Goal: Task Accomplishment & Management: Complete application form

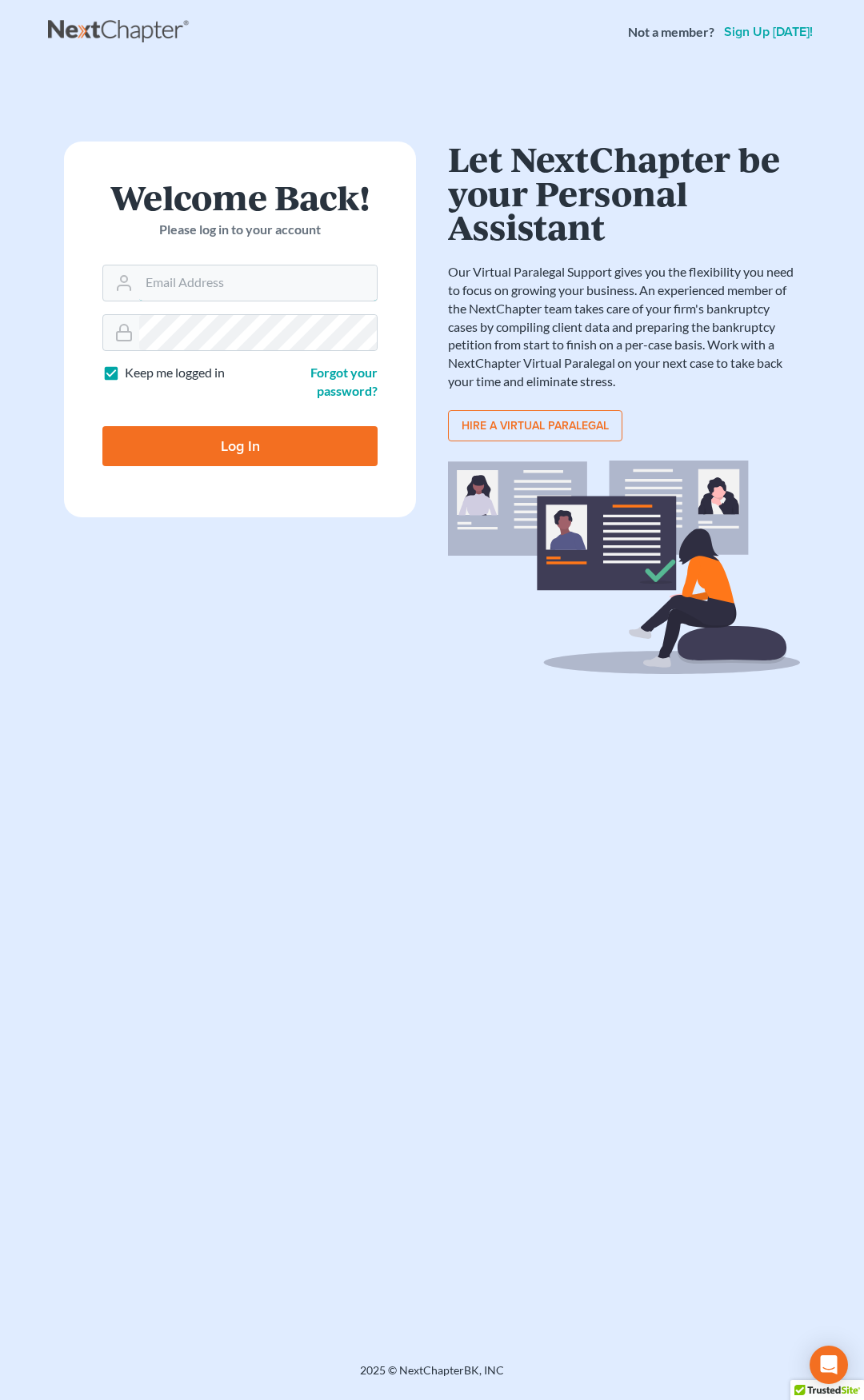
type input "[EMAIL_ADDRESS][DOMAIN_NAME]"
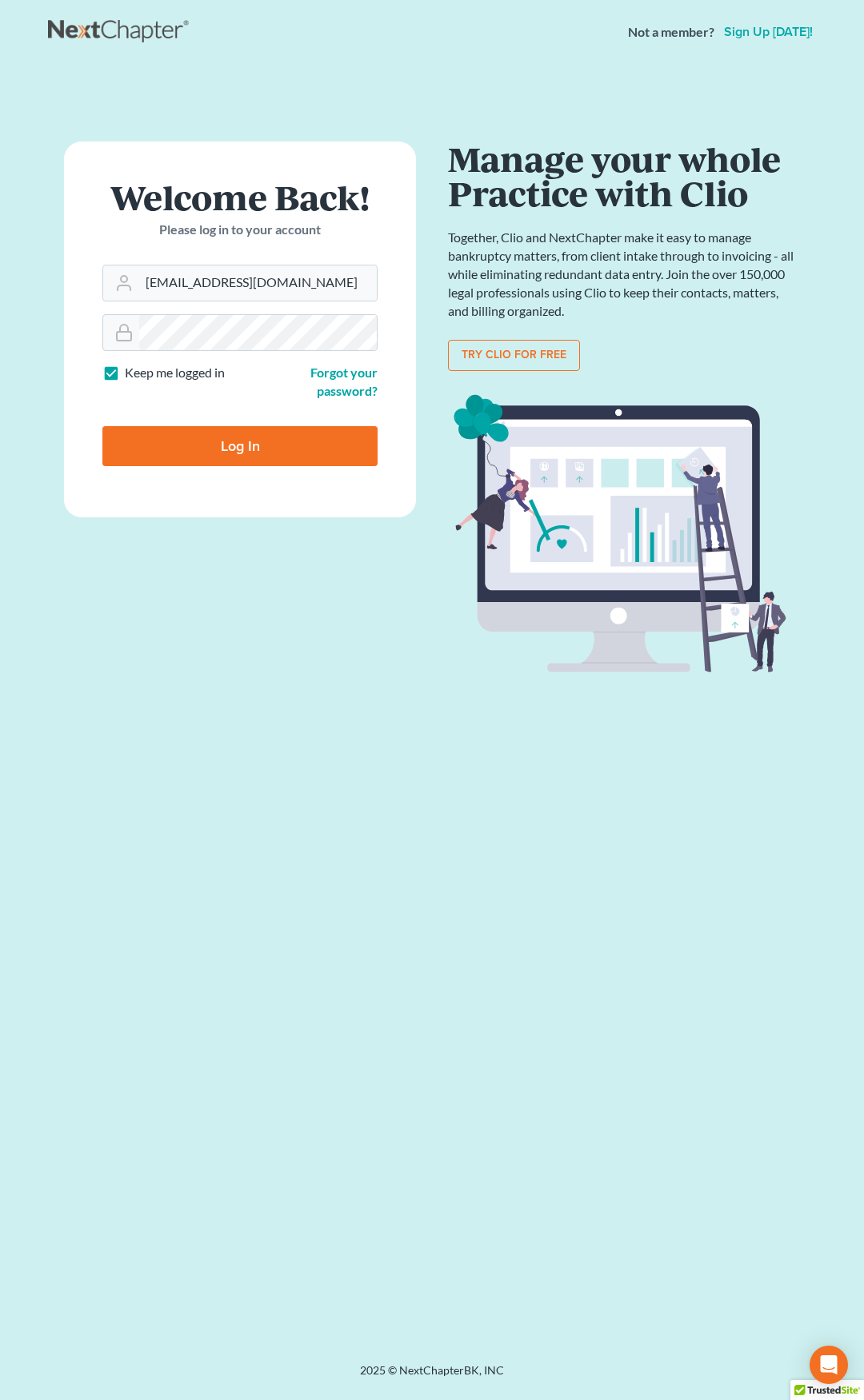
click at [282, 443] on input "Log In" at bounding box center [240, 446] width 275 height 40
type input "Thinking..."
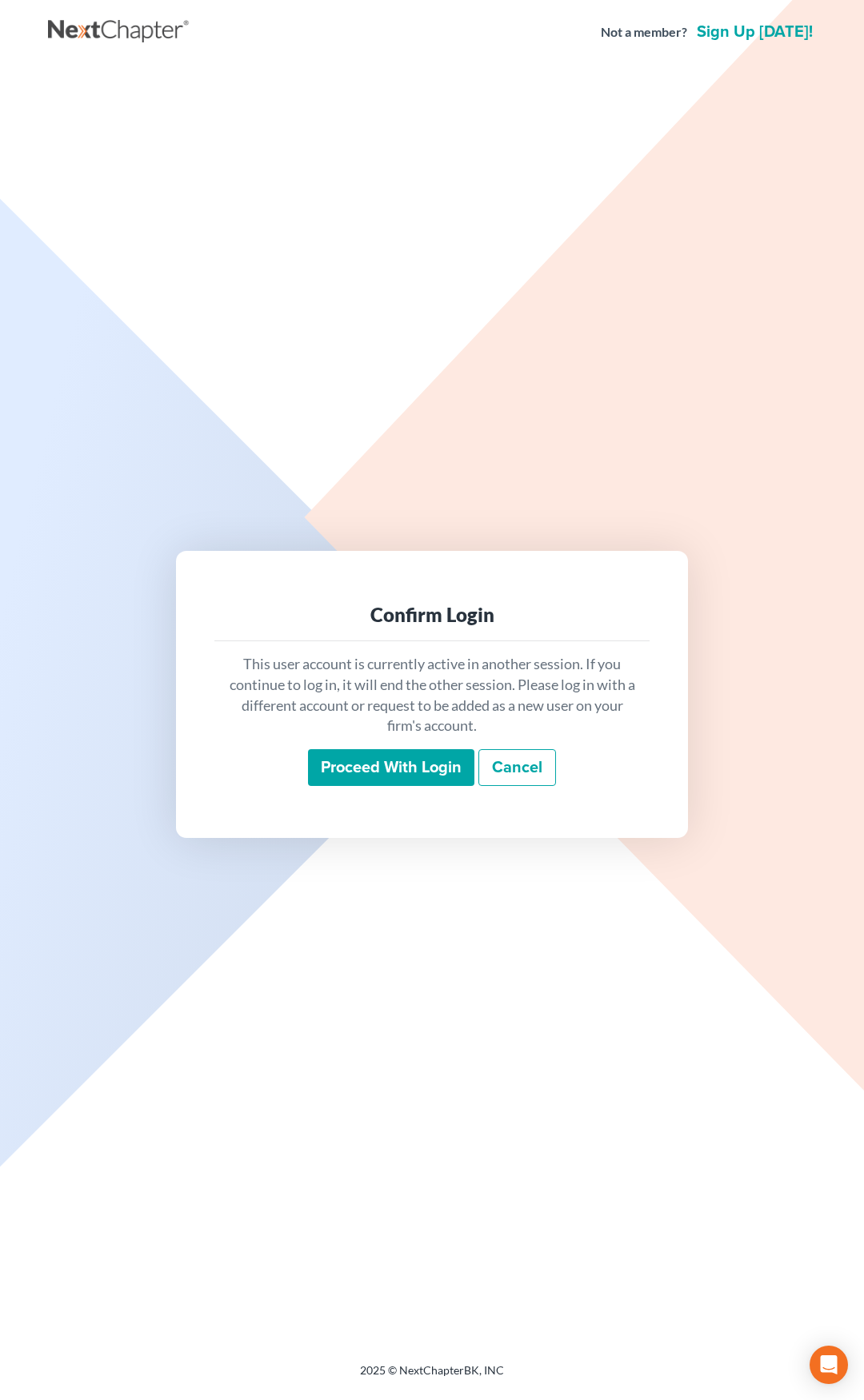
click at [350, 770] on input "Proceed with login" at bounding box center [390, 767] width 166 height 36
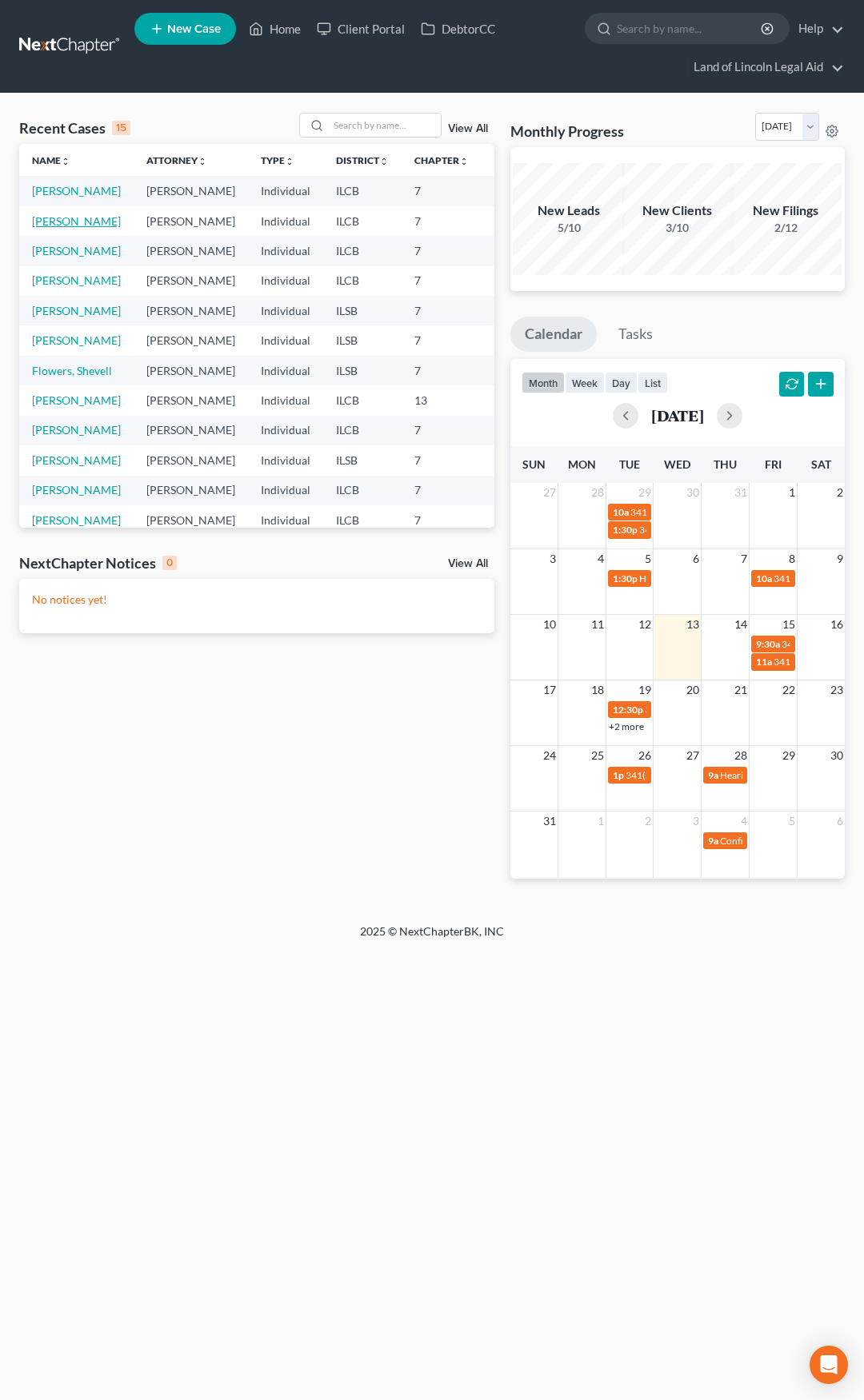
click at [62, 228] on link "[PERSON_NAME]" at bounding box center [77, 221] width 88 height 14
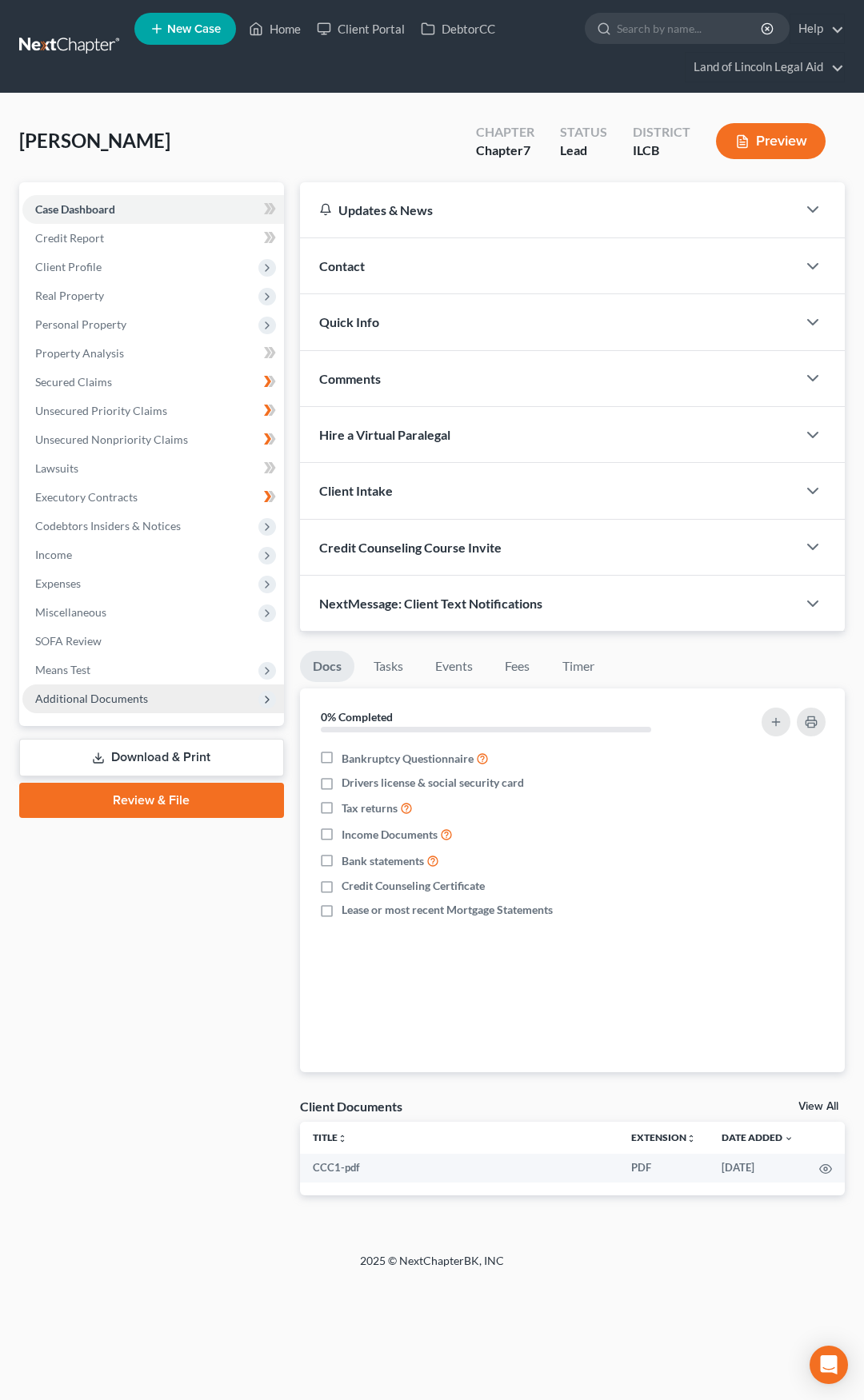
click at [175, 703] on span "Additional Documents" at bounding box center [153, 699] width 261 height 28
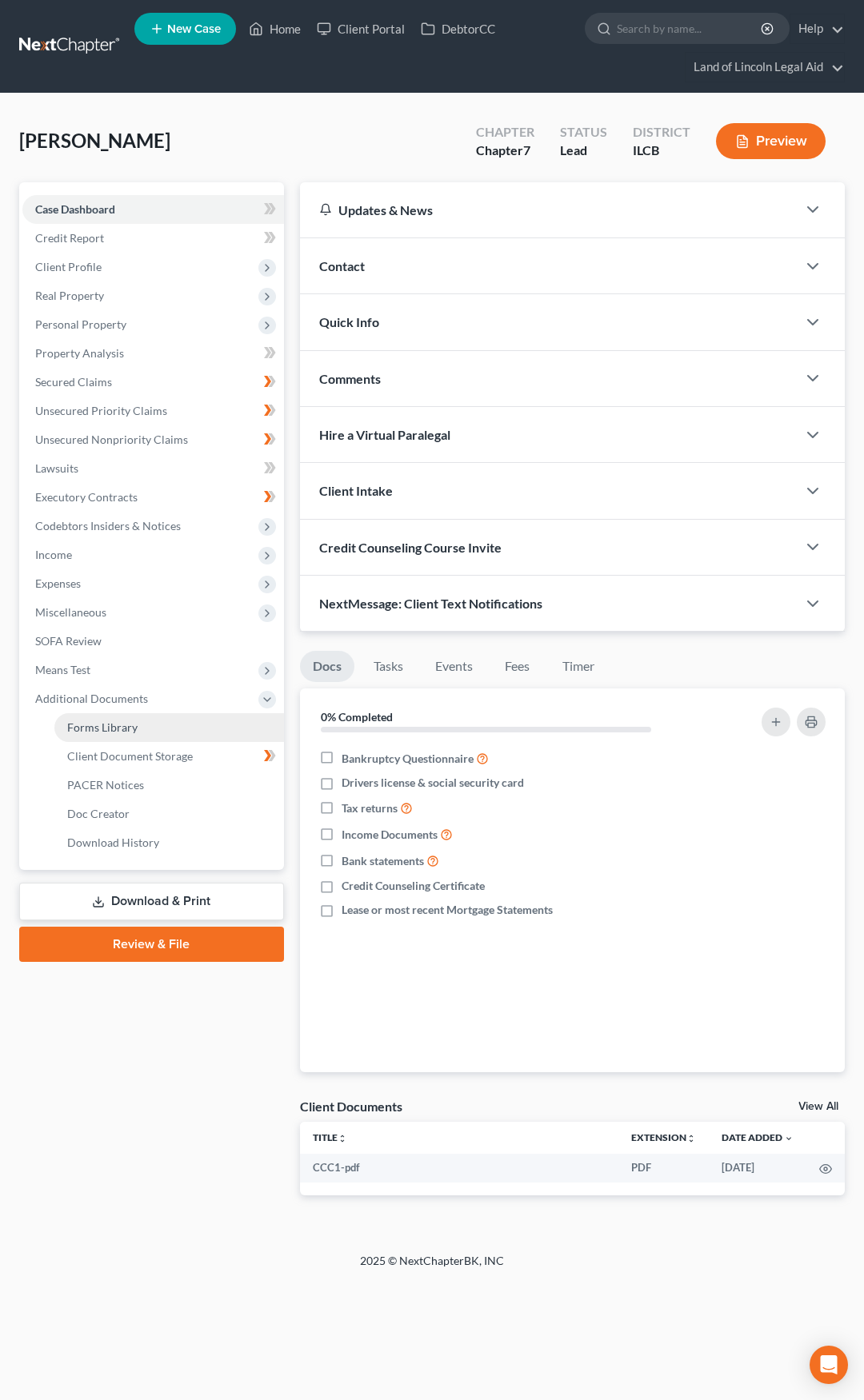
click at [178, 723] on link "Forms Library" at bounding box center [169, 727] width 230 height 28
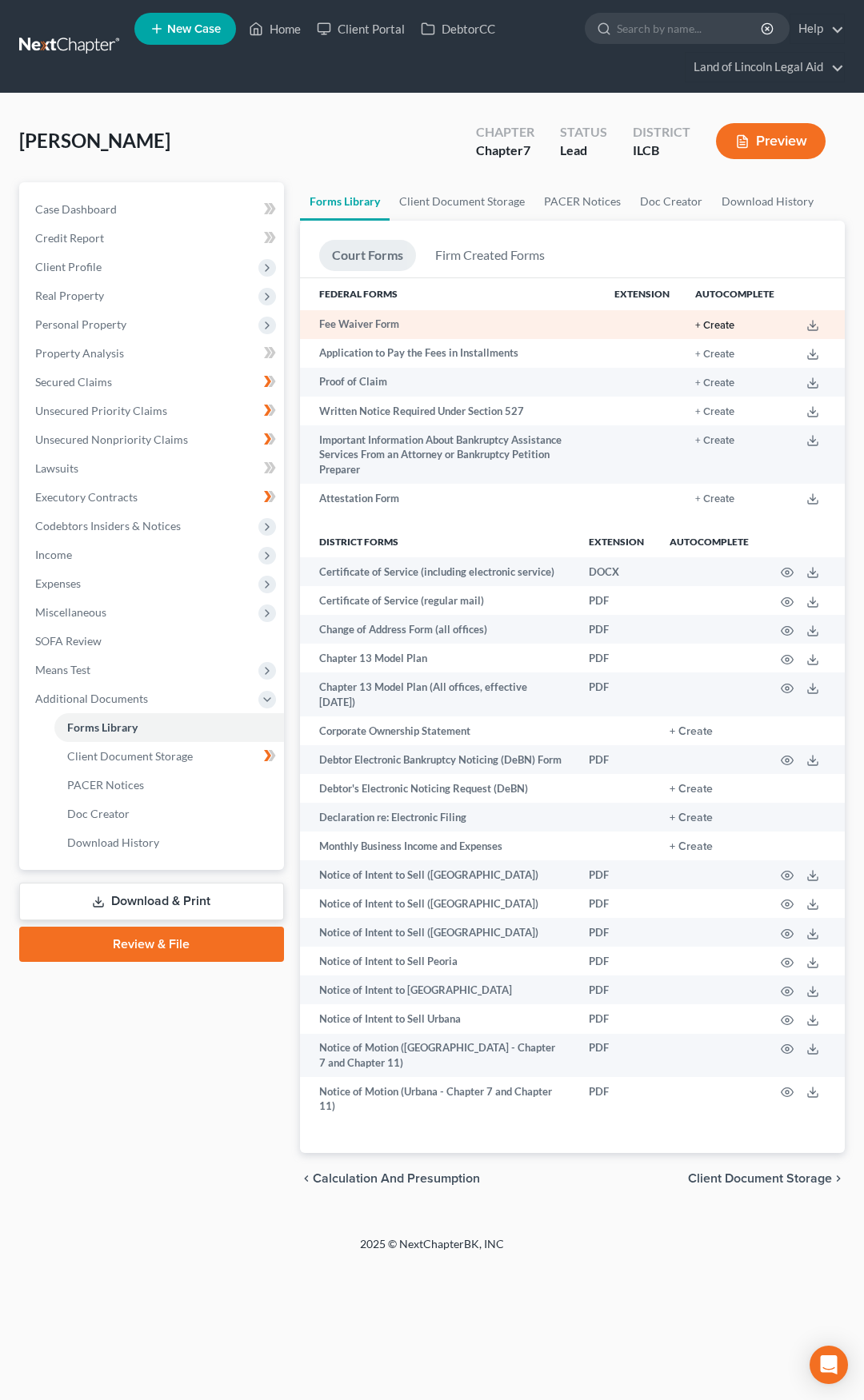
click at [712, 326] on button "+ Create" at bounding box center [715, 325] width 39 height 11
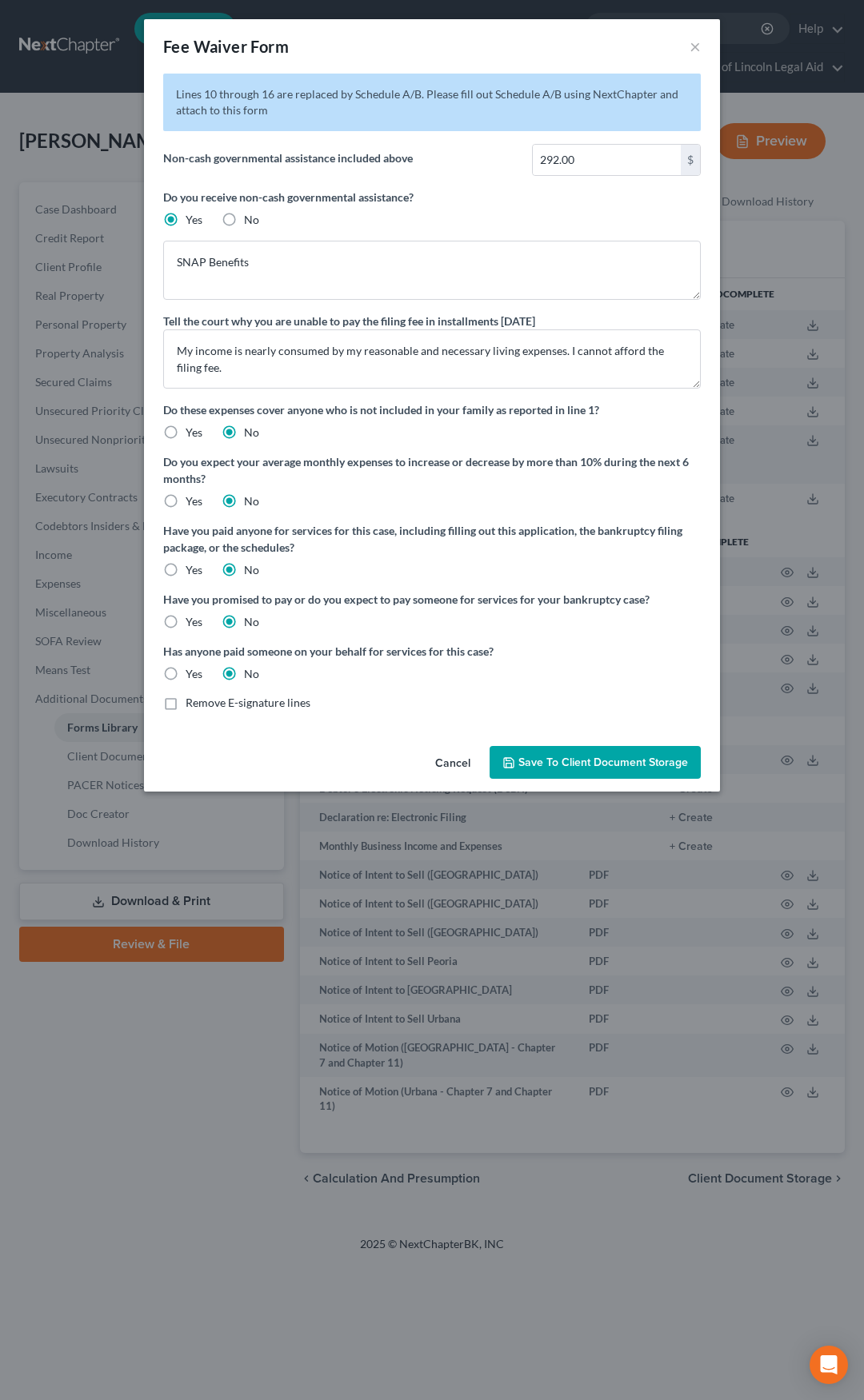
click at [186, 708] on label "Remove E-signature lines" at bounding box center [248, 702] width 125 height 16
click at [192, 705] on input "Remove E-signature lines" at bounding box center [197, 700] width 11 height 11
click at [186, 706] on label "Remove E-signature lines" at bounding box center [248, 702] width 125 height 16
click at [192, 705] on input "Remove E-signature lines" at bounding box center [197, 700] width 11 height 11
checkbox input "false"
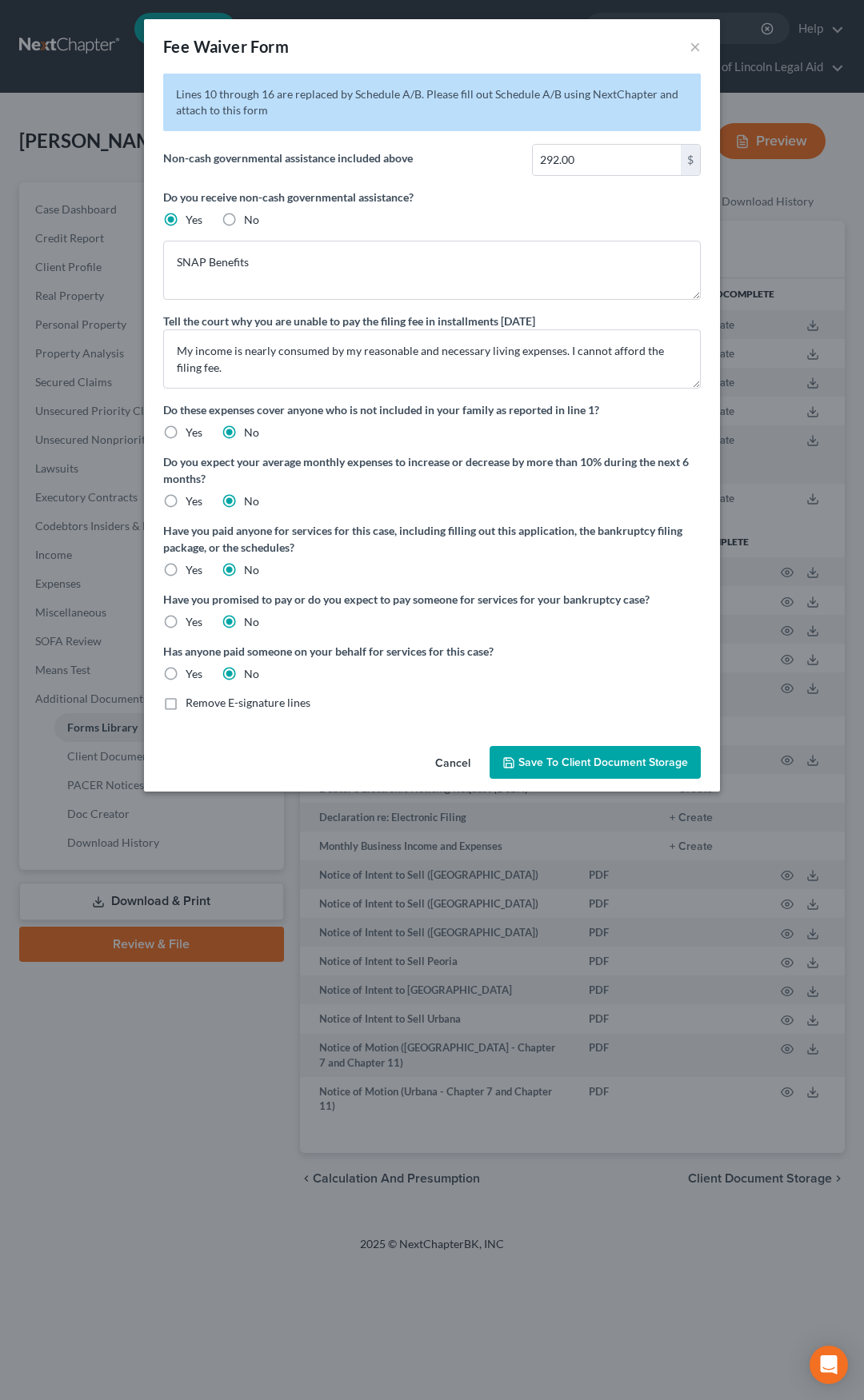
click at [538, 760] on span "Save to Client Document Storage" at bounding box center [603, 762] width 170 height 14
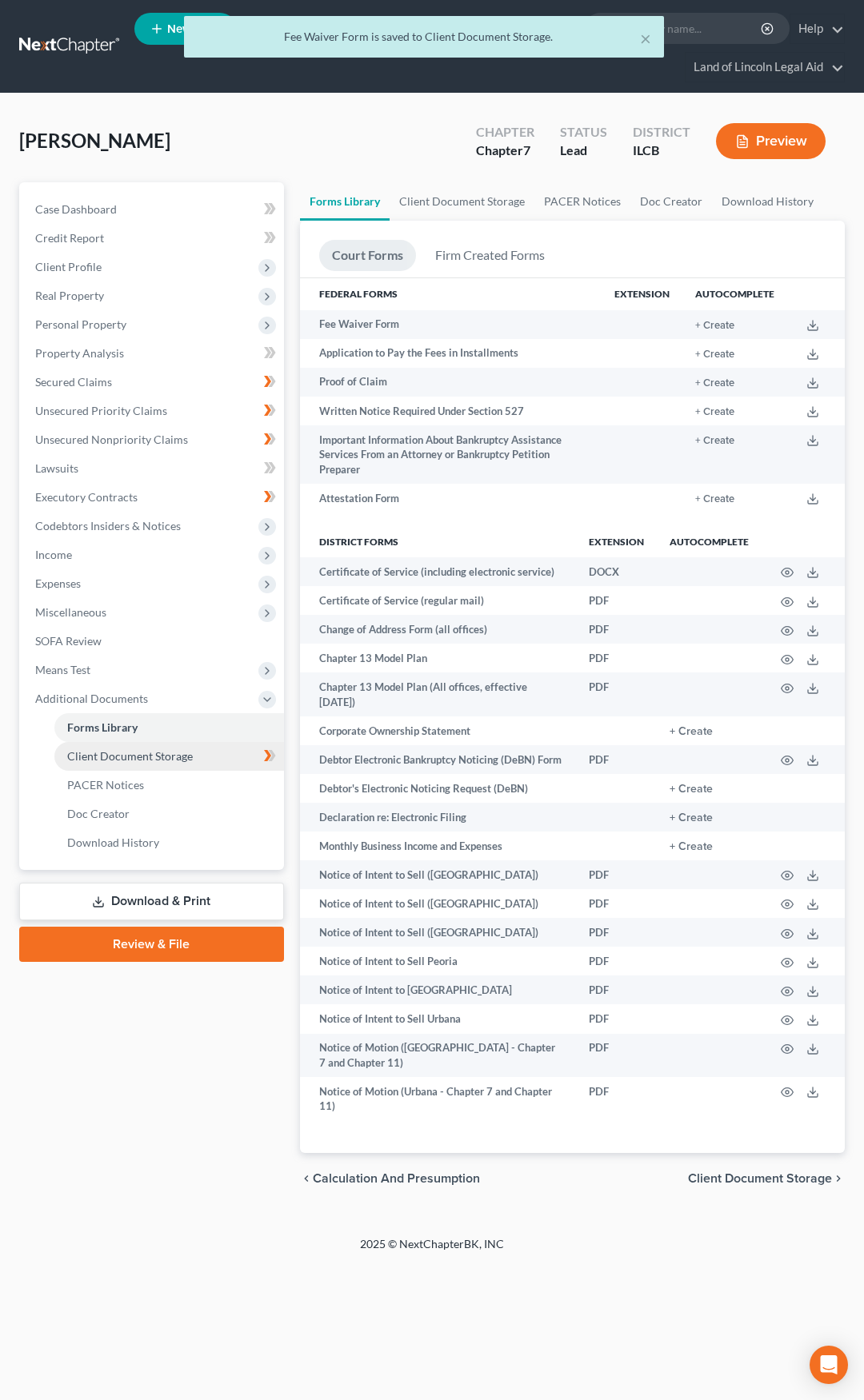
click at [204, 757] on link "Client Document Storage" at bounding box center [169, 756] width 230 height 28
select select "0"
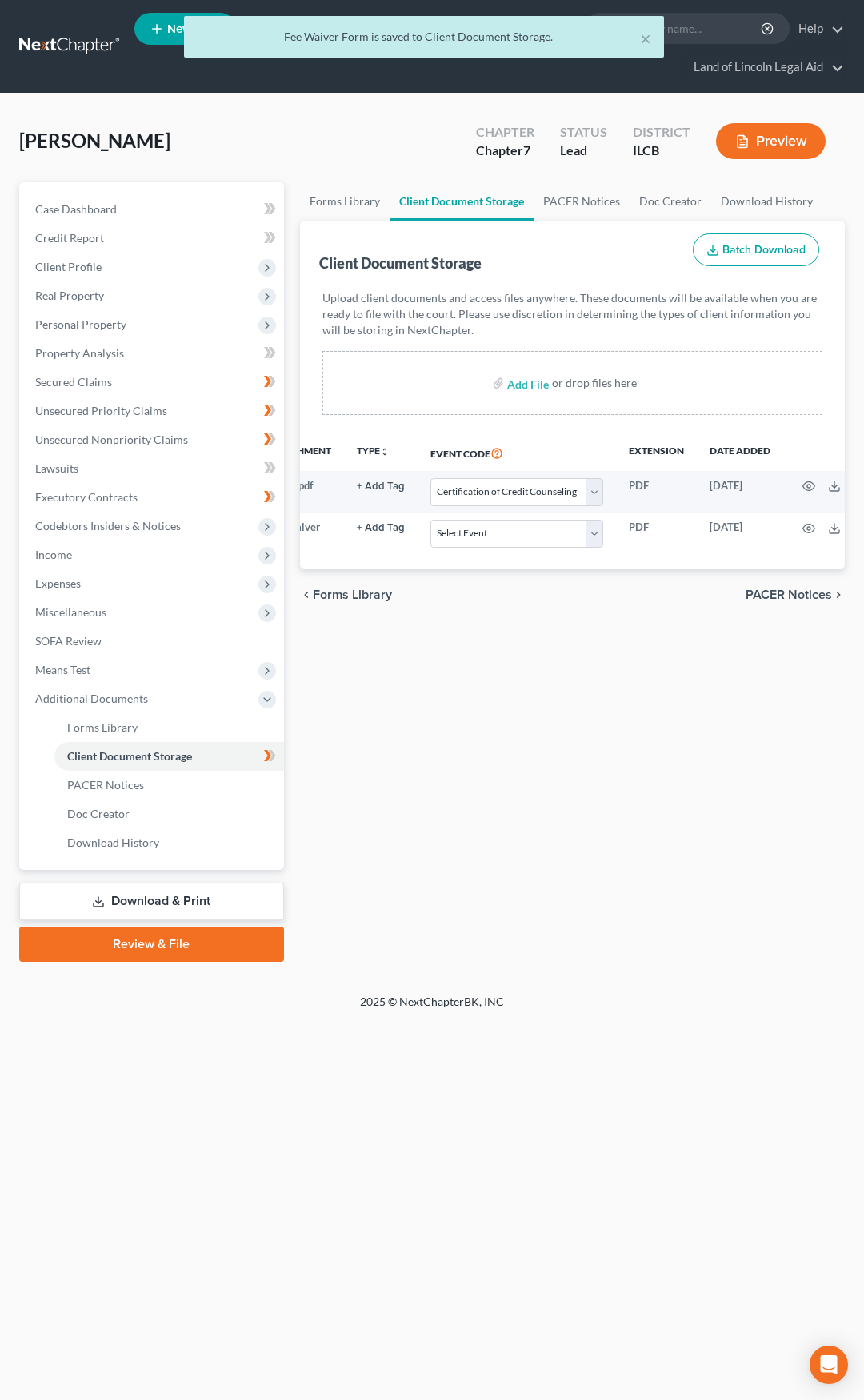
scroll to position [0, 123]
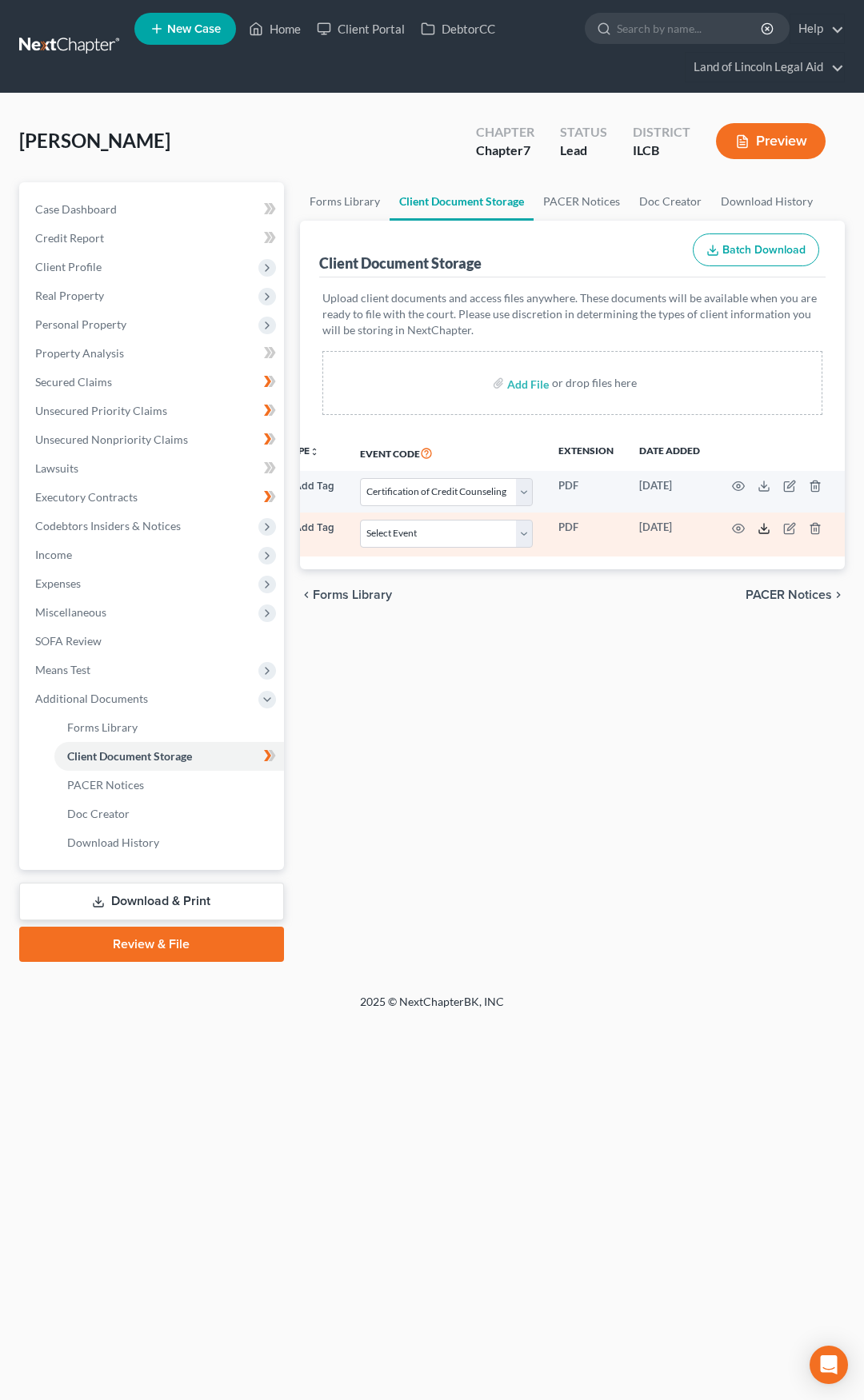
click at [764, 527] on line at bounding box center [764, 527] width 0 height 7
click at [810, 529] on icon "button" at bounding box center [815, 528] width 13 height 13
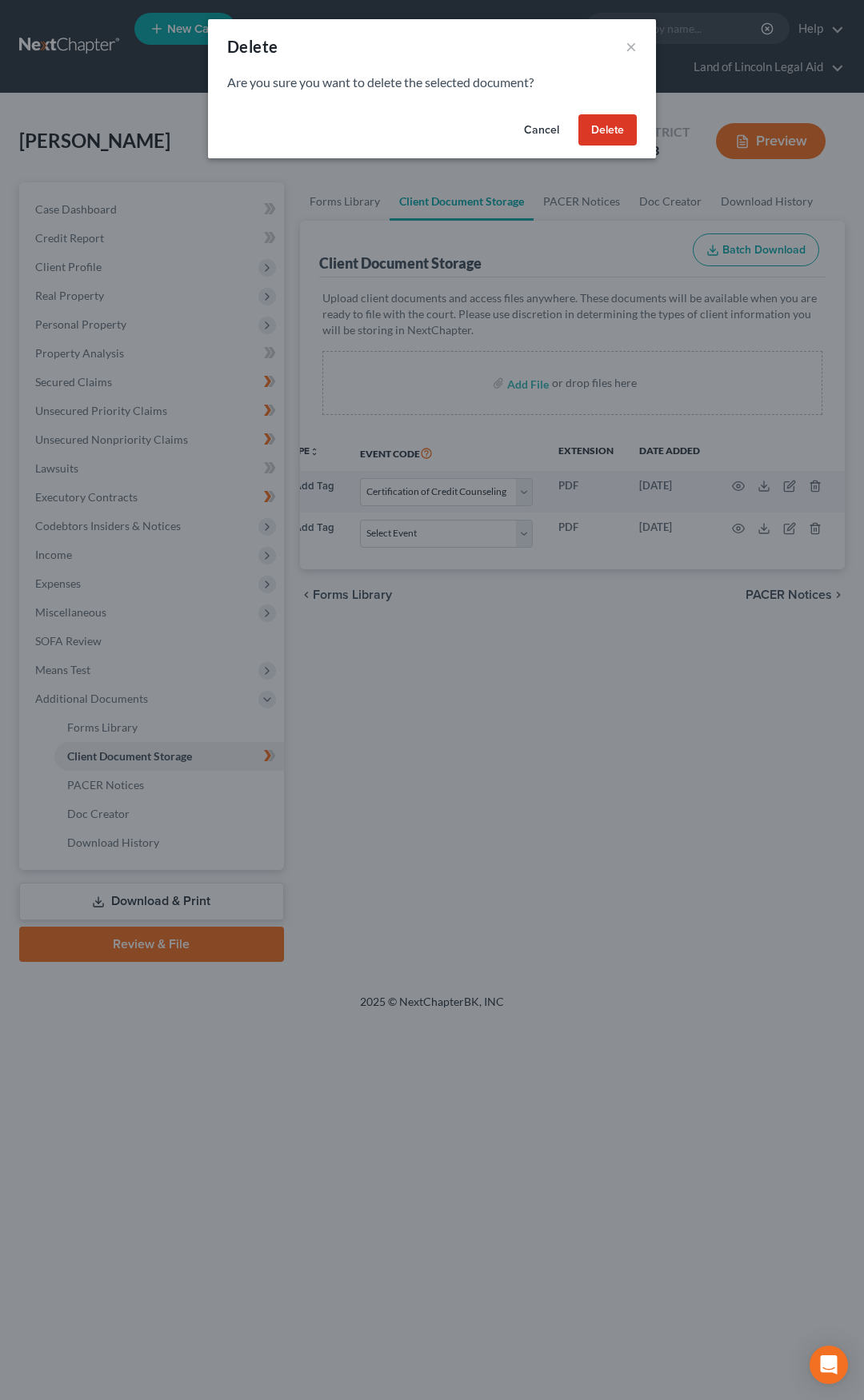
click at [600, 131] on button "Delete" at bounding box center [606, 130] width 58 height 32
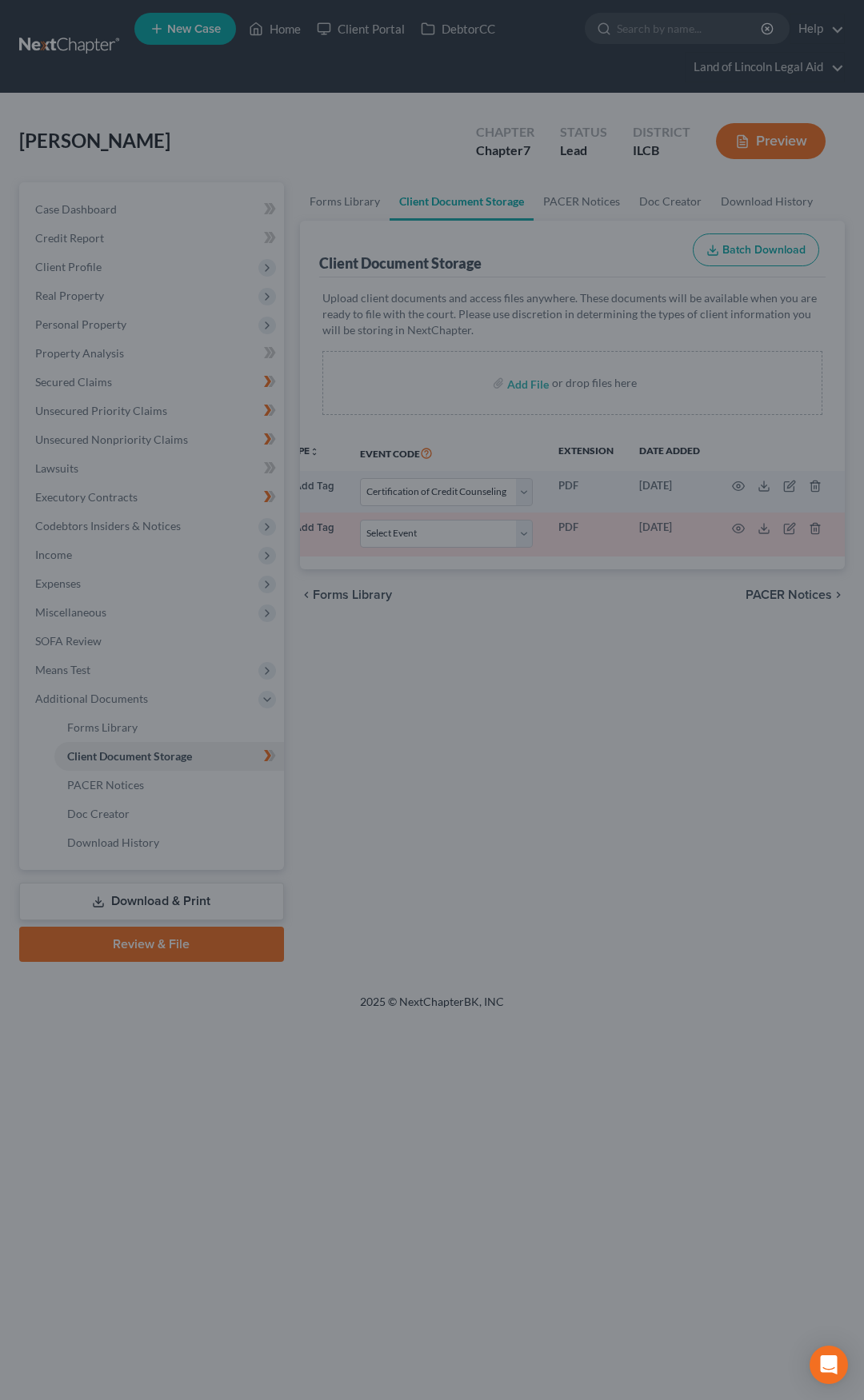
scroll to position [0, 122]
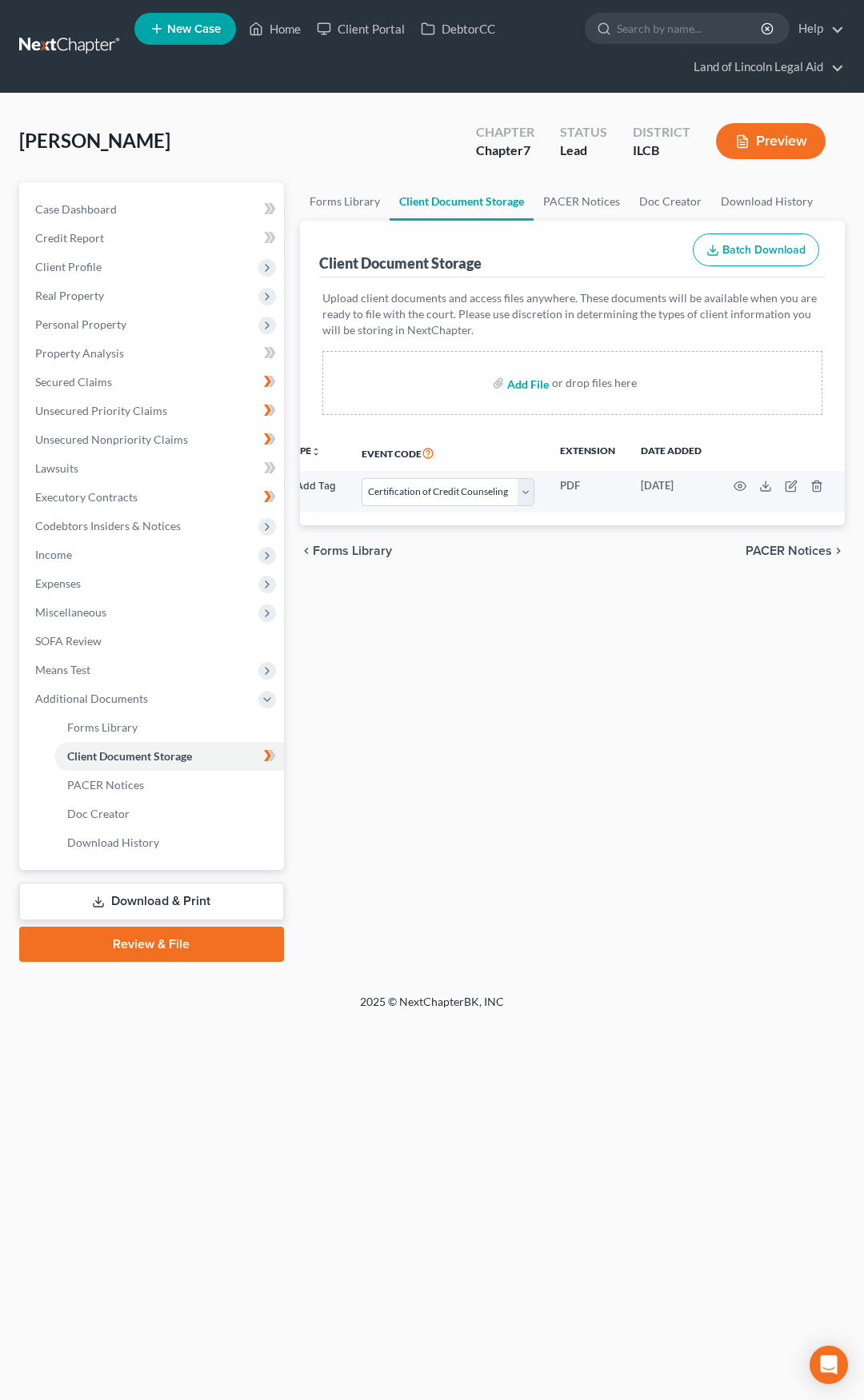
click at [514, 392] on input "file" at bounding box center [526, 382] width 38 height 28
type input "C:\fakepath\IFP App.pdf"
select select "0"
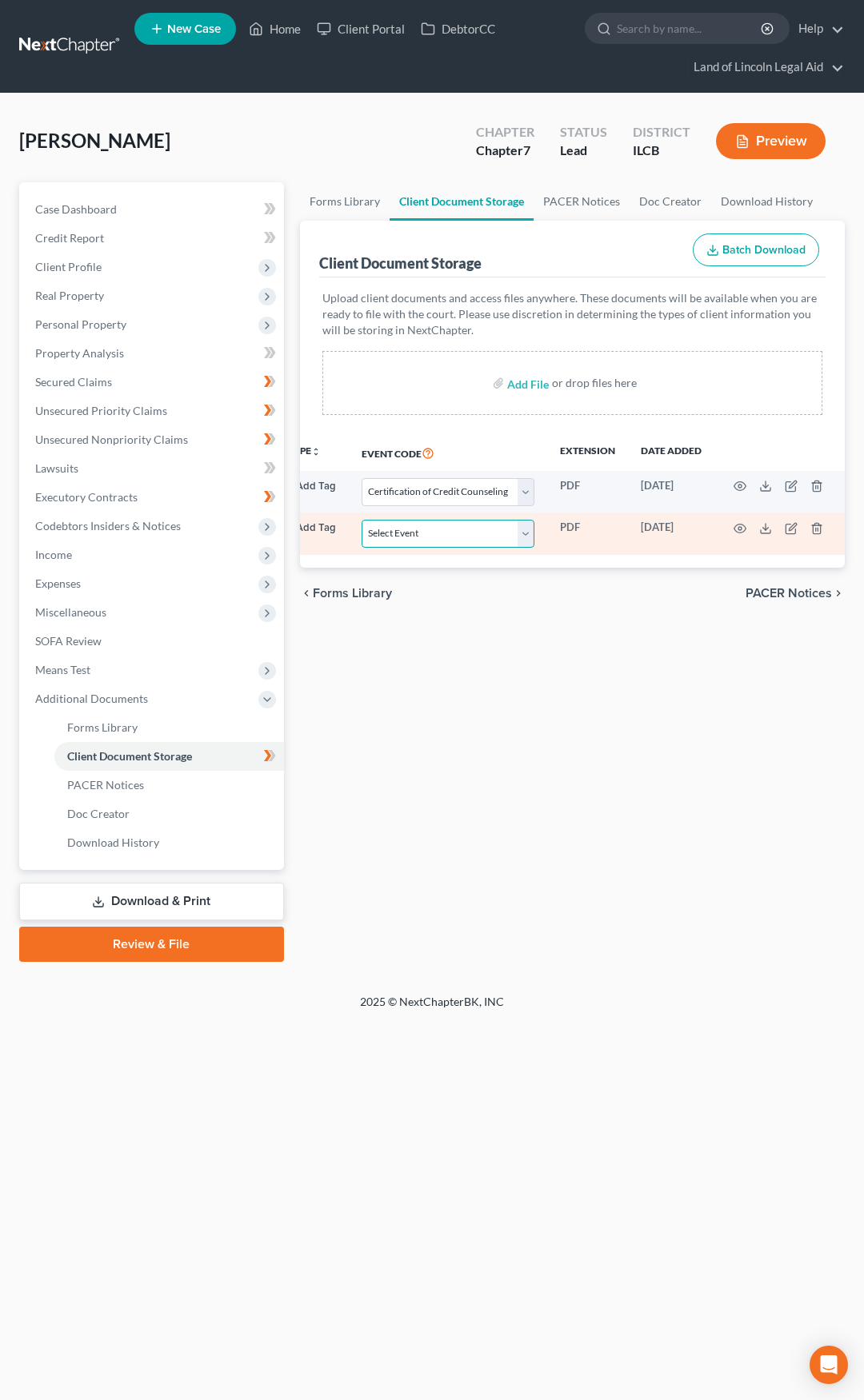
click at [427, 533] on select "Select Event Certification of Credit Counseling Chapter 13 Plan Debtor Electron…" at bounding box center [448, 533] width 173 height 28
select select "3"
click at [362, 520] on select "Select Event Certification of Credit Counseling Chapter 13 Plan Debtor Electron…" at bounding box center [448, 533] width 173 height 28
click at [733, 530] on icon "button" at bounding box center [739, 528] width 13 height 13
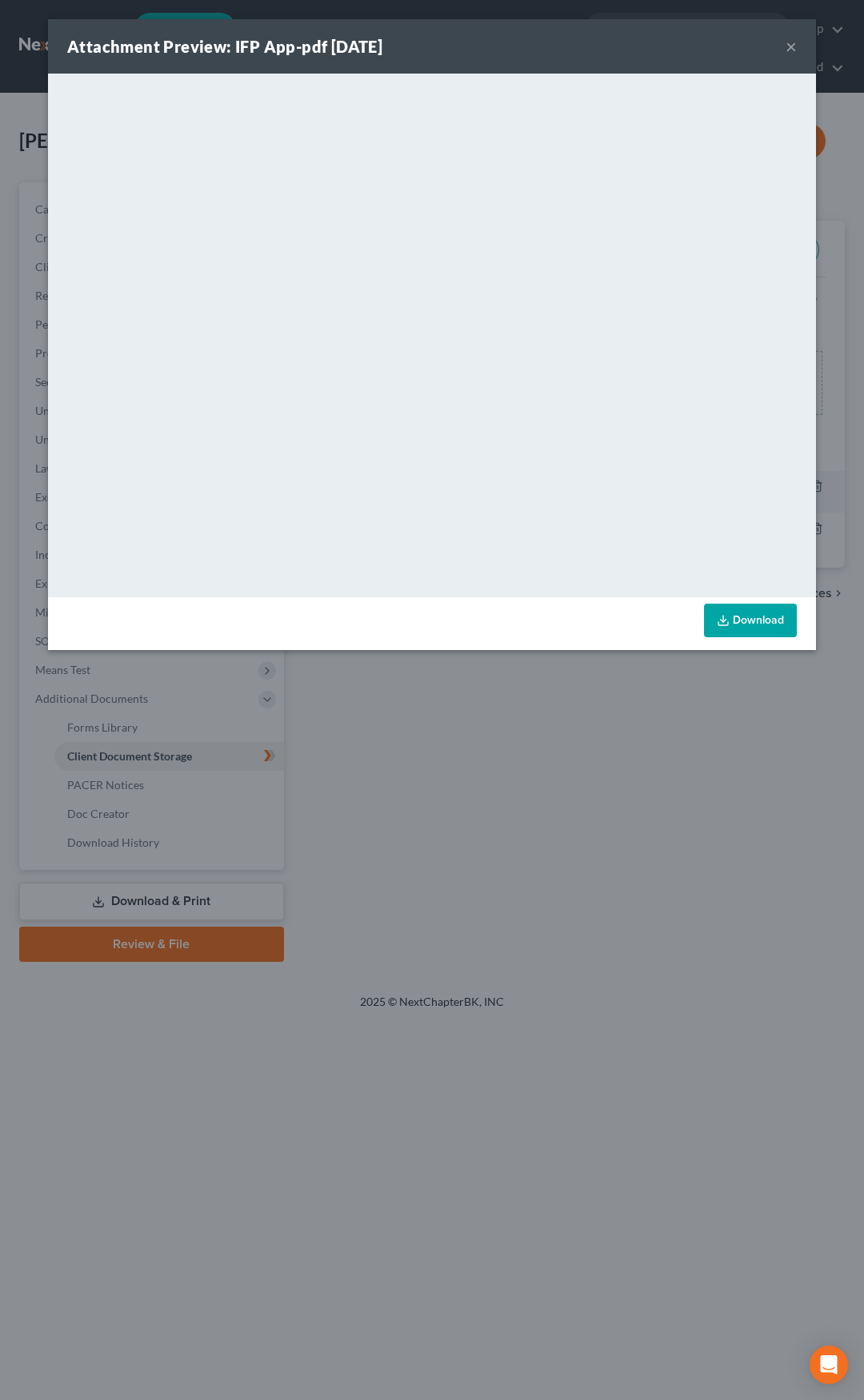
click at [797, 44] on div "Attachment Preview: IFP App-pdf 08/13/2025 ×" at bounding box center [432, 46] width 768 height 54
click at [793, 46] on button "×" at bounding box center [790, 46] width 11 height 20
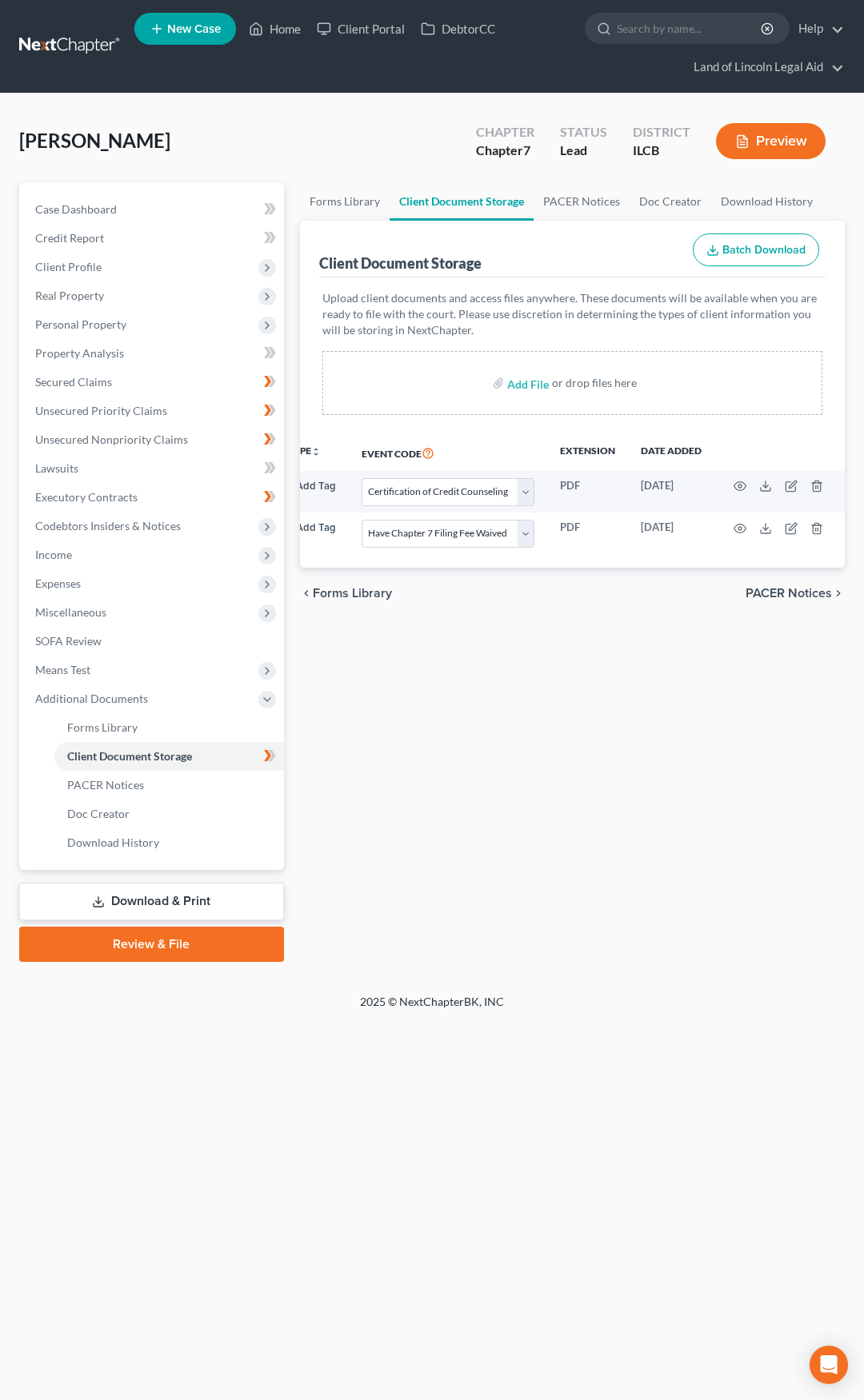
scroll to position [0, 0]
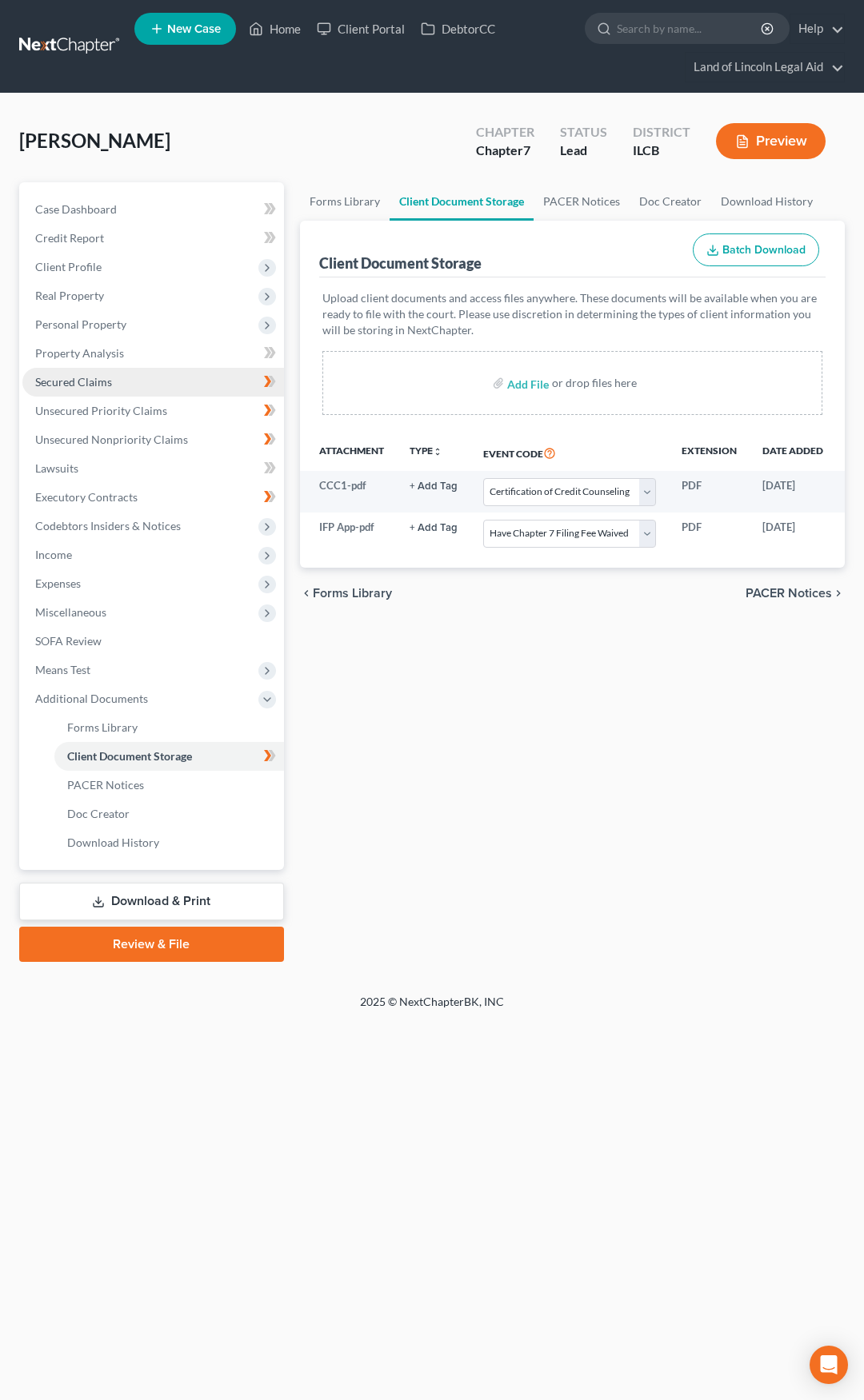
click at [170, 377] on link "Secured Claims" at bounding box center [153, 381] width 261 height 28
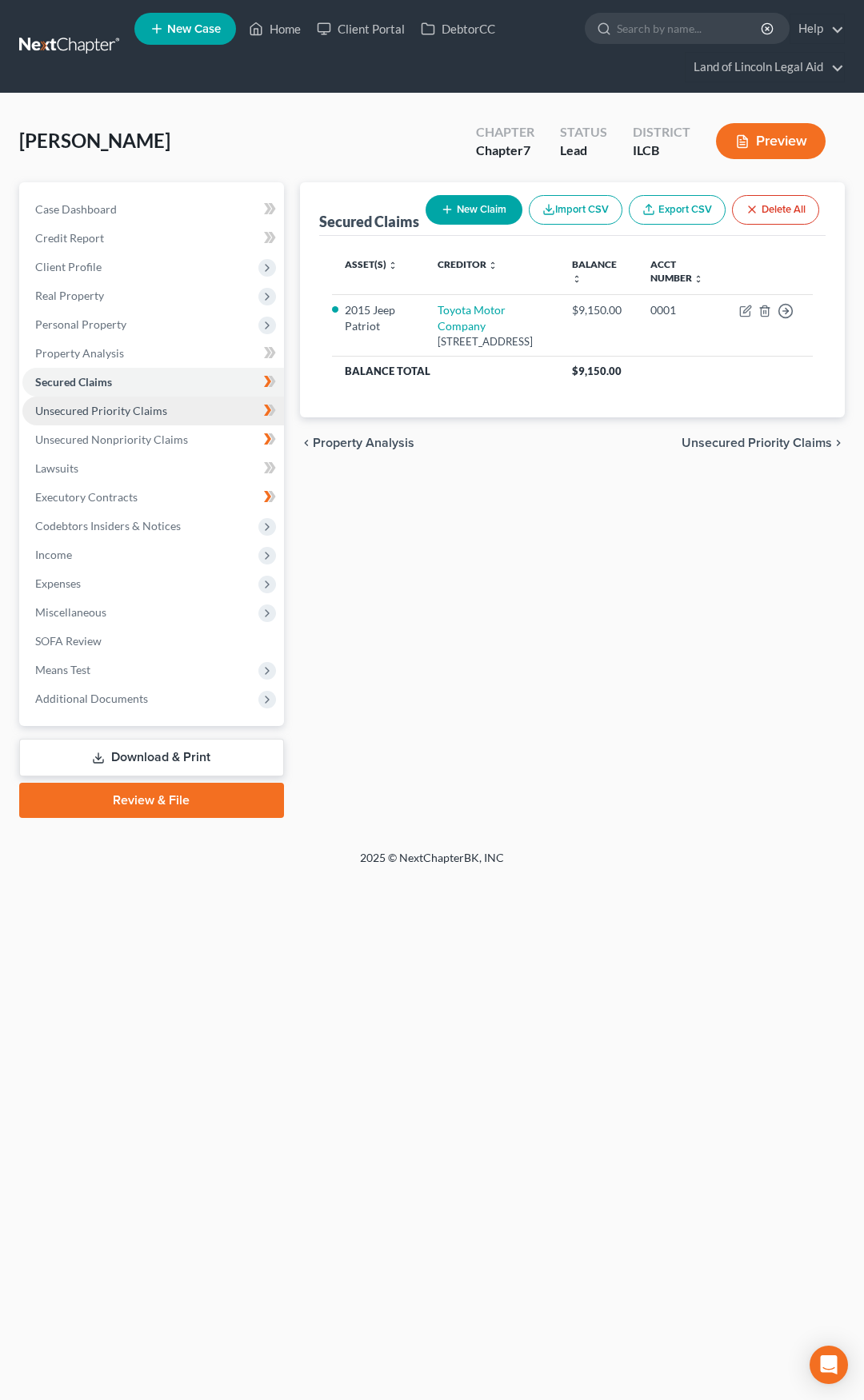
click at [170, 408] on link "Unsecured Priority Claims" at bounding box center [153, 411] width 261 height 28
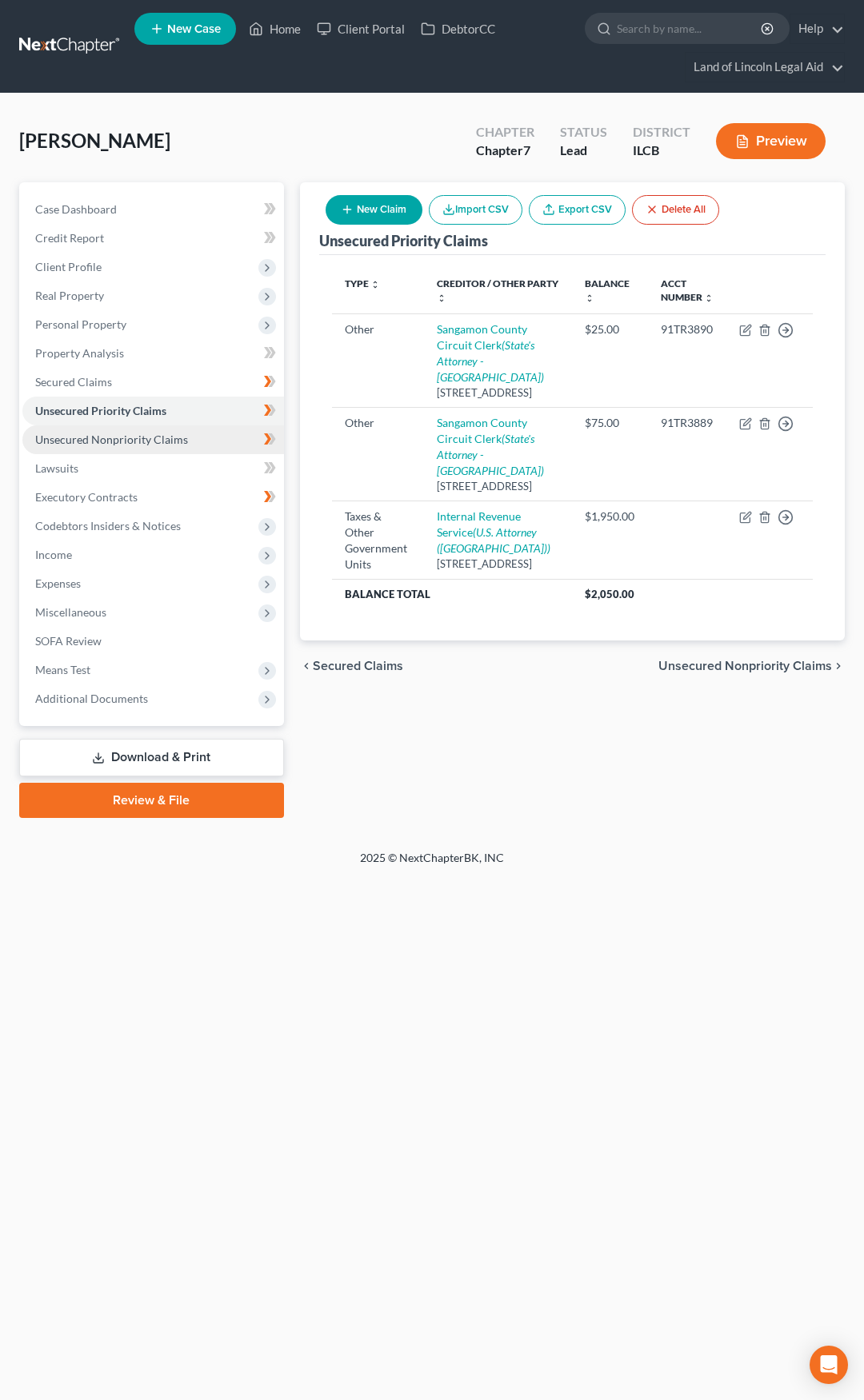
click at [173, 441] on span "Unsecured Nonpriority Claims" at bounding box center [111, 439] width 152 height 14
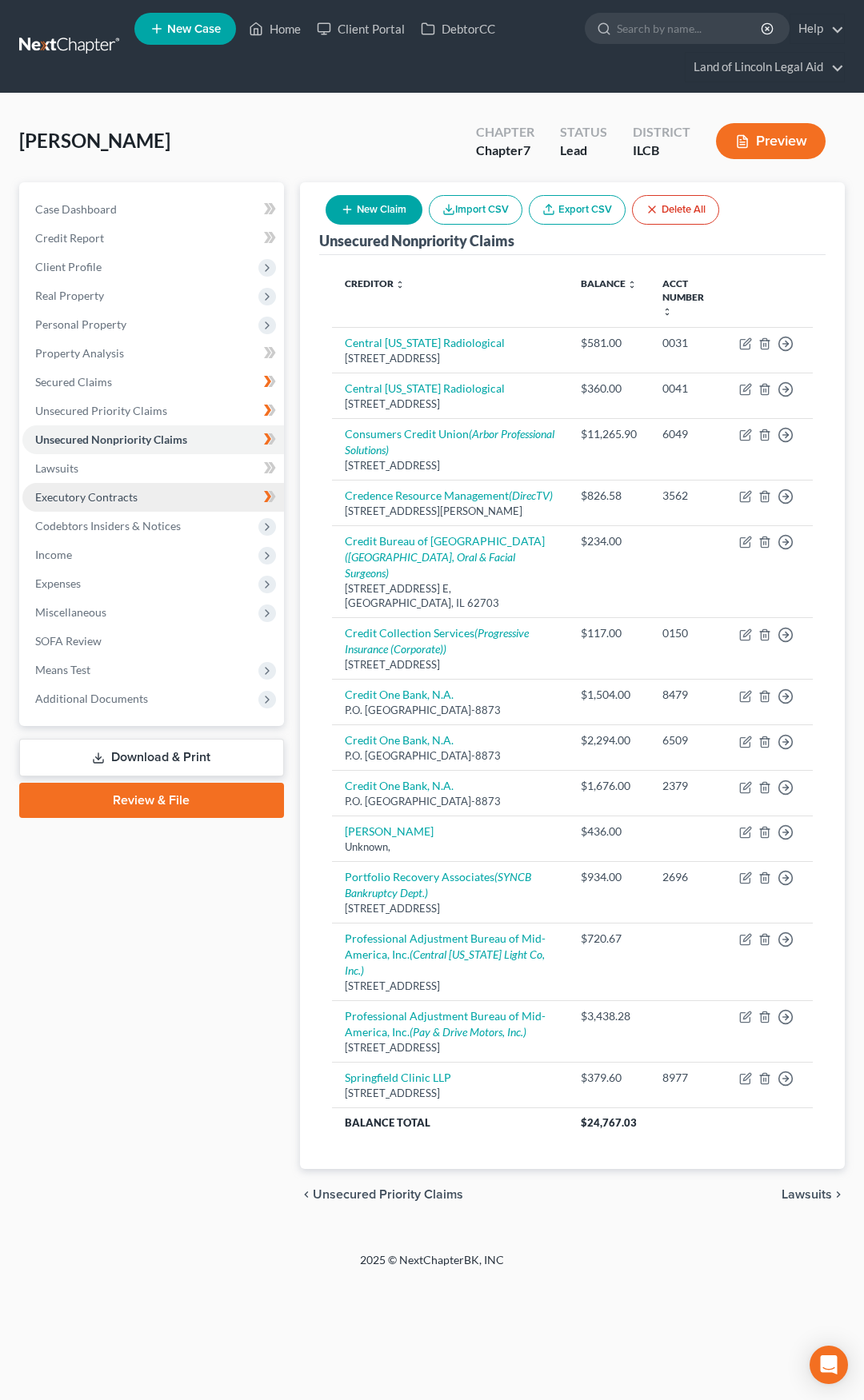
click at [182, 493] on link "Executory Contracts" at bounding box center [153, 497] width 261 height 28
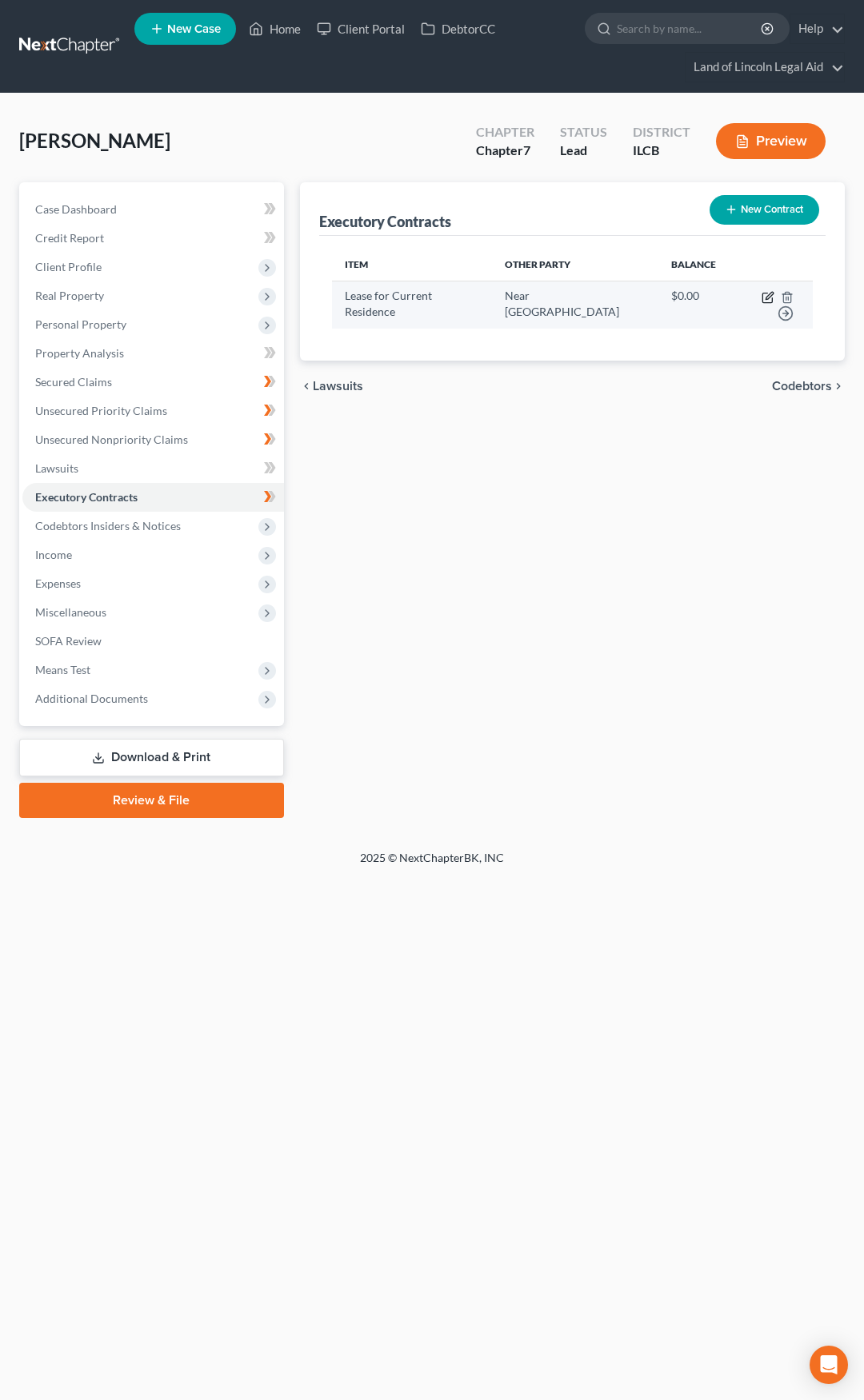
click at [766, 297] on icon "button" at bounding box center [769, 295] width 7 height 7
select select "3"
select select "14"
select select "0"
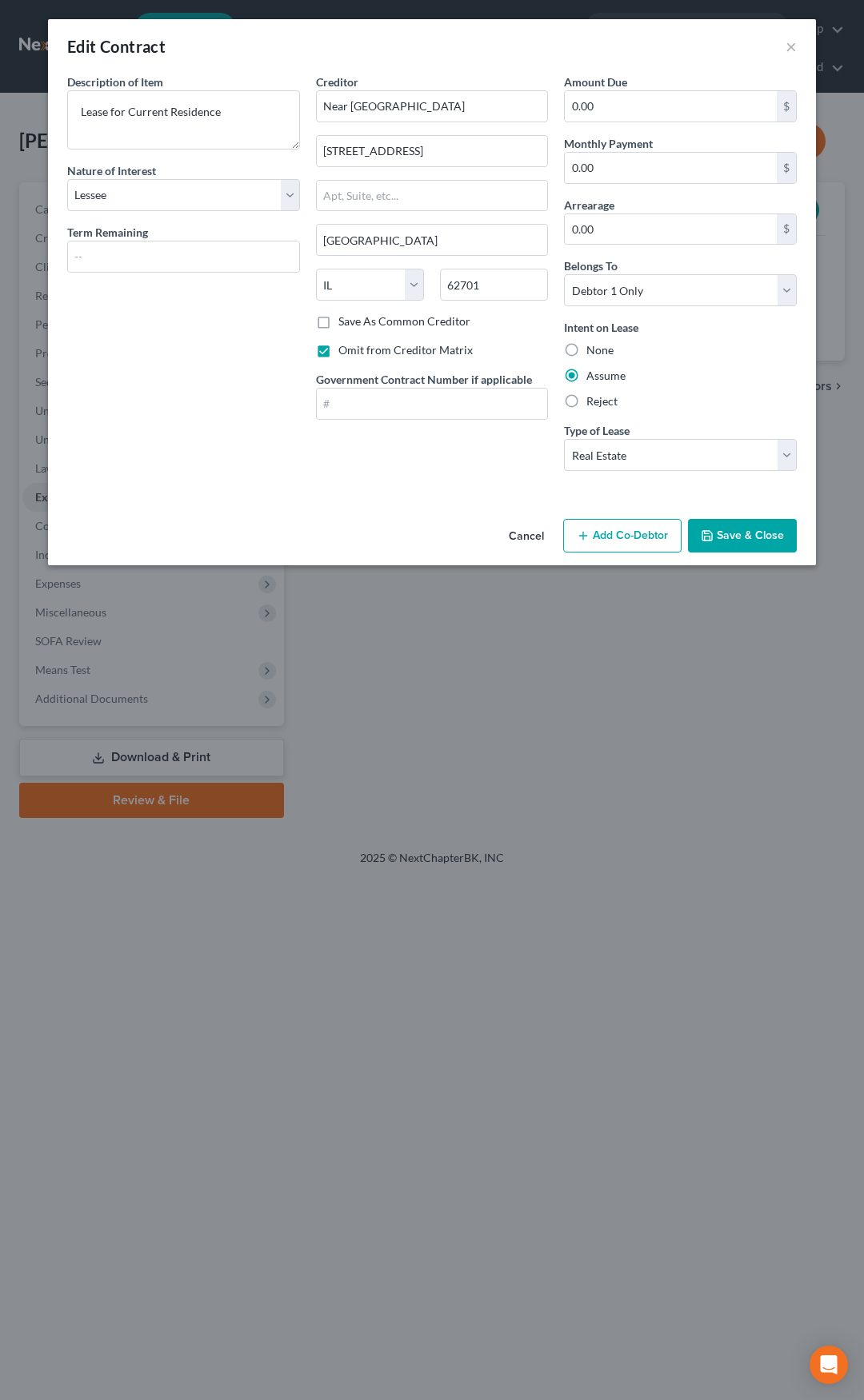
click at [529, 543] on button "Cancel" at bounding box center [527, 536] width 61 height 32
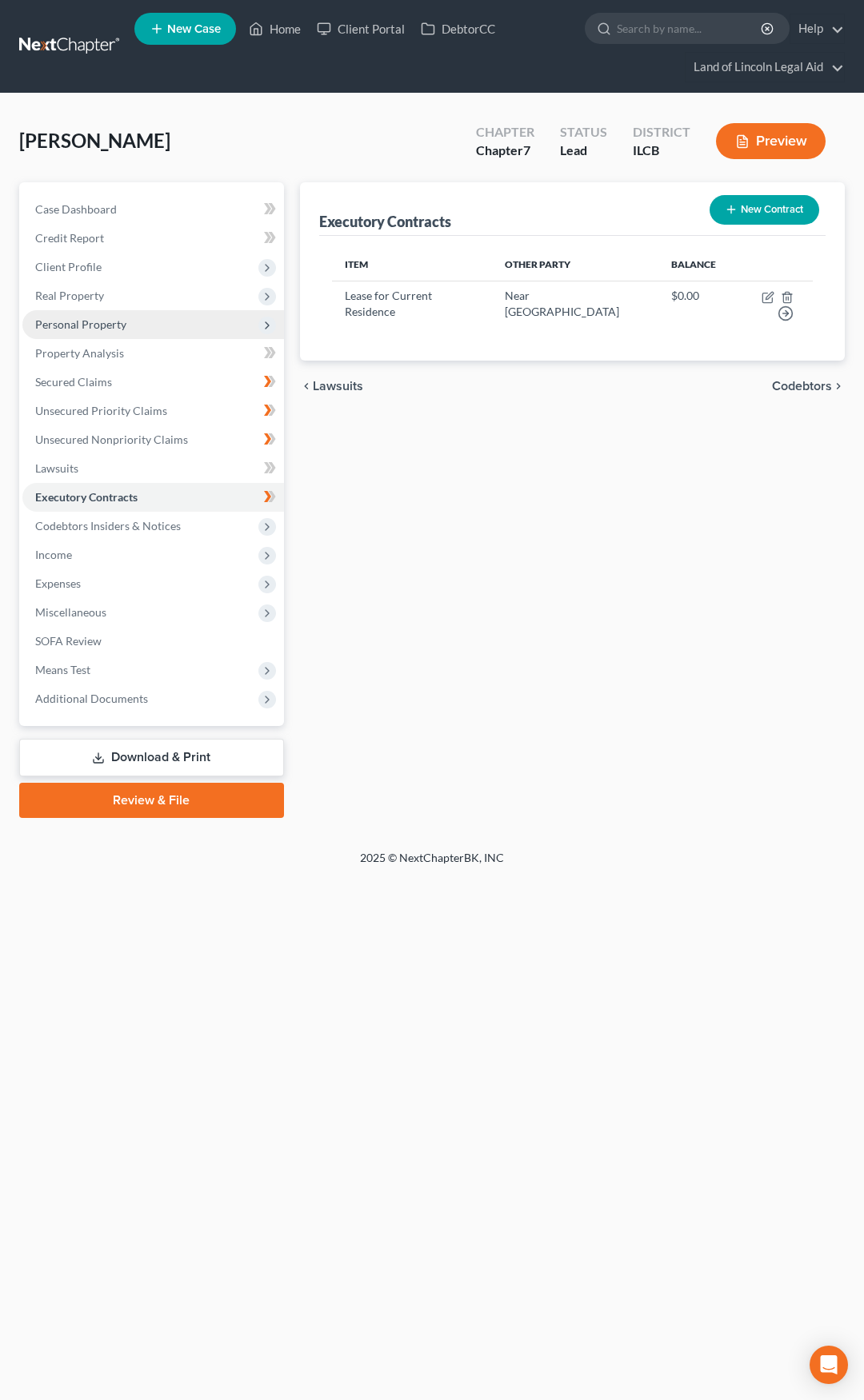
click at [148, 327] on span "Personal Property" at bounding box center [153, 324] width 261 height 28
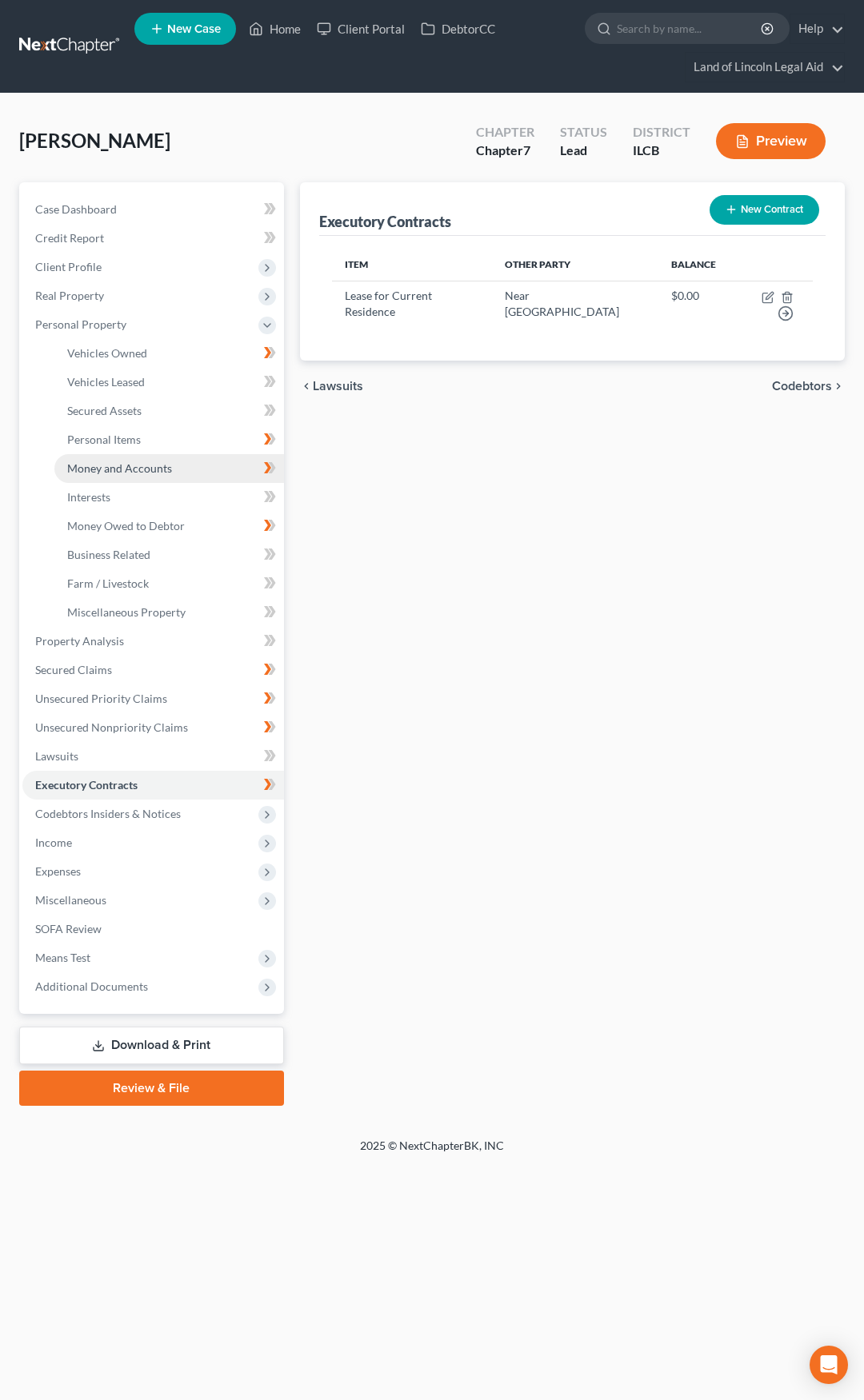
click at [165, 469] on span "Money and Accounts" at bounding box center [119, 469] width 105 height 14
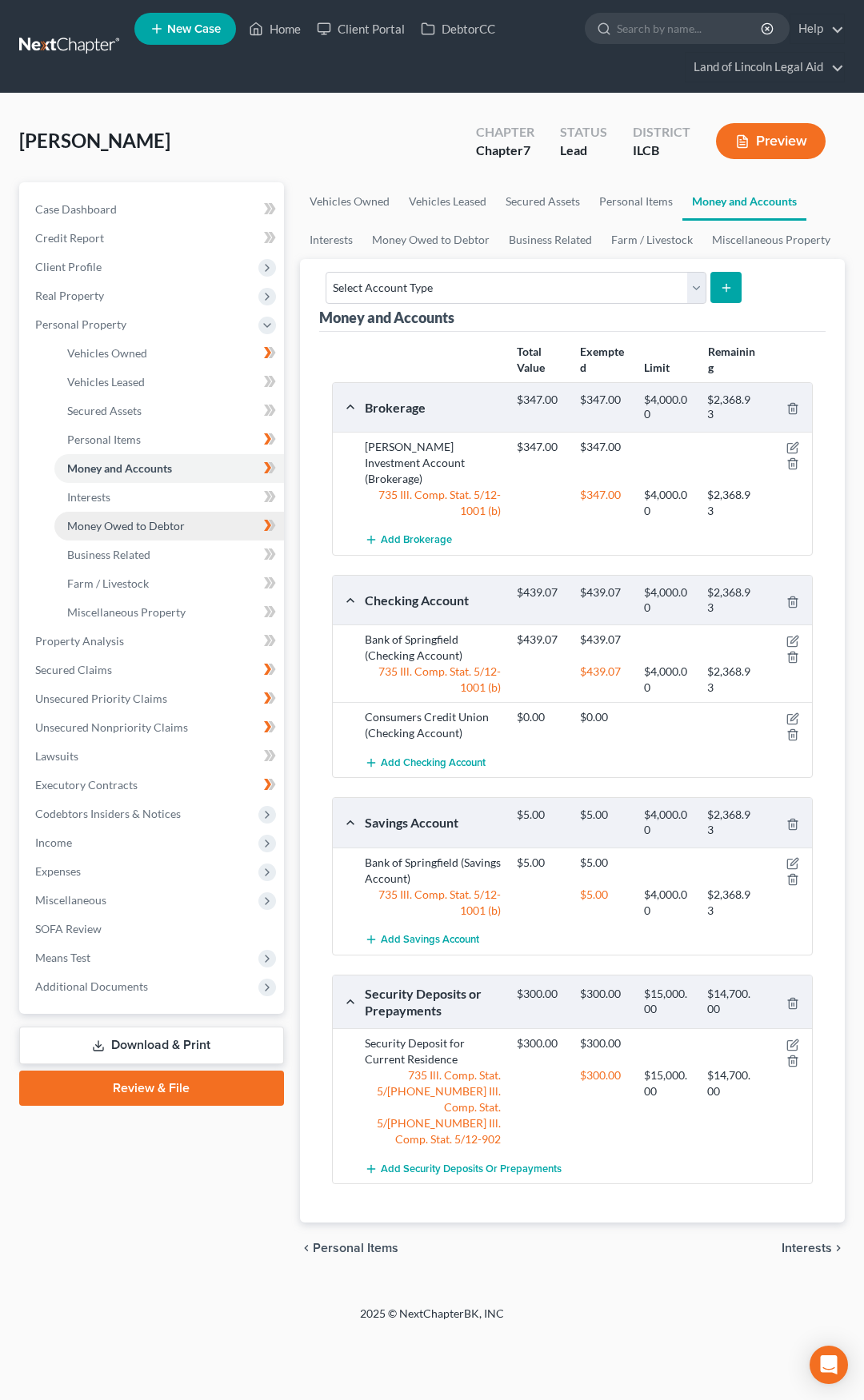
click at [183, 529] on span "Money Owed to Debtor" at bounding box center [126, 526] width 118 height 14
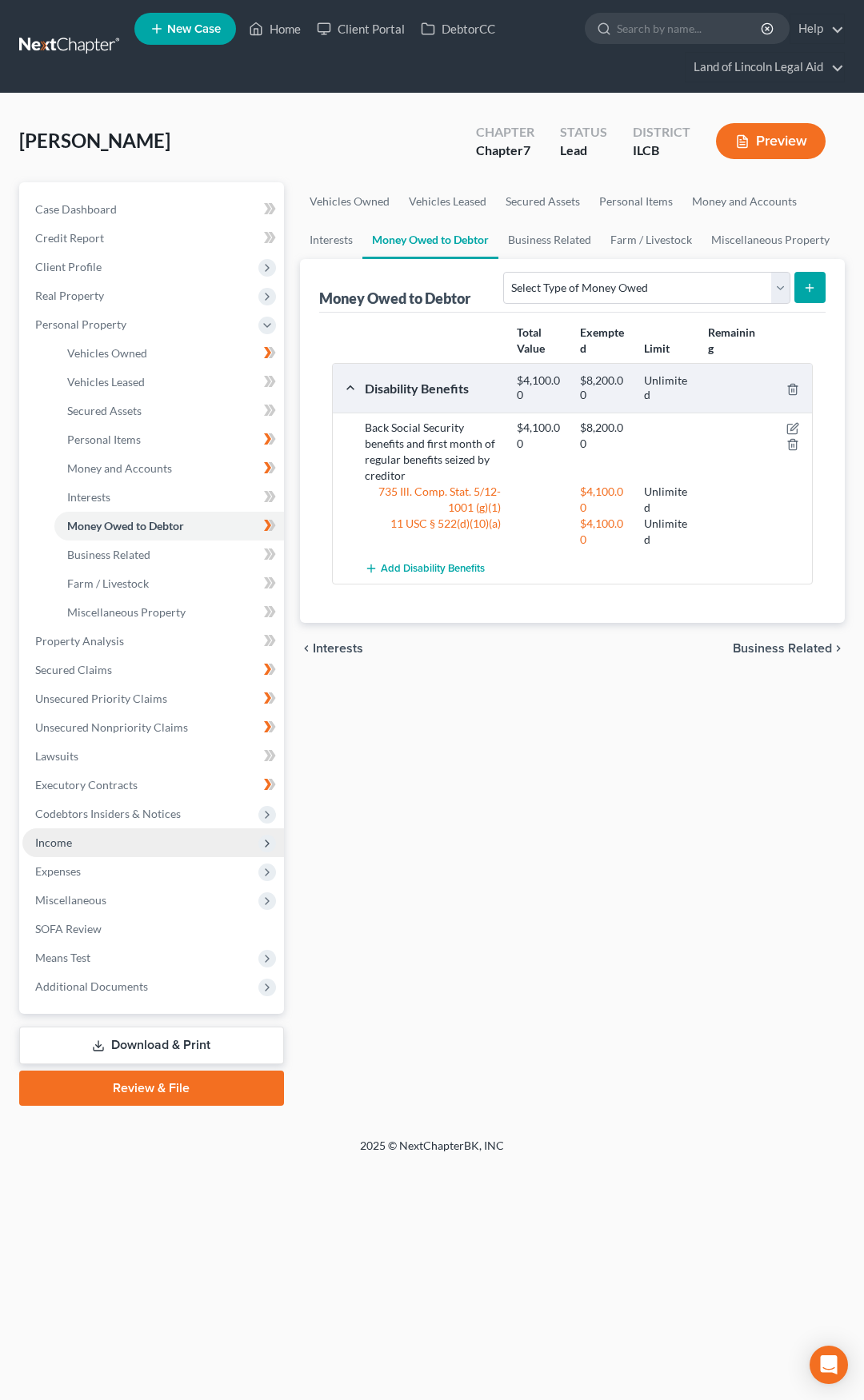
click at [168, 846] on span "Income" at bounding box center [153, 842] width 261 height 28
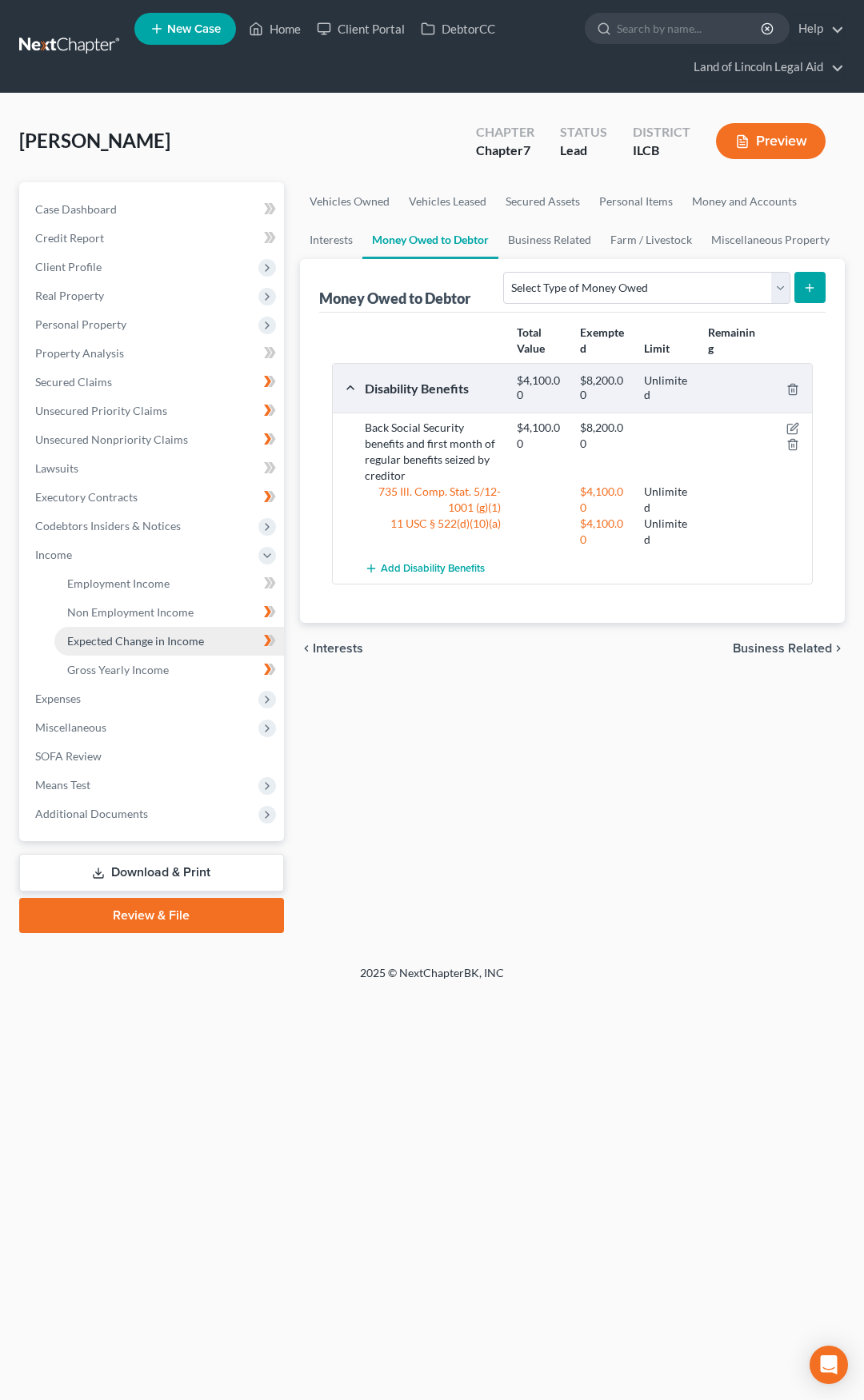
click at [180, 645] on span "Expected Change in Income" at bounding box center [135, 641] width 137 height 14
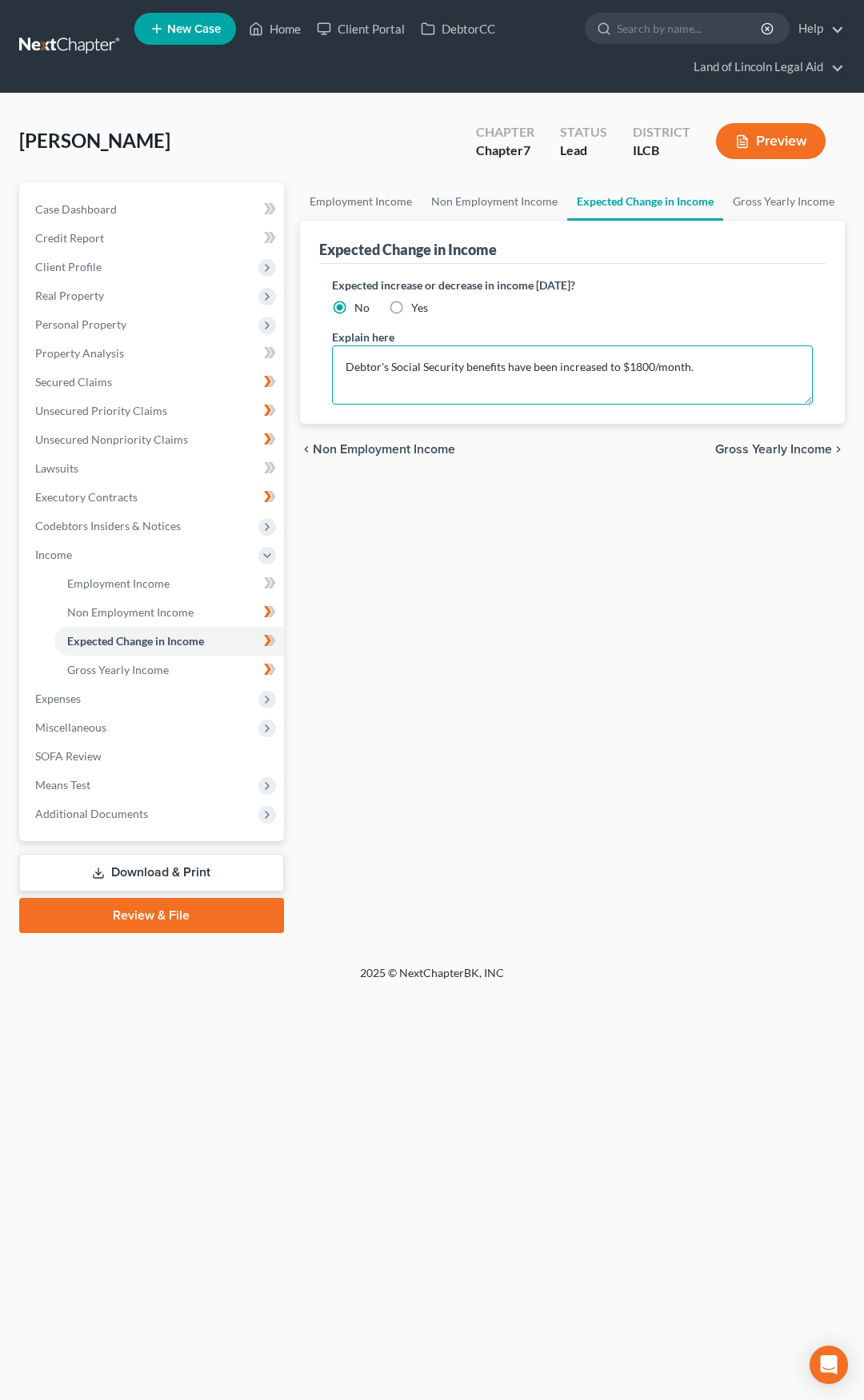
click at [714, 366] on textarea "Debtor's Social Security benefits have been increased to $1800/month." at bounding box center [572, 375] width 481 height 59
type textarea "Debtor's Social Security benefits have been increased to $1800/month effective …"
click at [757, 451] on span "Gross Yearly Income" at bounding box center [774, 449] width 117 height 13
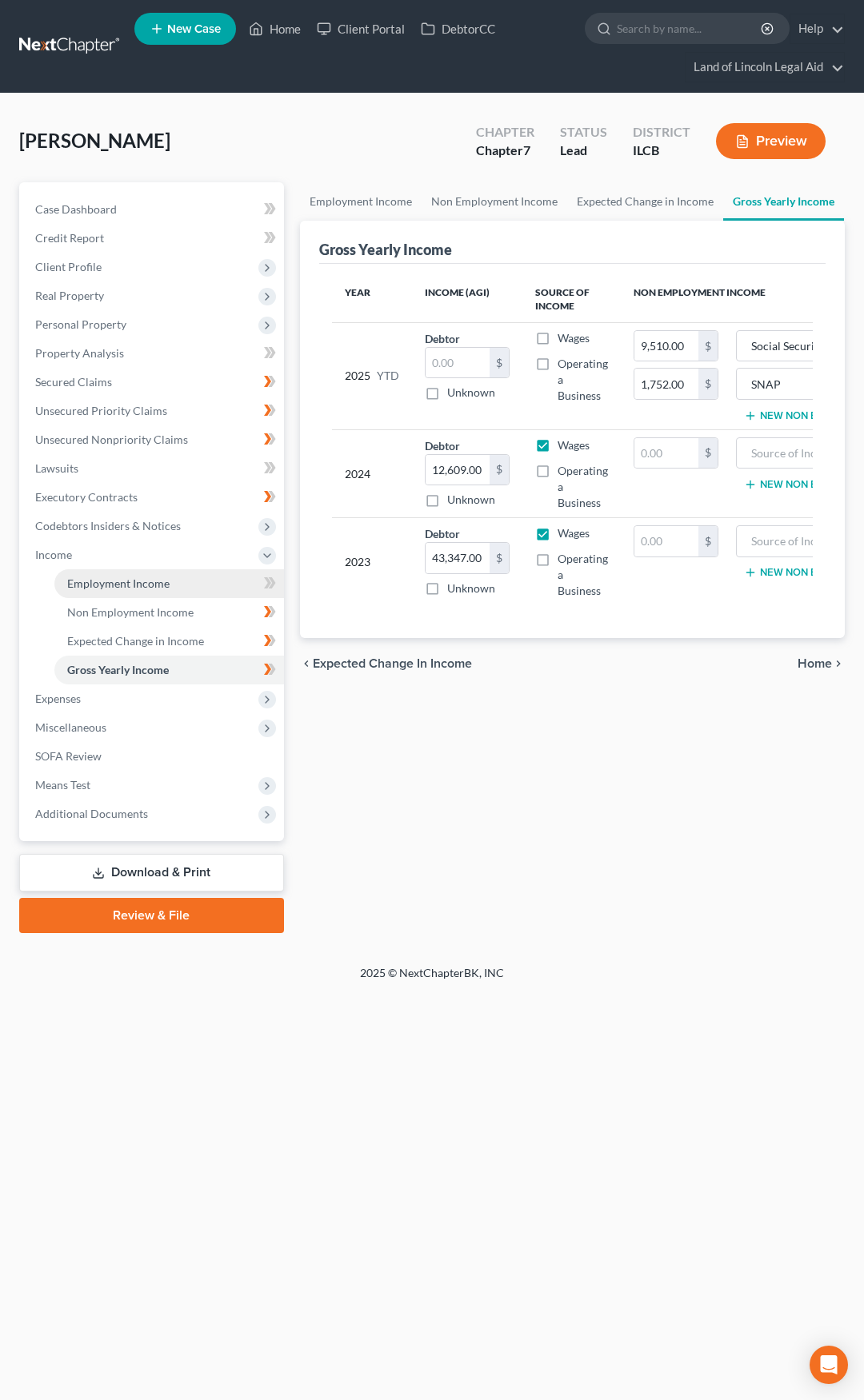
click at [185, 589] on link "Employment Income" at bounding box center [169, 583] width 230 height 28
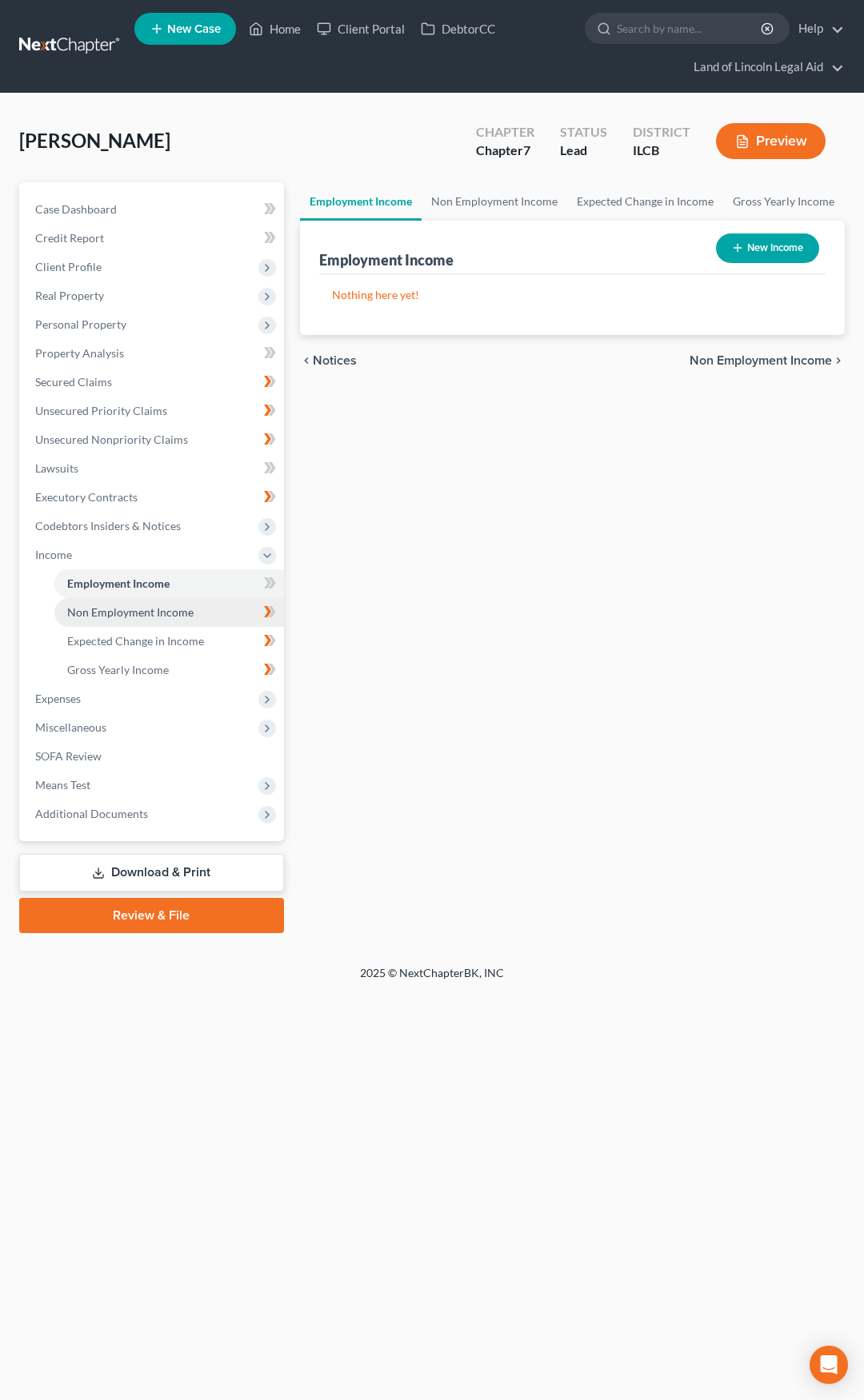
click at [185, 612] on span "Non Employment Income" at bounding box center [130, 612] width 127 height 14
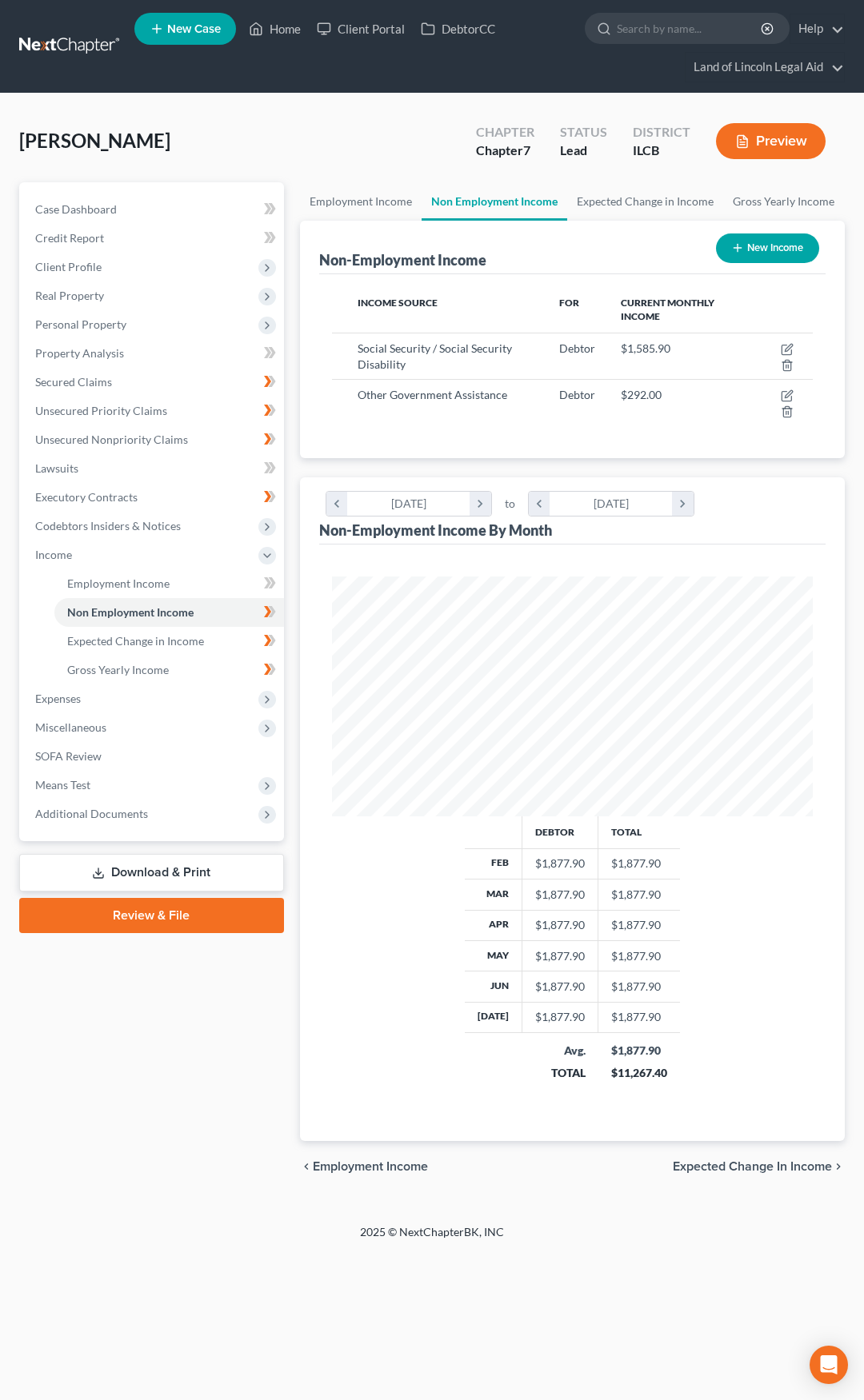
scroll to position [240, 514]
click at [212, 638] on link "Expected Change in Income" at bounding box center [169, 641] width 230 height 28
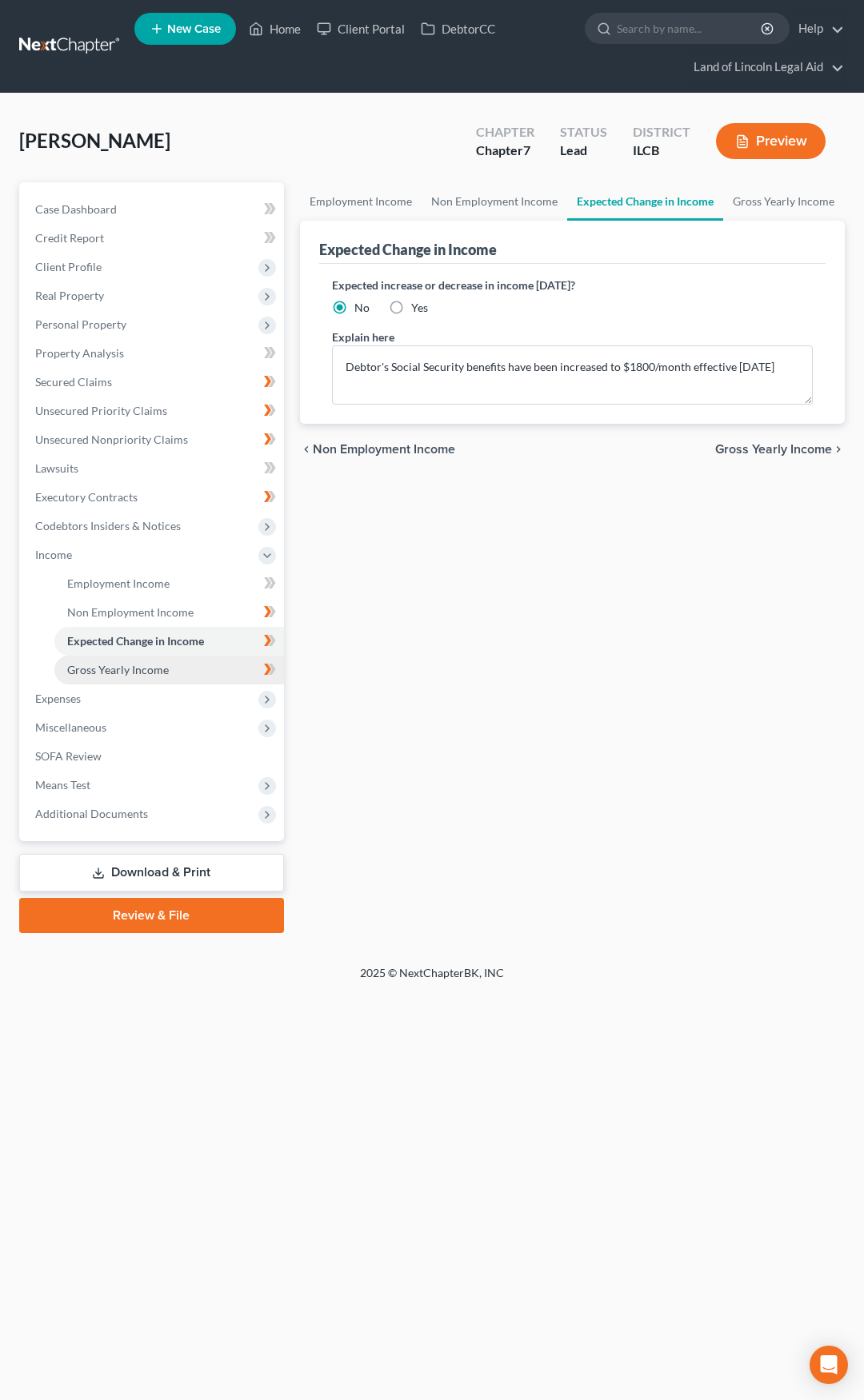
click at [208, 672] on link "Gross Yearly Income" at bounding box center [169, 669] width 230 height 28
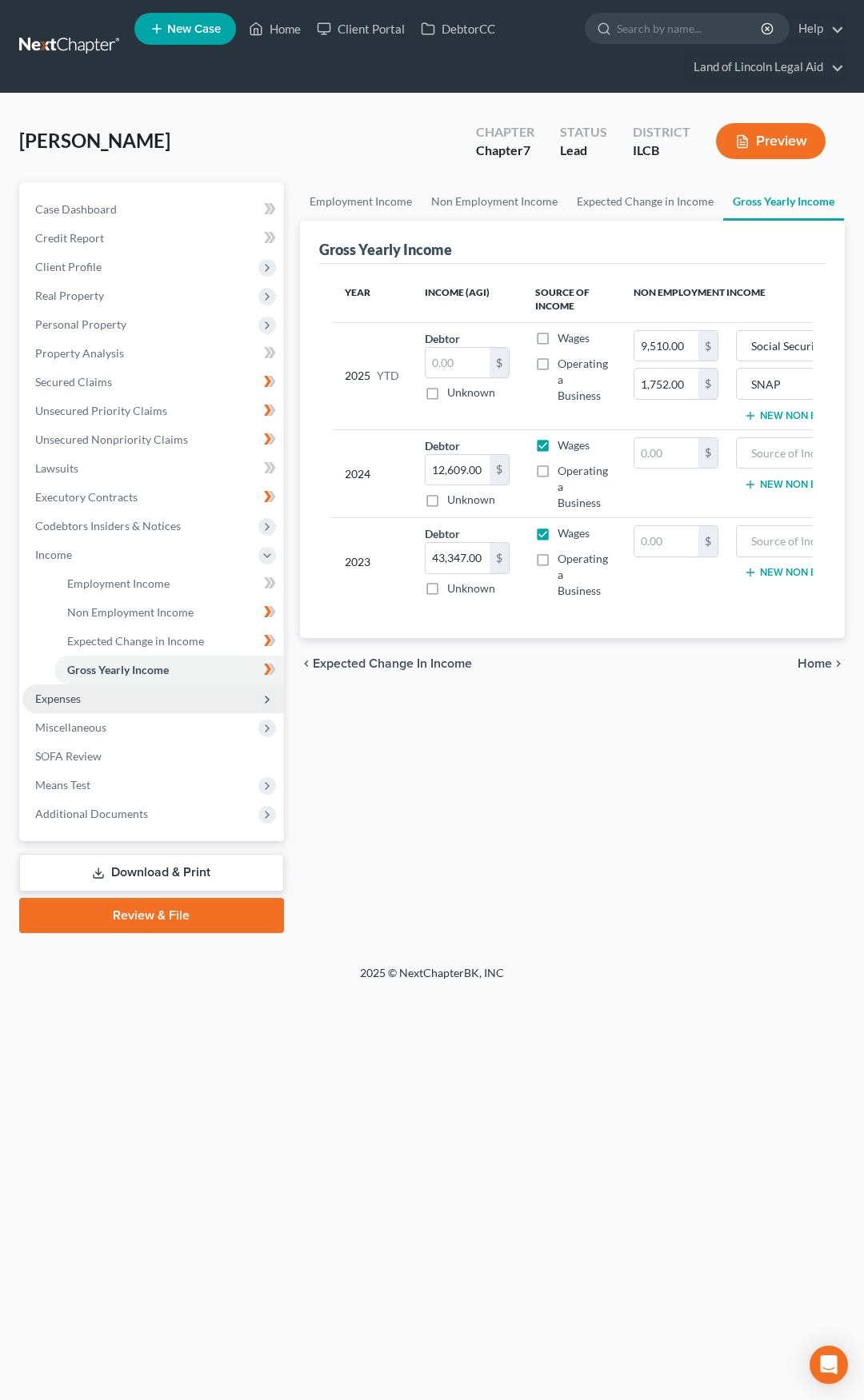
click at [194, 701] on span "Expenses" at bounding box center [153, 699] width 261 height 28
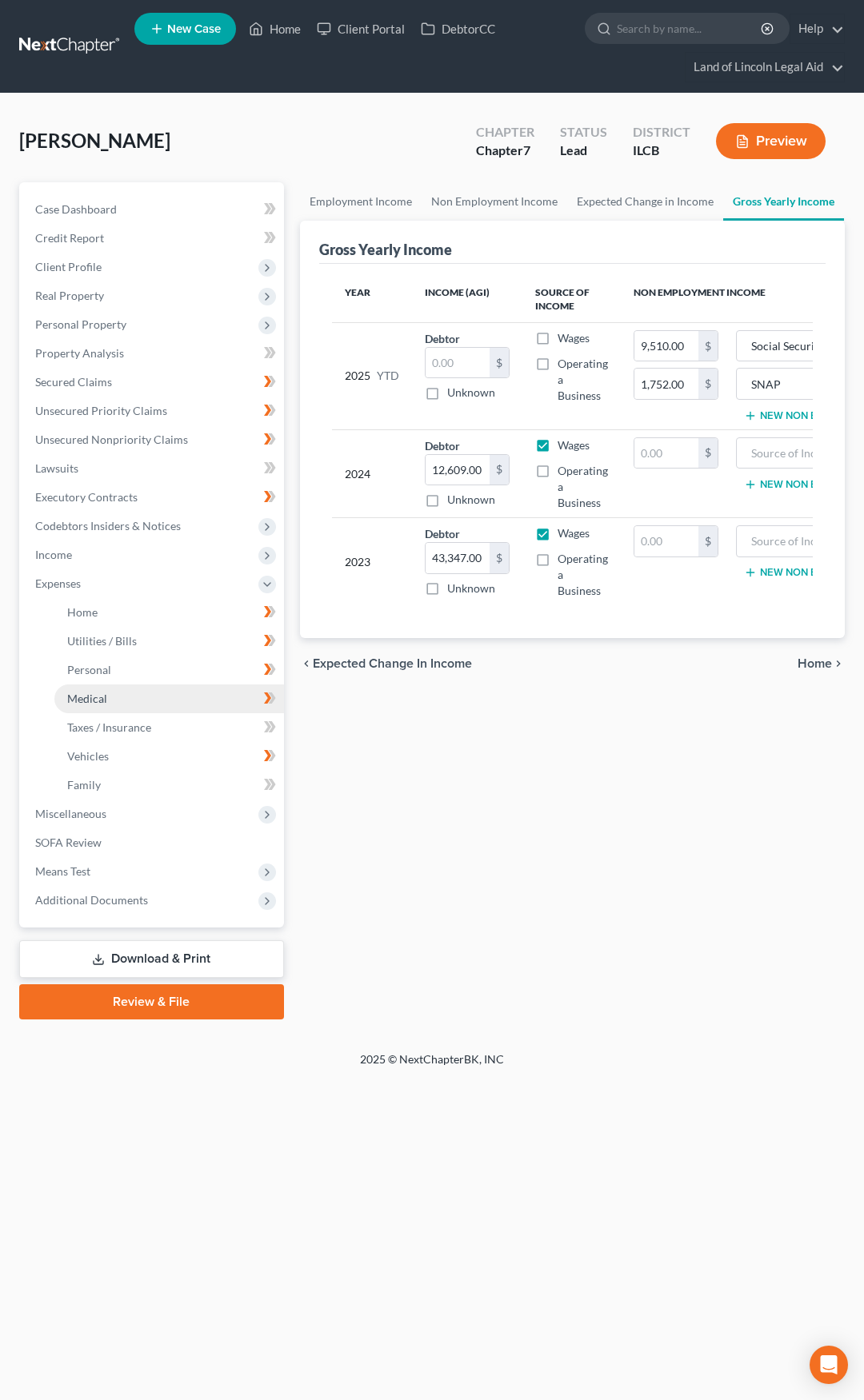
click at [193, 686] on link "Medical" at bounding box center [169, 699] width 230 height 28
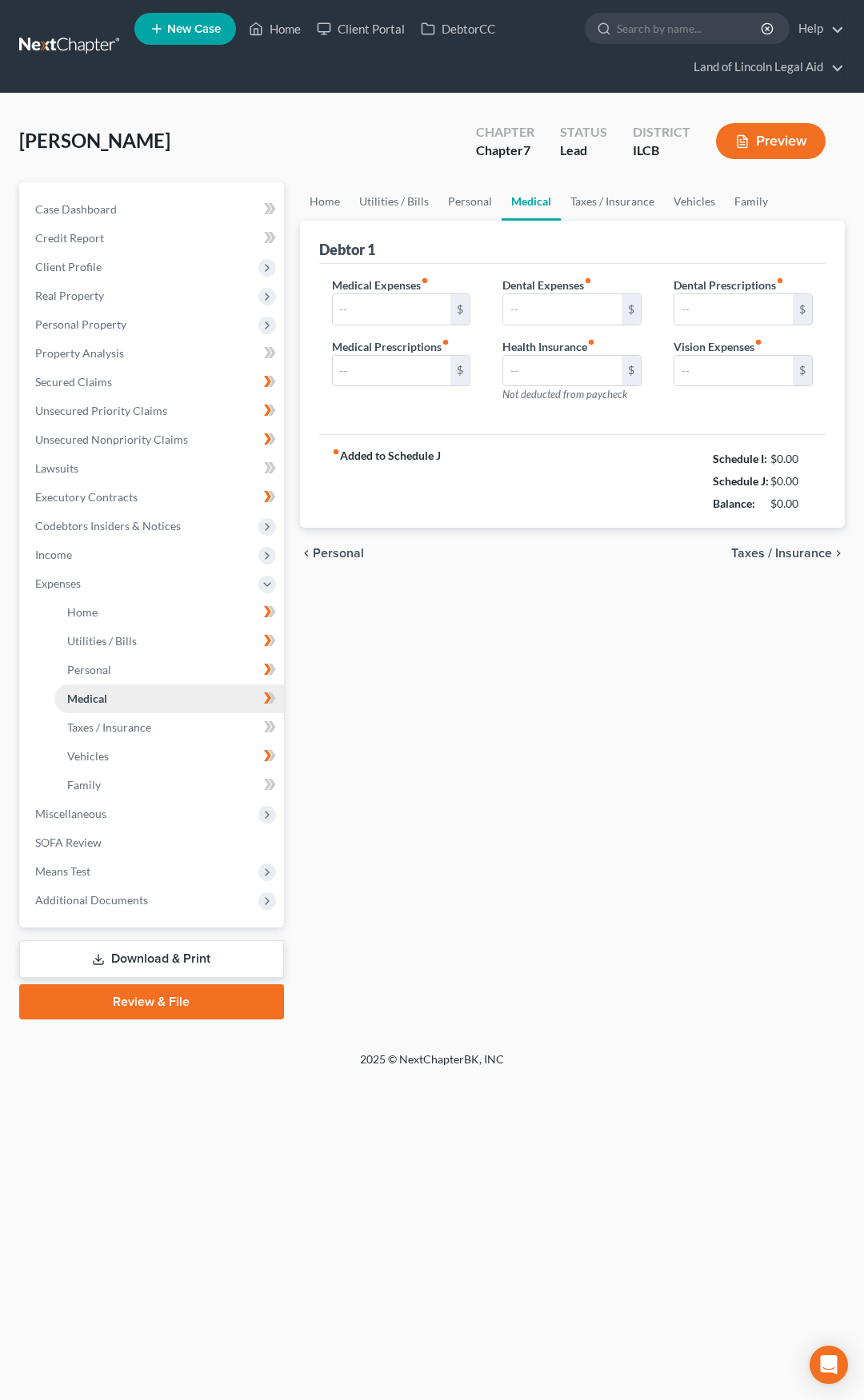
type input "0.00"
type input "60.00"
type input "0.00"
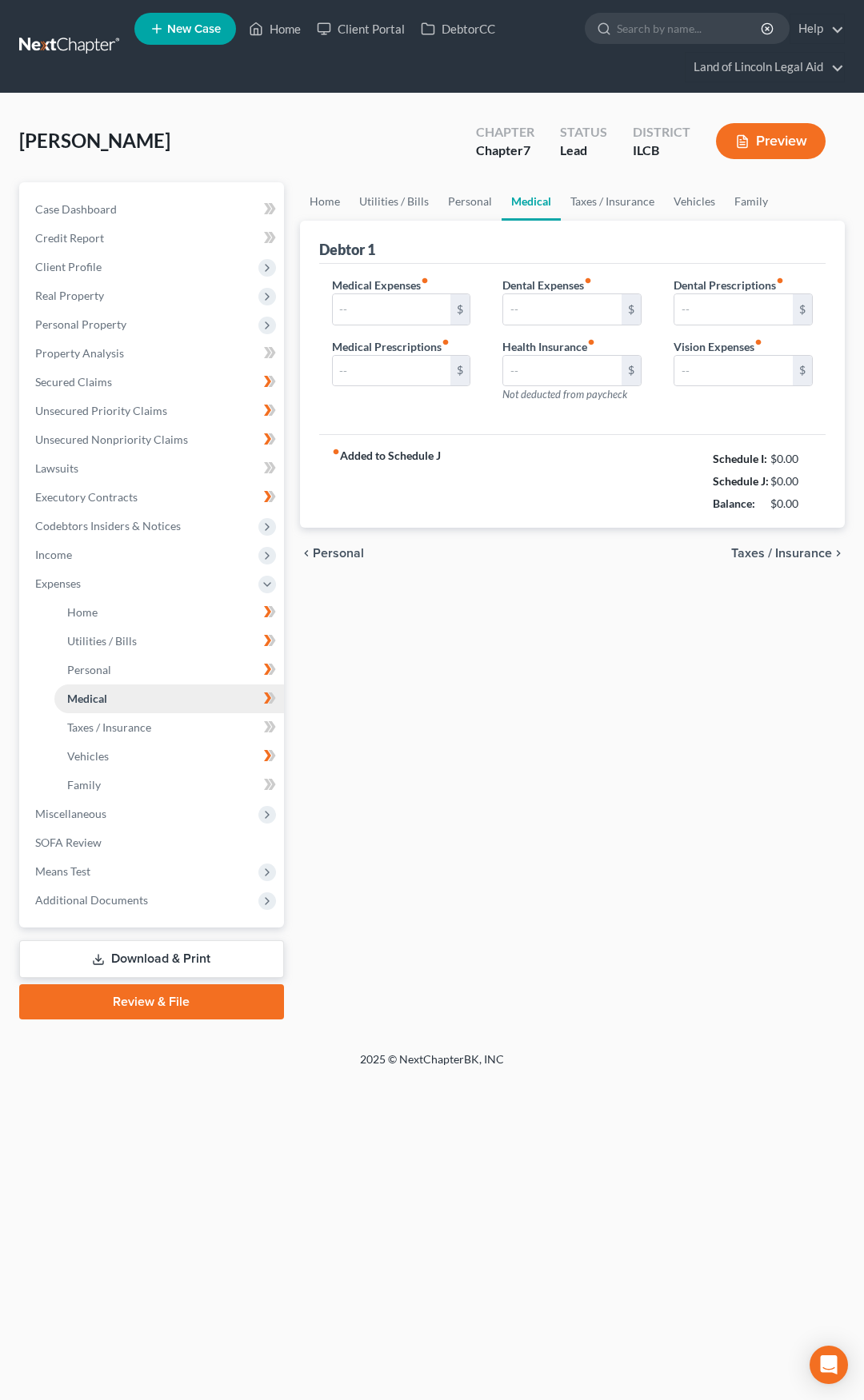
type input "0.00"
click at [192, 610] on link "Home" at bounding box center [169, 612] width 230 height 28
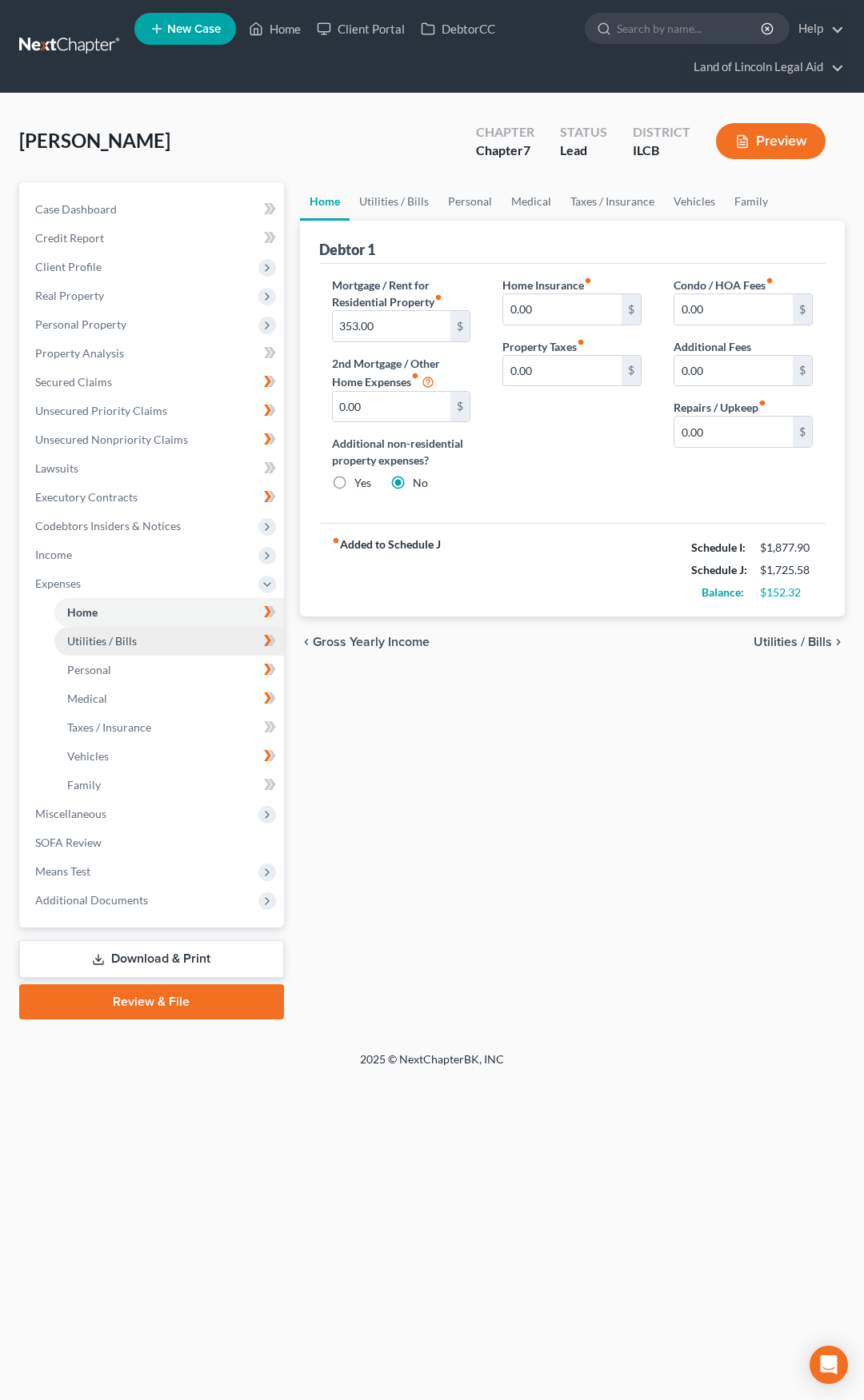
click at [192, 638] on link "Utilities / Bills" at bounding box center [169, 641] width 230 height 28
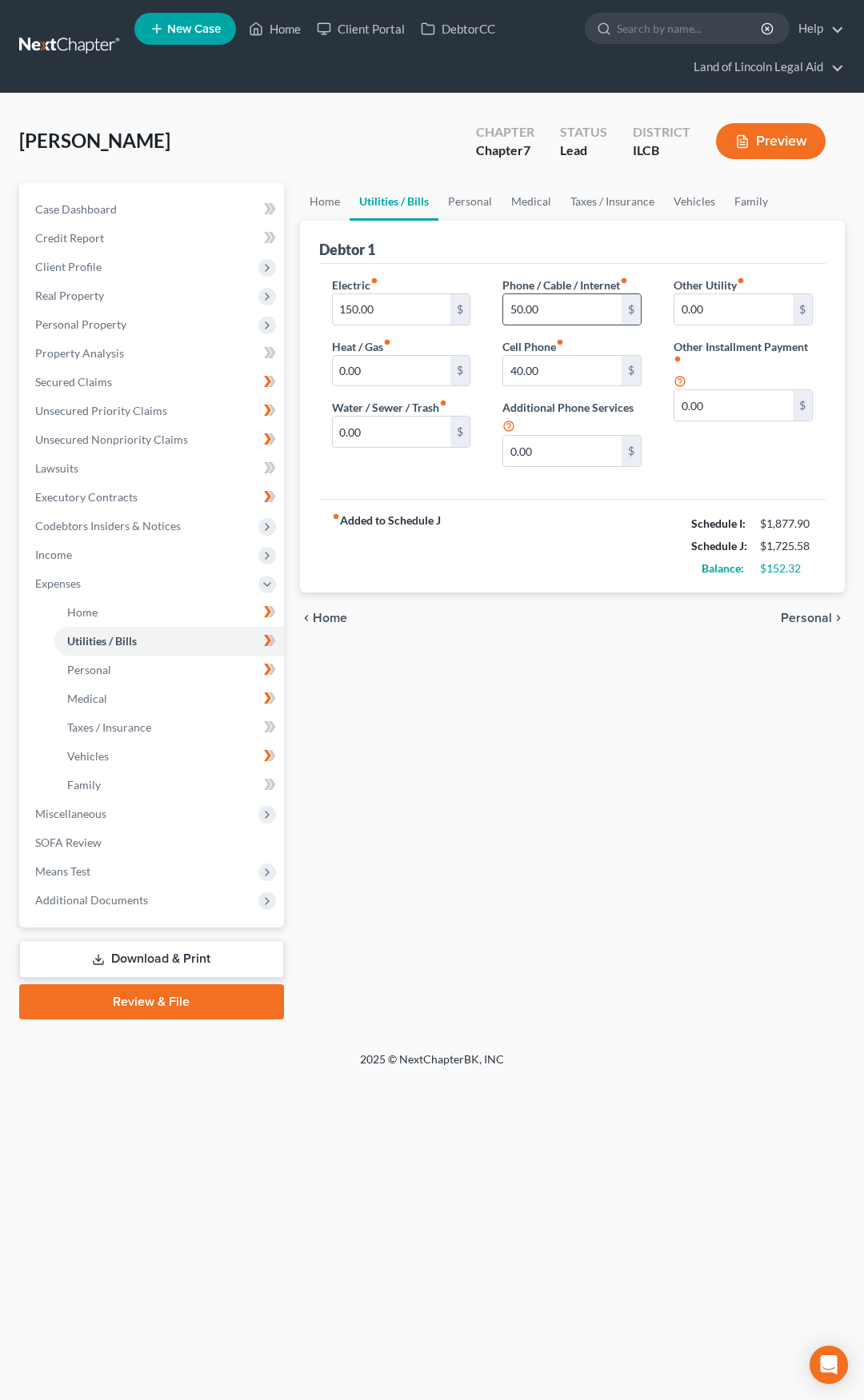
click at [540, 308] on input "50.00" at bounding box center [562, 309] width 118 height 30
type input "65"
click at [208, 668] on link "Personal" at bounding box center [169, 669] width 230 height 28
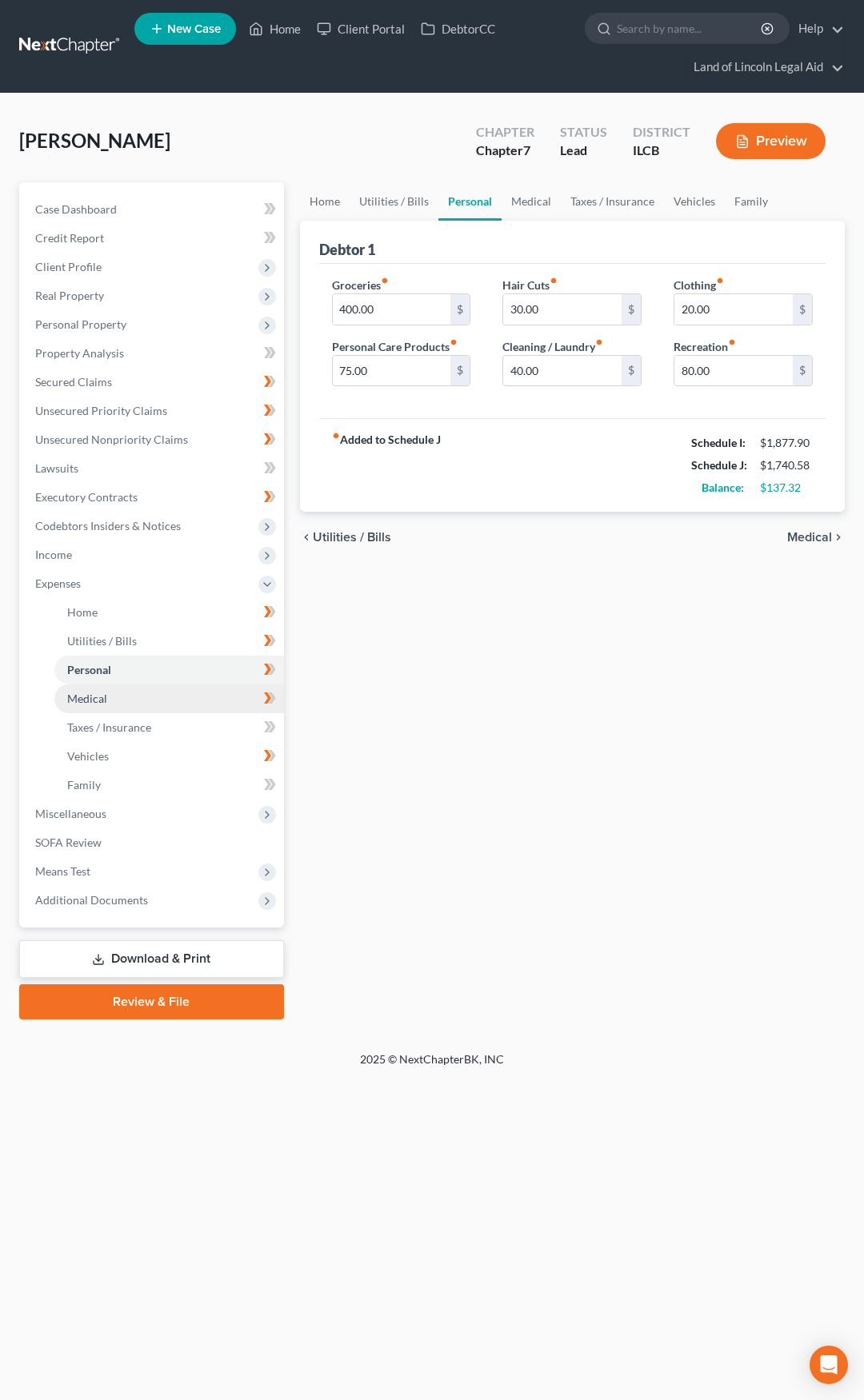
click at [207, 701] on link "Medical" at bounding box center [169, 699] width 230 height 28
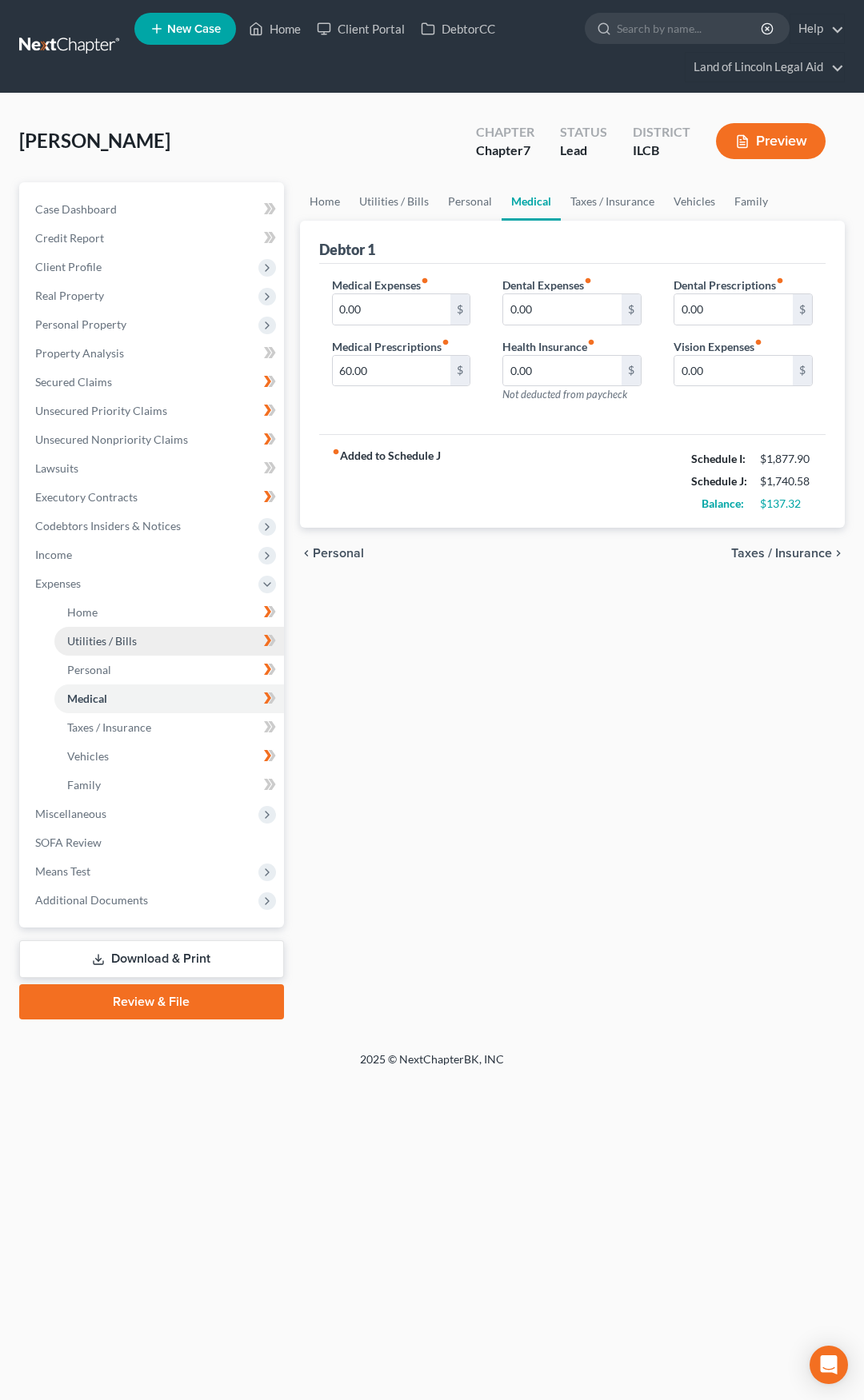
click at [197, 638] on link "Utilities / Bills" at bounding box center [169, 641] width 230 height 28
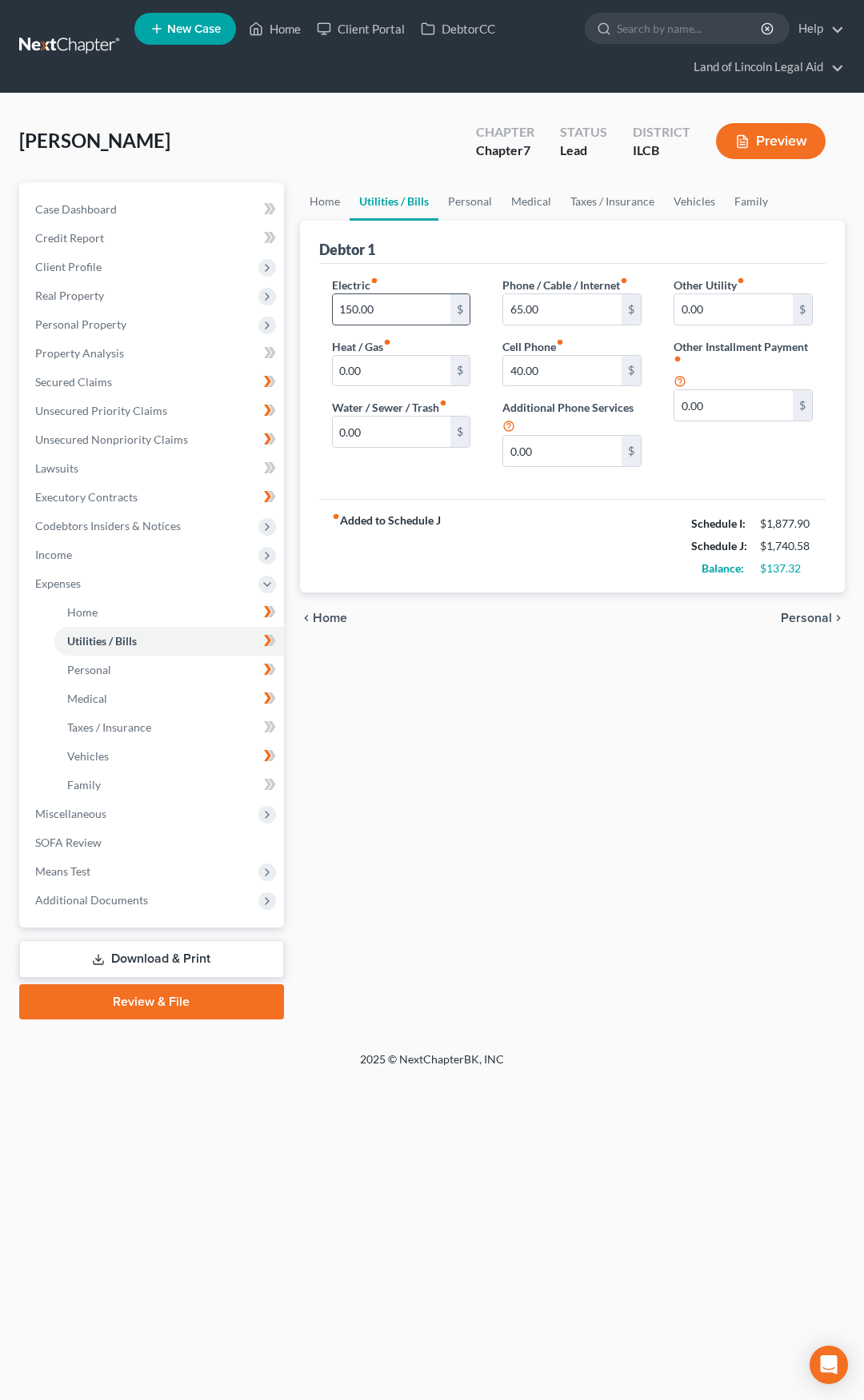
click at [385, 311] on input "150.00" at bounding box center [392, 309] width 118 height 30
click at [177, 900] on span "Additional Documents" at bounding box center [153, 900] width 261 height 28
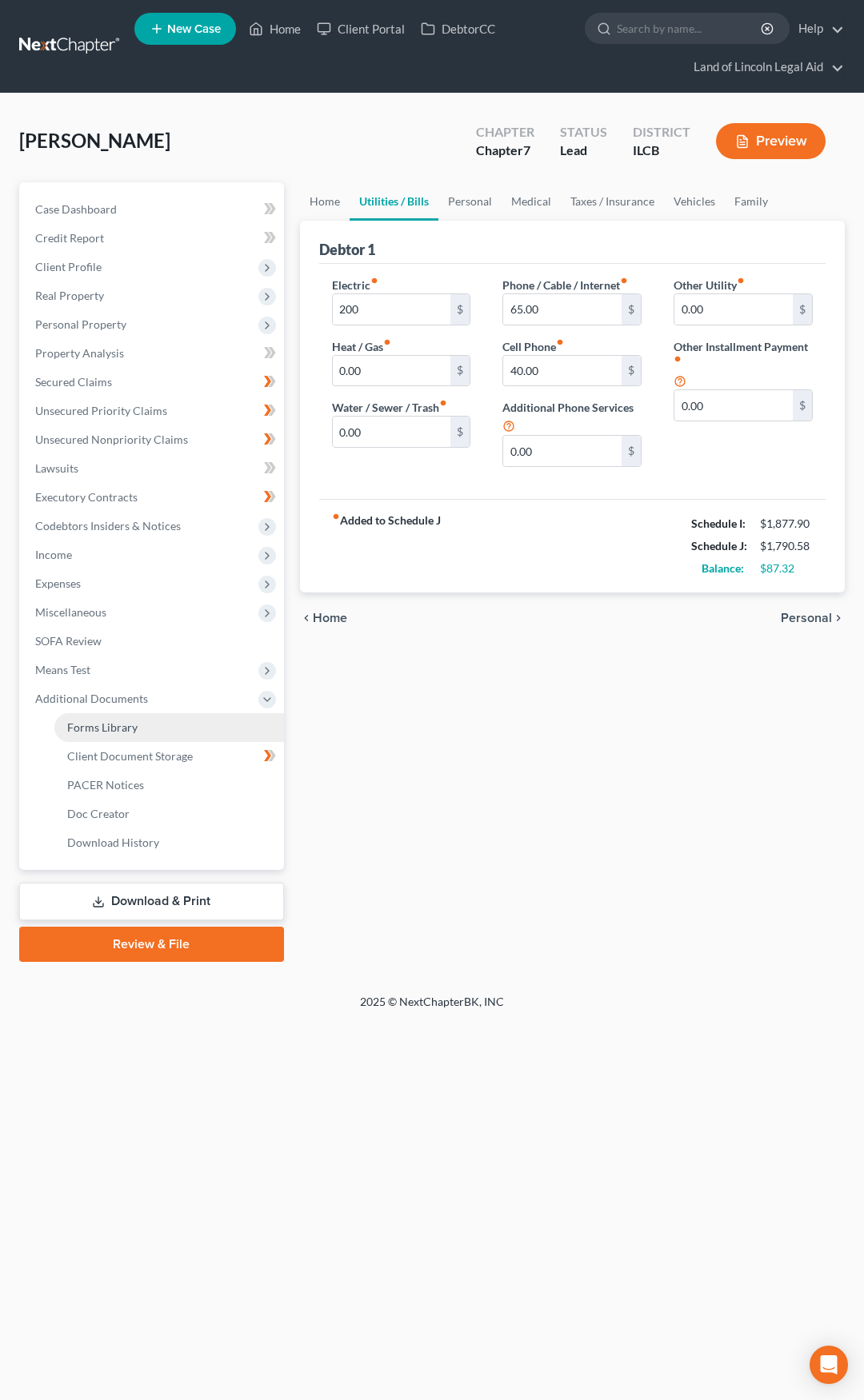
click at [122, 726] on span "Forms Library" at bounding box center [102, 727] width 71 height 14
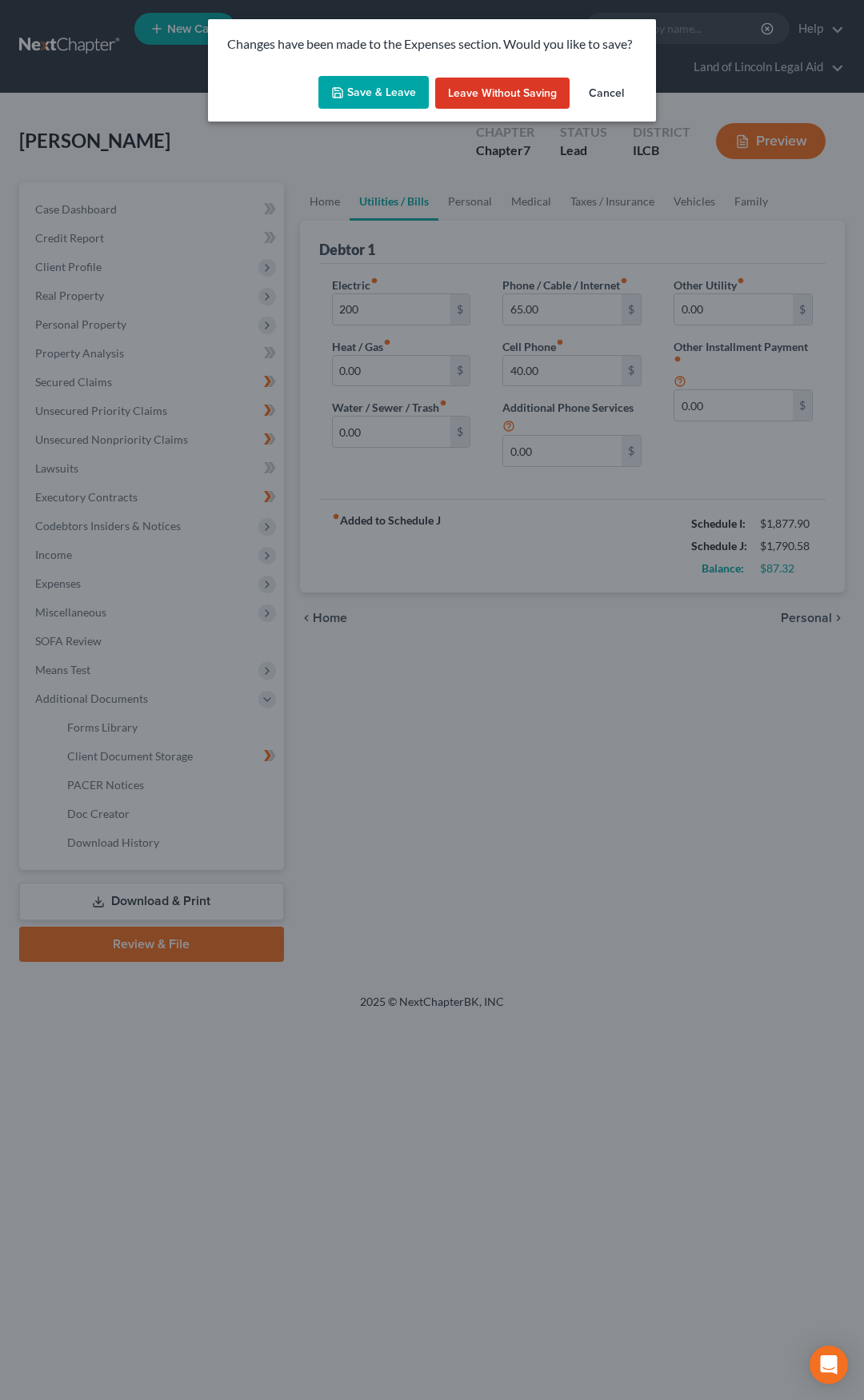
click at [366, 95] on button "Save & Leave" at bounding box center [374, 92] width 110 height 33
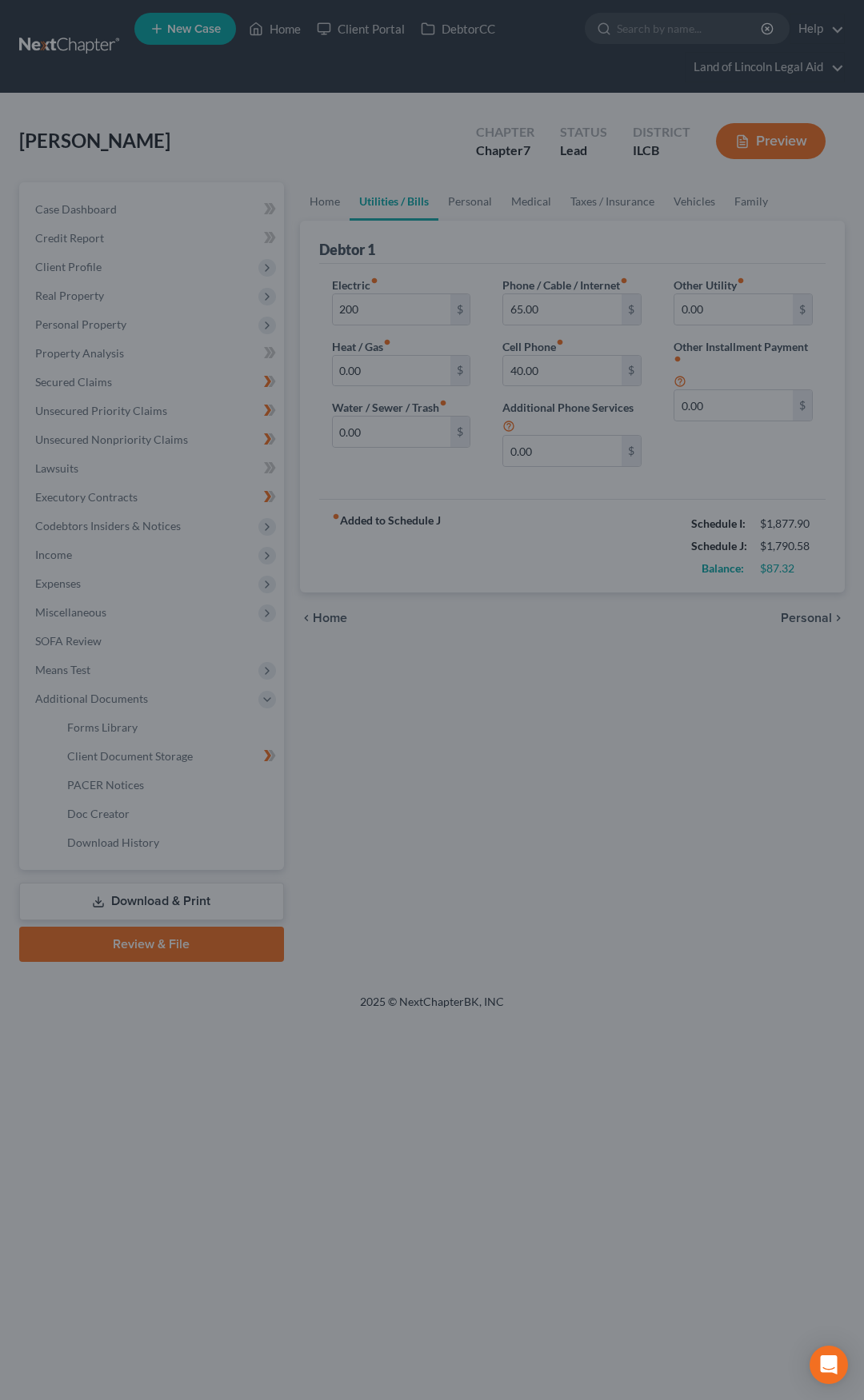
type input "200.00"
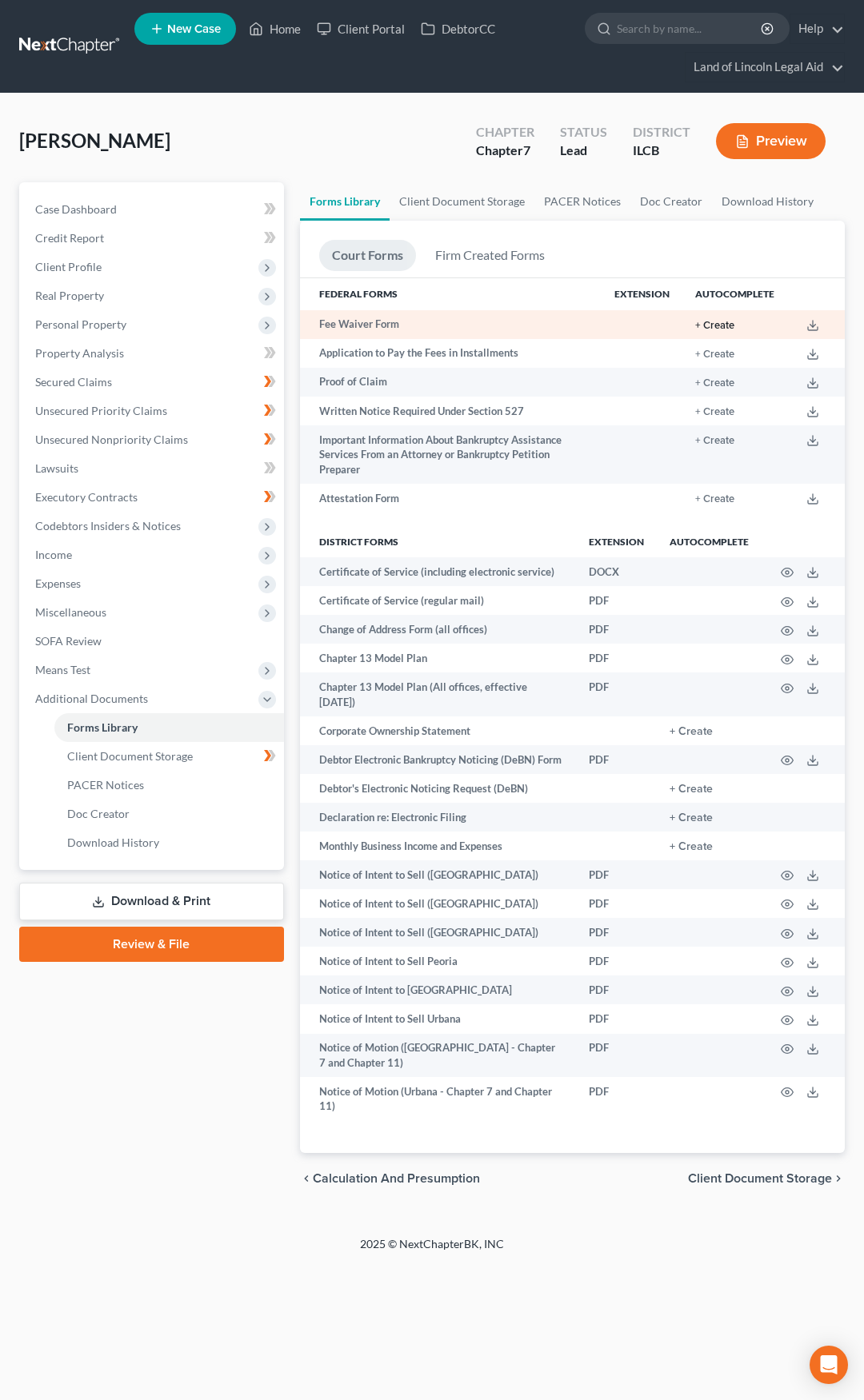
click at [724, 320] on button "+ Create" at bounding box center [715, 325] width 39 height 11
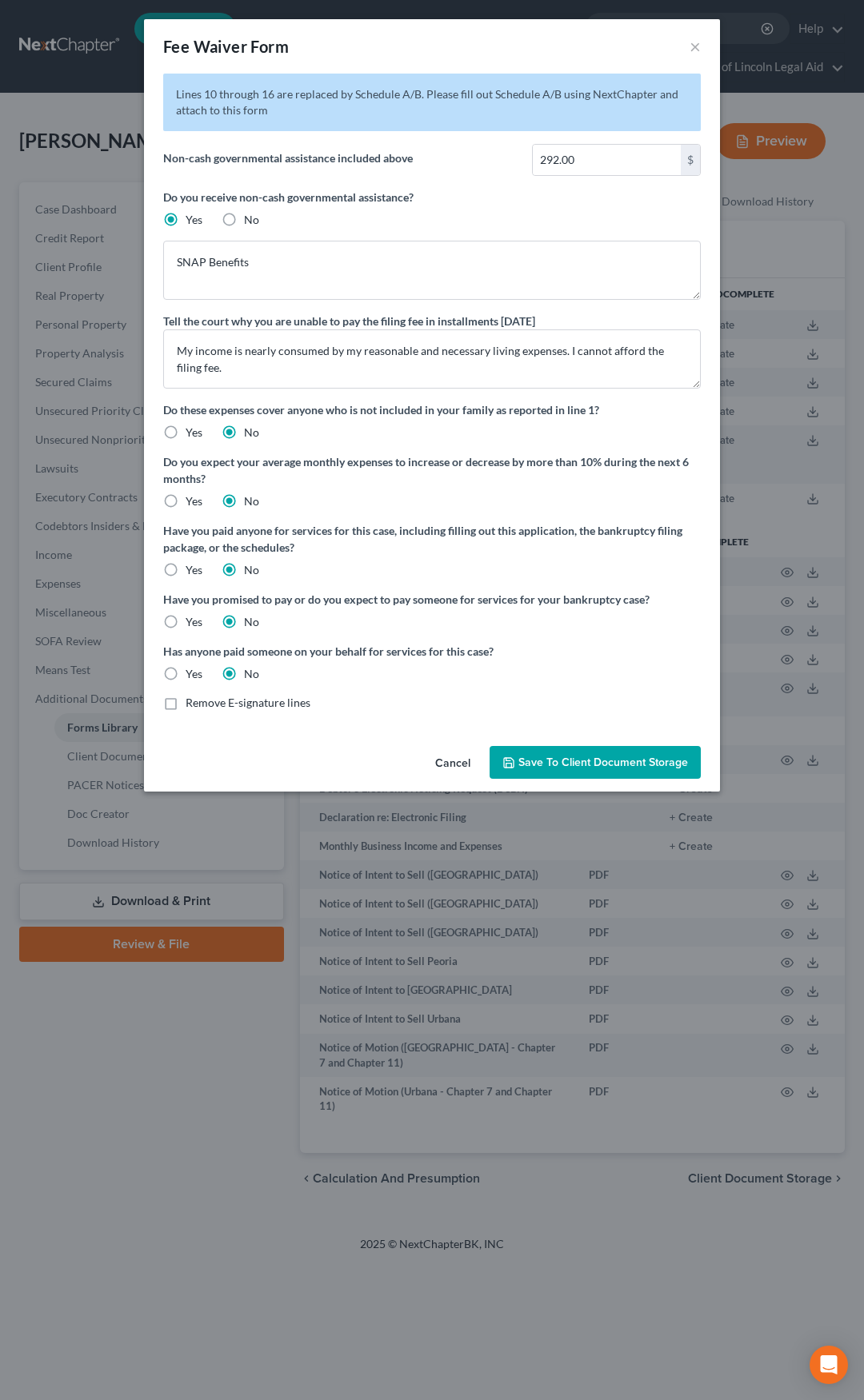
click at [526, 763] on span "Save to Client Document Storage" at bounding box center [603, 762] width 170 height 14
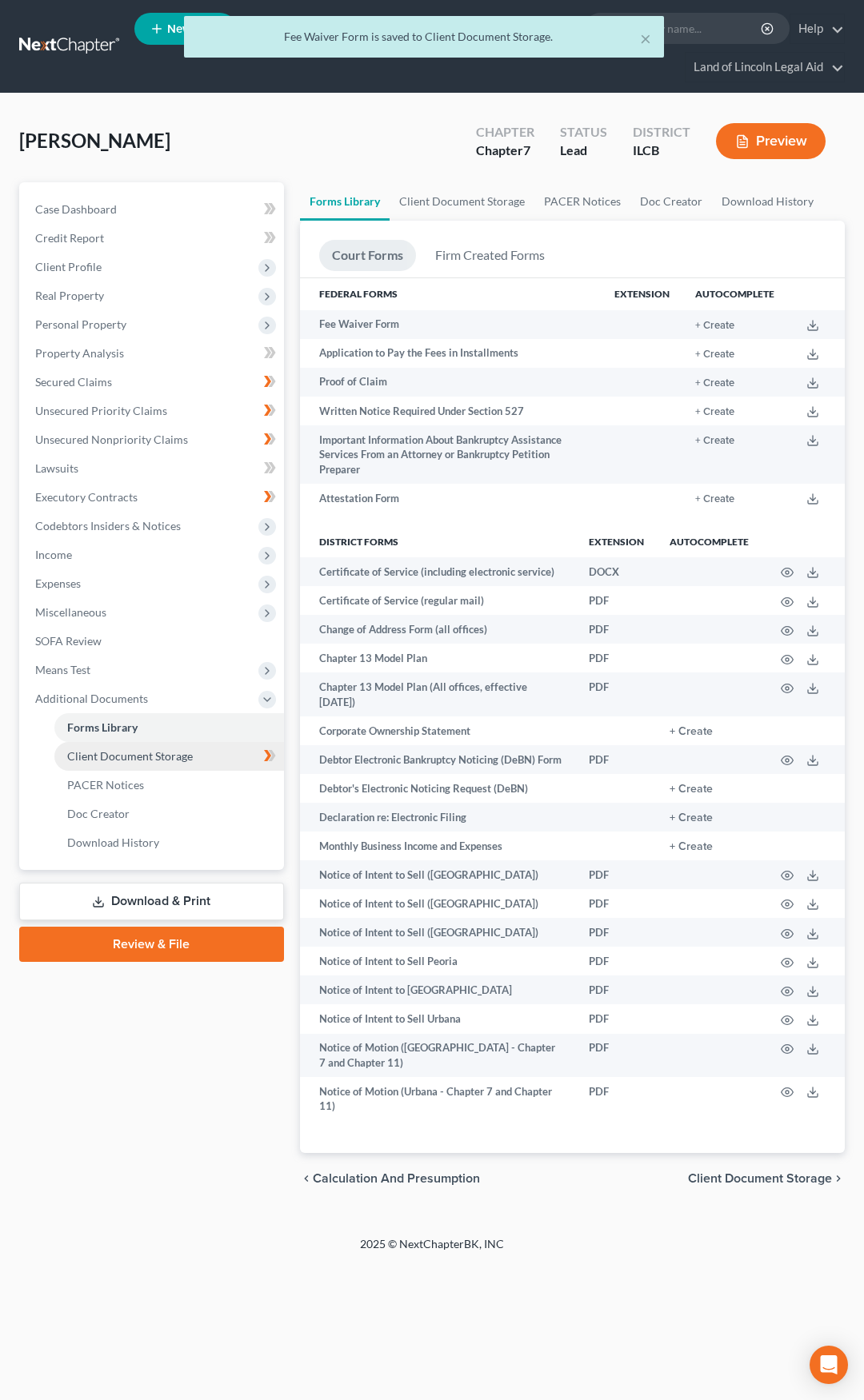
click at [208, 752] on link "Client Document Storage" at bounding box center [169, 756] width 230 height 28
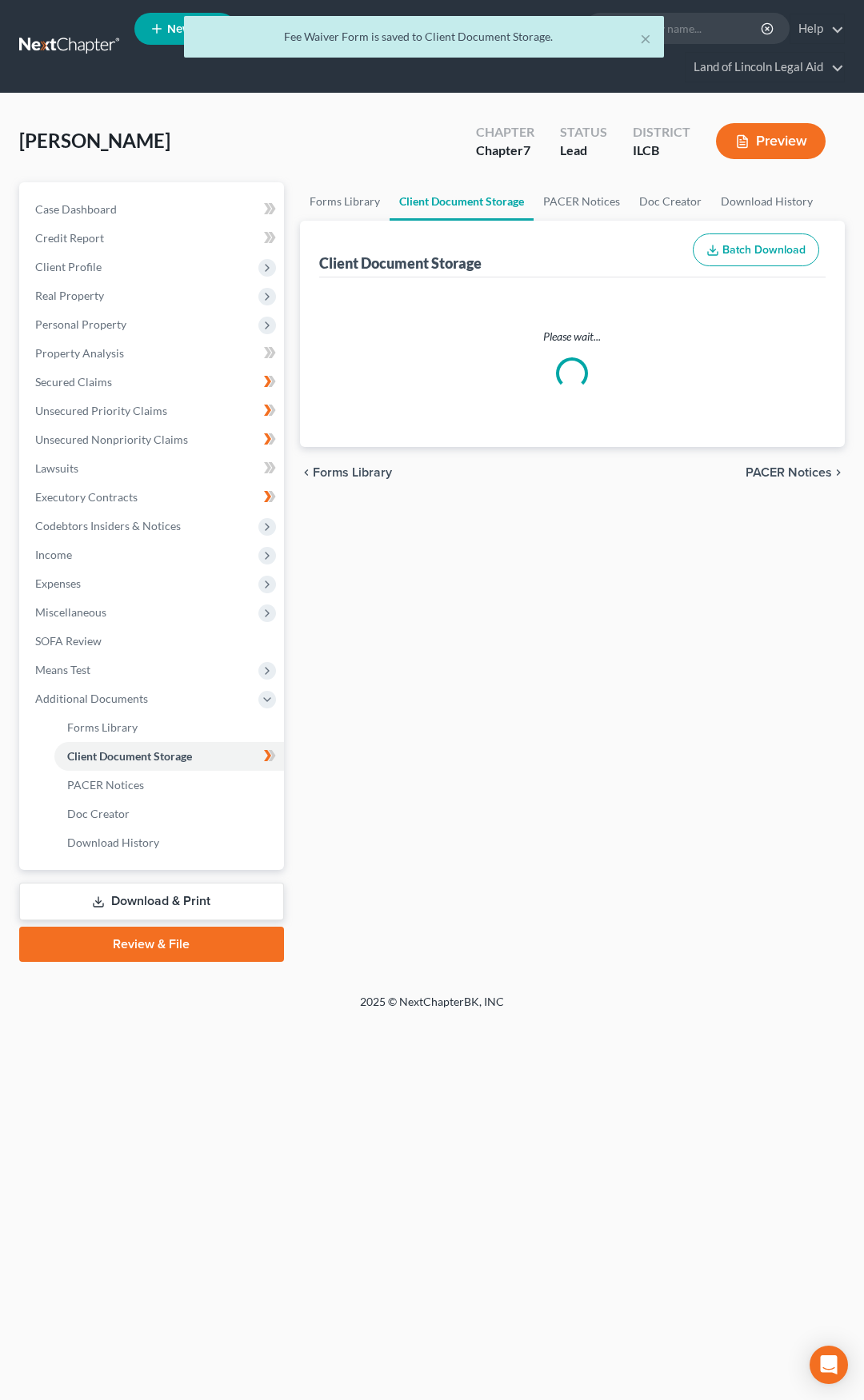
select select "0"
select select "3"
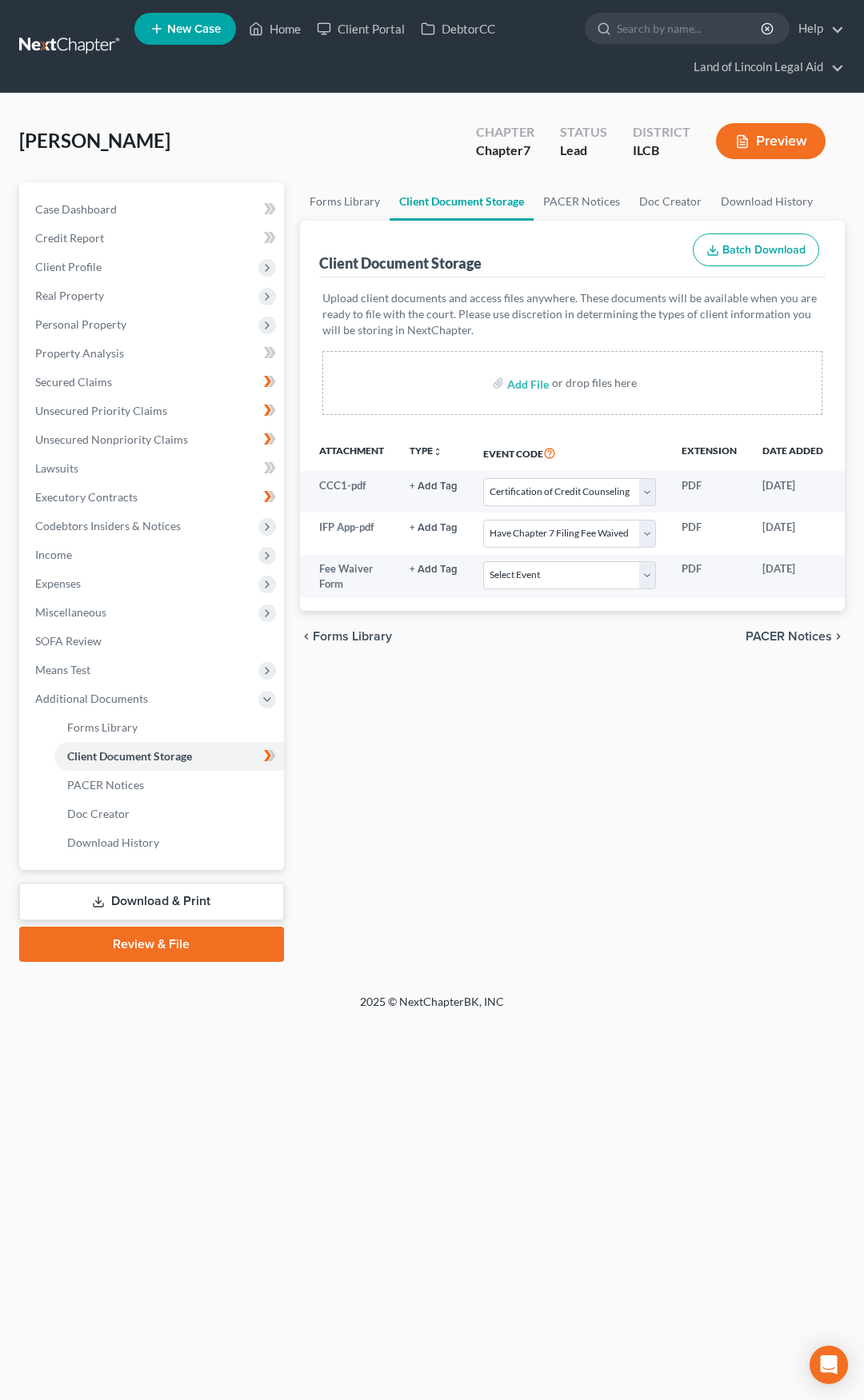
scroll to position [0, 123]
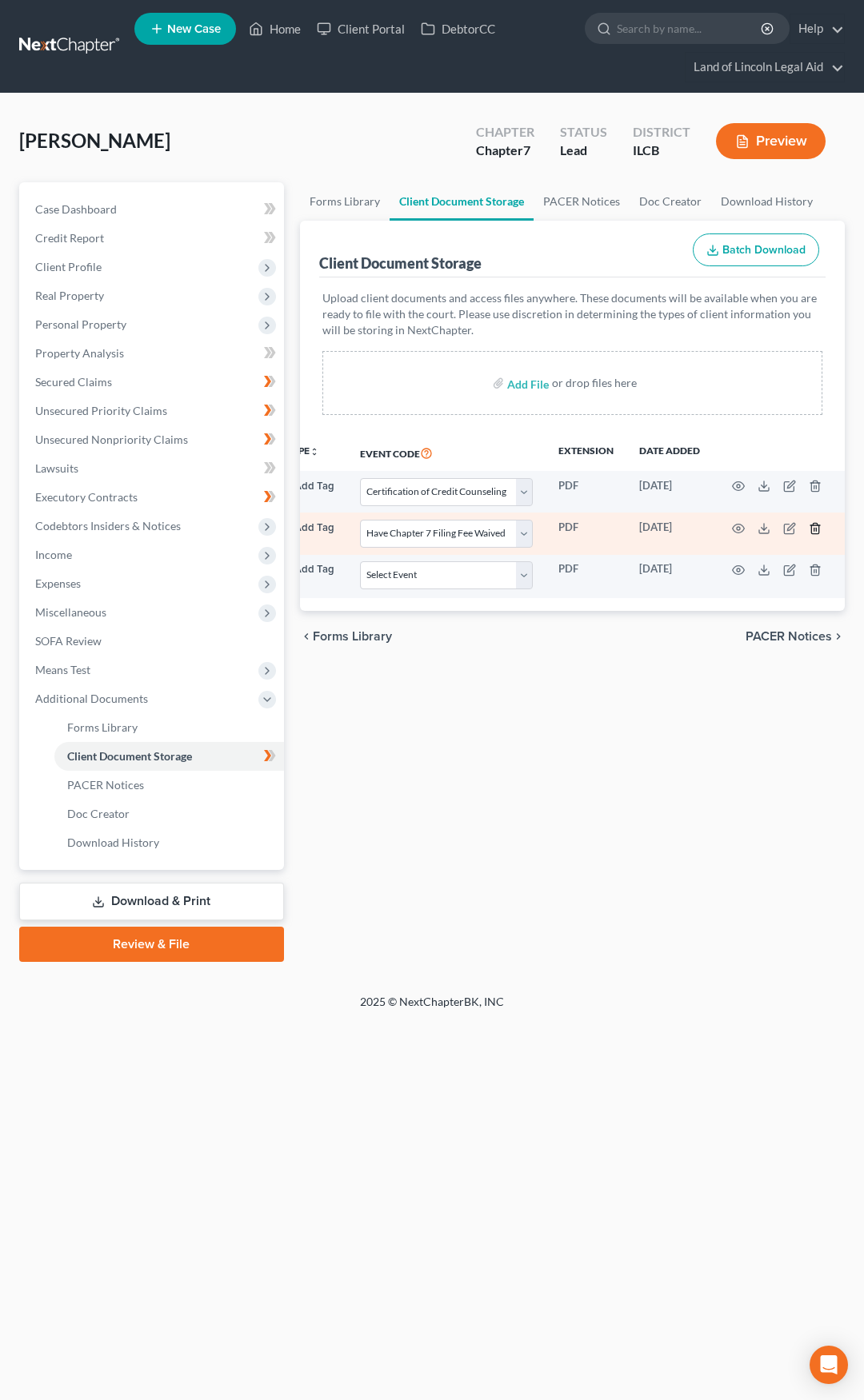
click at [815, 528] on icon "button" at bounding box center [815, 528] width 13 height 13
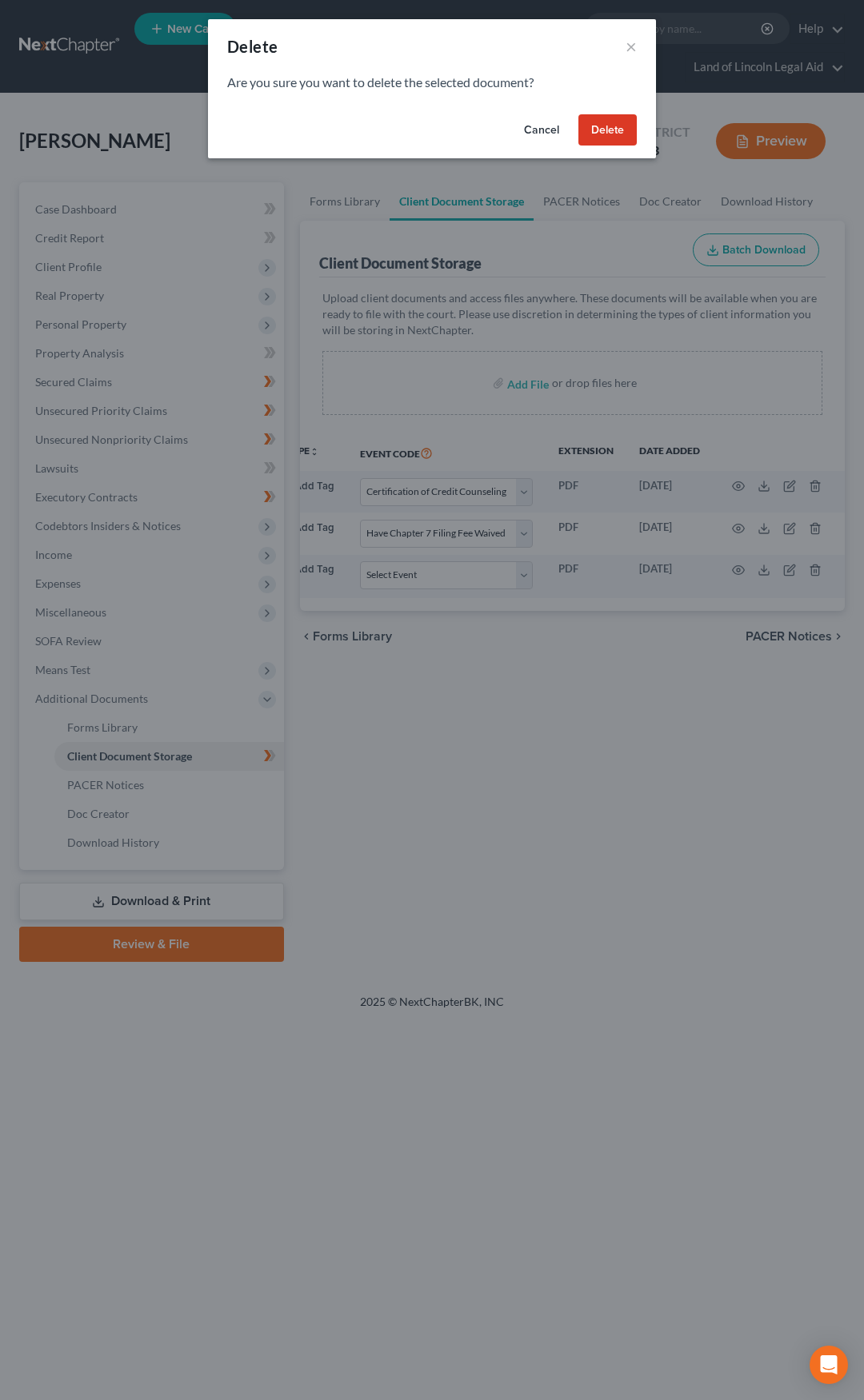
click at [612, 136] on button "Delete" at bounding box center [606, 130] width 58 height 32
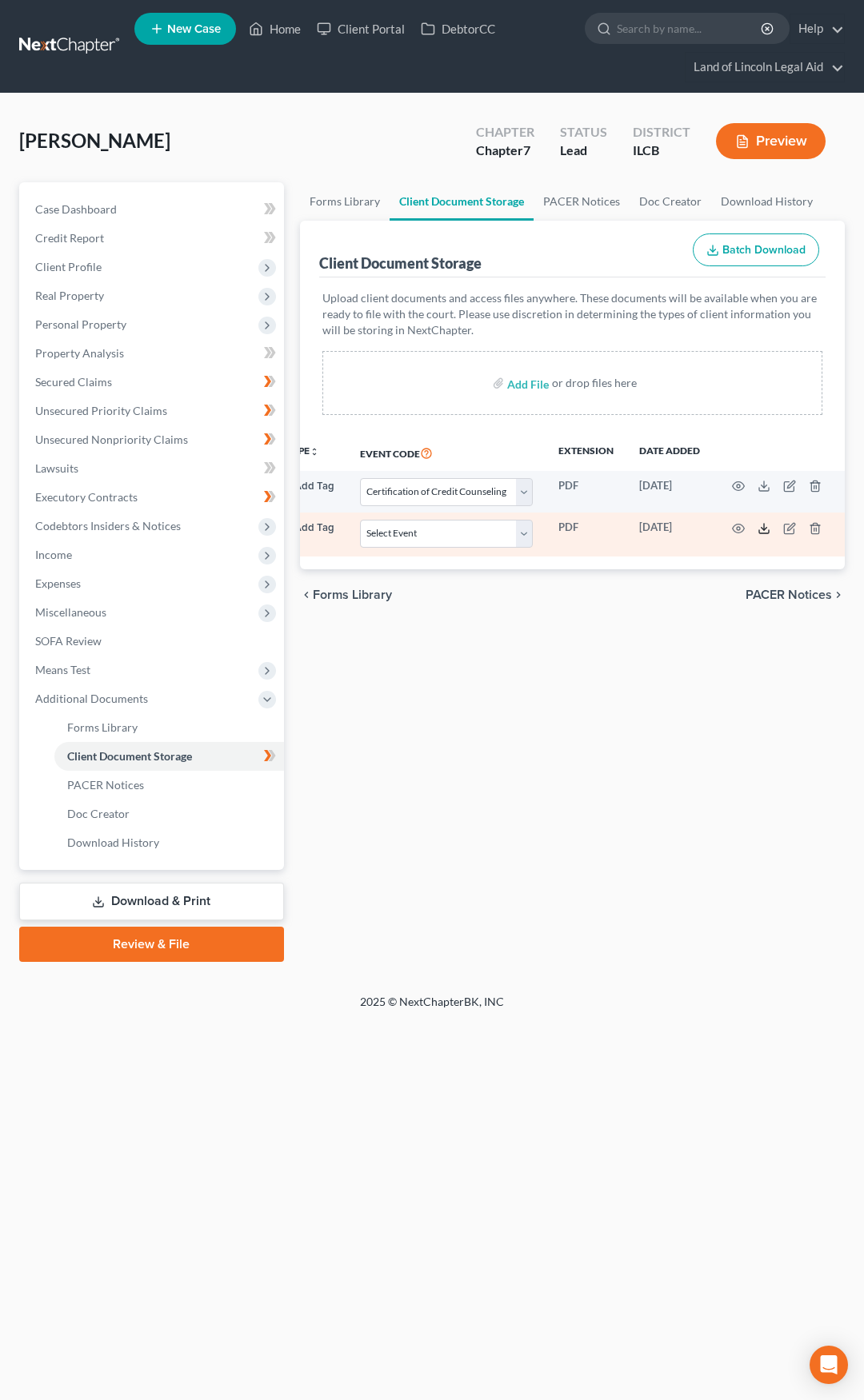
click at [760, 522] on icon at bounding box center [764, 528] width 13 height 13
click at [810, 527] on icon "button" at bounding box center [815, 528] width 13 height 13
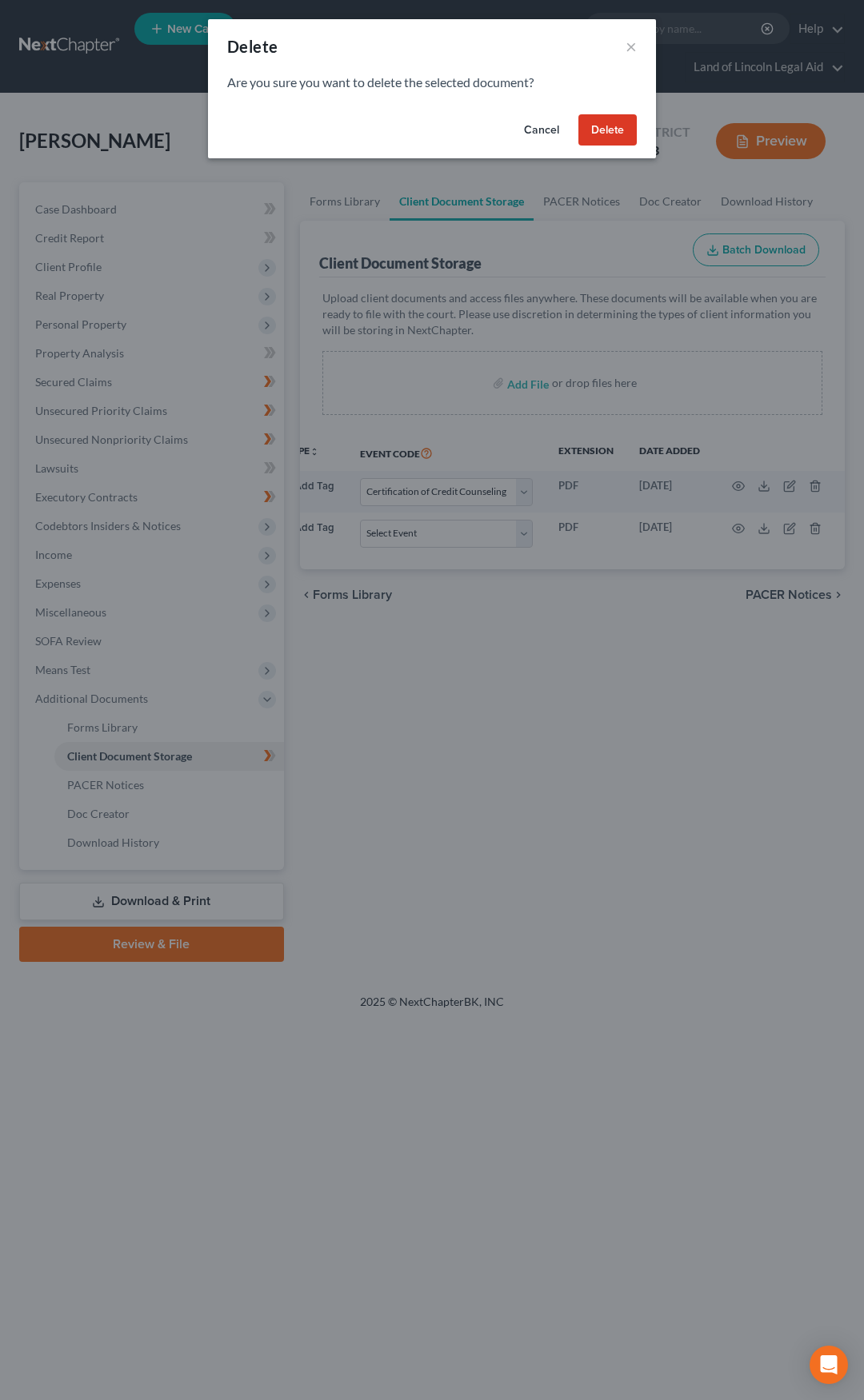
click at [604, 140] on button "Delete" at bounding box center [606, 130] width 58 height 32
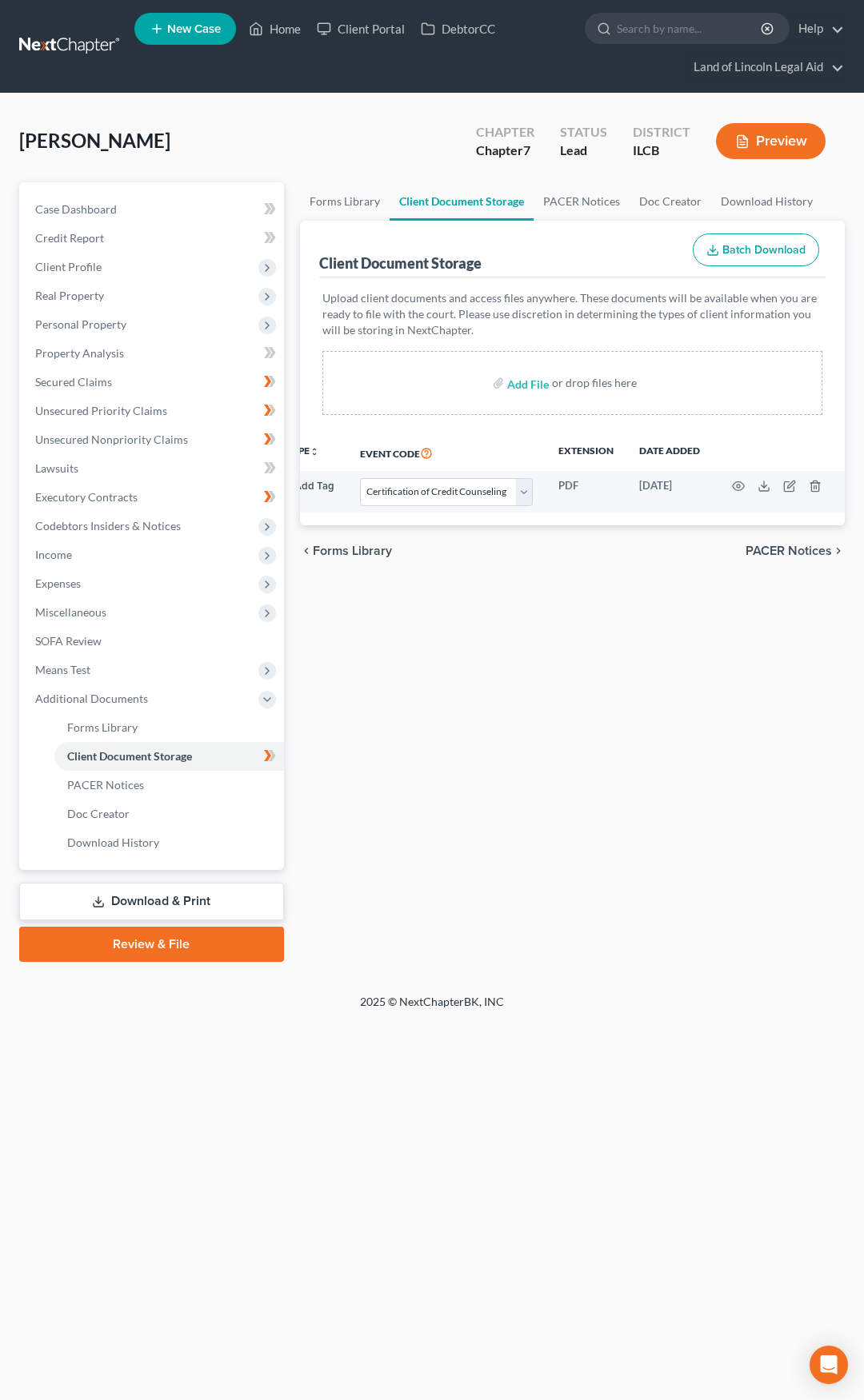
scroll to position [0, 122]
click at [525, 388] on input "file" at bounding box center [526, 382] width 38 height 28
type input "C:\fakepath\IFP App.pdf"
select select "0"
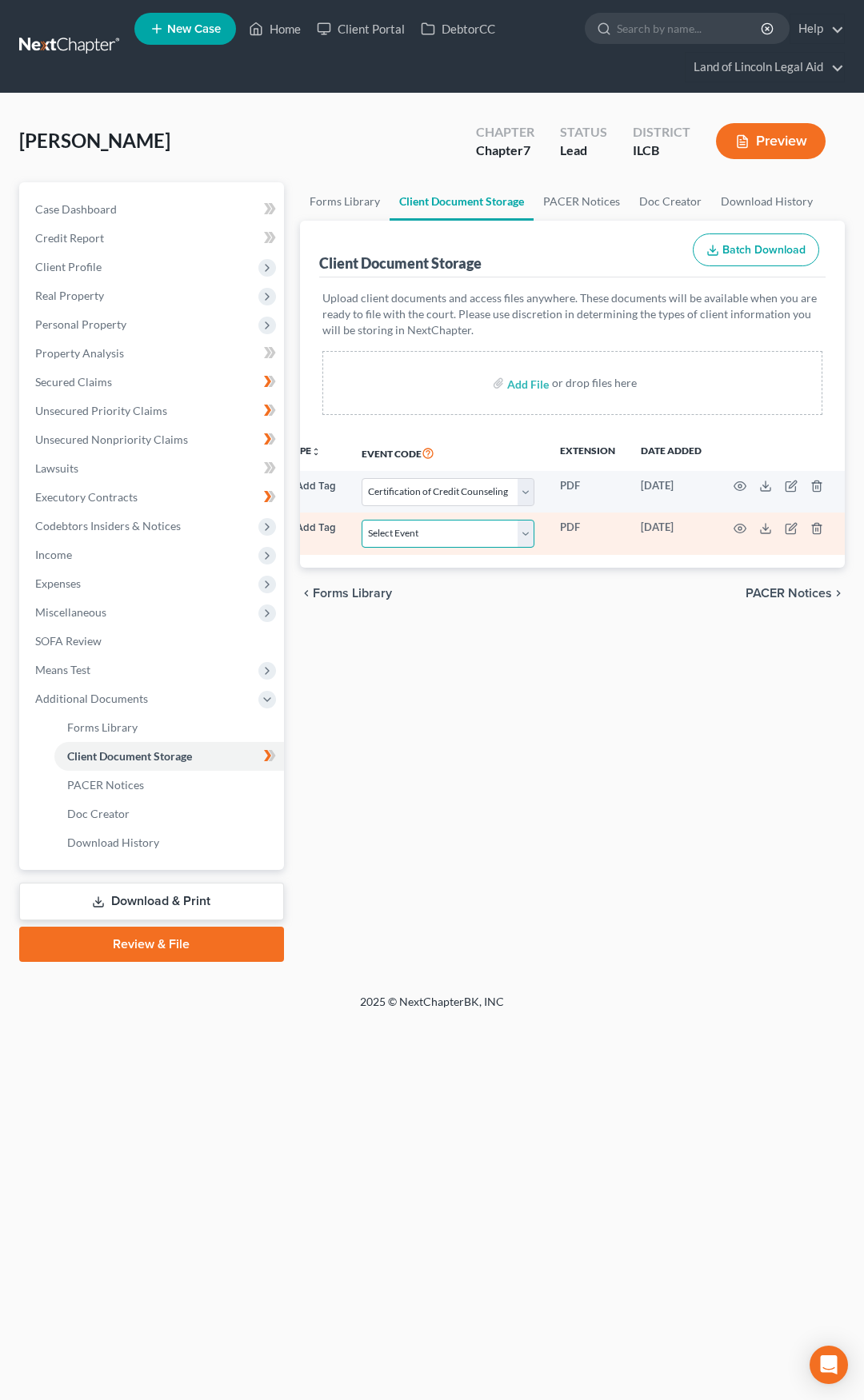
click at [436, 542] on select "Select Event Certification of Credit Counseling Chapter 13 Plan Debtor Electron…" at bounding box center [448, 533] width 173 height 28
select select "3"
click at [362, 520] on select "Select Event Certification of Credit Counseling Chapter 13 Plan Debtor Electron…" at bounding box center [448, 533] width 173 height 28
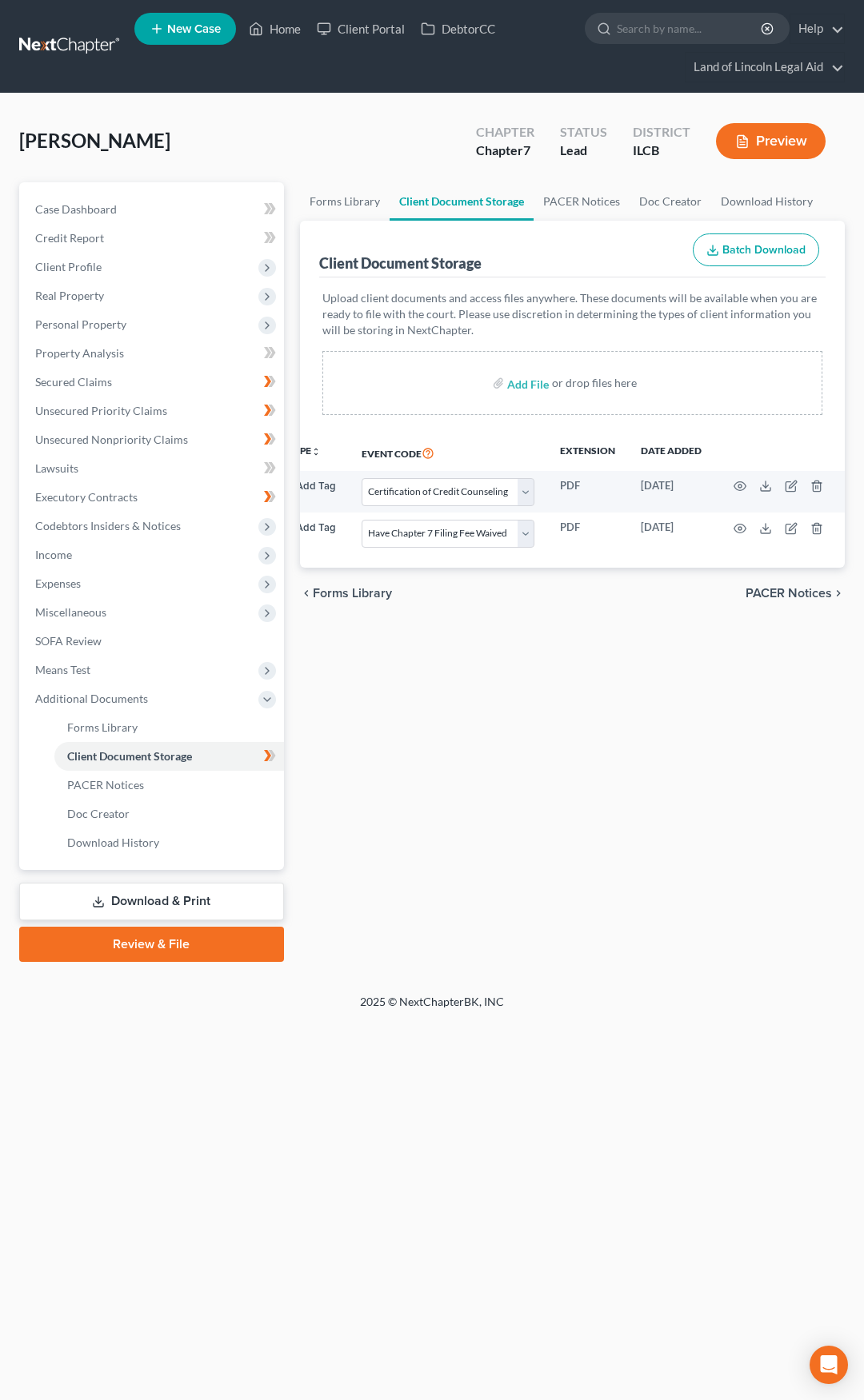
click at [768, 599] on span "PACER Notices" at bounding box center [789, 592] width 86 height 13
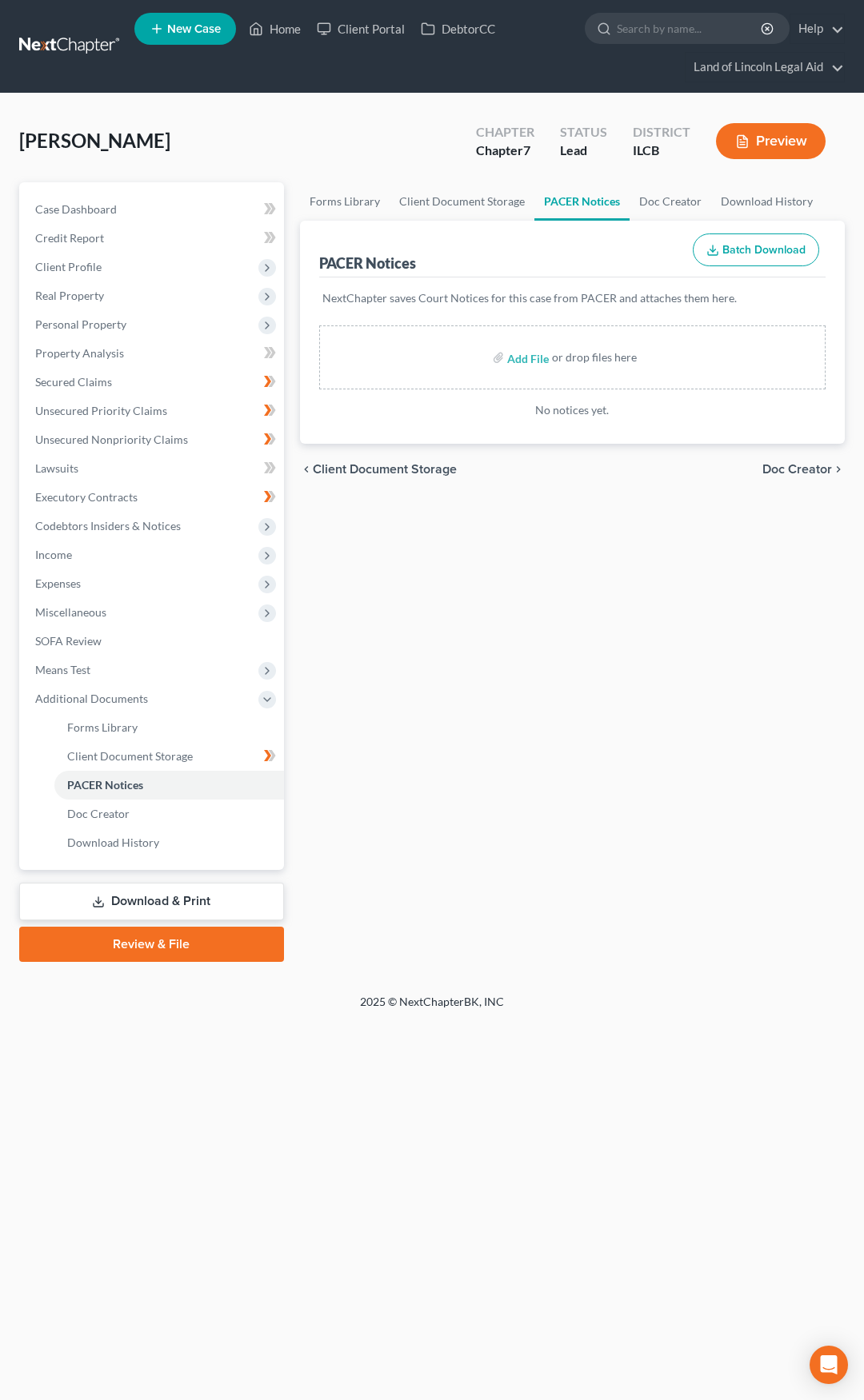
click at [215, 936] on link "Review & File" at bounding box center [151, 944] width 264 height 35
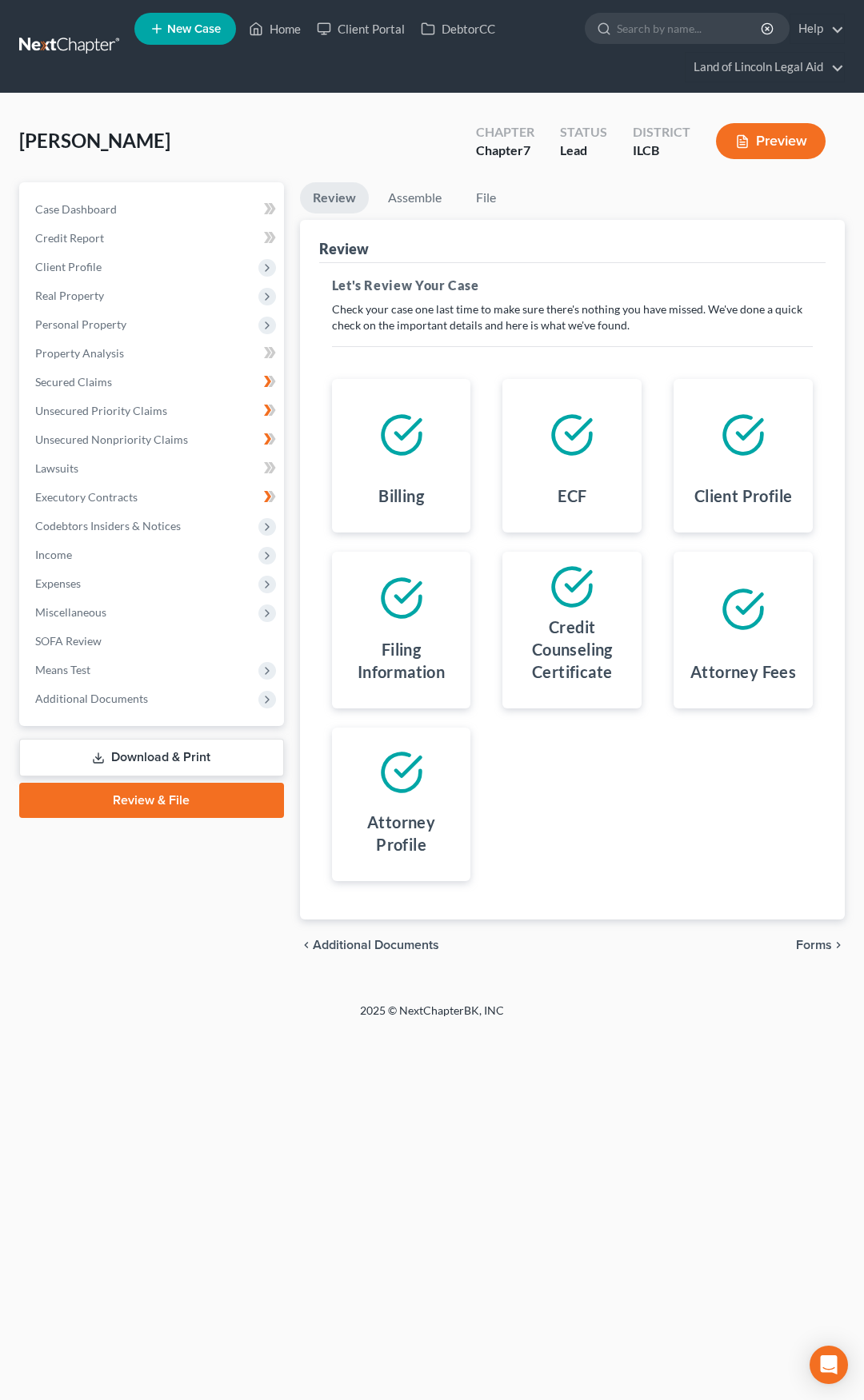
click at [821, 943] on span "Forms" at bounding box center [814, 945] width 36 height 13
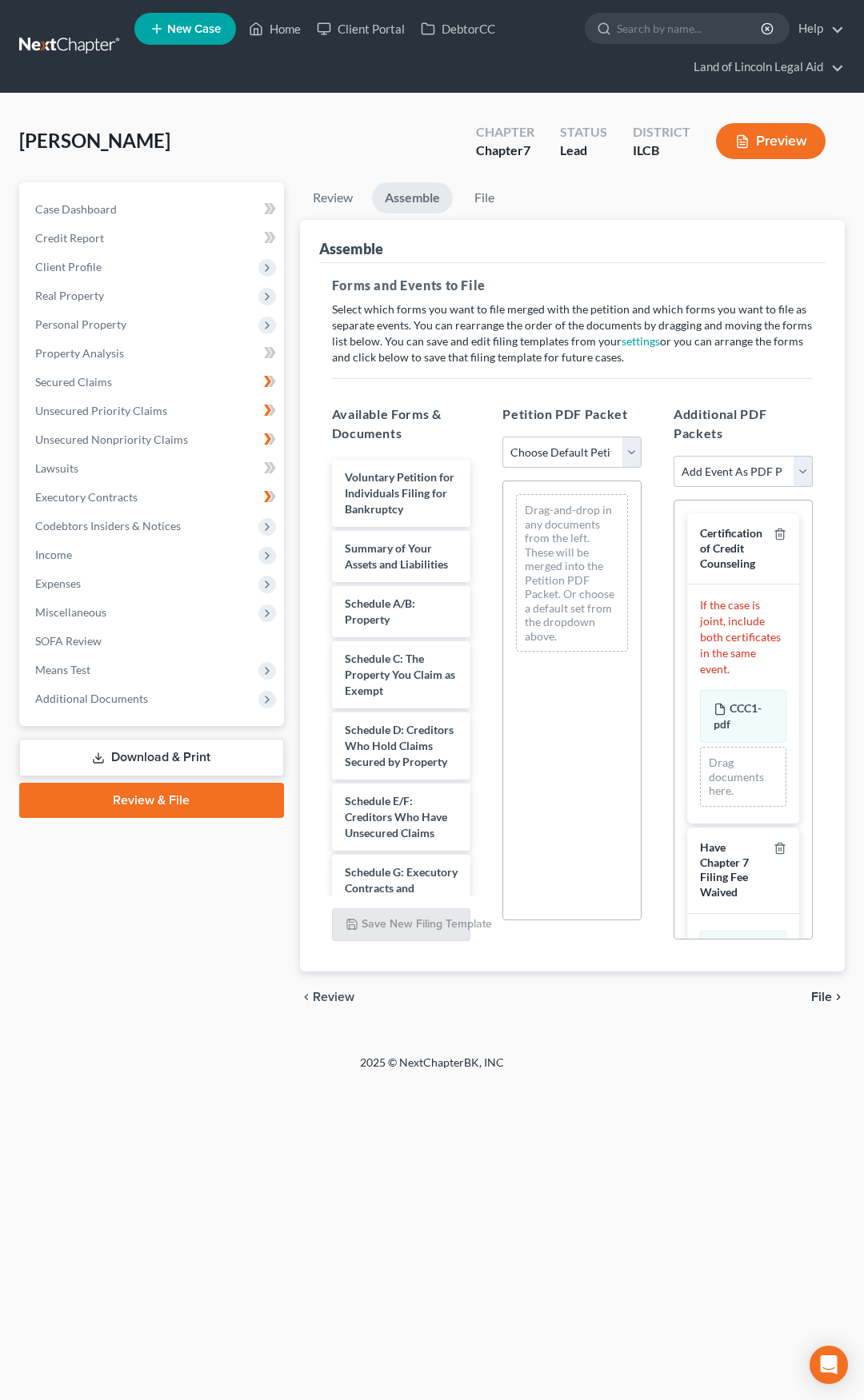
drag, startPoint x: 569, startPoint y: 450, endPoint x: 563, endPoint y: 463, distance: 14.3
click at [569, 450] on select "Choose Default Petition PDF Packet Complete Bankruptcy Petition (all forms and …" at bounding box center [572, 452] width 140 height 32
select select "0"
click at [502, 436] on select "Choose Default Petition PDF Packet Complete Bankruptcy Petition (all forms and …" at bounding box center [572, 452] width 140 height 32
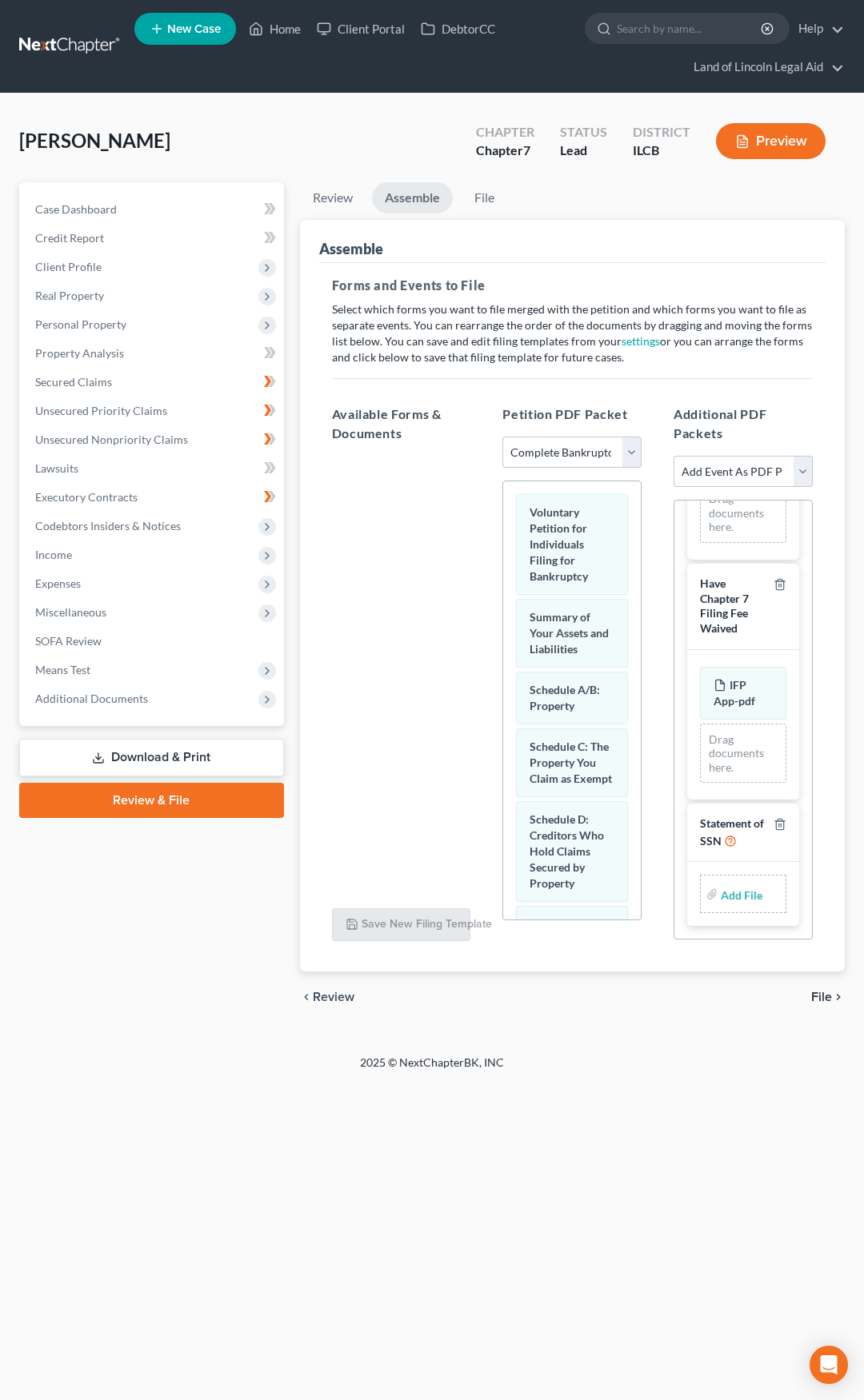
scroll to position [296, 0]
click at [720, 900] on input "file" at bounding box center [739, 893] width 38 height 28
type input "C:\fakepath\Form 121.pdf"
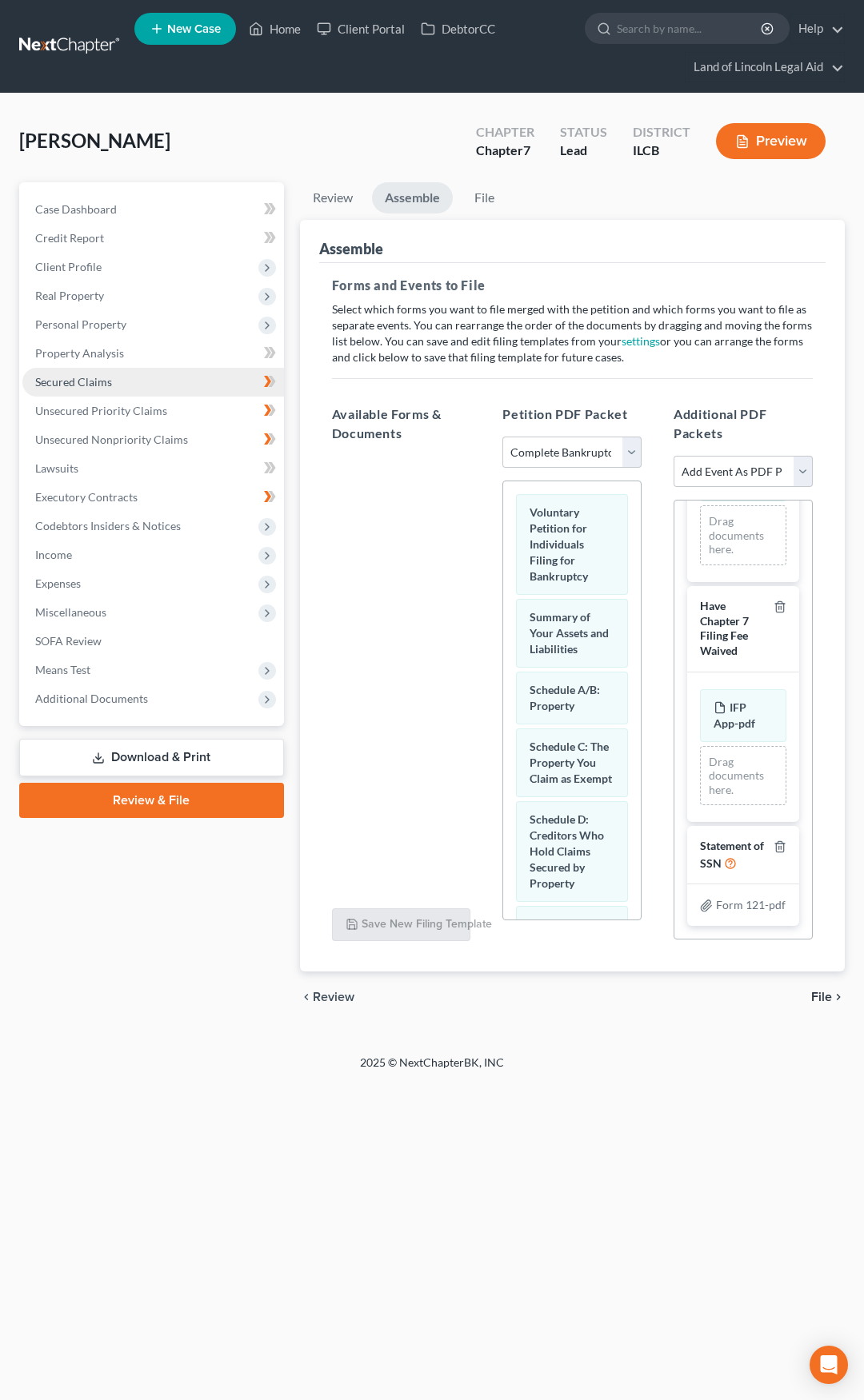
scroll to position [290, 0]
click at [116, 272] on span "Client Profile" at bounding box center [153, 266] width 261 height 28
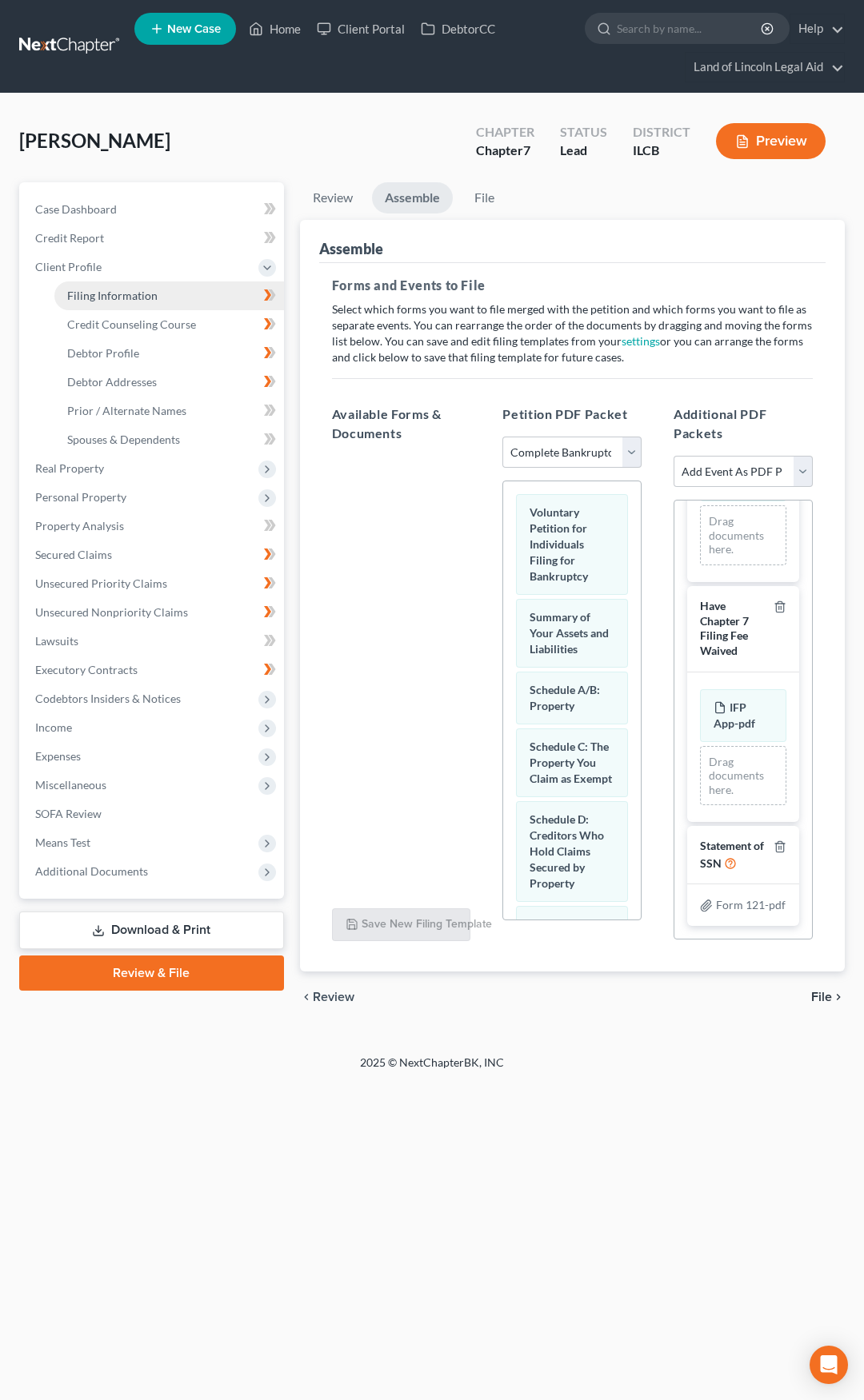
click at [123, 291] on span "Filing Information" at bounding box center [112, 296] width 90 height 14
select select "1"
select select "0"
select select "2"
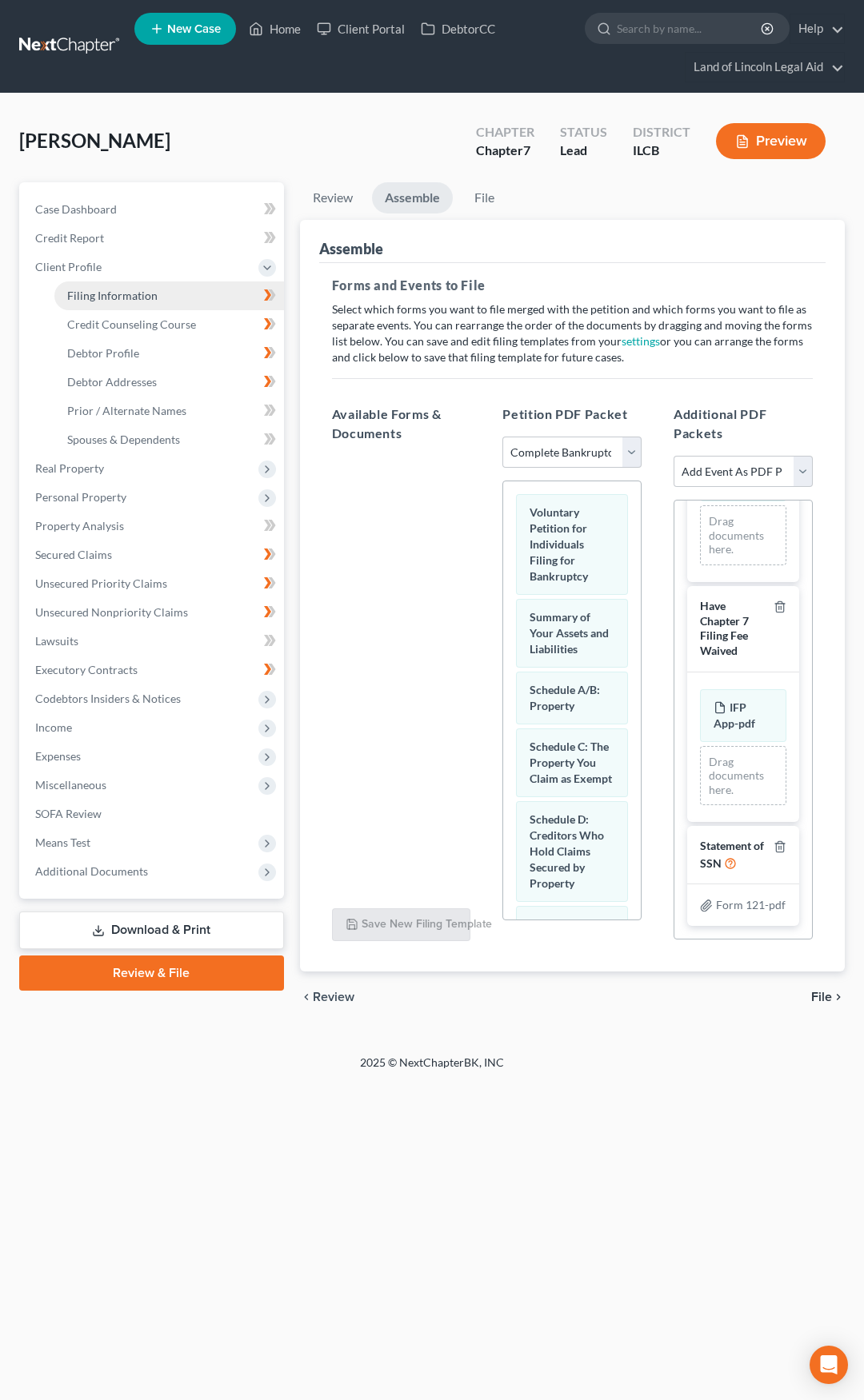
select select "14"
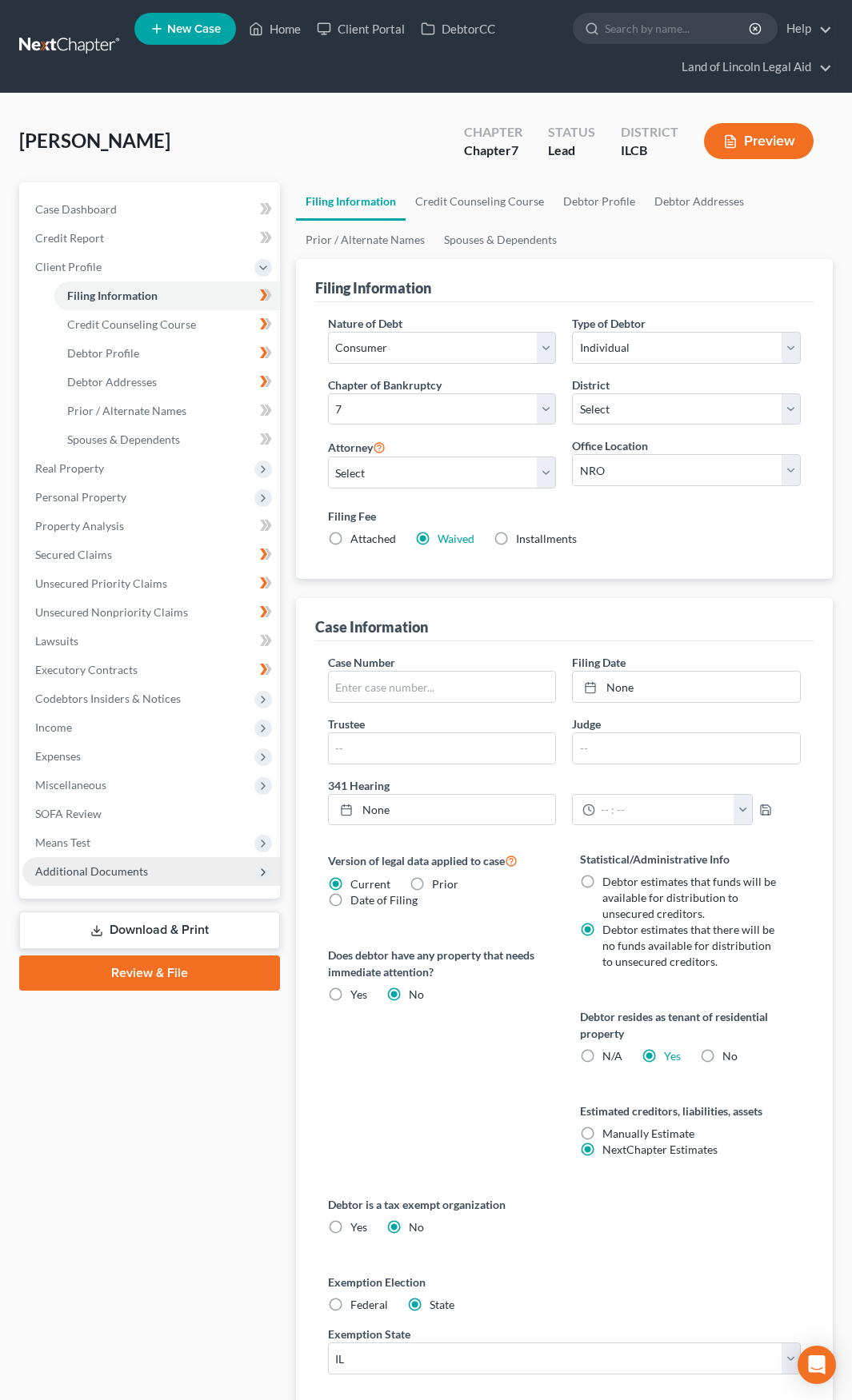
click at [202, 874] on span "Additional Documents" at bounding box center [151, 870] width 257 height 28
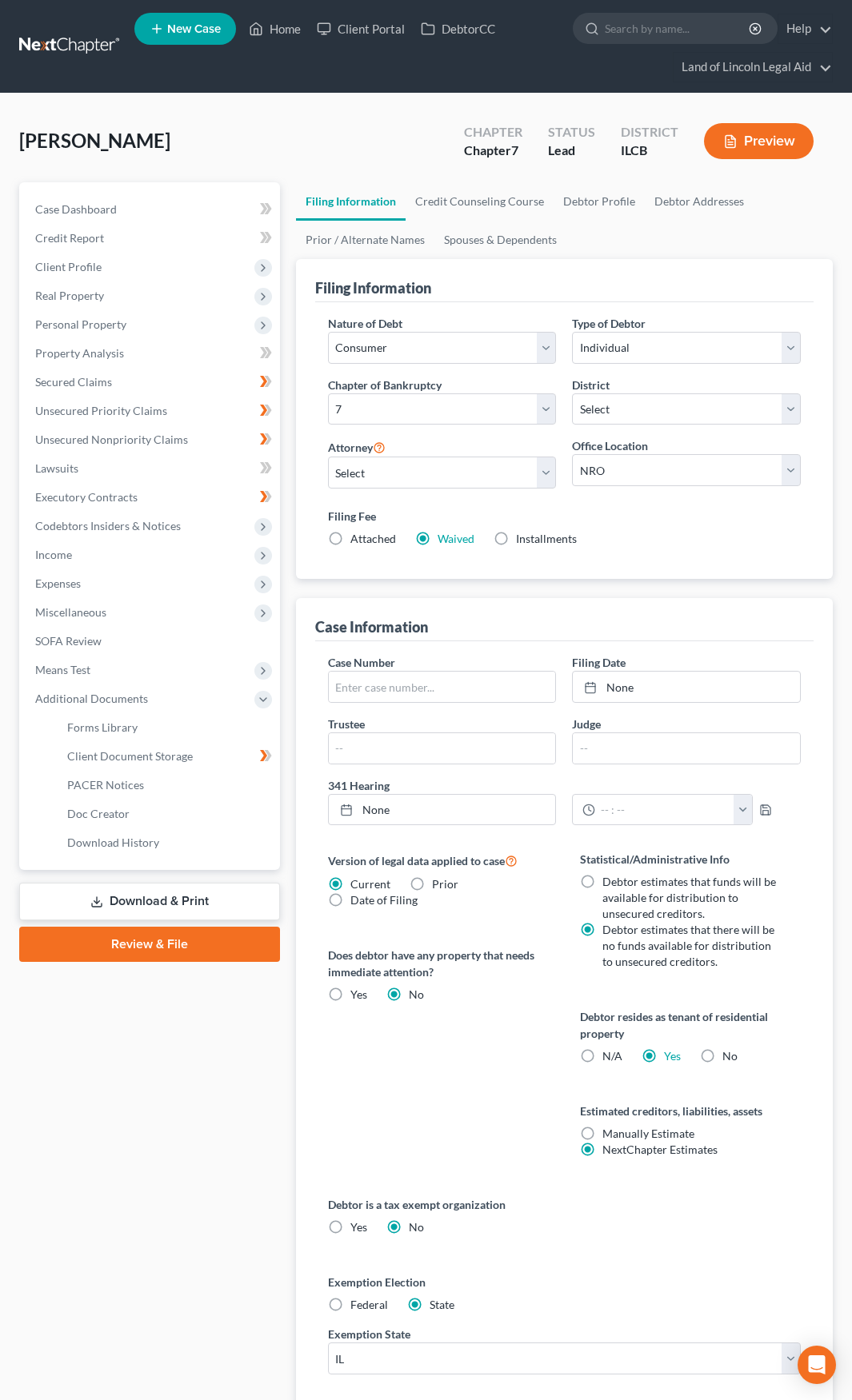
click at [197, 943] on link "Review & File" at bounding box center [149, 944] width 260 height 35
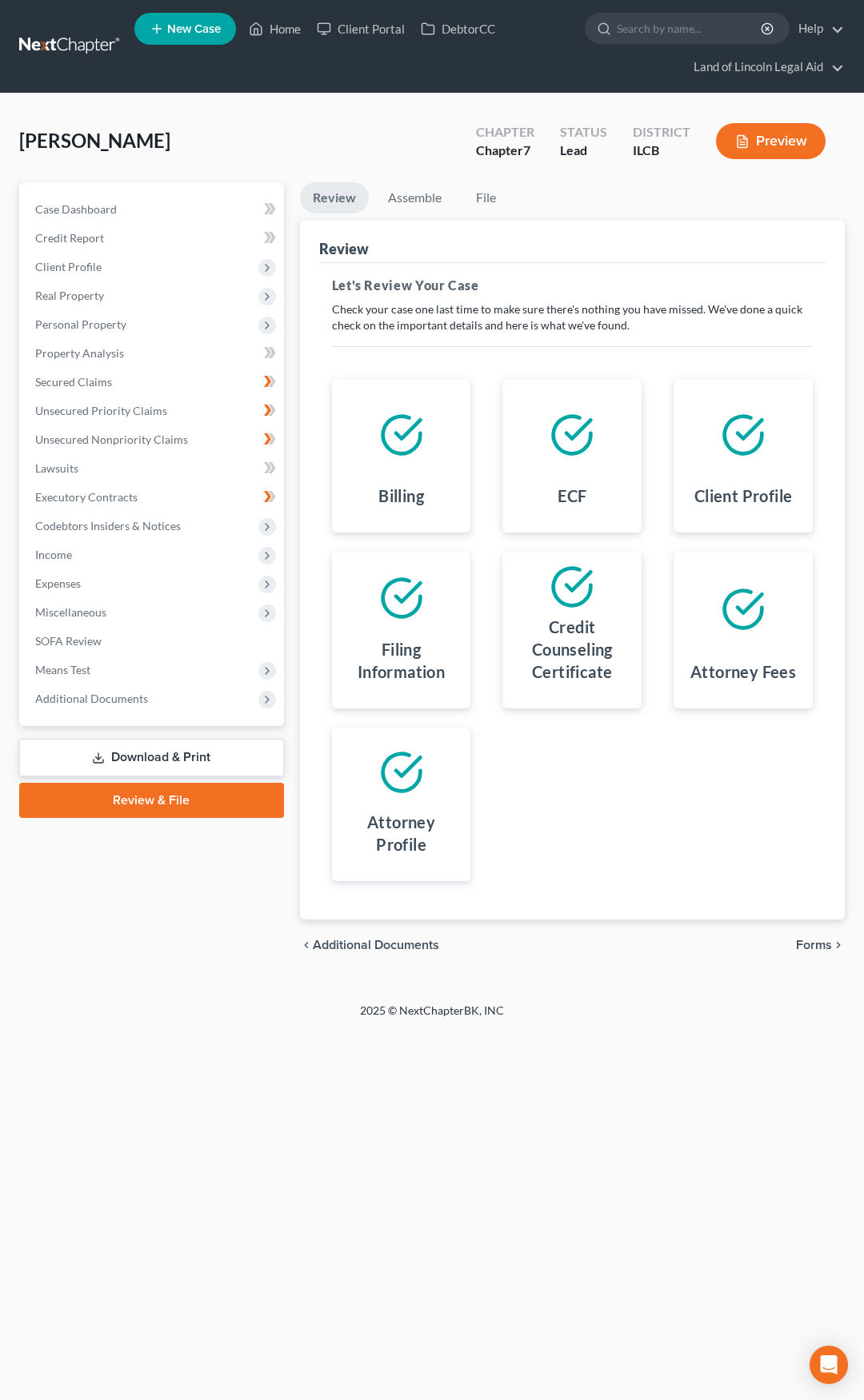
click at [819, 943] on span "Forms" at bounding box center [814, 945] width 36 height 13
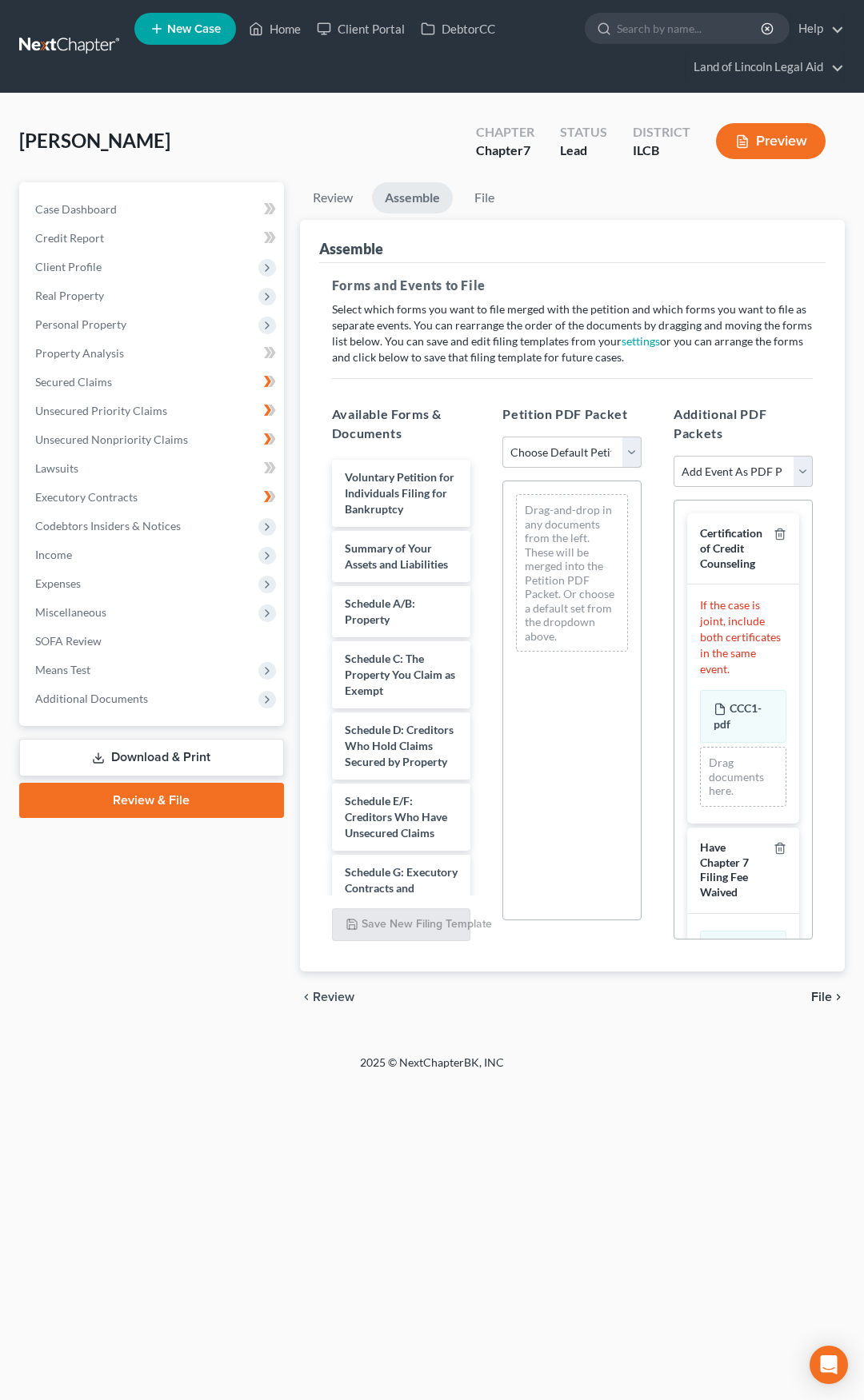
drag, startPoint x: 541, startPoint y: 441, endPoint x: 539, endPoint y: 466, distance: 25.1
click at [541, 441] on select "Choose Default Petition PDF Packet Complete Bankruptcy Petition (all forms and …" at bounding box center [572, 452] width 140 height 32
select select "0"
click at [502, 436] on select "Choose Default Petition PDF Packet Complete Bankruptcy Petition (all forms and …" at bounding box center [572, 452] width 140 height 32
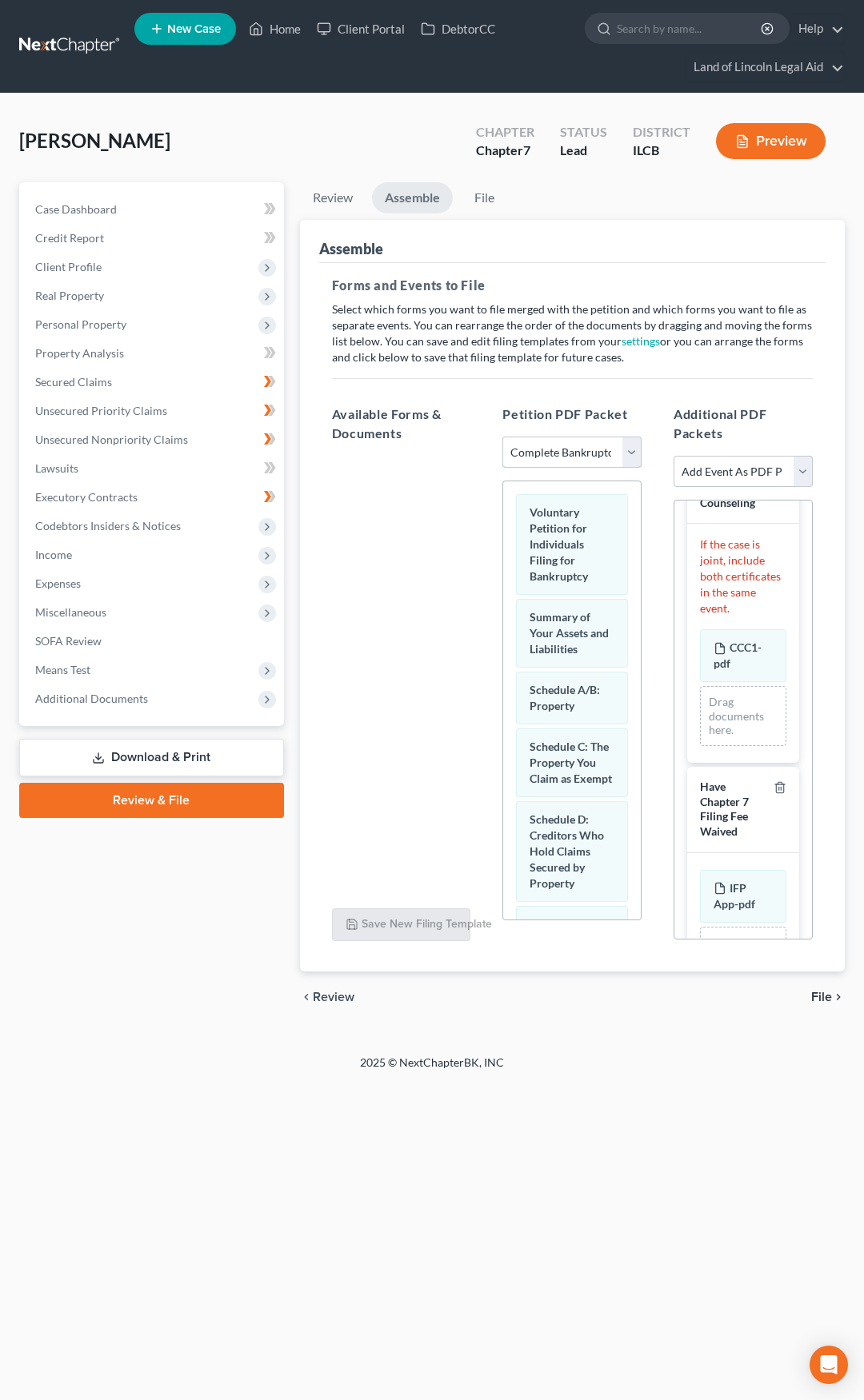
scroll to position [296, 0]
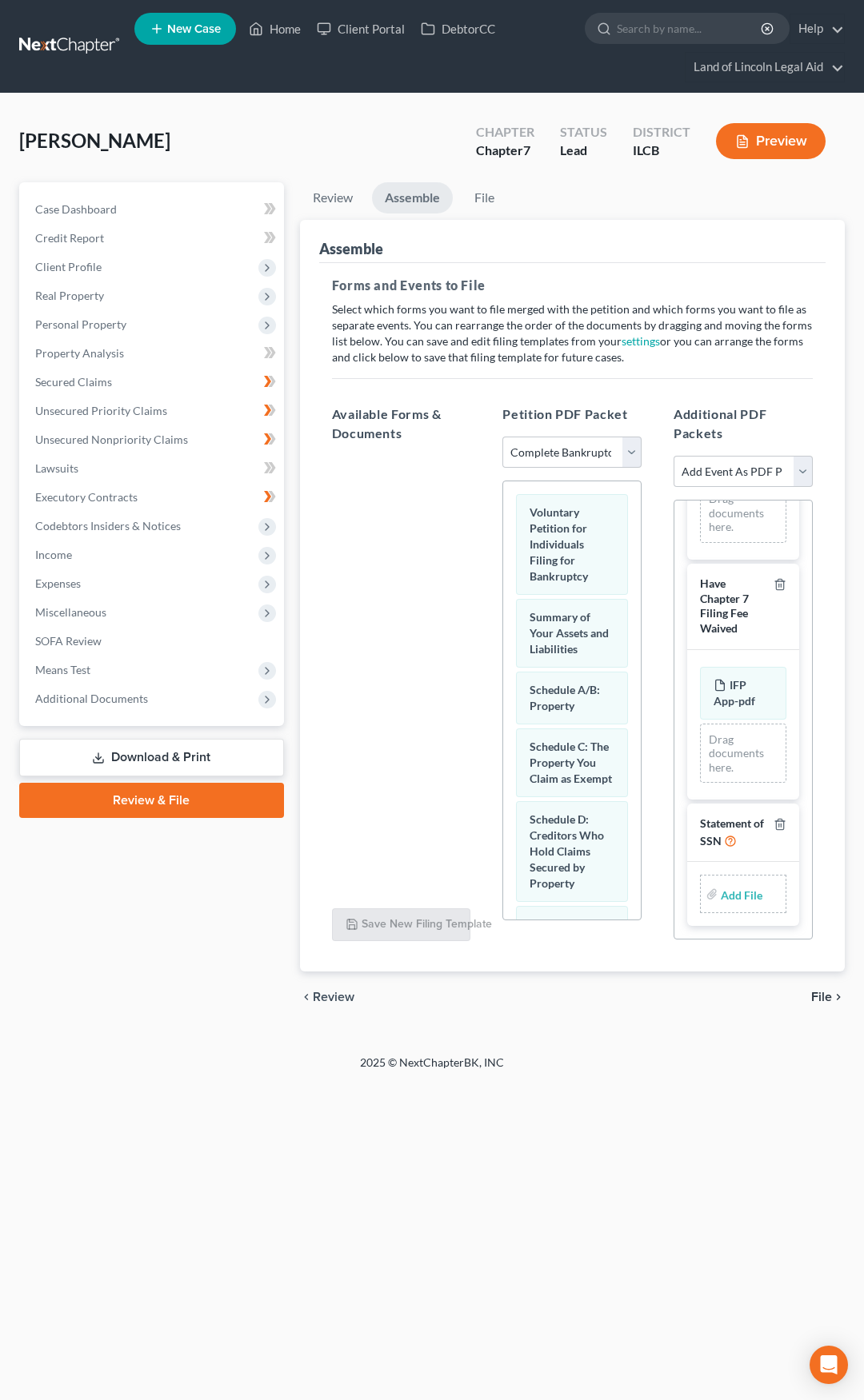
click at [732, 891] on input "file" at bounding box center [739, 893] width 38 height 28
type input "C:\fakepath\Form 121.pdf"
click at [828, 996] on span "File" at bounding box center [821, 996] width 21 height 13
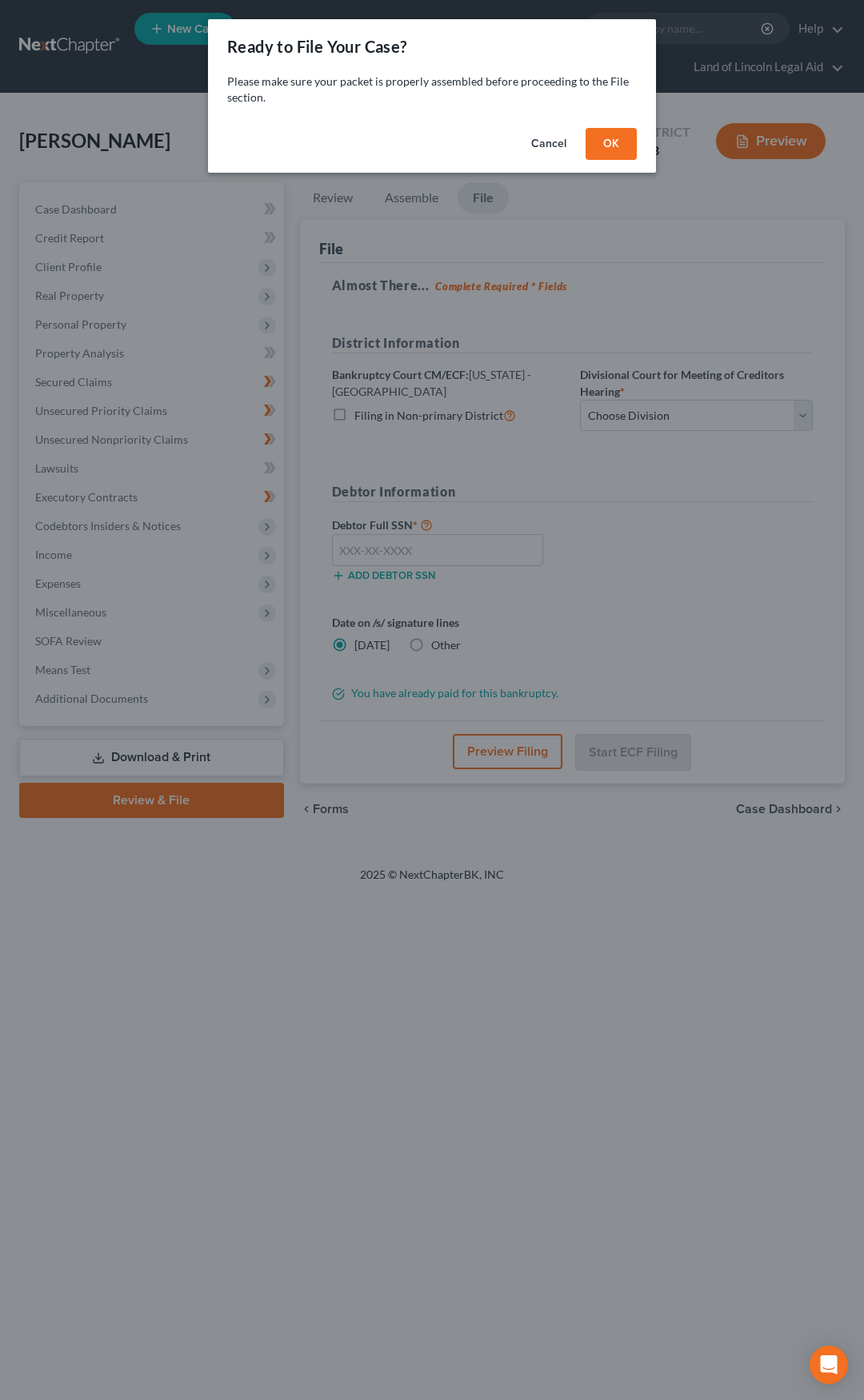
click at [621, 143] on button "OK" at bounding box center [611, 143] width 51 height 32
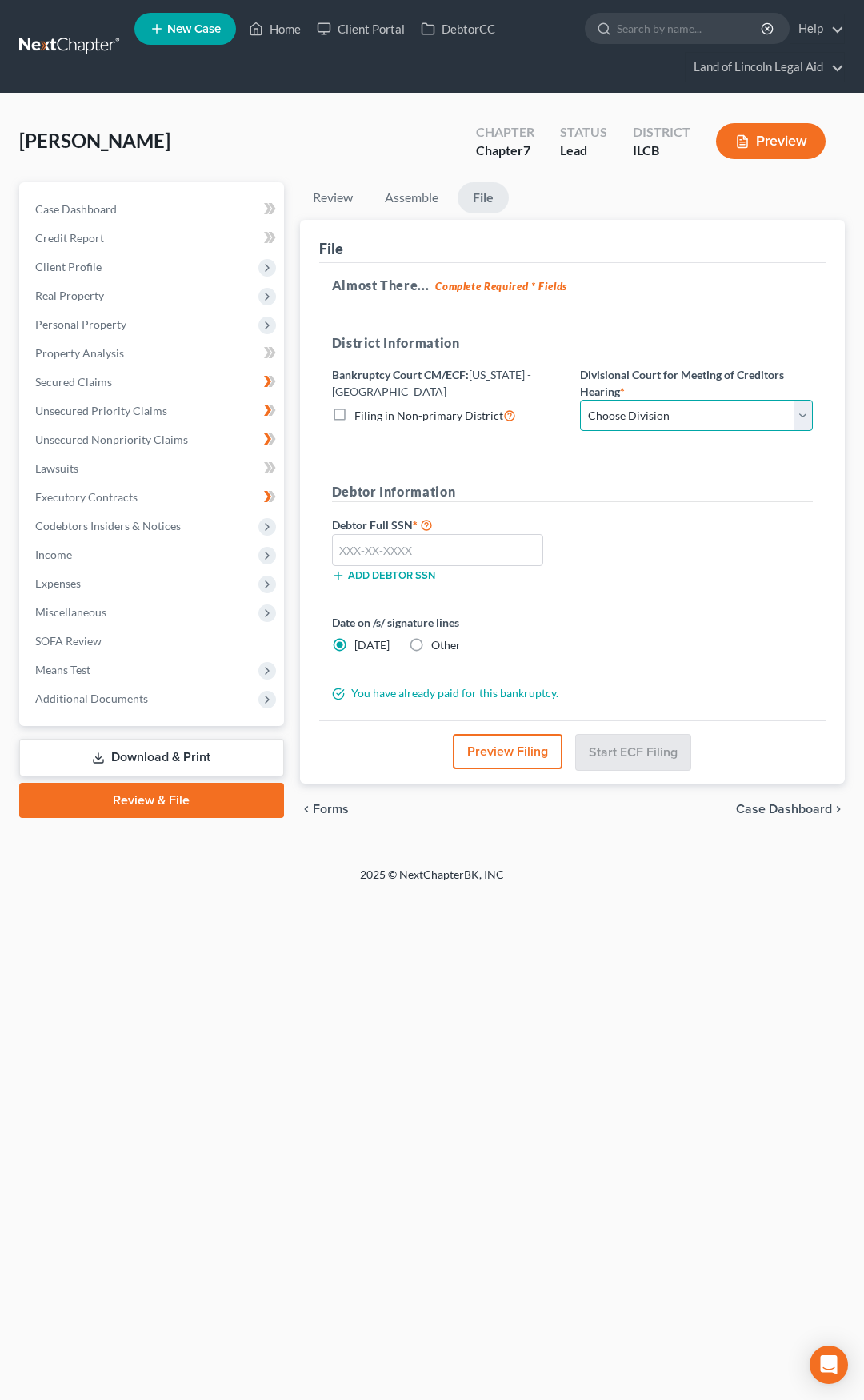
drag, startPoint x: 645, startPoint y: 410, endPoint x: 637, endPoint y: 430, distance: 21.5
click at [645, 410] on select "Choose Division Peoria Springfield Urbana" at bounding box center [696, 416] width 233 height 32
select select "1"
click at [580, 400] on select "Choose Division Peoria Springfield Urbana" at bounding box center [696, 416] width 233 height 32
click at [429, 552] on input "text" at bounding box center [438, 550] width 212 height 32
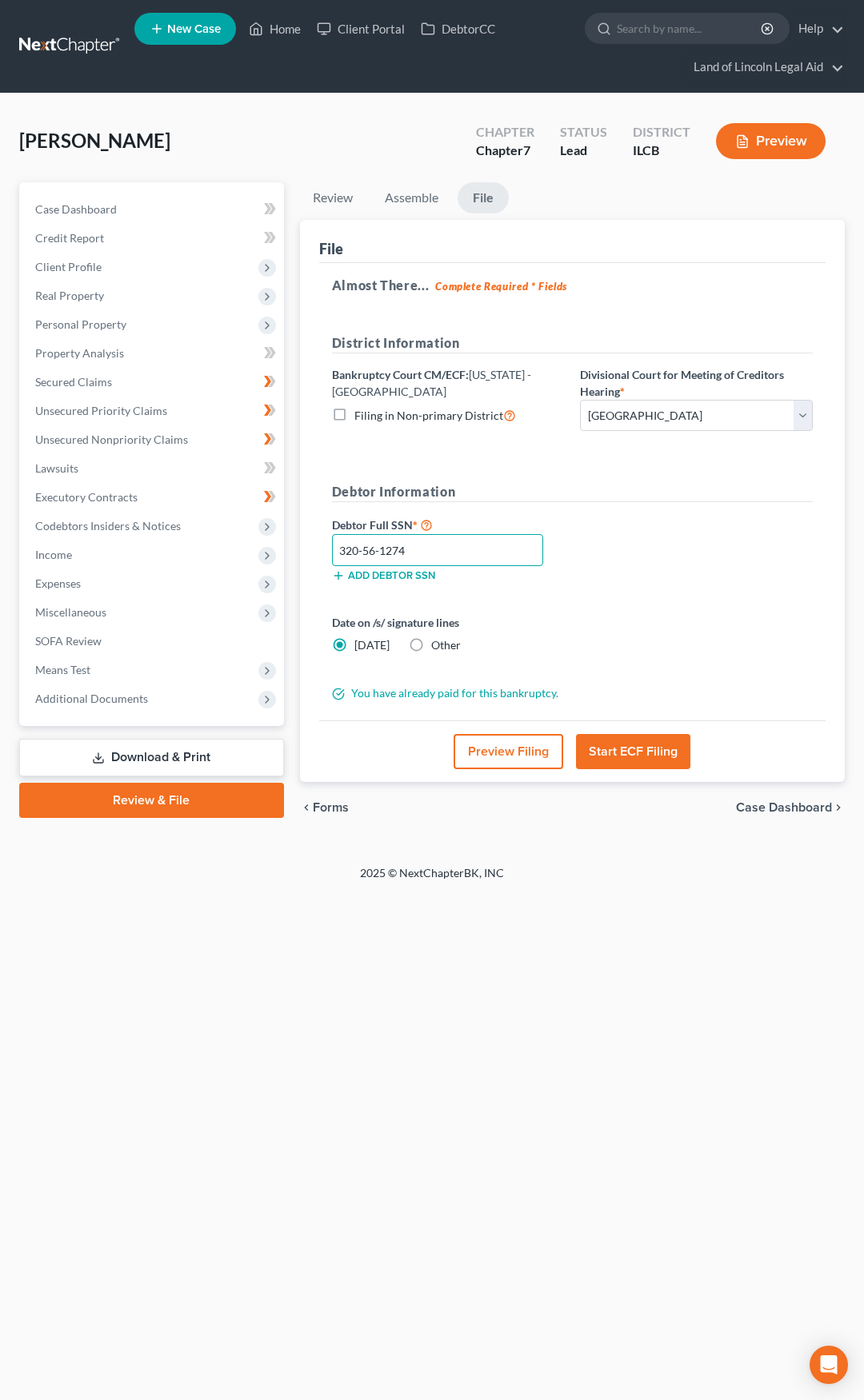
type input "320-56-1274"
click at [432, 646] on label "Other" at bounding box center [446, 645] width 29 height 16
click at [437, 646] on input "Other" at bounding box center [442, 643] width 11 height 11
radio input "true"
radio input "false"
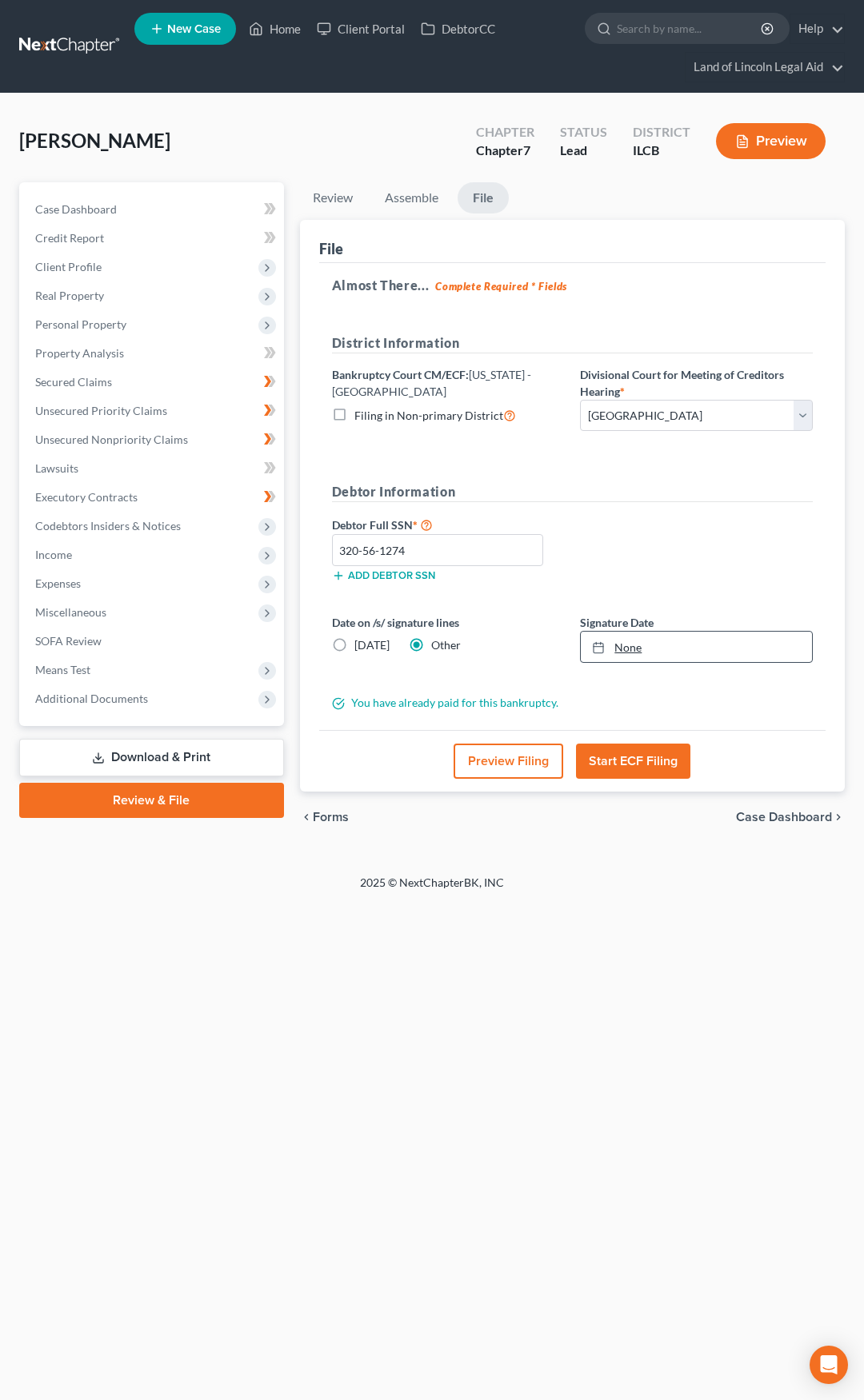
type input "8/13/2025"
click at [620, 654] on link "None" at bounding box center [696, 646] width 231 height 30
click at [621, 752] on button "Start ECF Filing" at bounding box center [633, 761] width 114 height 35
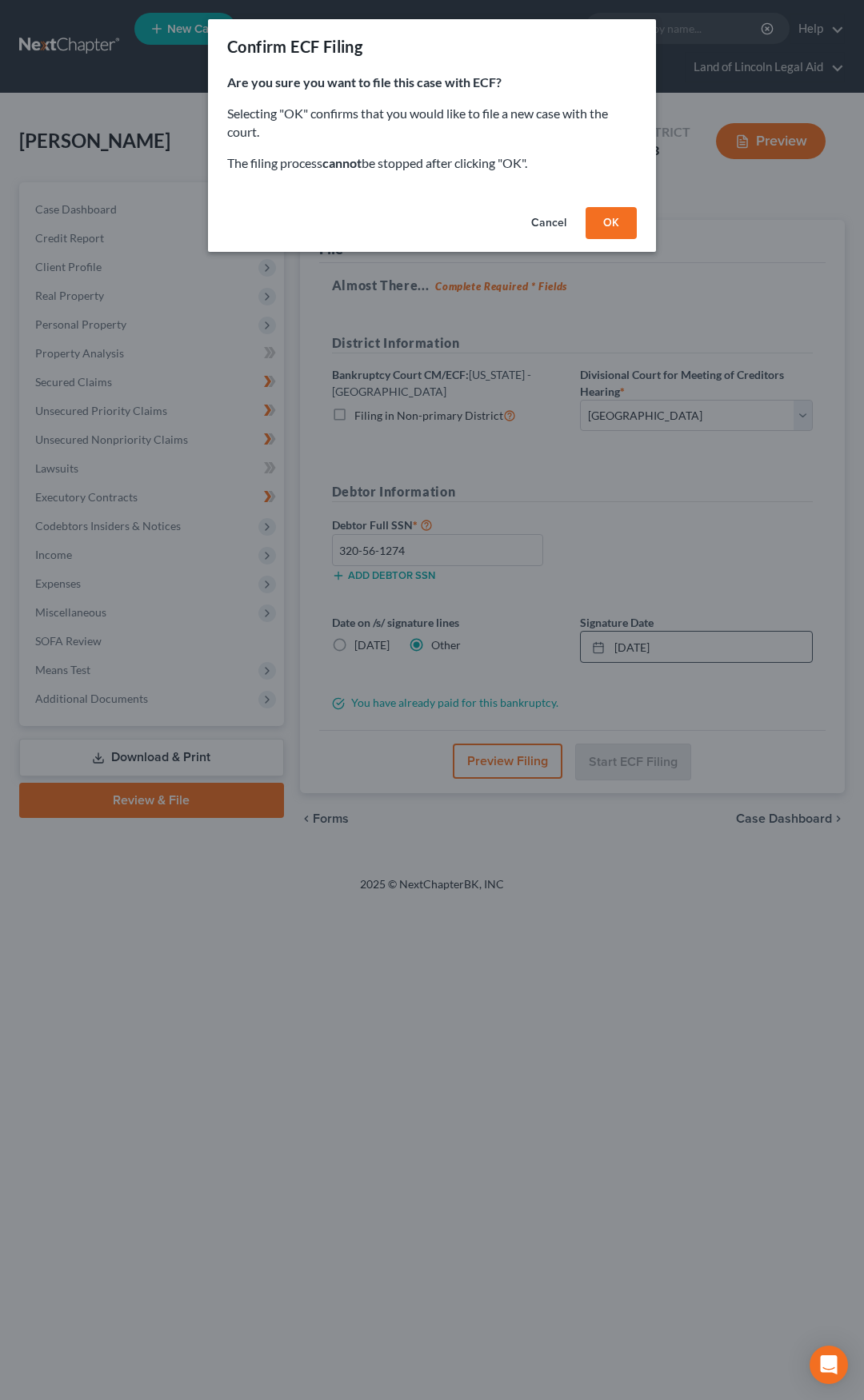
click at [613, 226] on button "OK" at bounding box center [611, 223] width 51 height 32
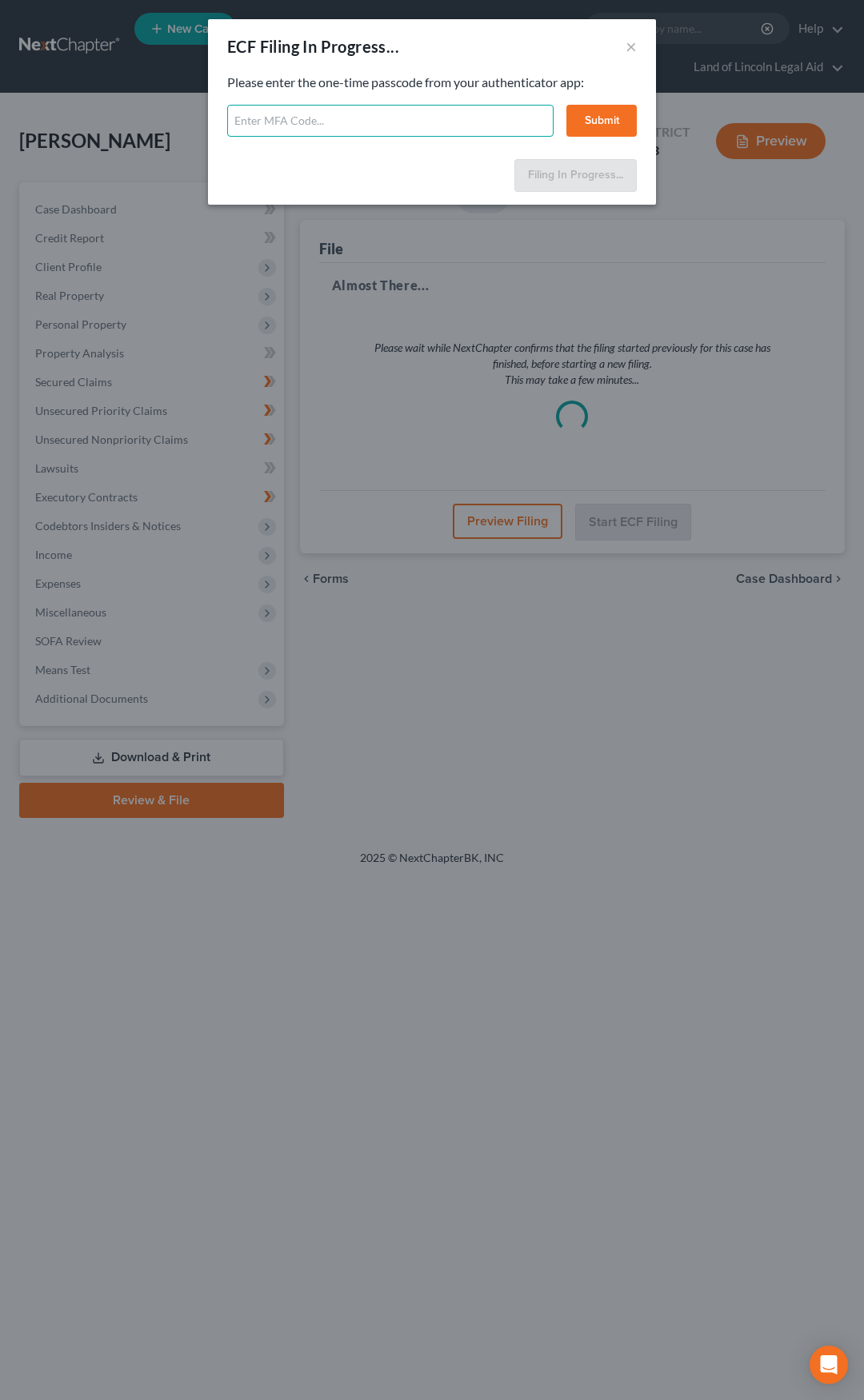
click at [430, 123] on input "text" at bounding box center [390, 121] width 326 height 32
type input "103684"
click at [584, 111] on button "Submit" at bounding box center [602, 121] width 71 height 32
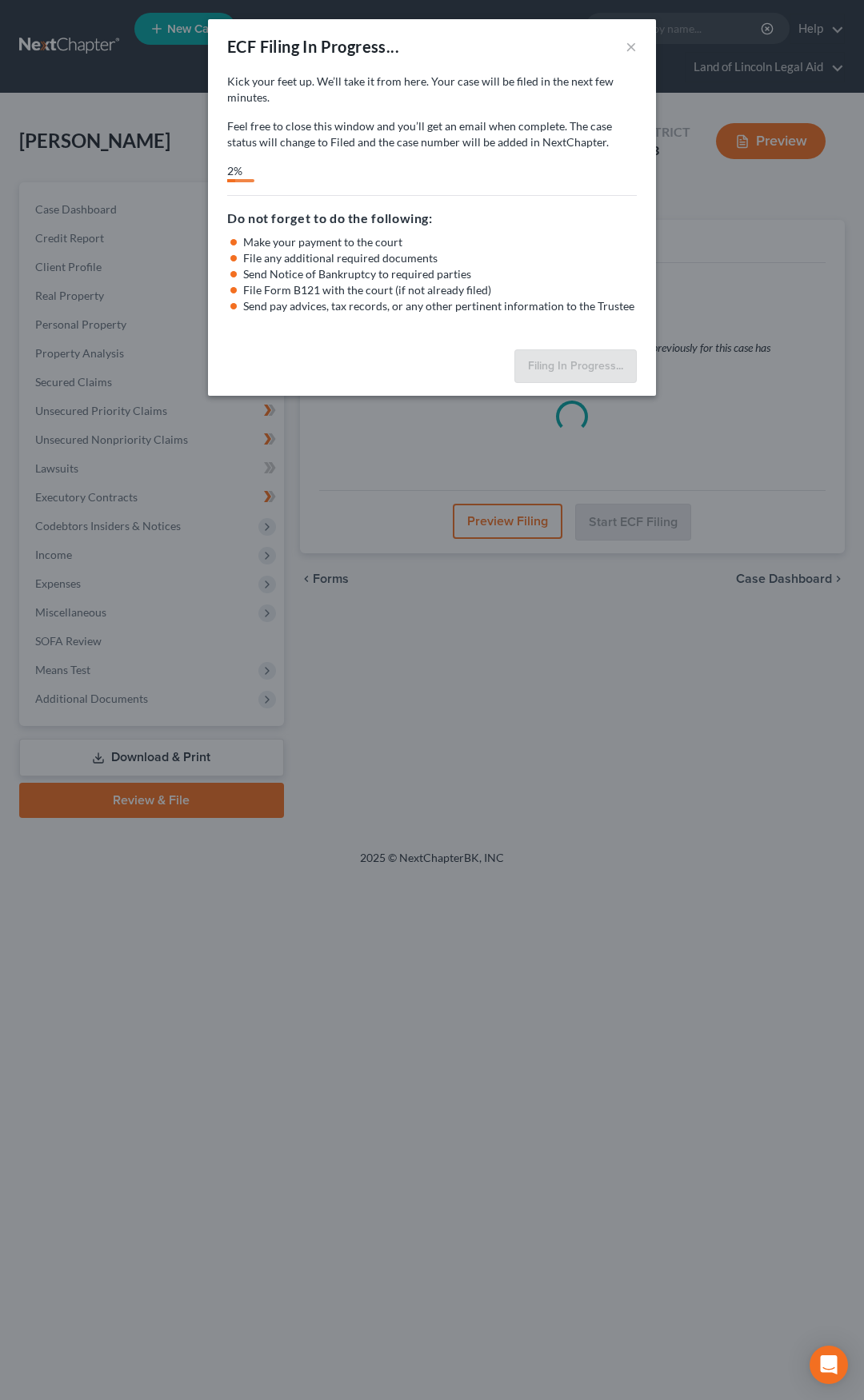
select select "1"
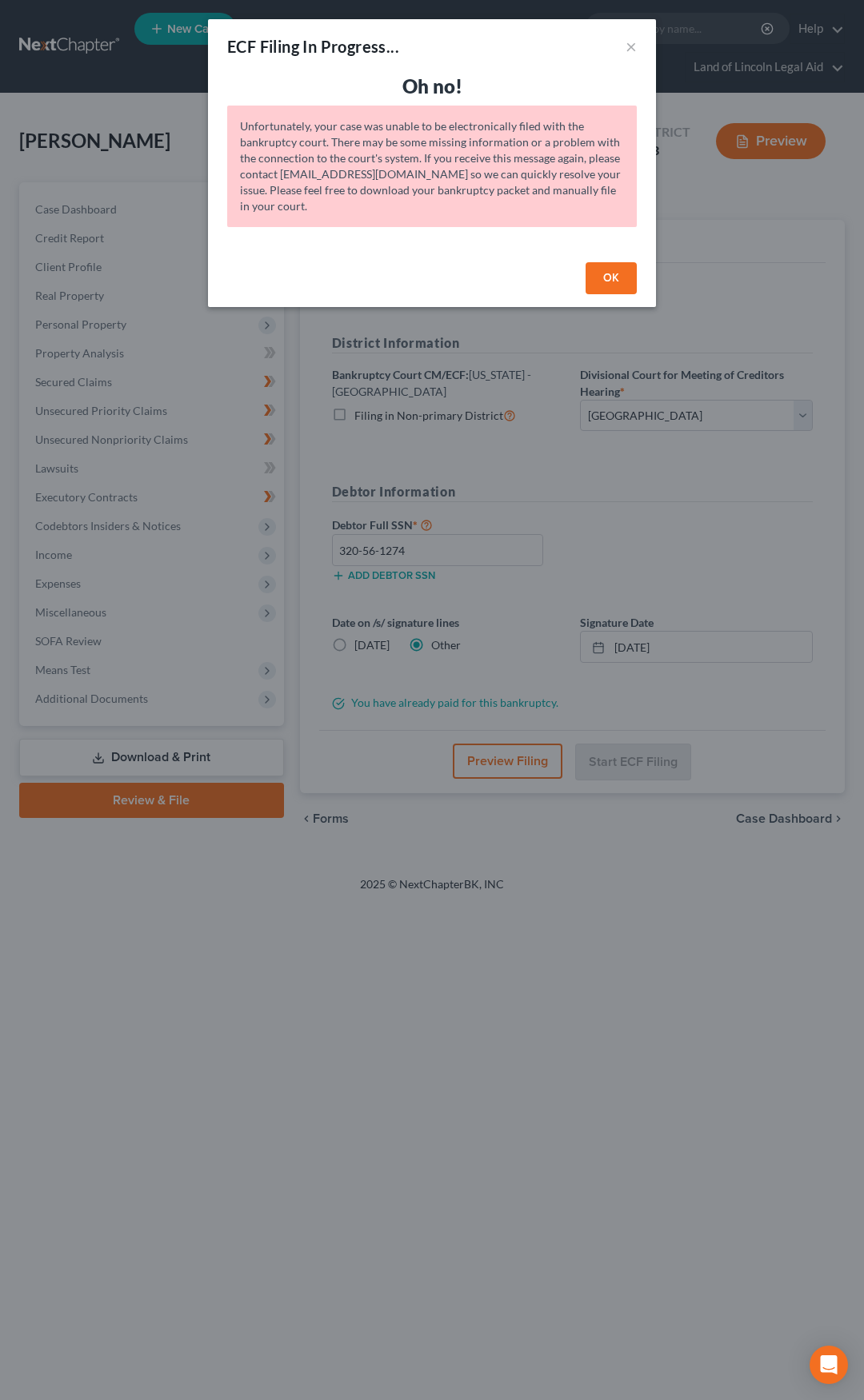
click at [621, 281] on button "OK" at bounding box center [611, 278] width 51 height 32
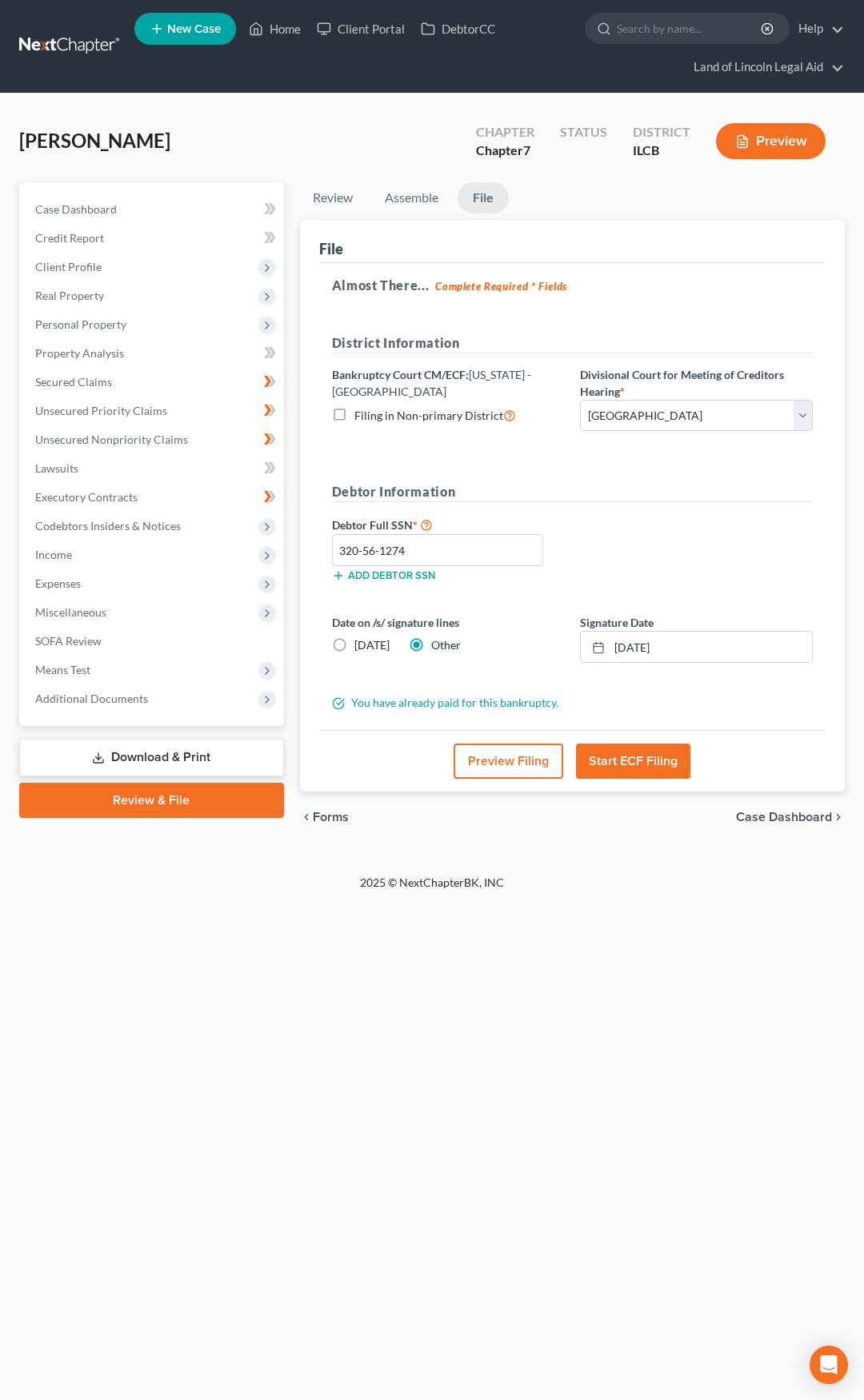
click at [644, 756] on button "Start ECF Filing" at bounding box center [633, 761] width 114 height 35
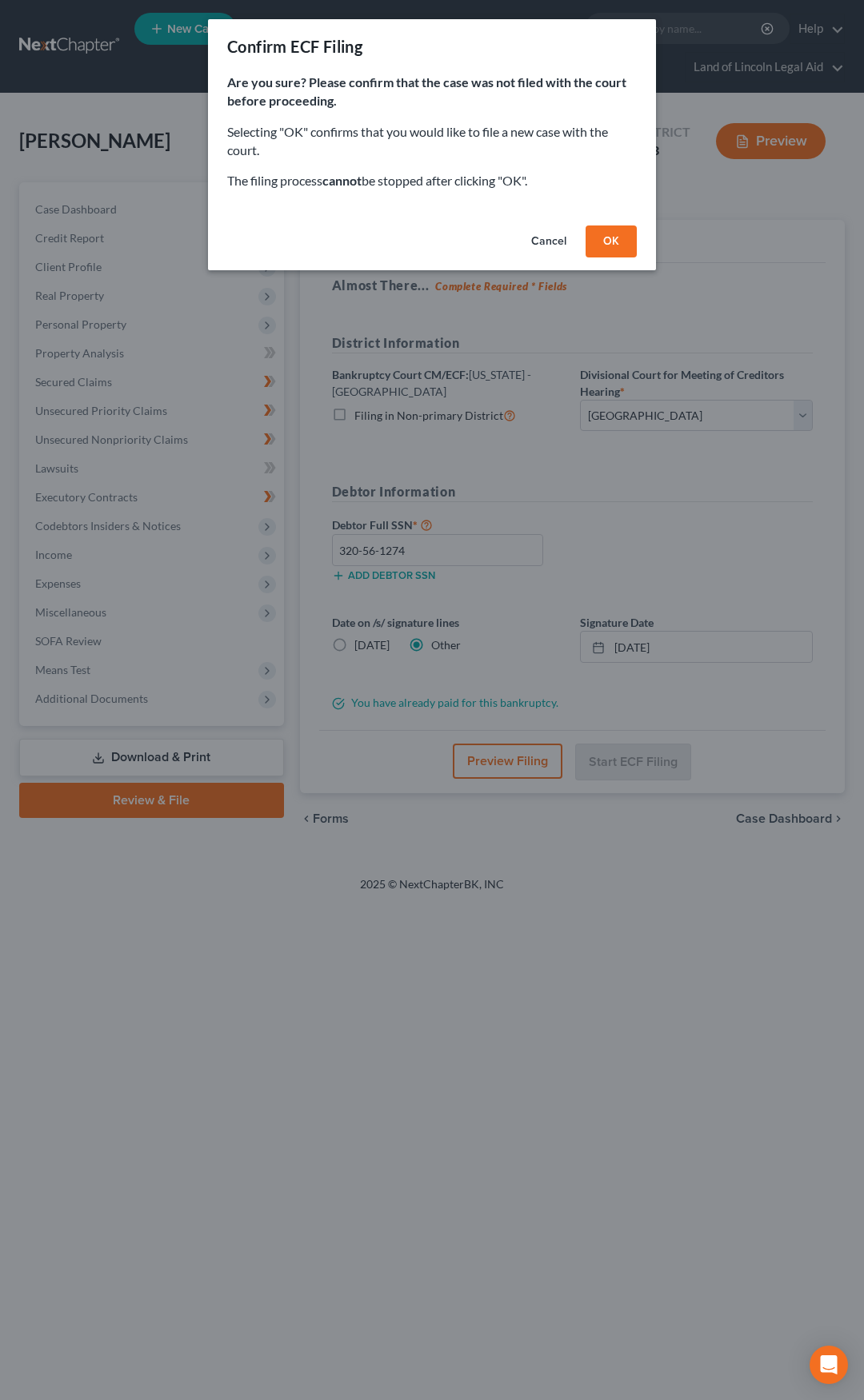
click at [612, 252] on button "OK" at bounding box center [611, 242] width 51 height 32
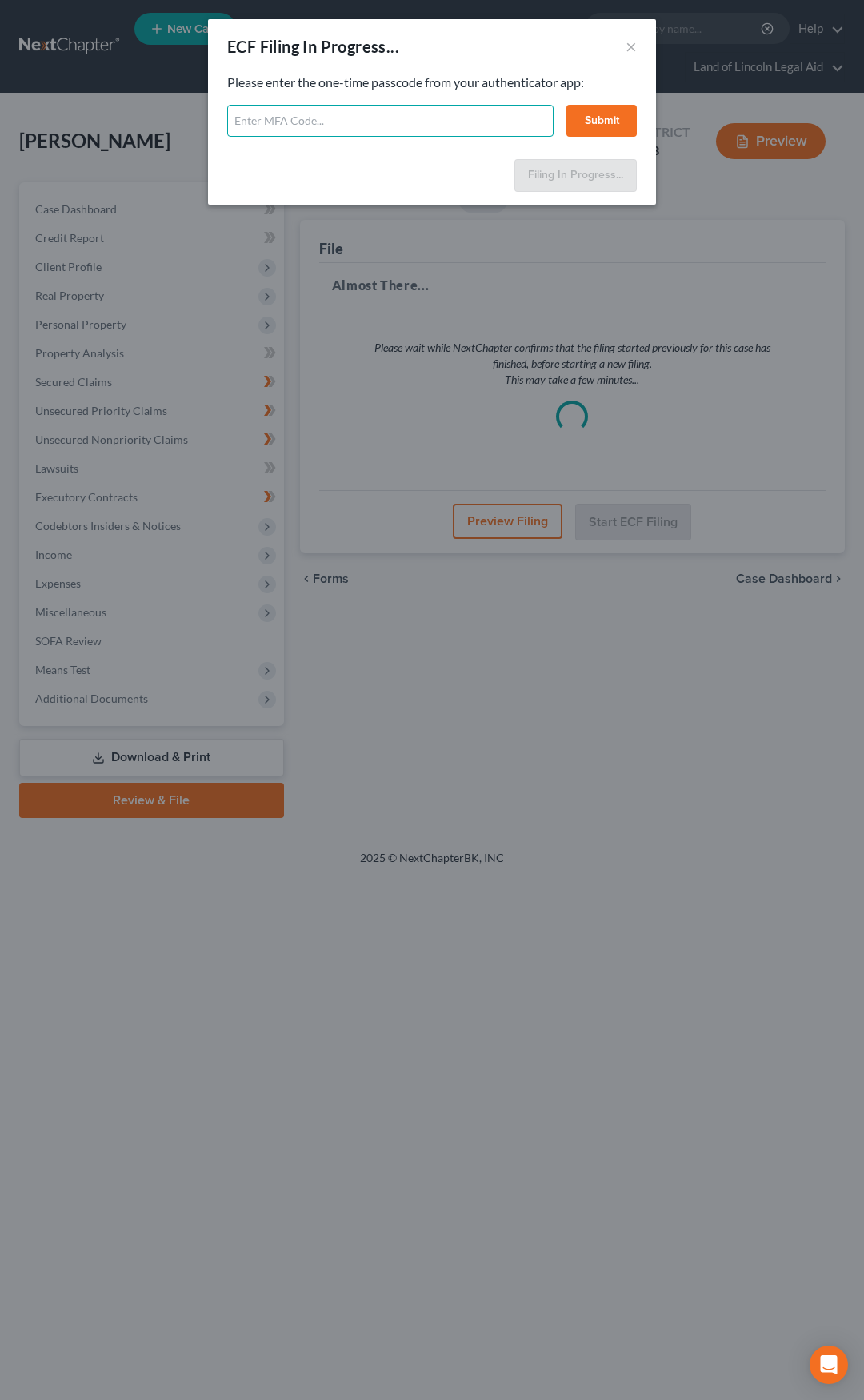
click at [347, 122] on input "text" at bounding box center [390, 121] width 326 height 32
type input "292113"
click at [578, 115] on button "Submit" at bounding box center [602, 121] width 71 height 32
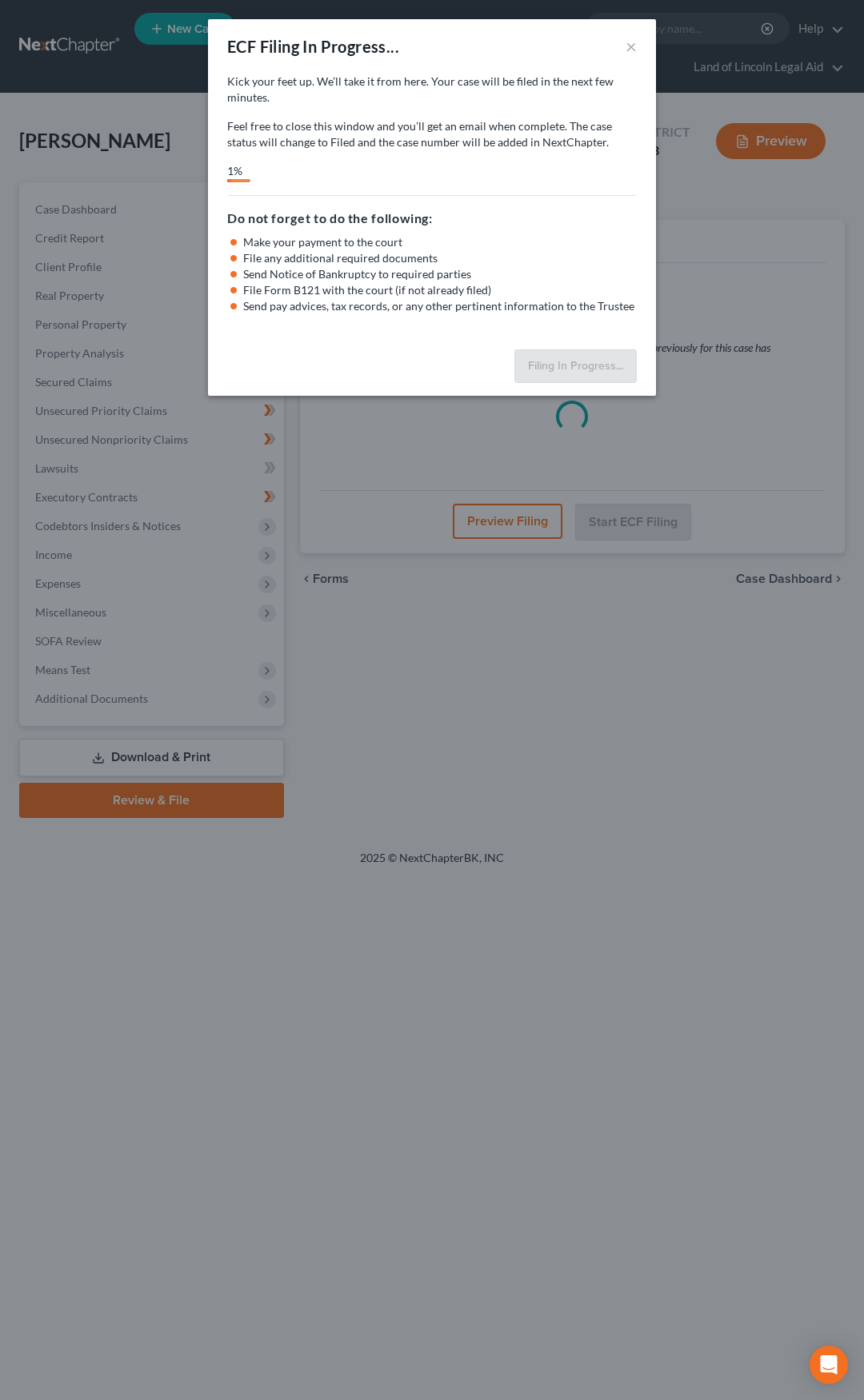
select select "1"
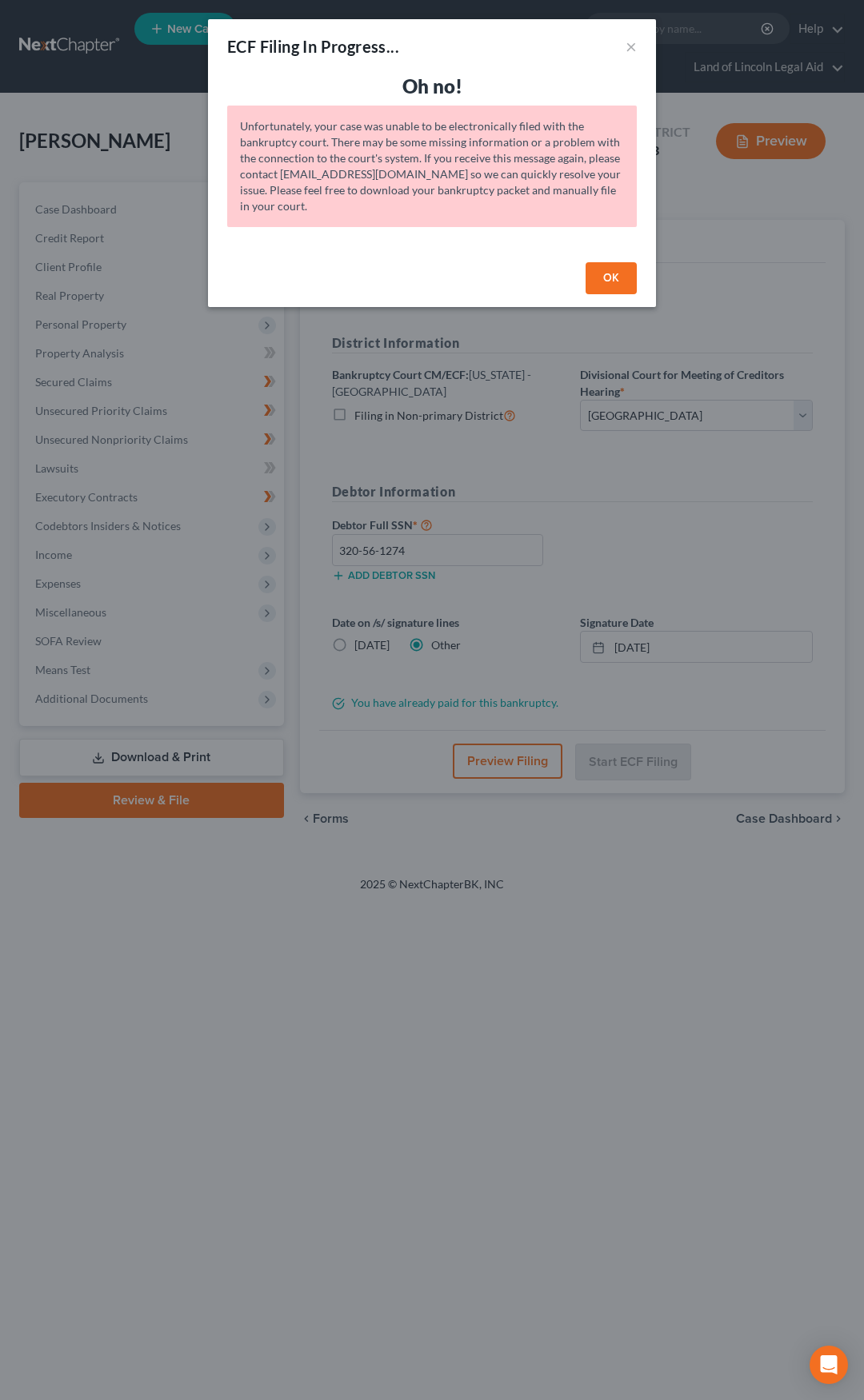
click at [608, 282] on button "OK" at bounding box center [611, 278] width 51 height 32
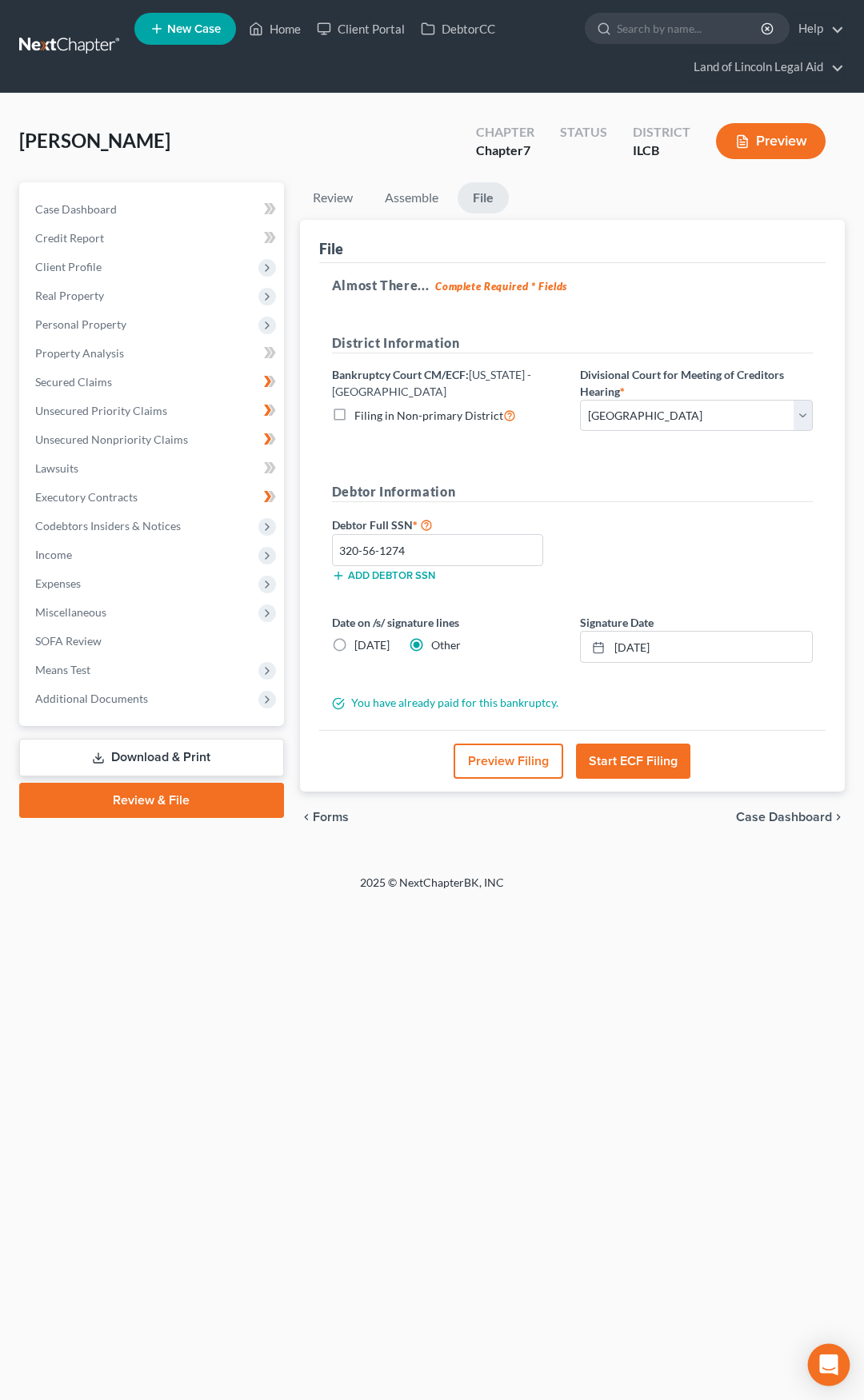
click at [816, 1369] on div "Open Intercom Messenger" at bounding box center [829, 1365] width 42 height 42
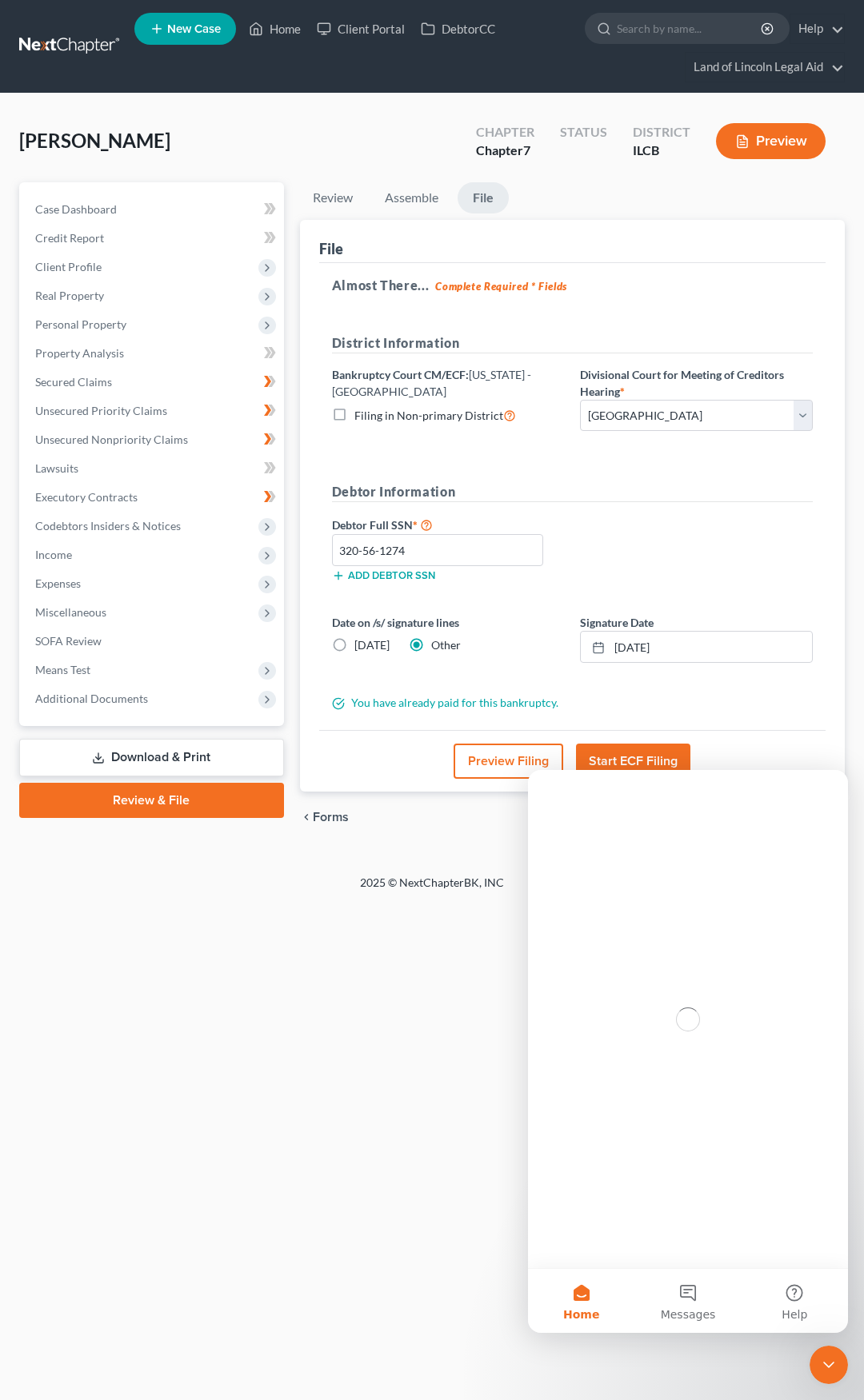
scroll to position [0, 0]
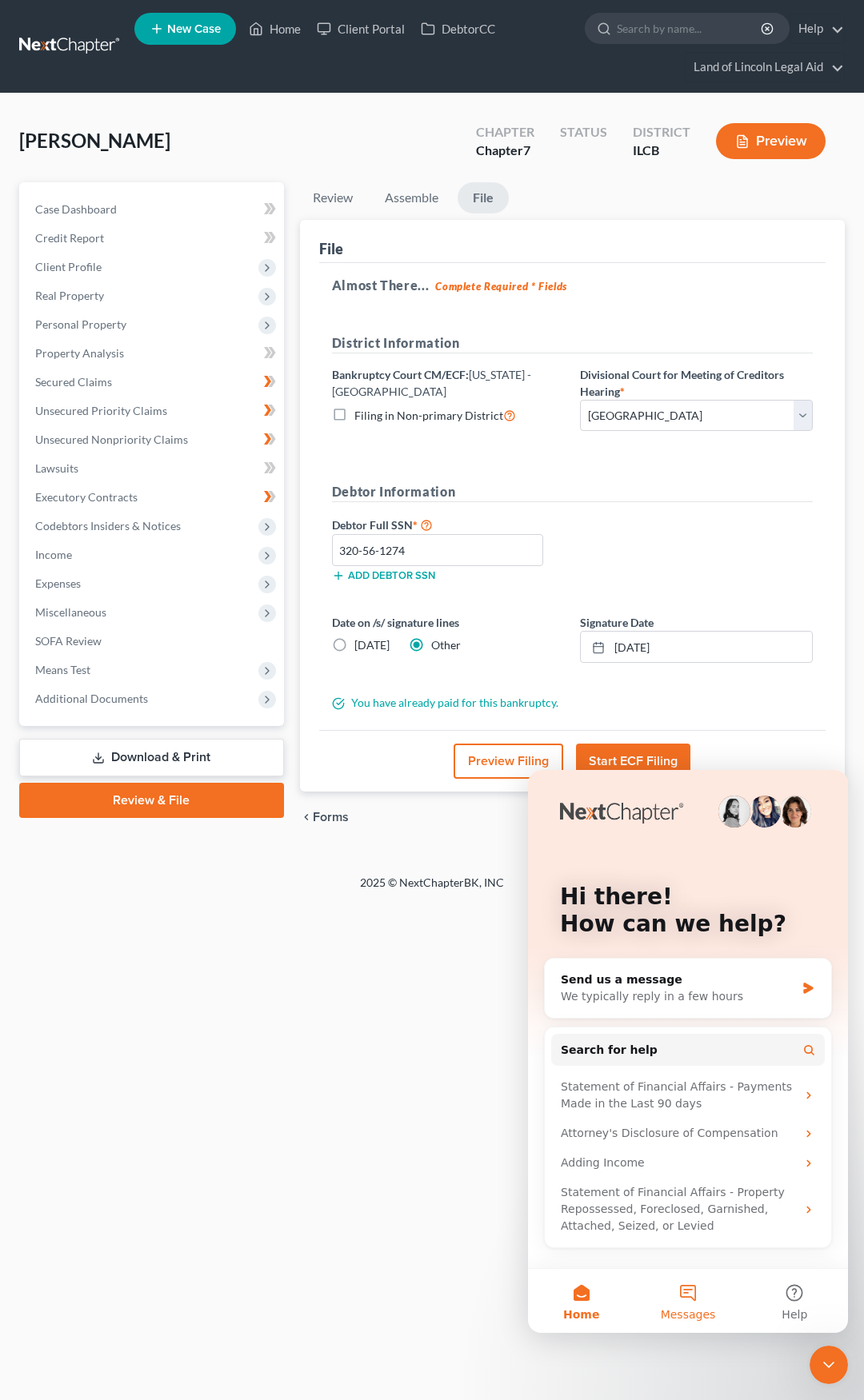
click at [696, 1296] on button "Messages" at bounding box center [687, 1301] width 106 height 64
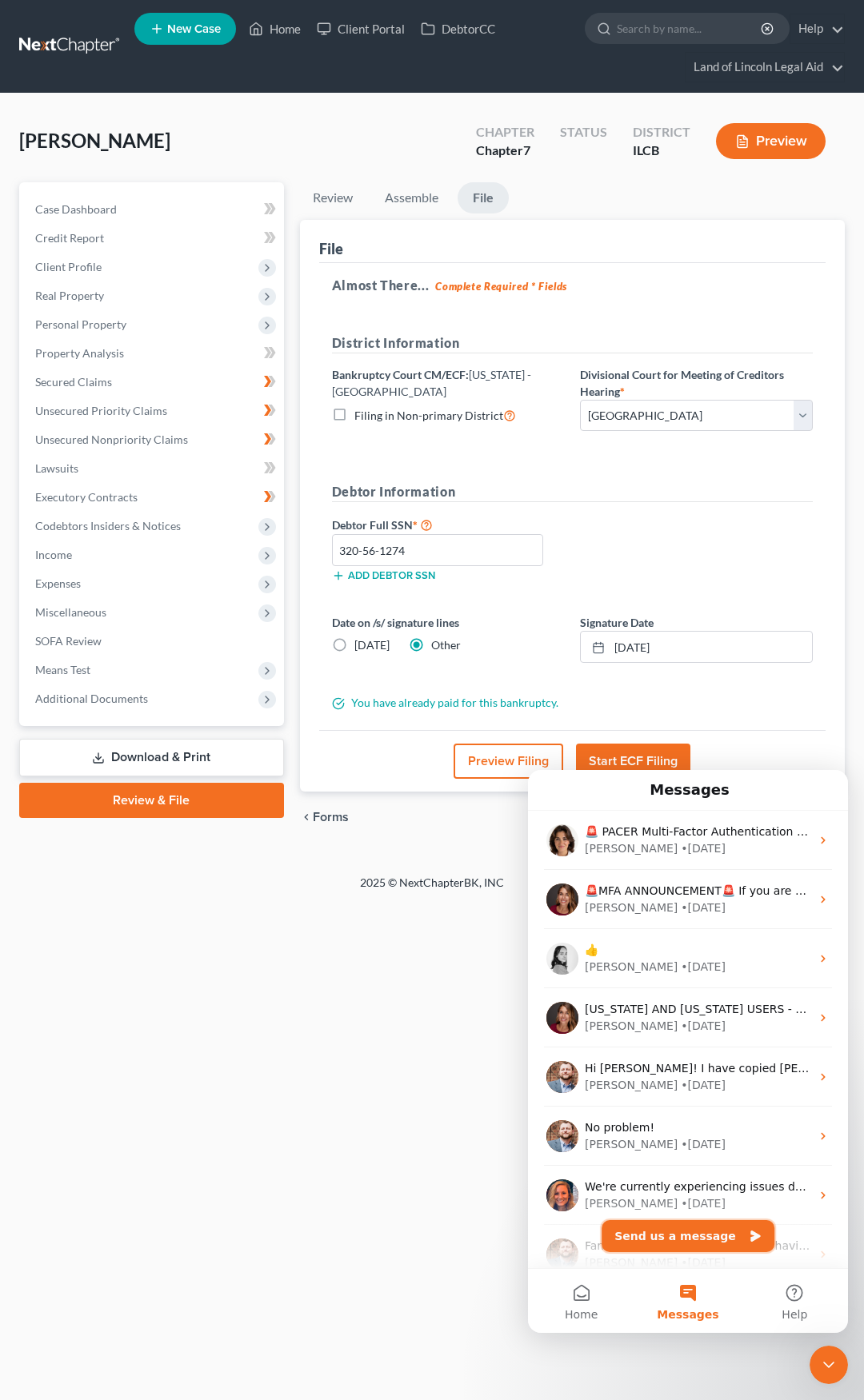
click at [690, 1233] on button "Send us a message" at bounding box center [688, 1236] width 173 height 32
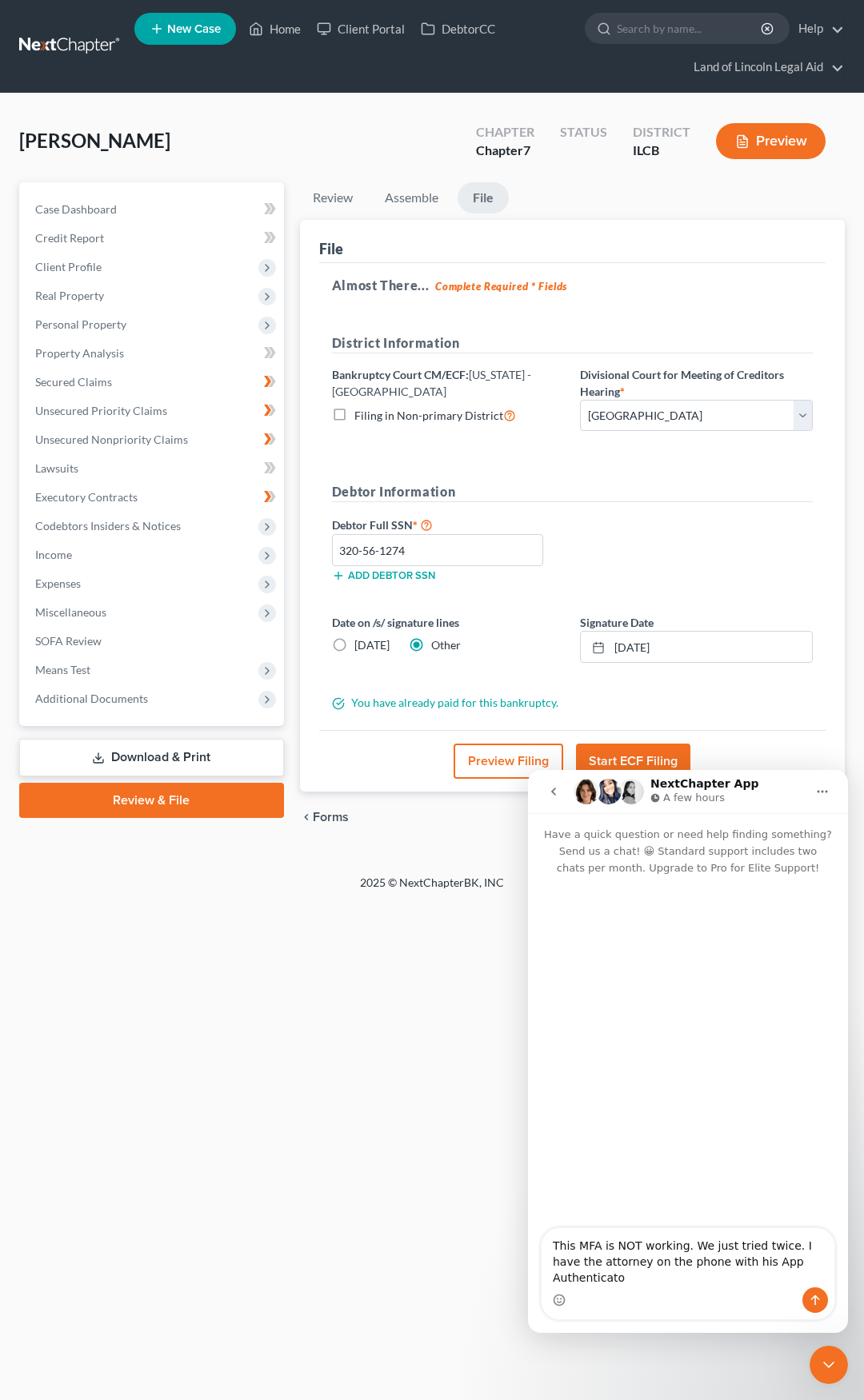
type textarea "This MFA is NOT working. We just tried twice. I have the attorney on the phone …"
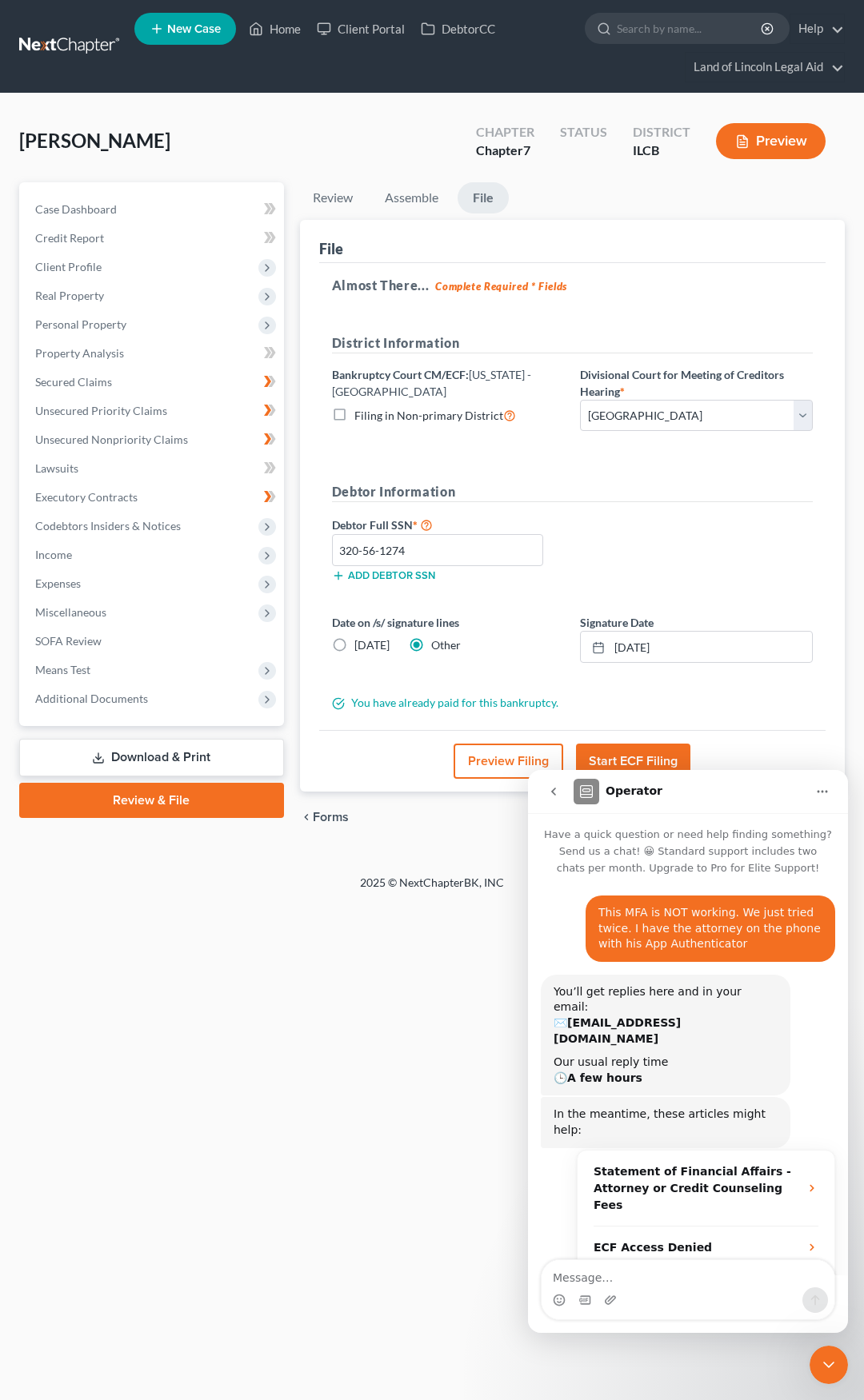
scroll to position [45, 0]
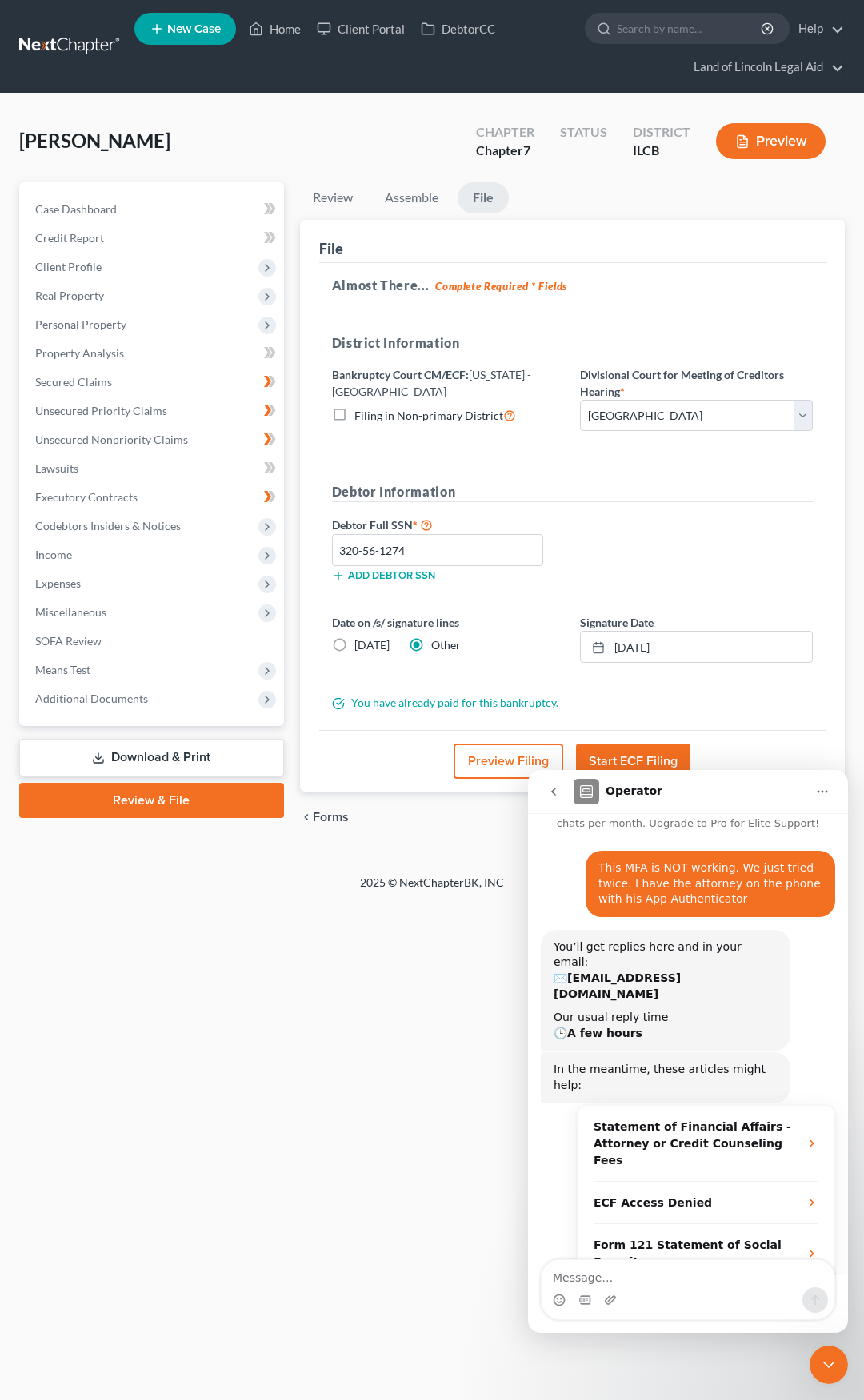
click at [824, 1357] on icon "Close Intercom Messenger" at bounding box center [829, 1366] width 20 height 20
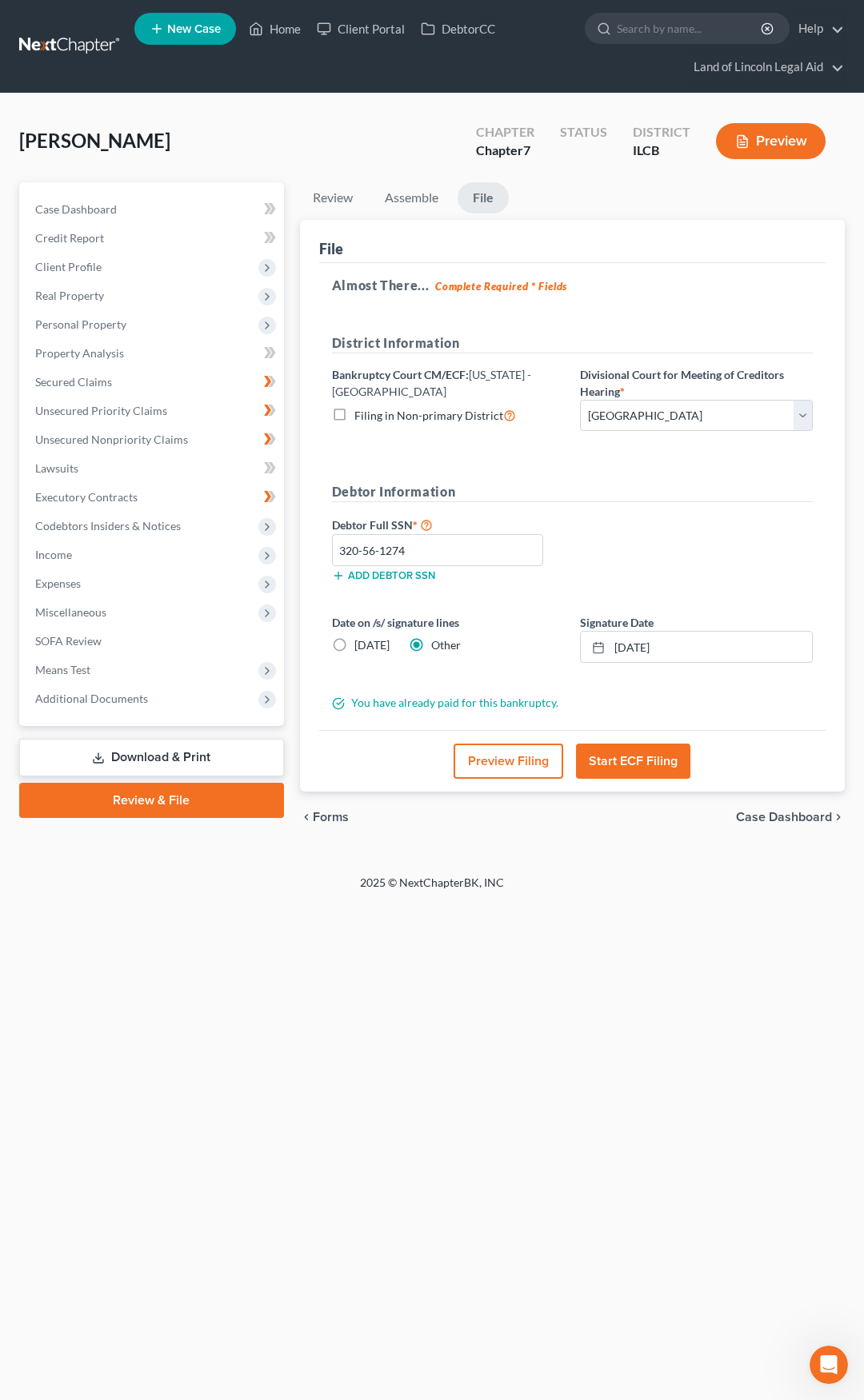
scroll to position [71, 0]
click at [608, 760] on button "Start ECF Filing" at bounding box center [633, 761] width 114 height 35
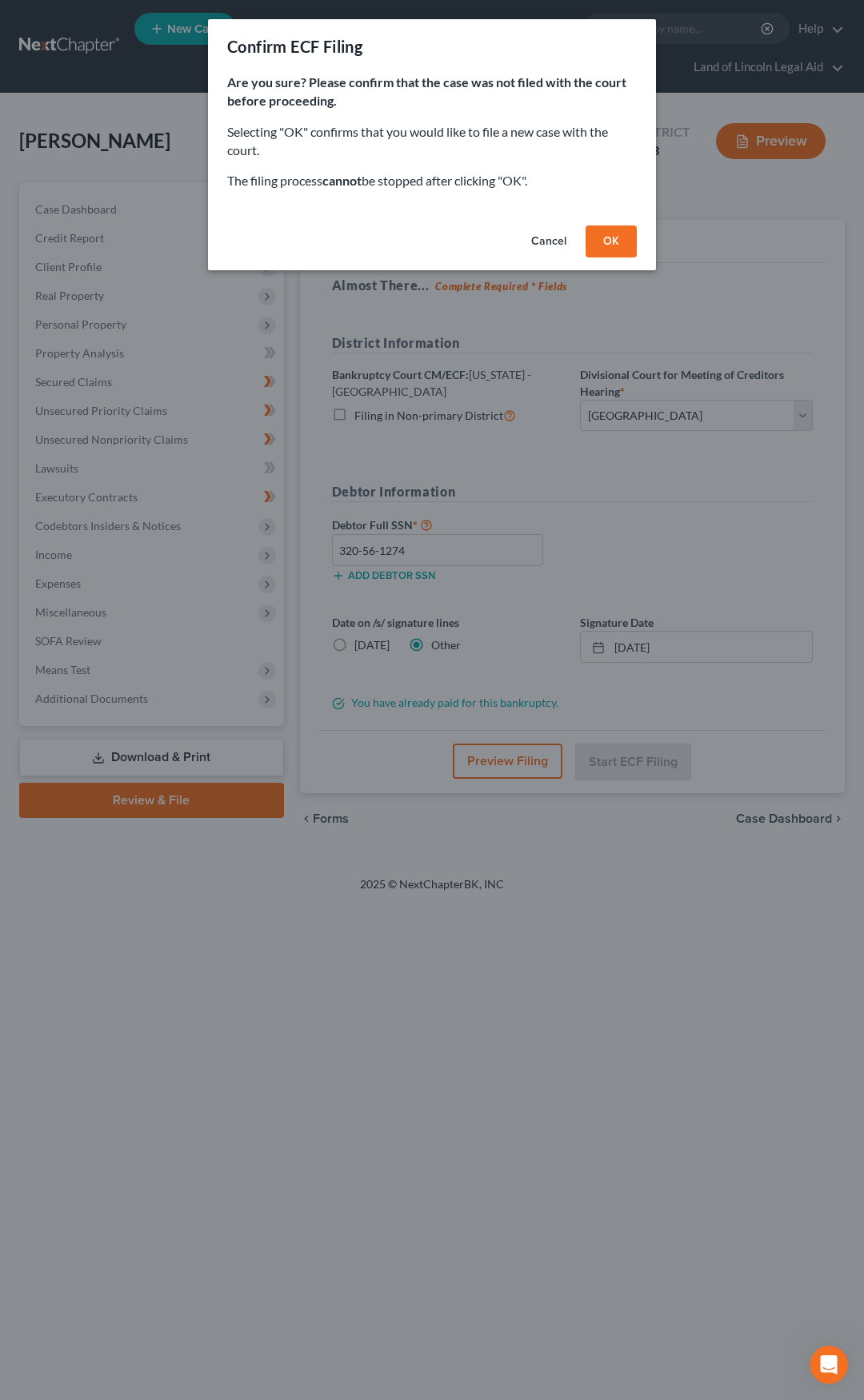
click at [612, 242] on button "OK" at bounding box center [611, 242] width 51 height 32
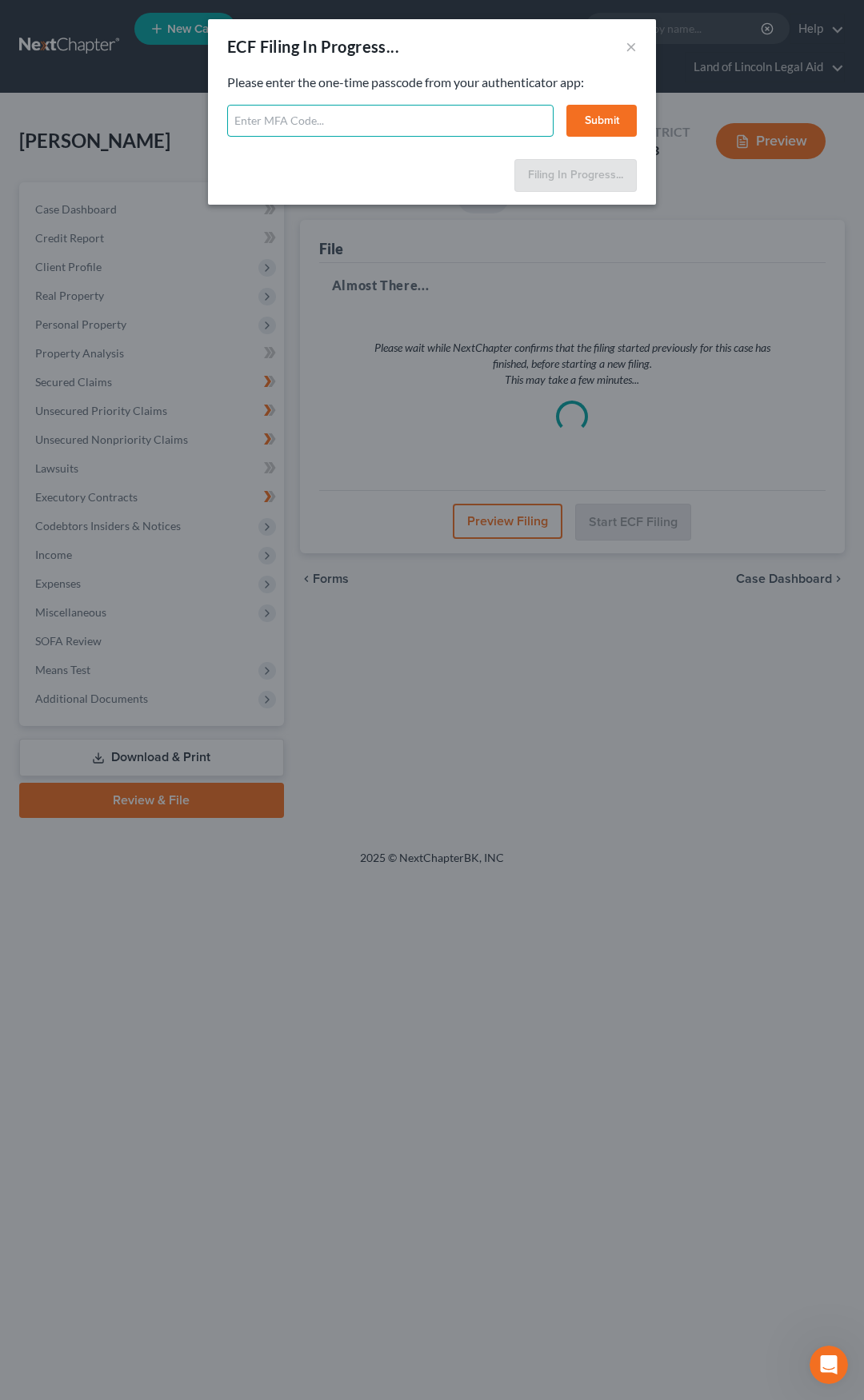
click at [356, 125] on input "text" at bounding box center [390, 121] width 326 height 32
type input "272970"
click at [606, 107] on button "Submit" at bounding box center [602, 121] width 71 height 32
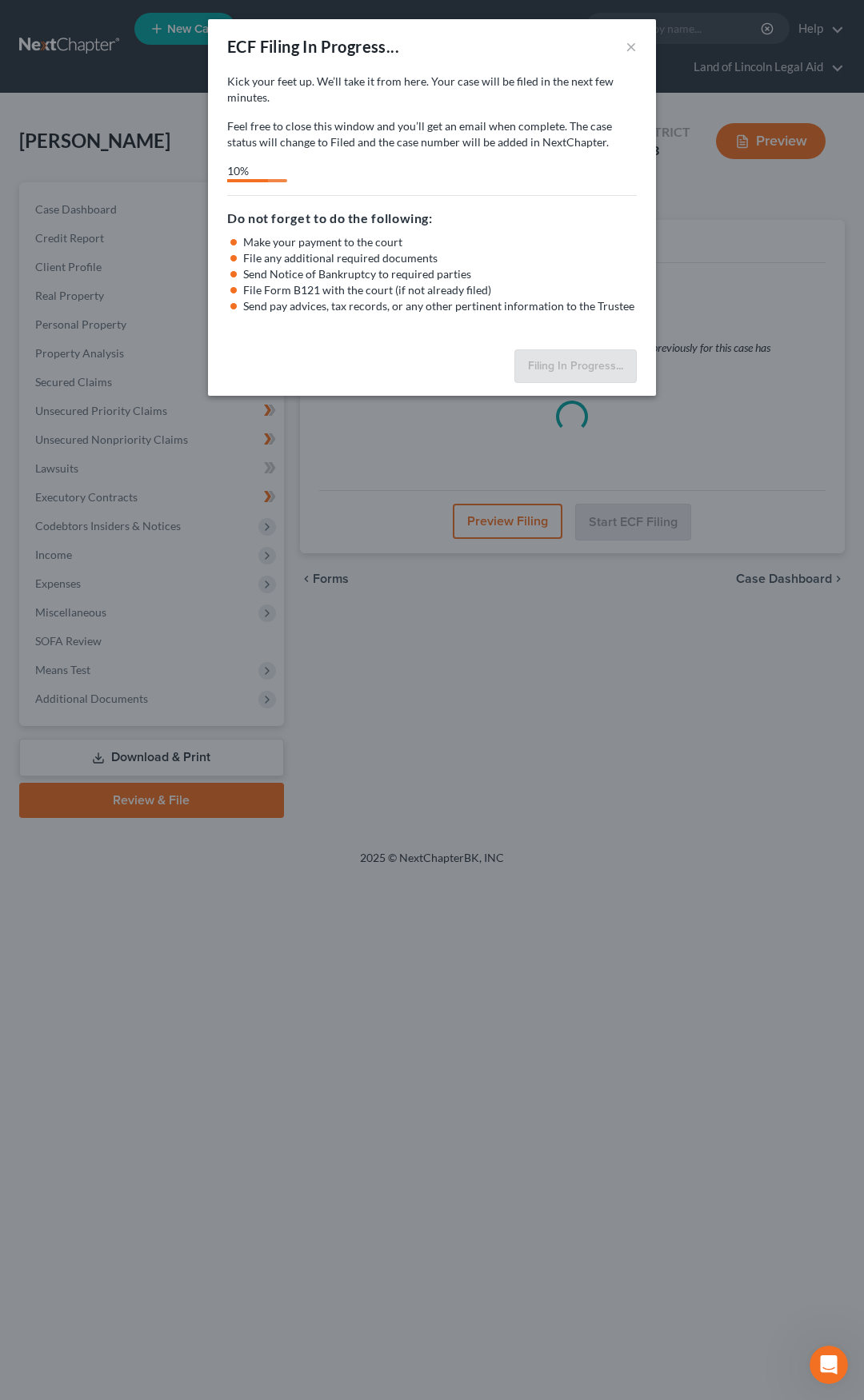
select select "1"
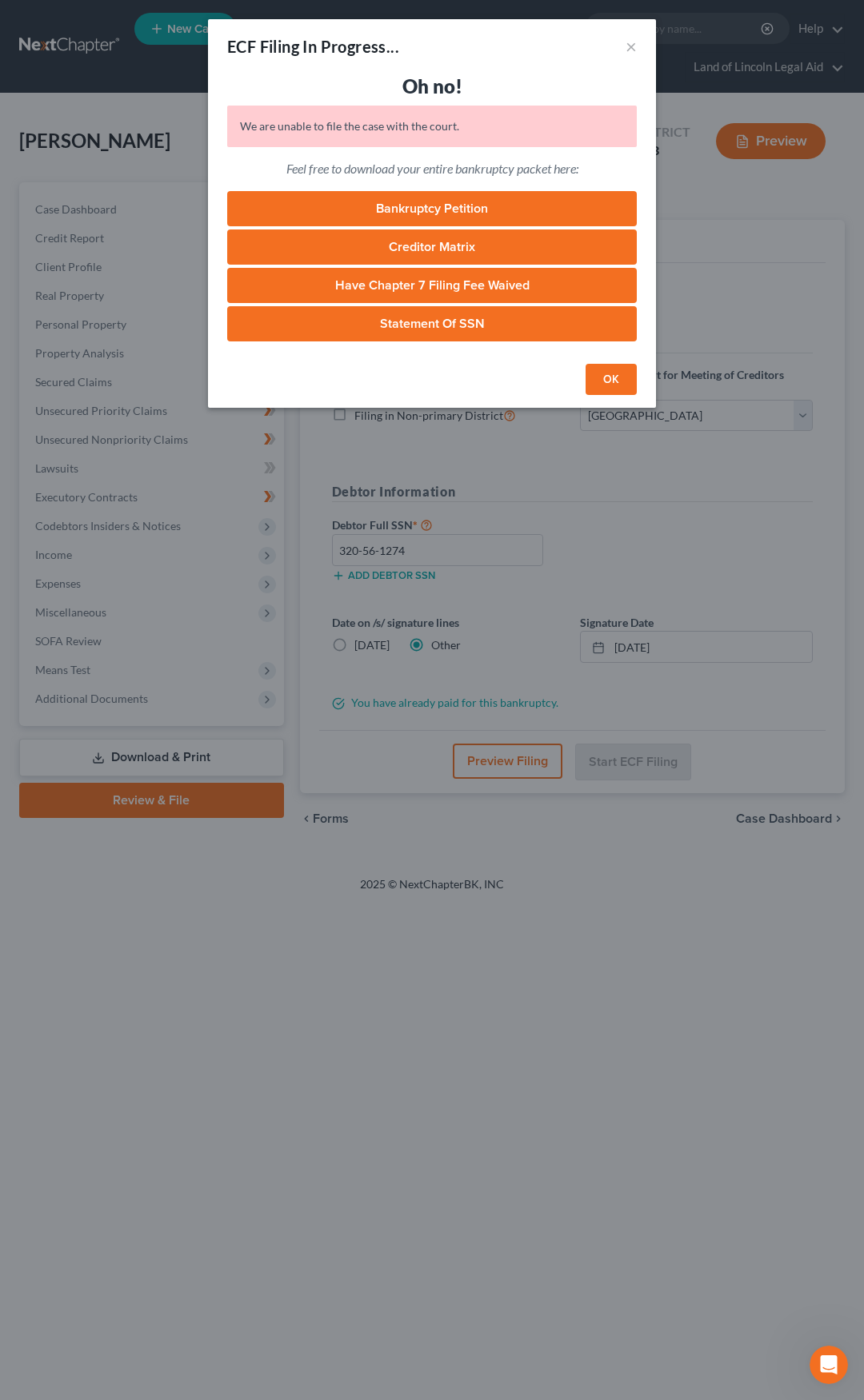
click at [621, 380] on button "OK" at bounding box center [611, 379] width 51 height 32
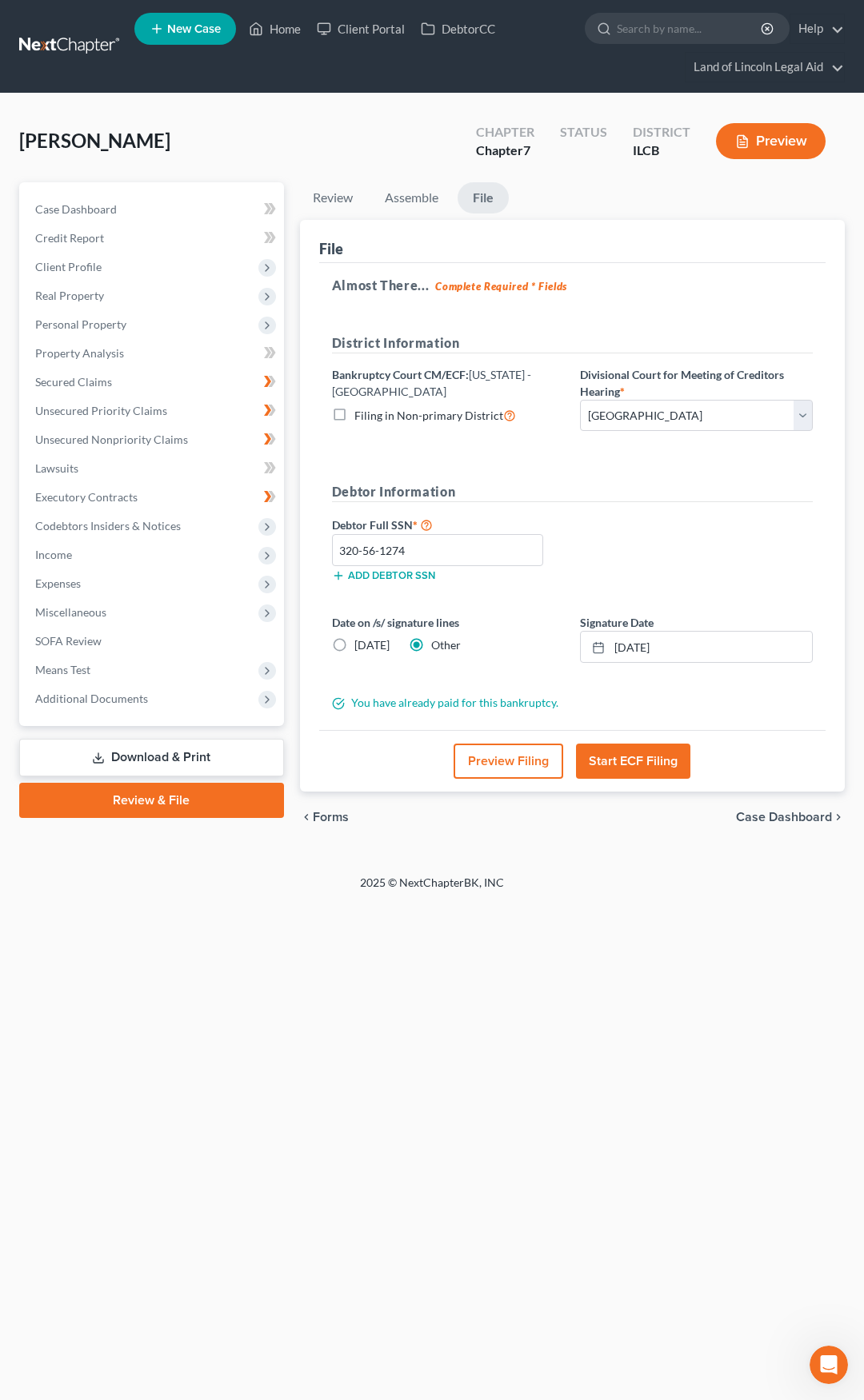
click at [832, 1369] on icon "Open Intercom Messenger" at bounding box center [829, 1365] width 27 height 27
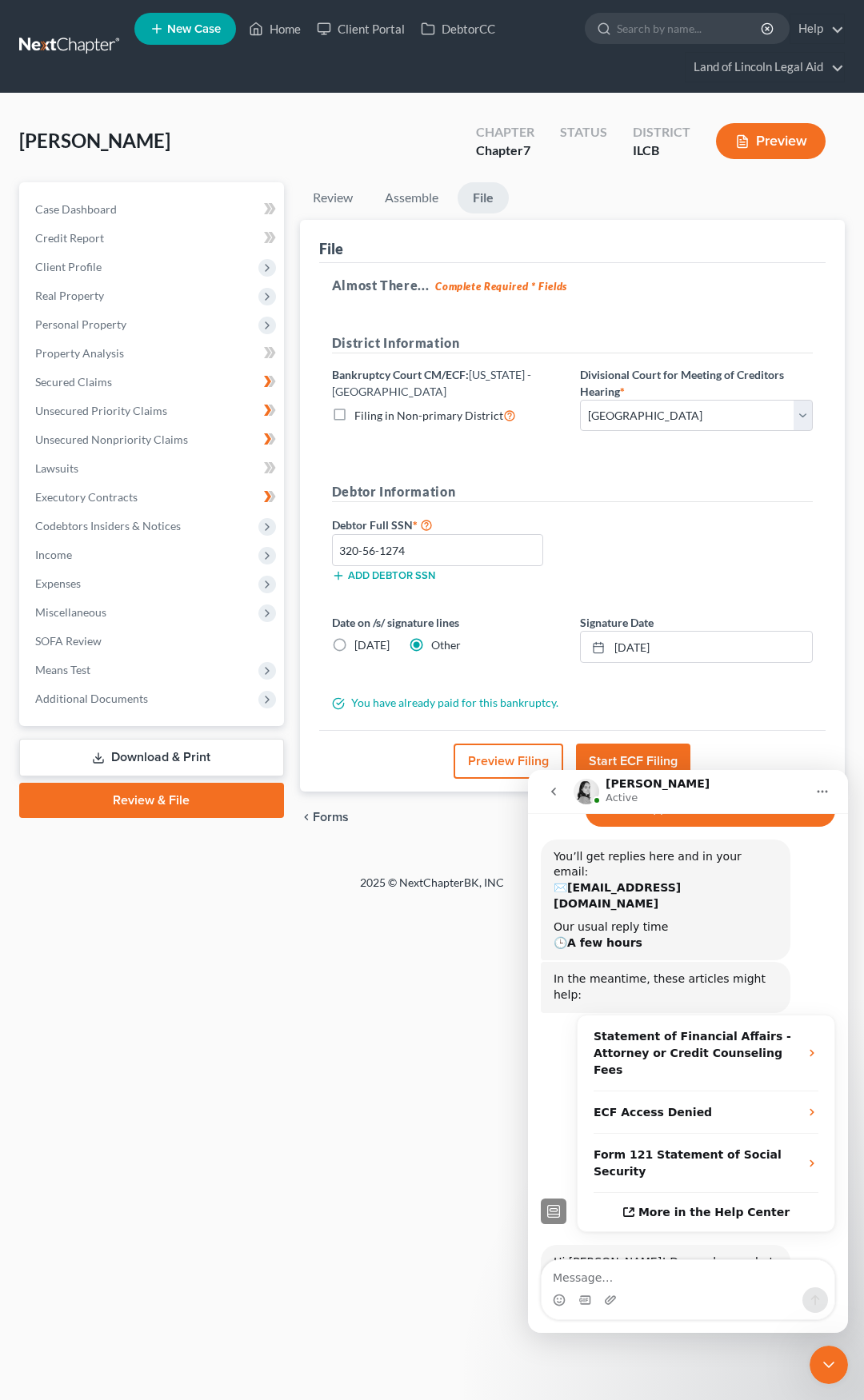
scroll to position [277, 0]
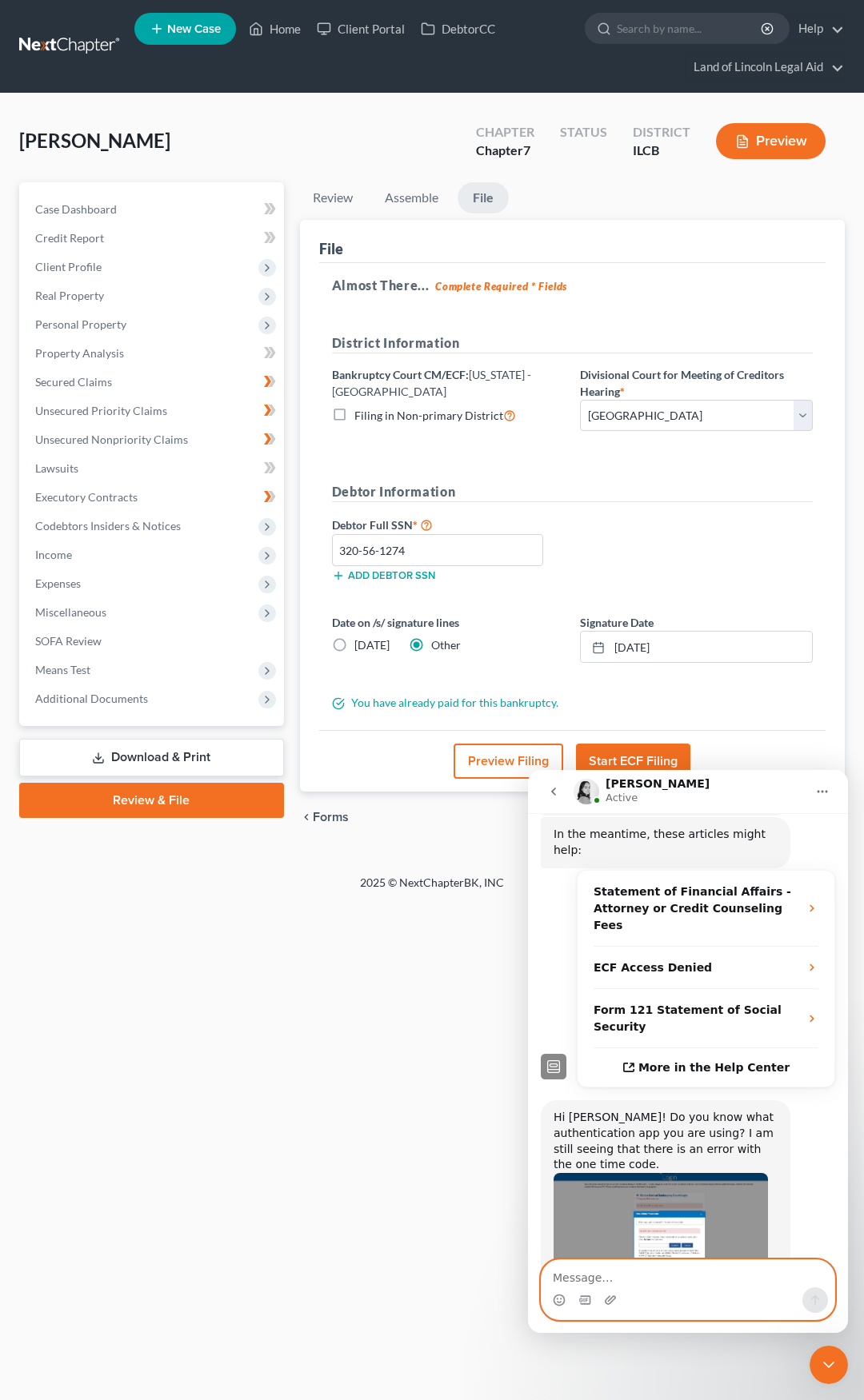
click at [609, 1271] on textarea "Message…" at bounding box center [688, 1274] width 293 height 28
click at [663, 1285] on textarea "He was using" at bounding box center [688, 1274] width 293 height 28
type textarea "He was using the Microsoft App Authenticator"
click at [808, 1298] on button "Send a message…" at bounding box center [815, 1300] width 26 height 26
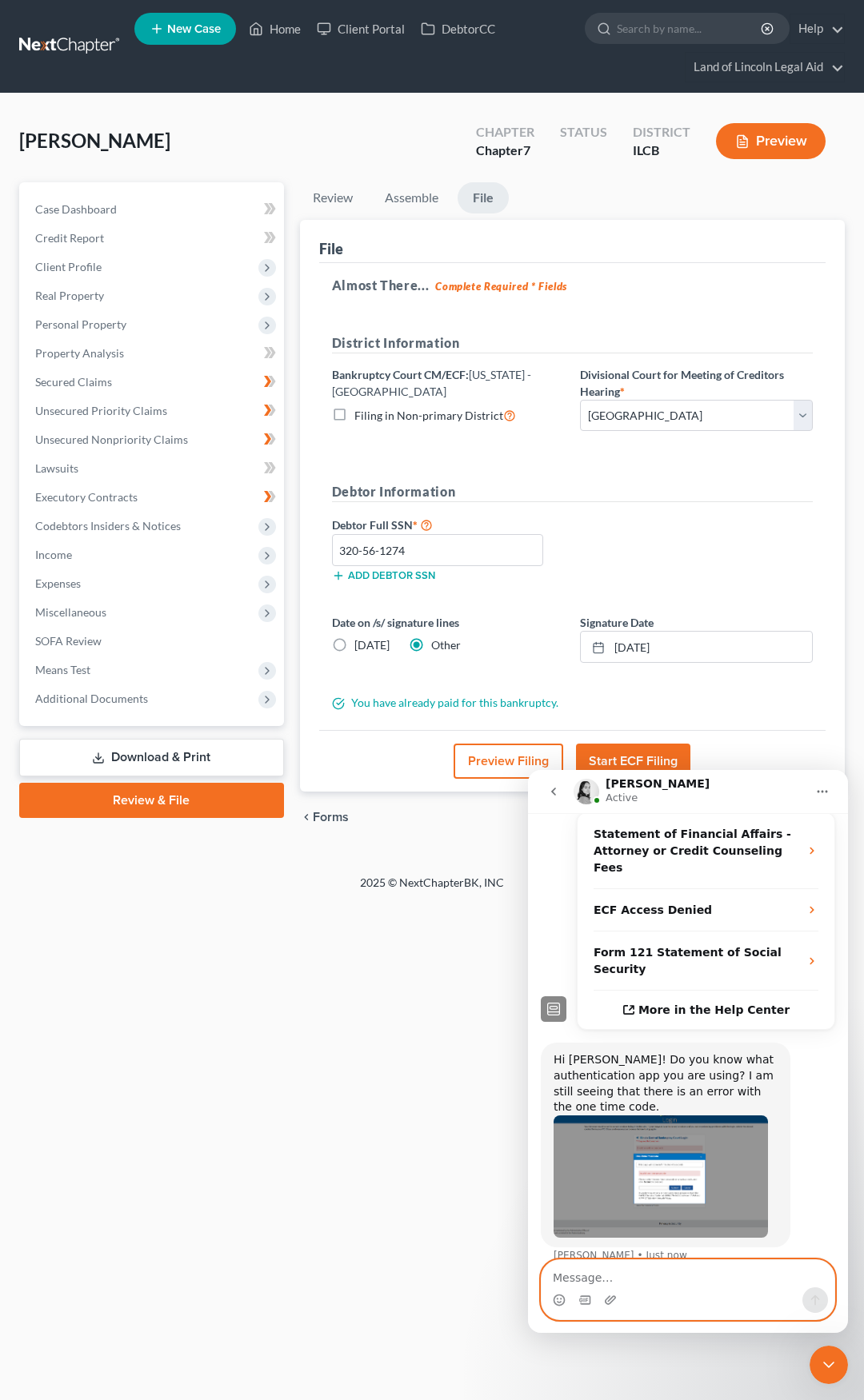
scroll to position [342, 0]
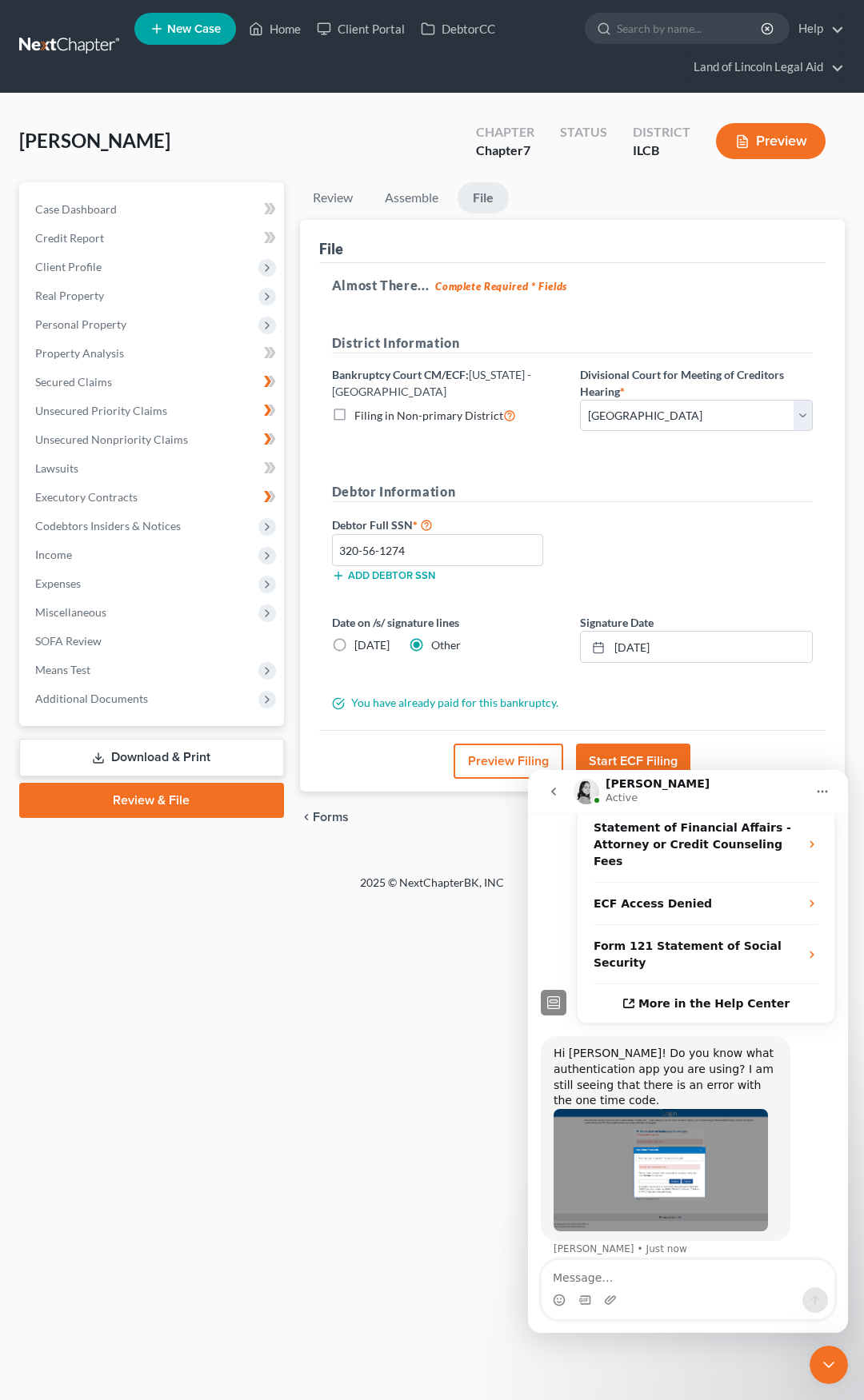
click at [694, 1295] on div "Intercom messenger" at bounding box center [688, 1300] width 293 height 26
click at [655, 1282] on textarea "Message…" at bounding box center [688, 1274] width 293 height 28
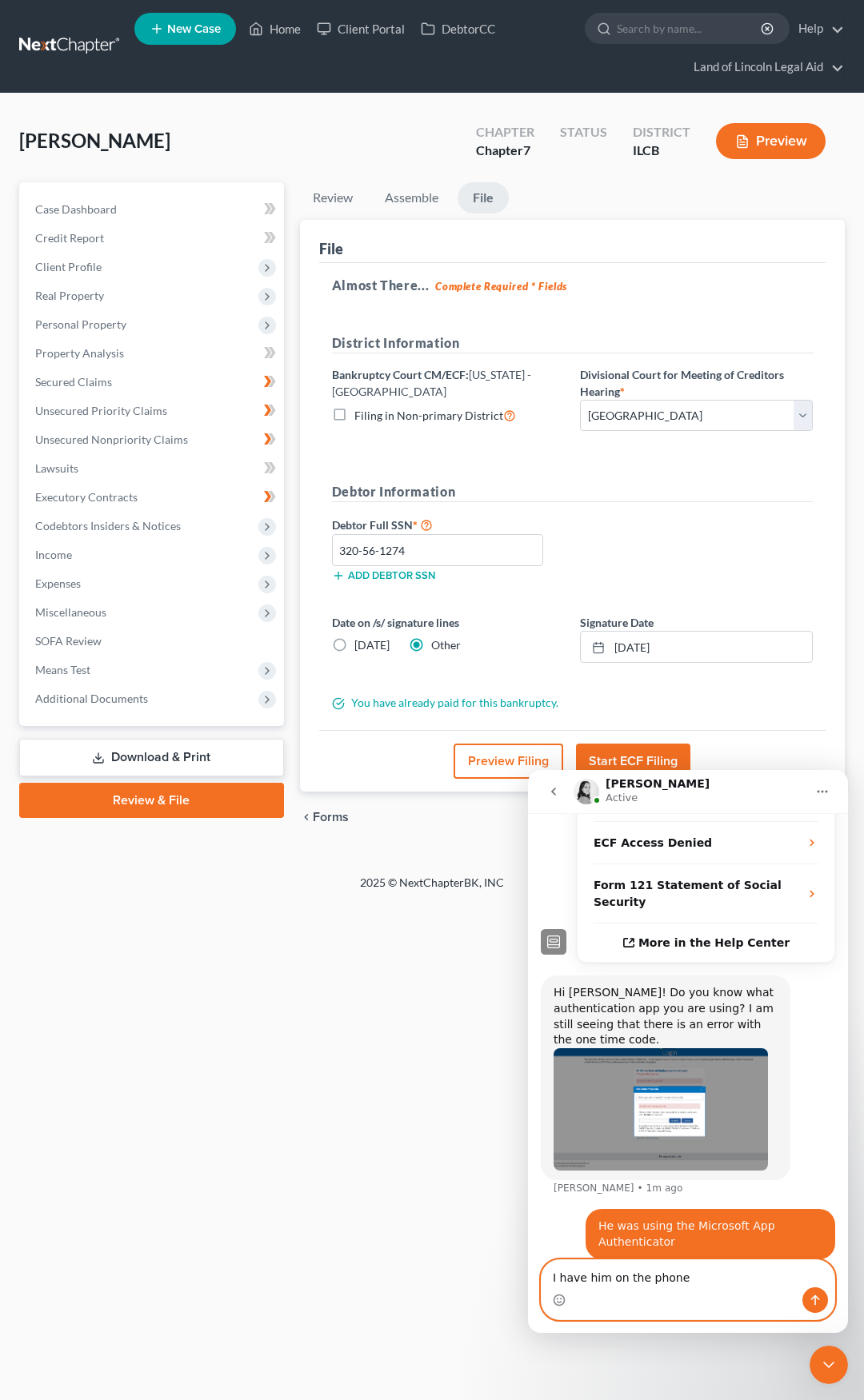
scroll to position [403, 0]
type textarea "I have him on the phone now"
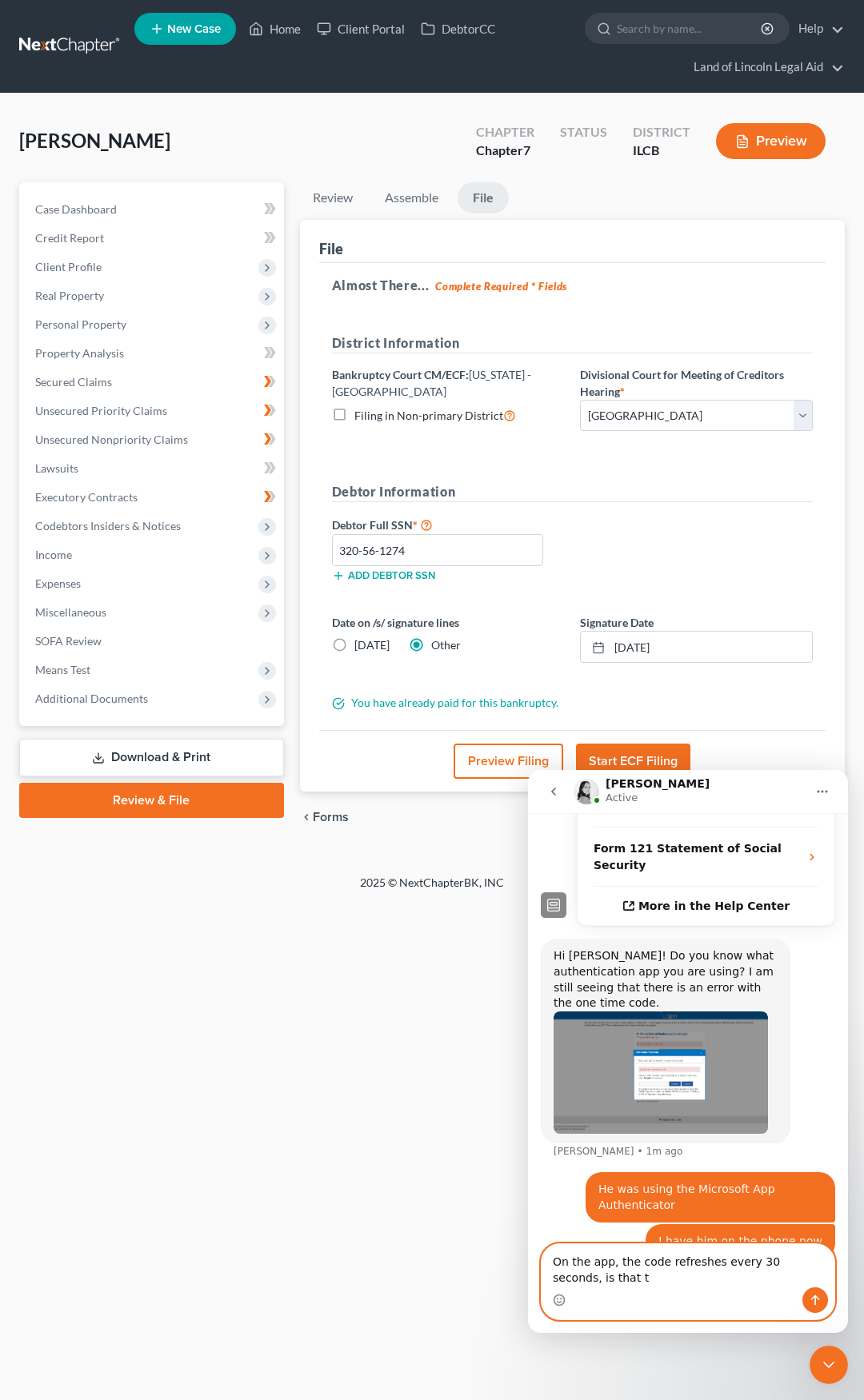
scroll to position [455, 0]
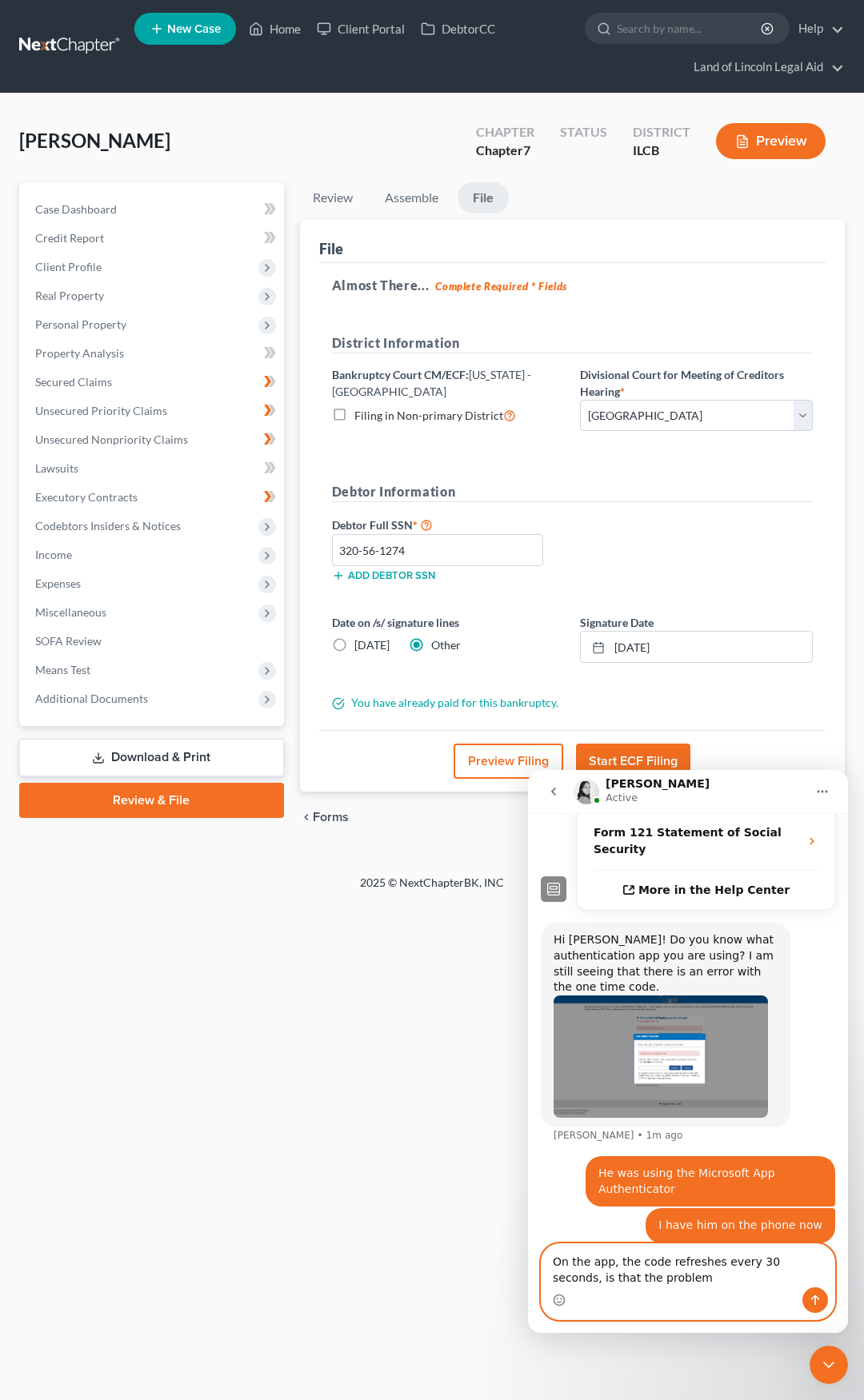
type textarea "On the app, the code refreshes every 30 seconds, is that the problem?"
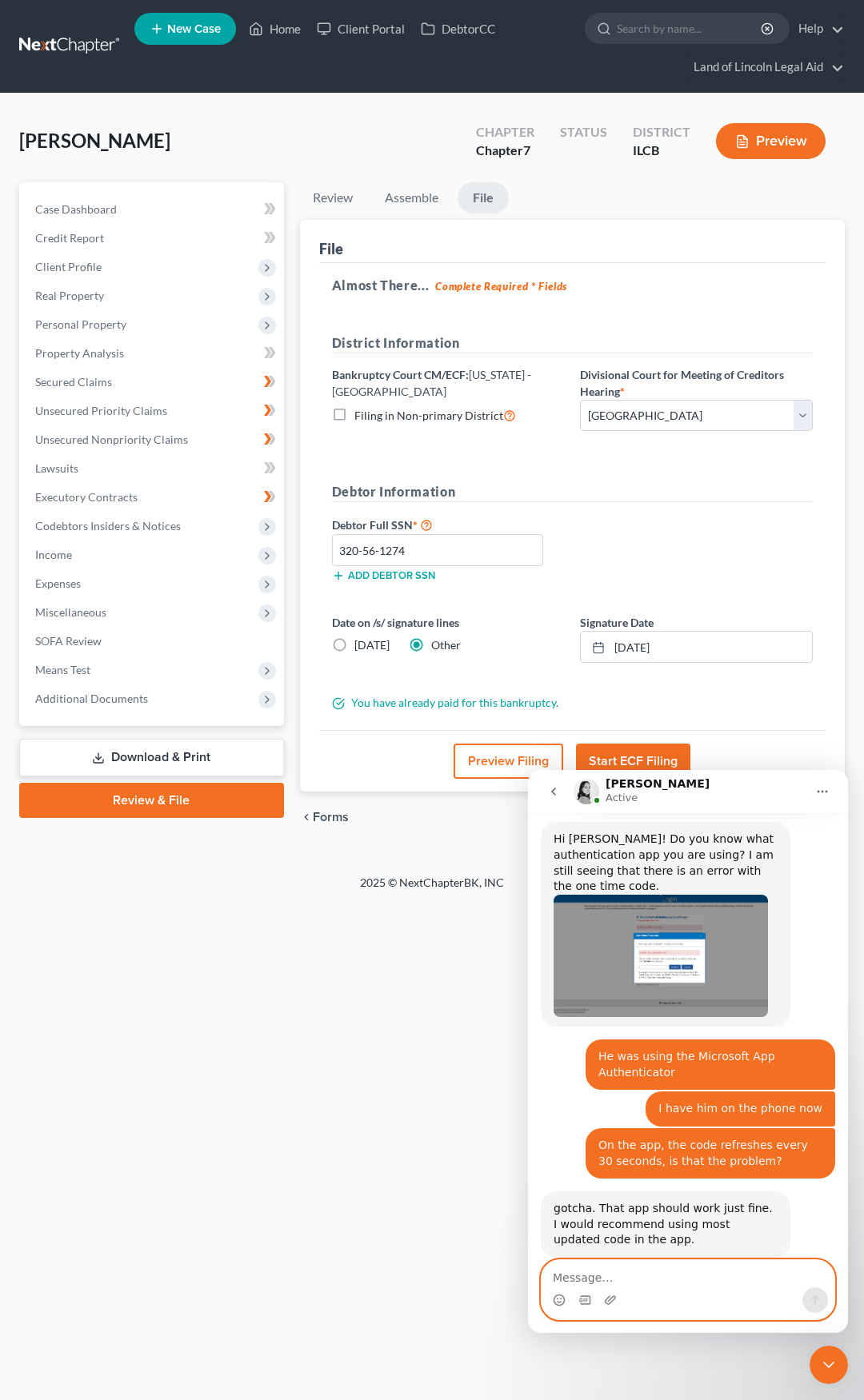
scroll to position [570, 0]
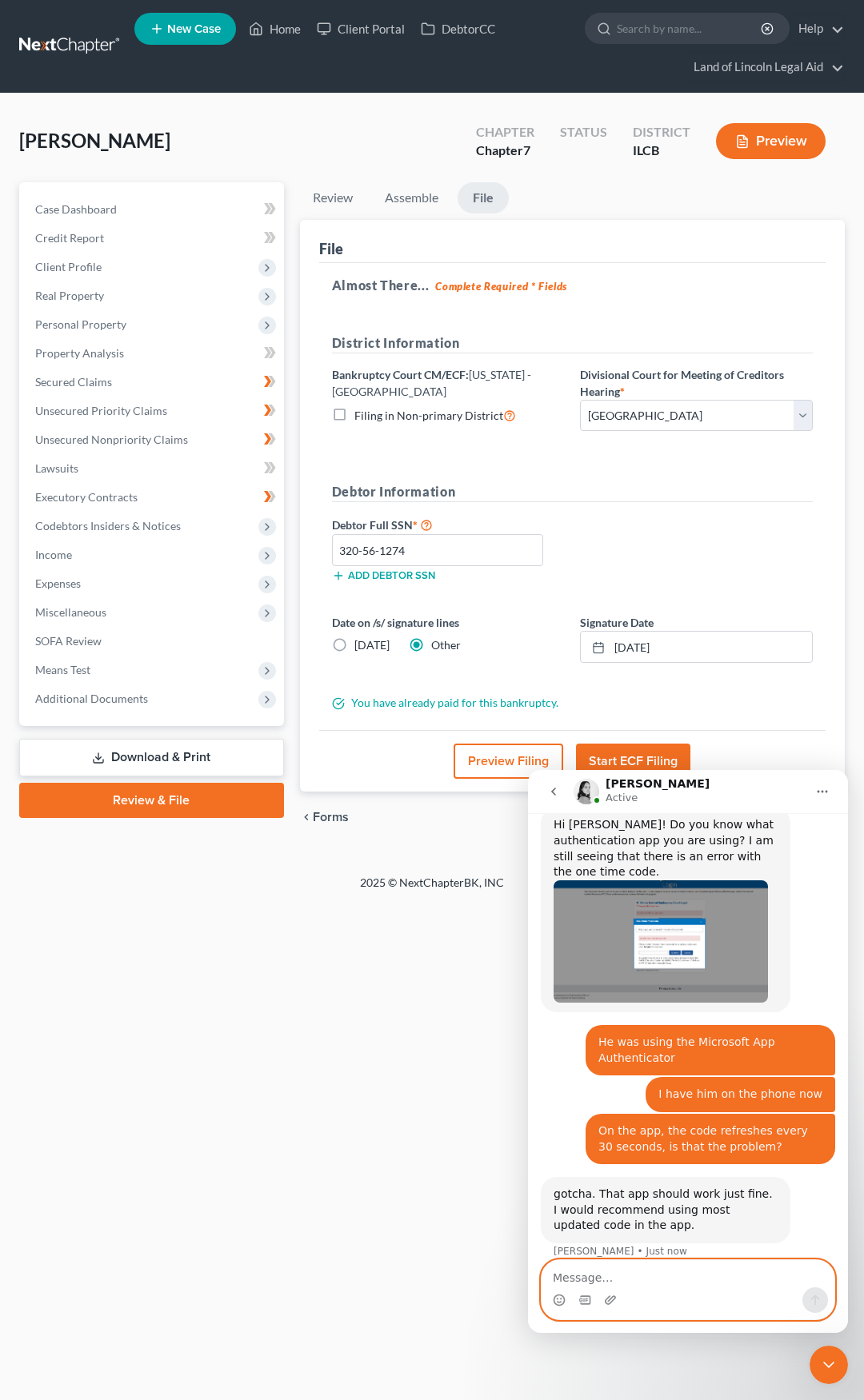
click at [655, 1265] on textarea "Message…" at bounding box center [688, 1274] width 293 height 28
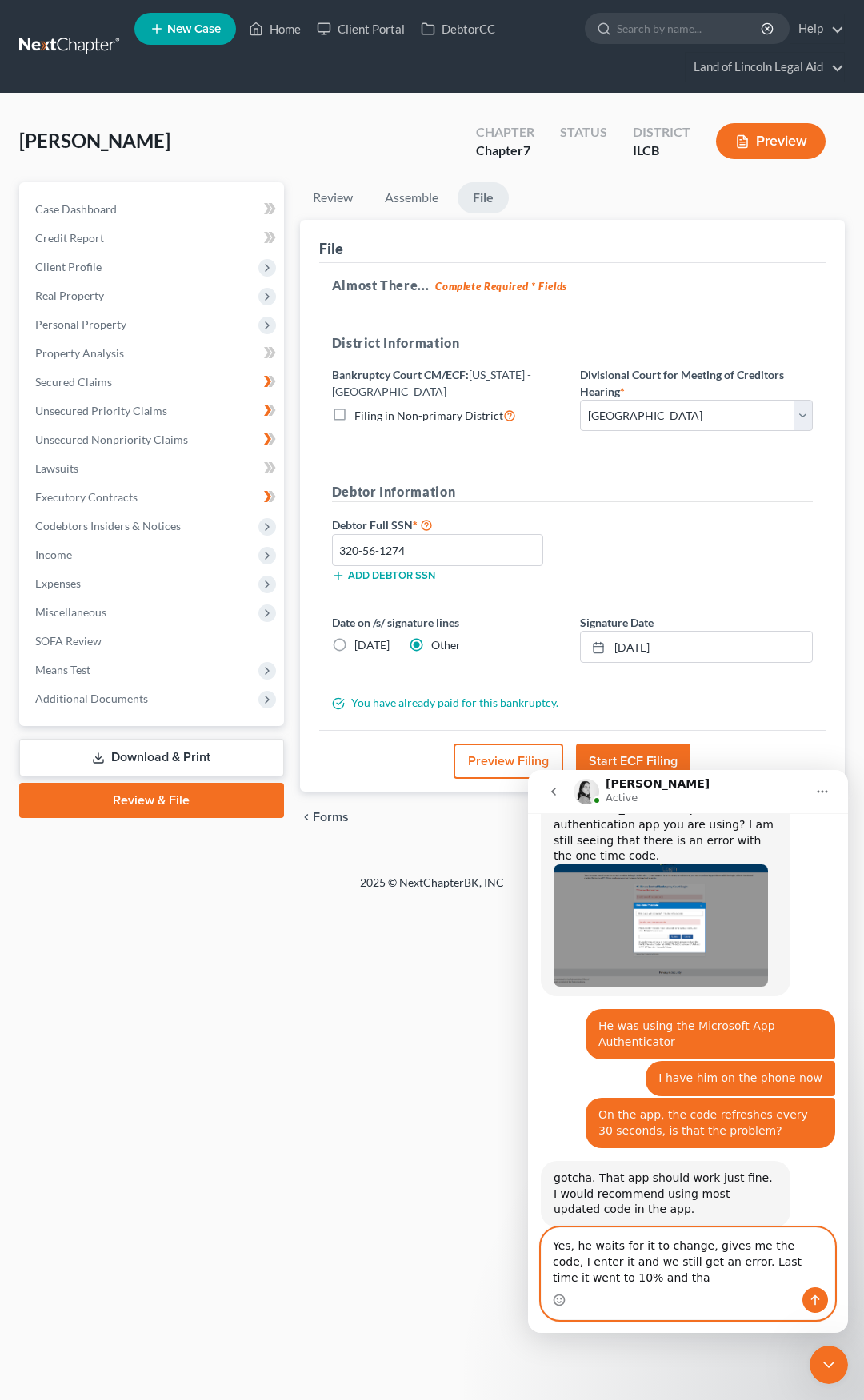
scroll to position [602, 0]
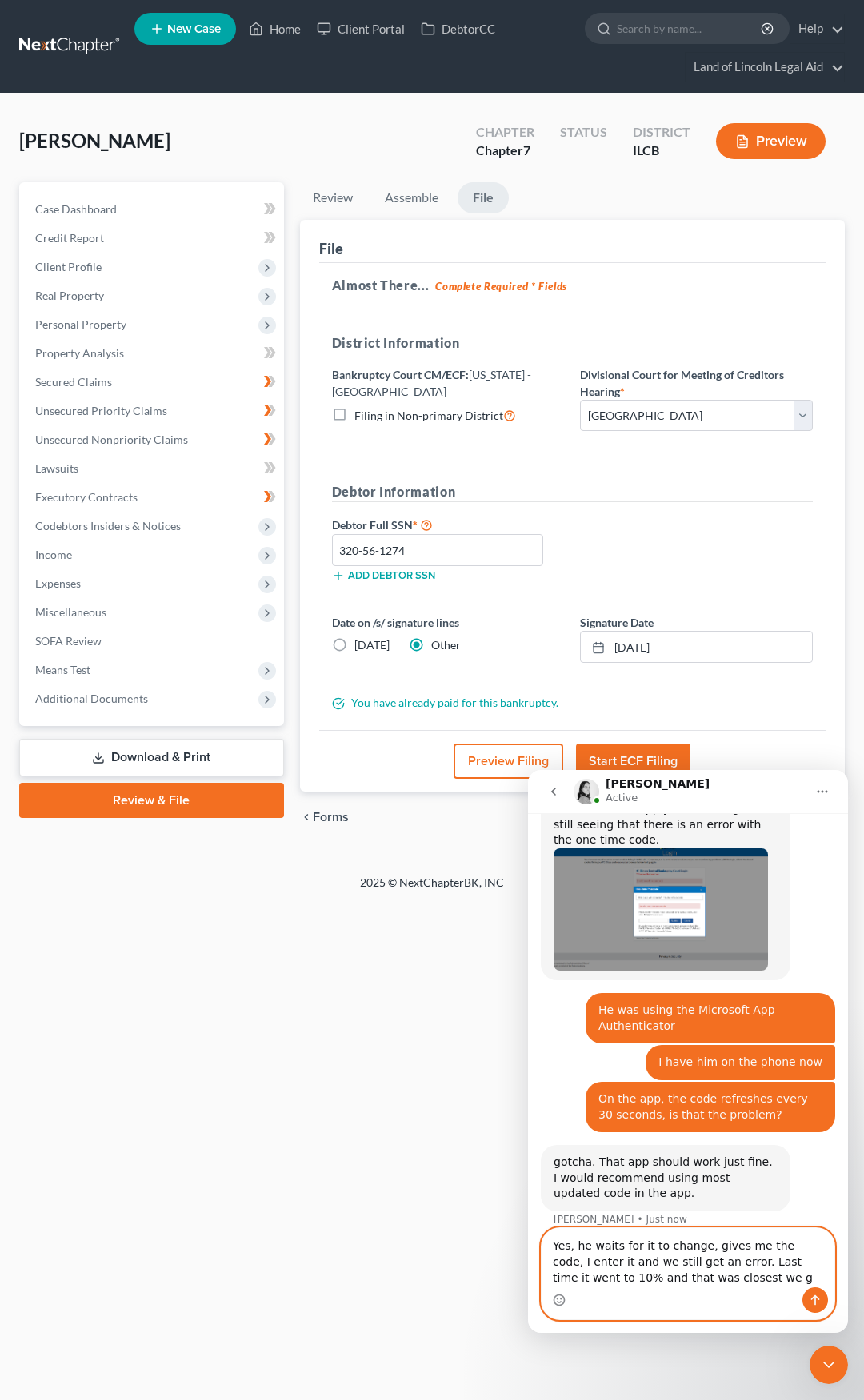
type textarea "Yes, he waits for it to change, gives me the code, I enter it and we still get …"
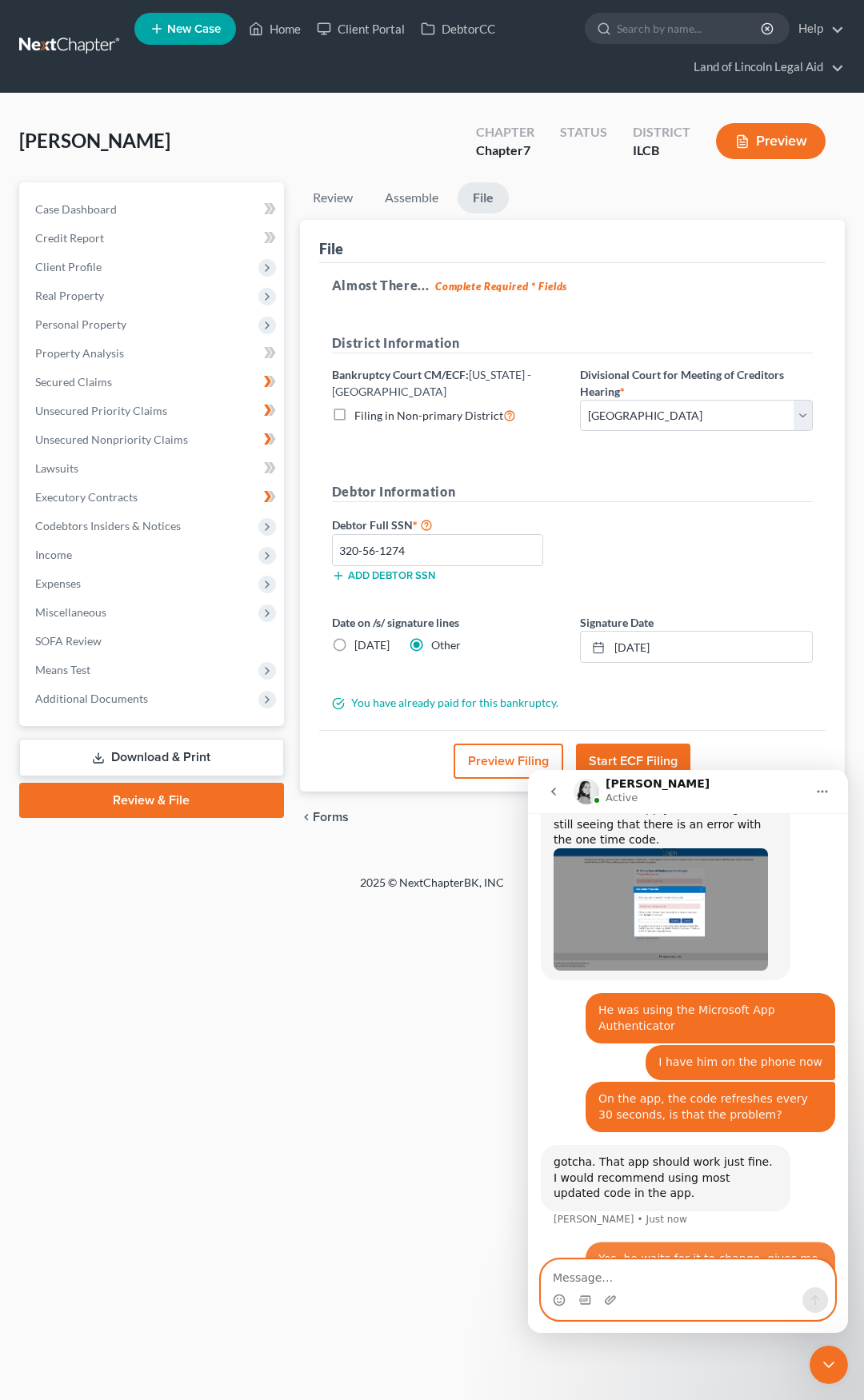
scroll to position [665, 0]
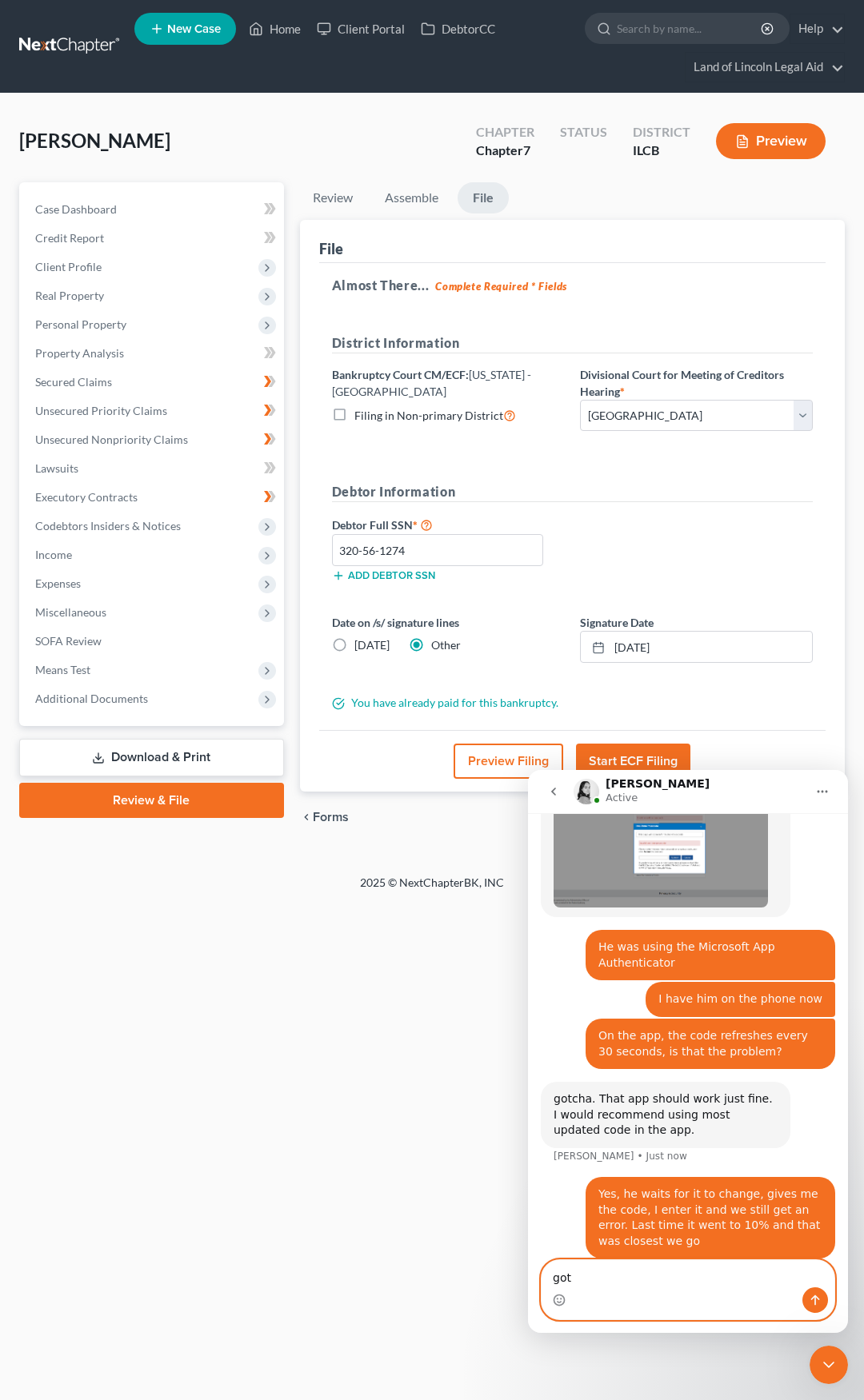
type textarea "got*"
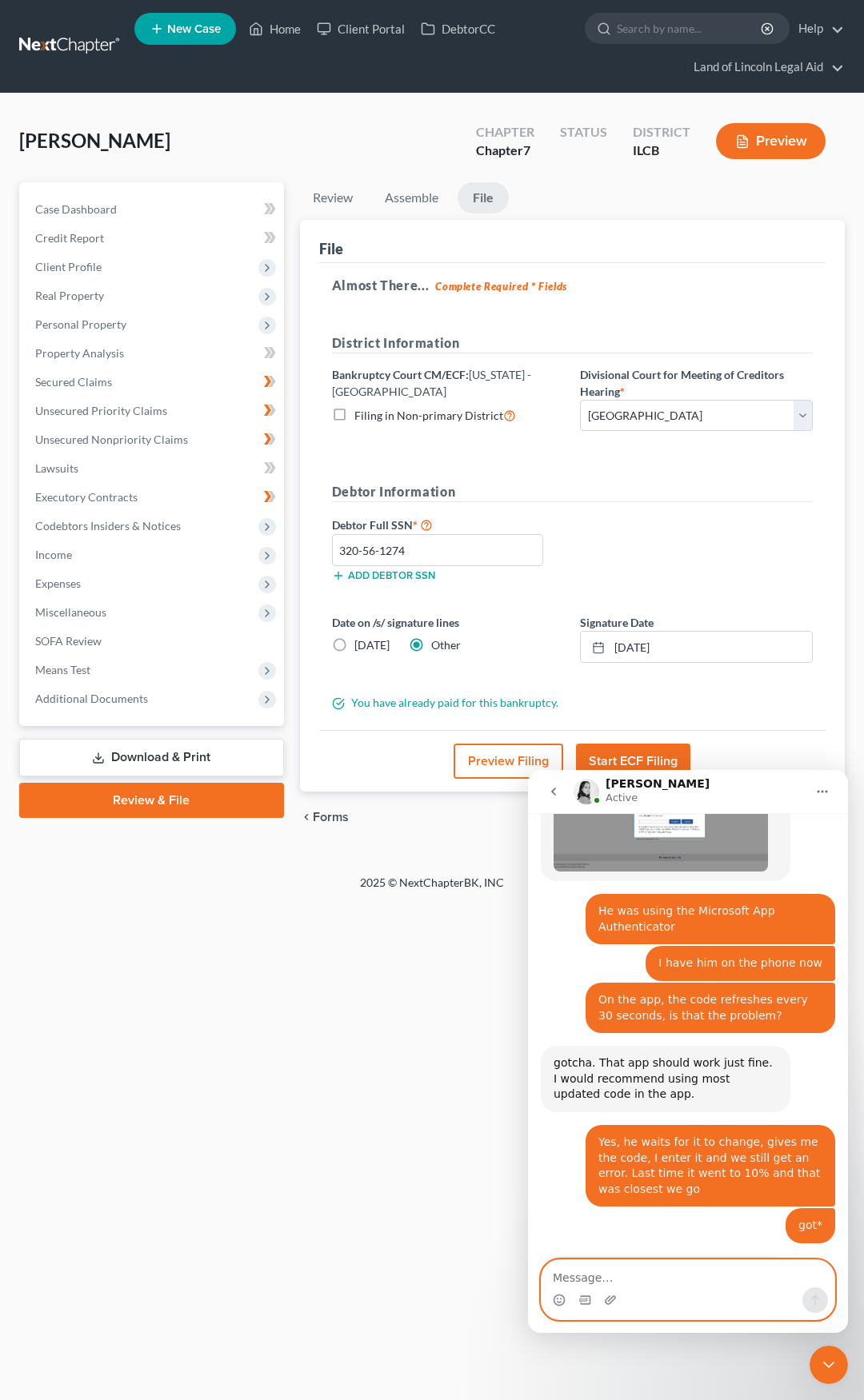
scroll to position [735, 0]
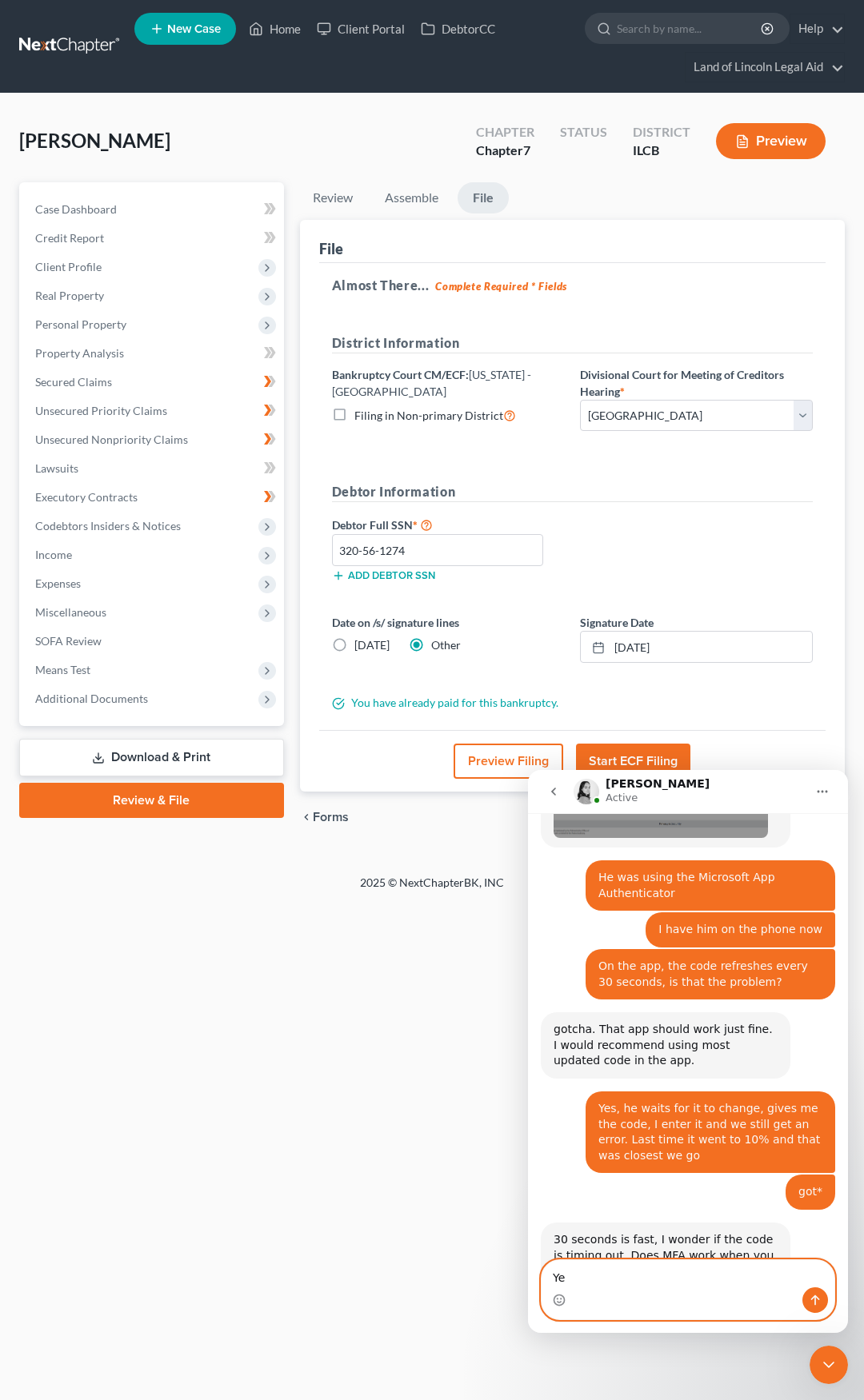
type textarea "Yes"
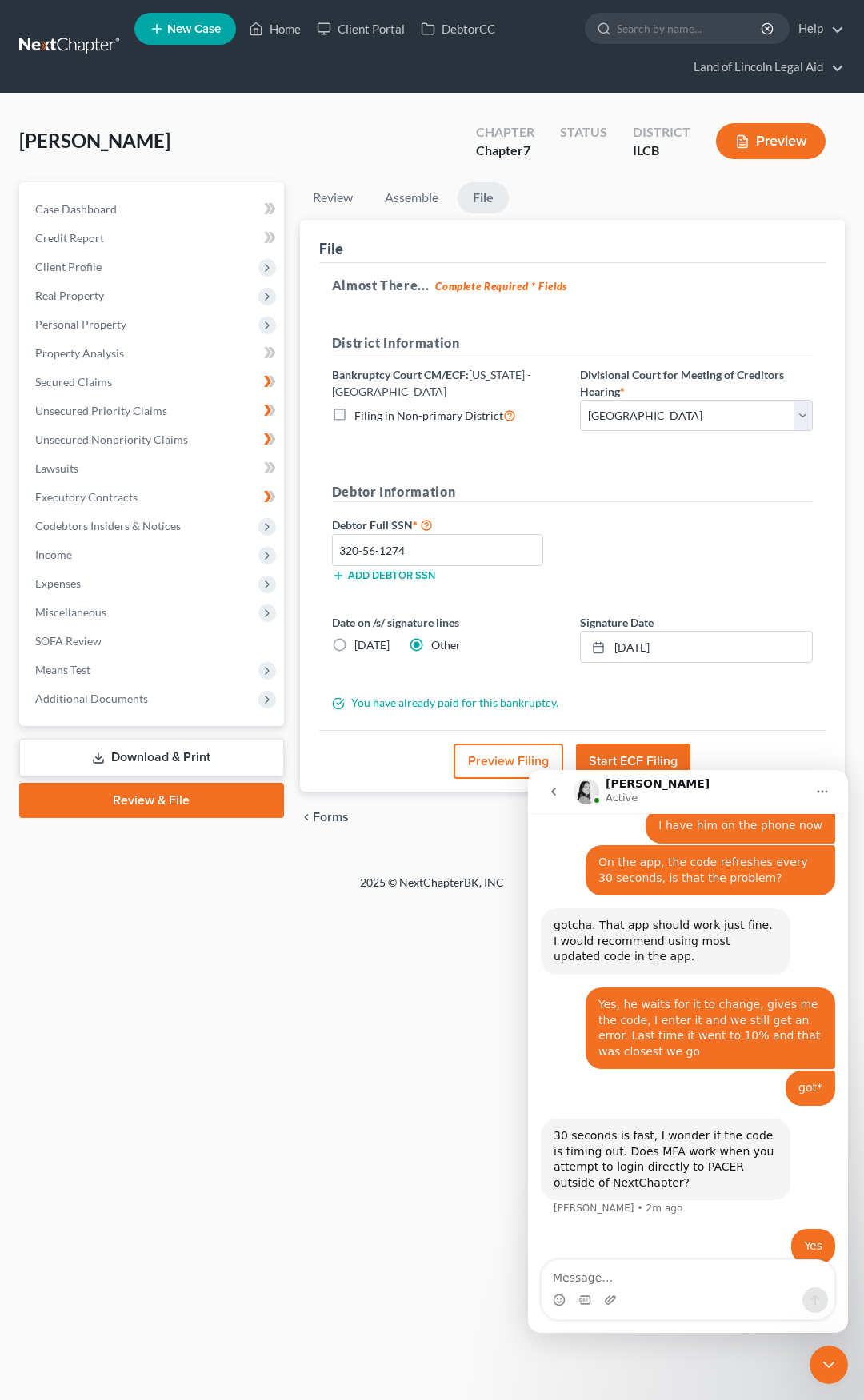
scroll to position [844, 0]
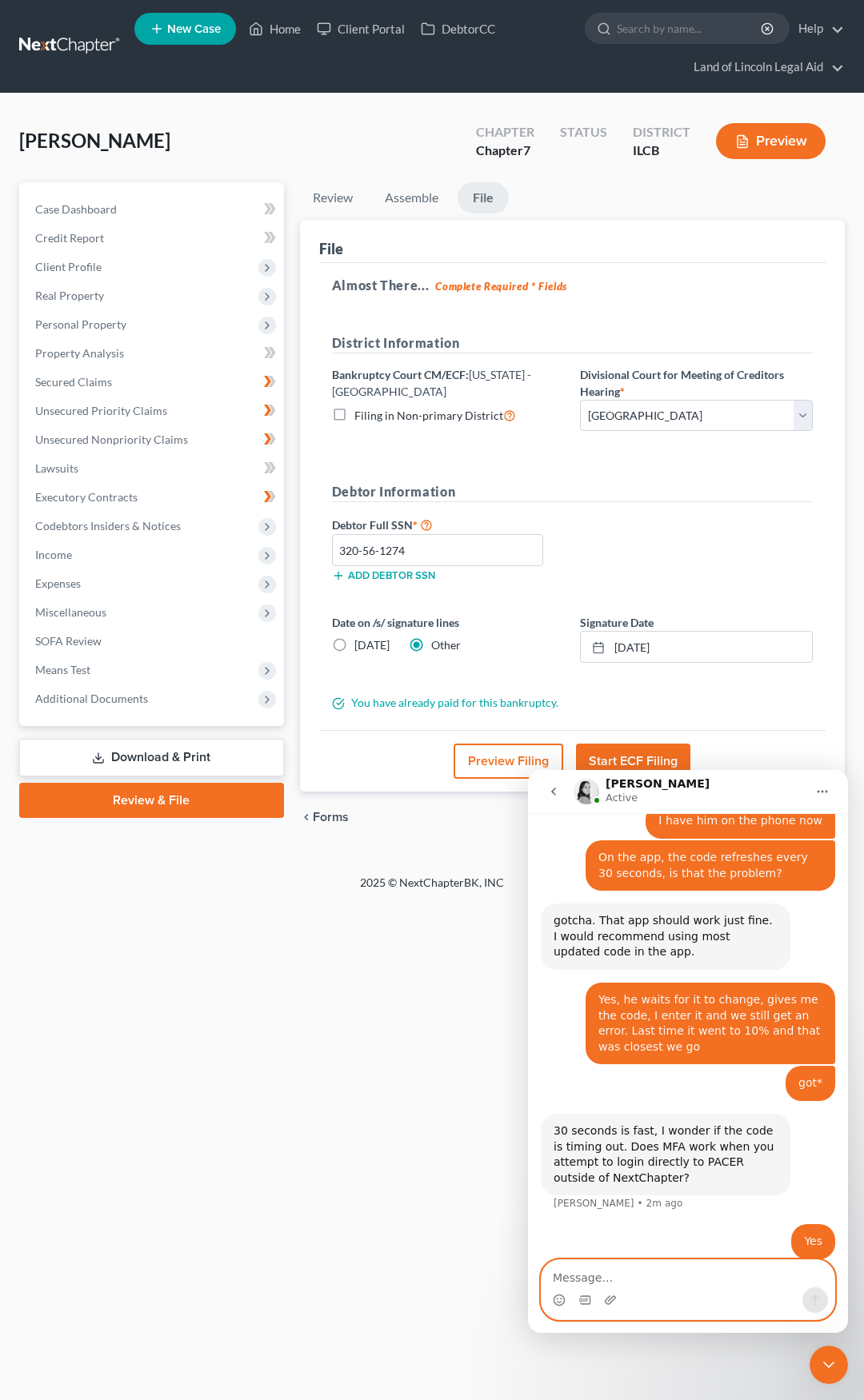
click at [613, 1282] on textarea "Message…" at bounding box center [688, 1274] width 293 height 28
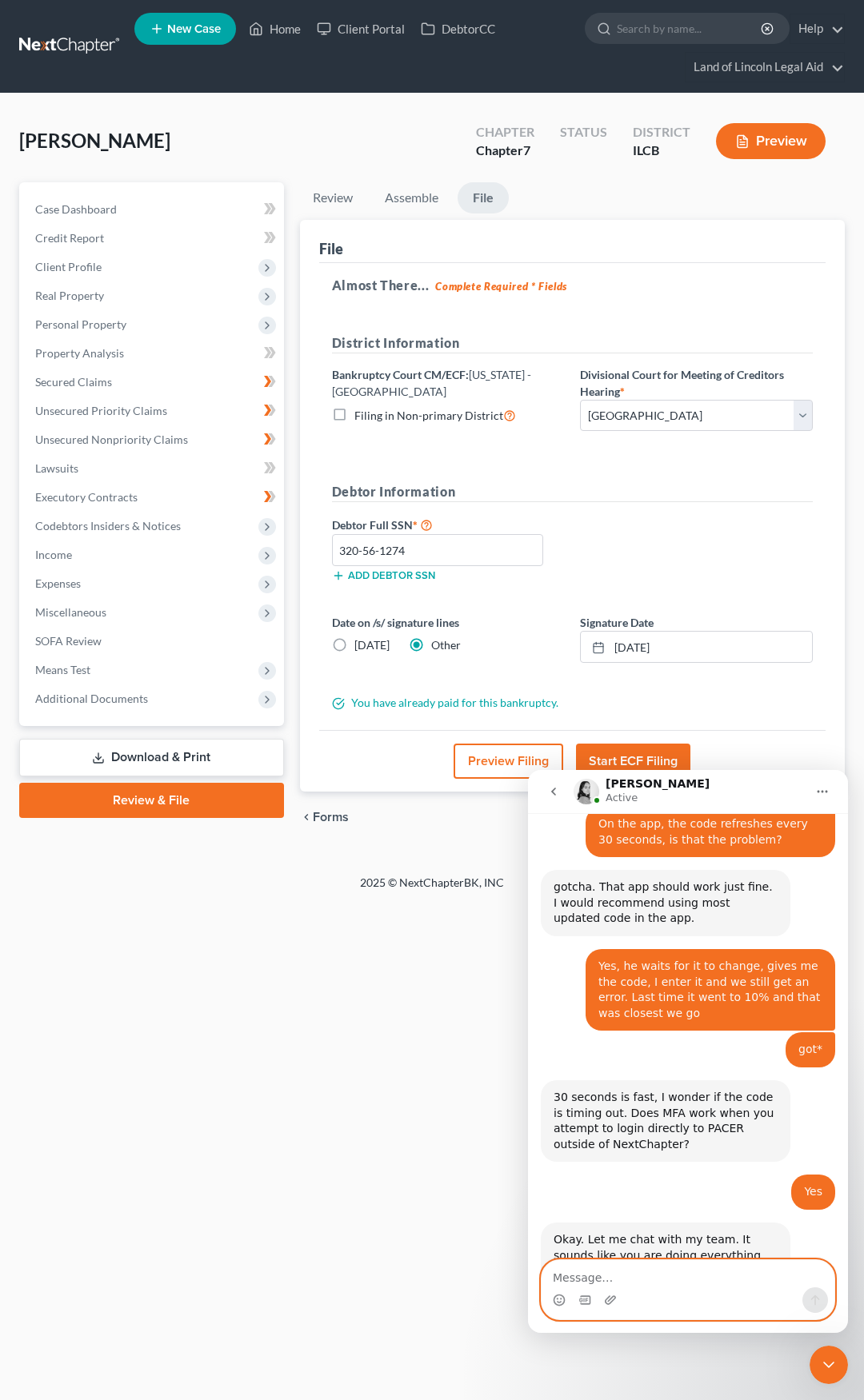
click at [676, 1283] on textarea "Message…" at bounding box center [688, 1274] width 293 height 28
type textarea "Okay, thanks"
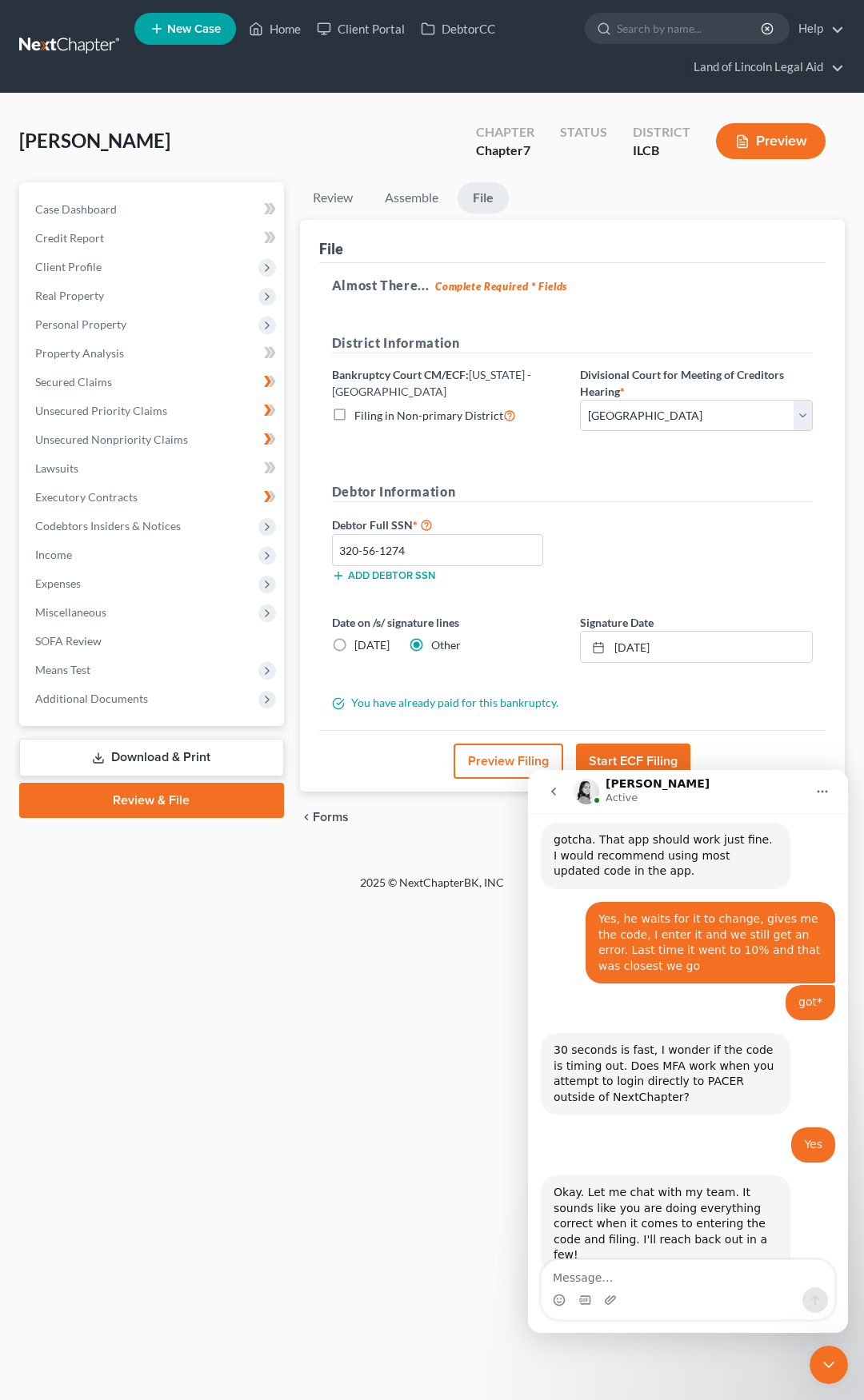
click at [838, 1360] on div "Close Intercom Messenger" at bounding box center [829, 1365] width 38 height 38
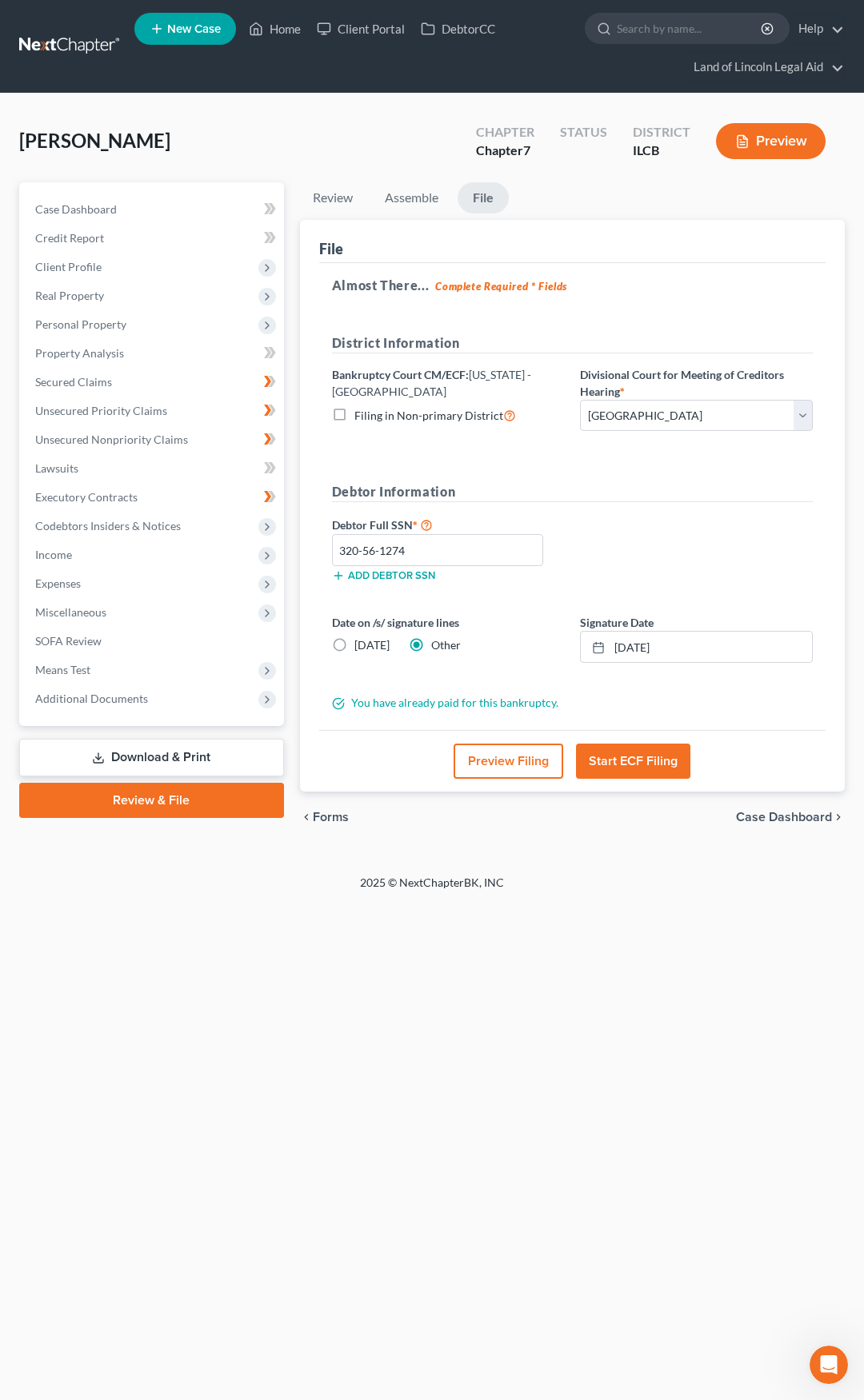
click at [69, 41] on link at bounding box center [71, 46] width 102 height 28
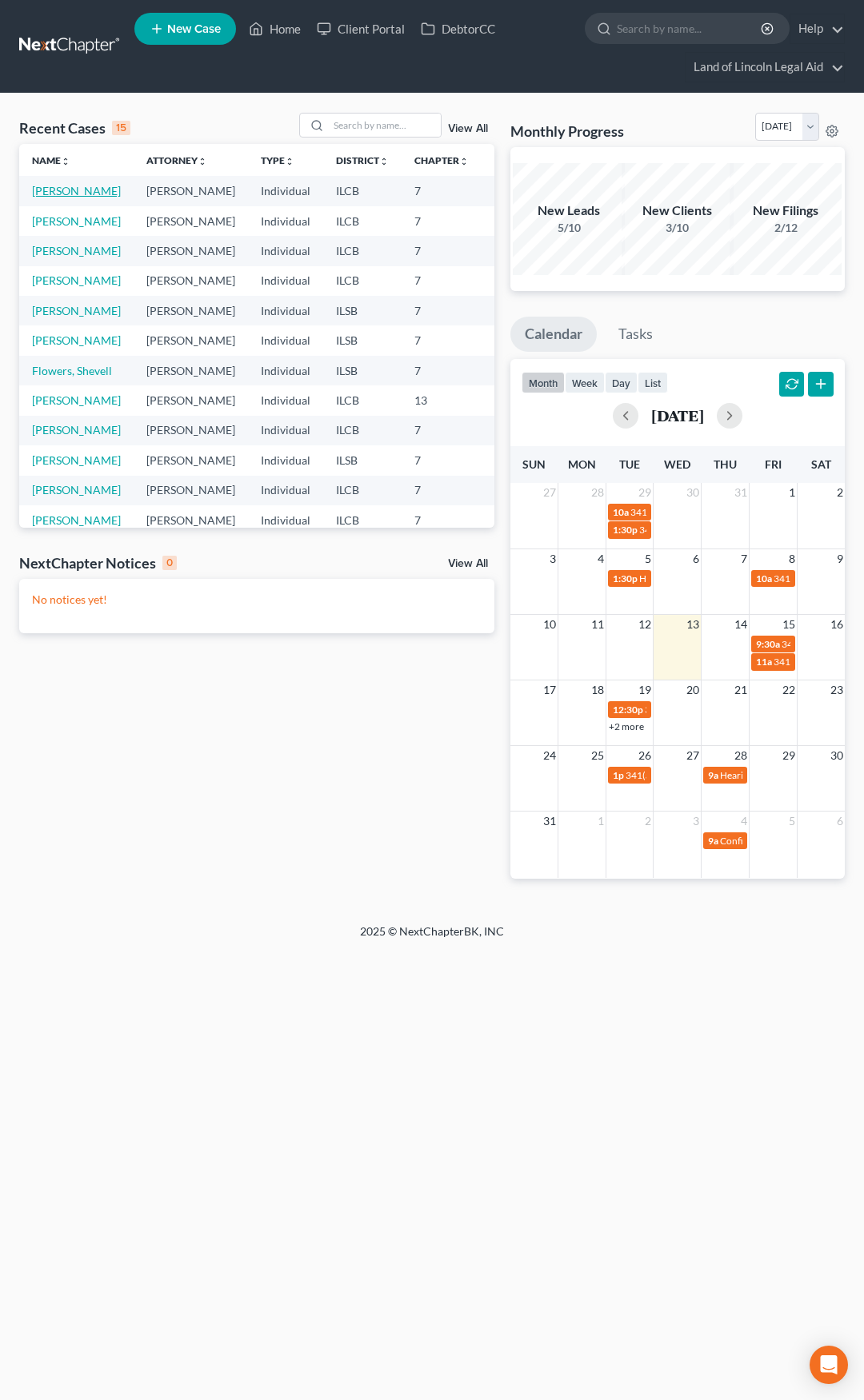
click at [54, 196] on link "Marshall, Clarence" at bounding box center [77, 191] width 88 height 14
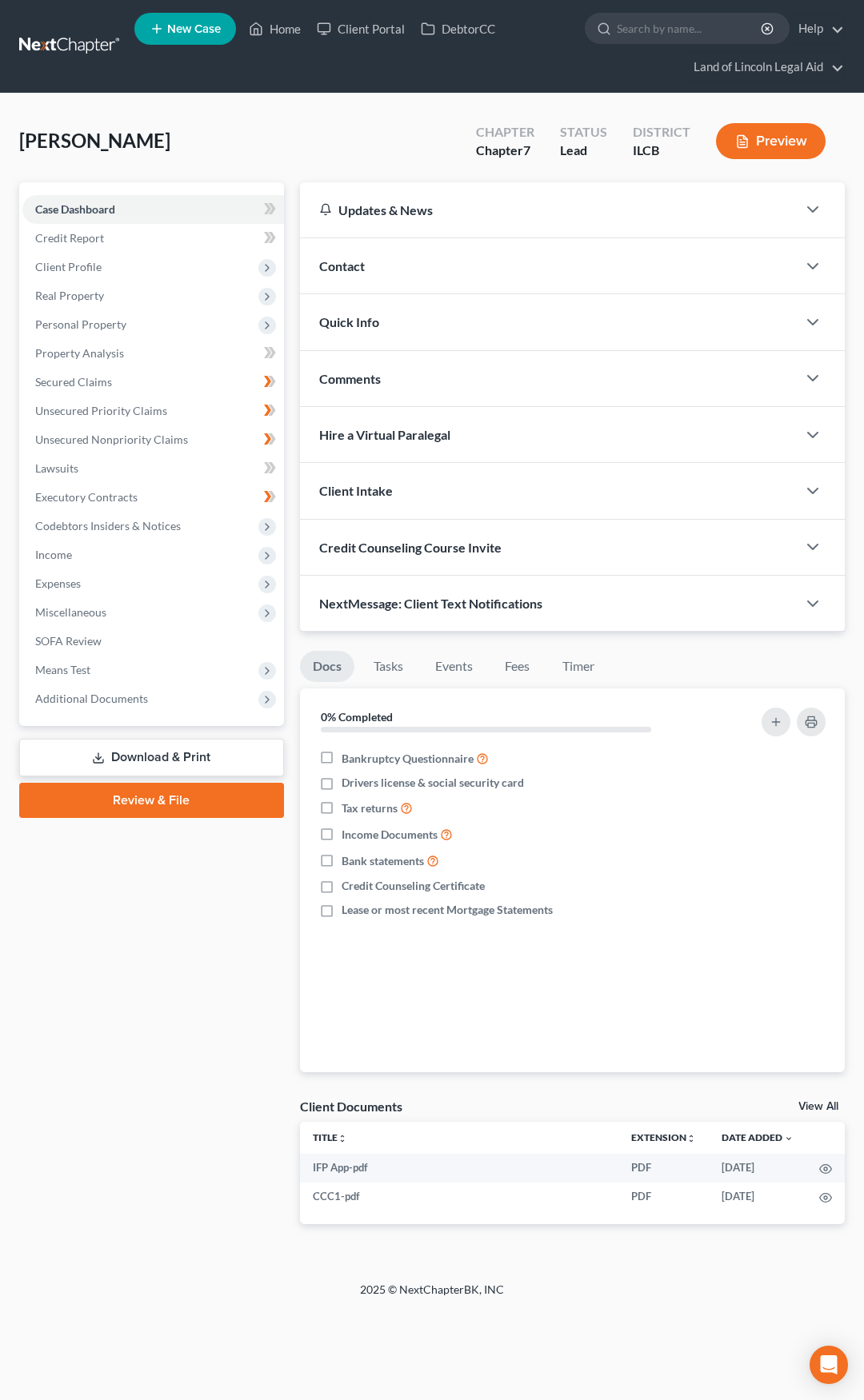
click at [221, 804] on link "Review & File" at bounding box center [151, 801] width 264 height 35
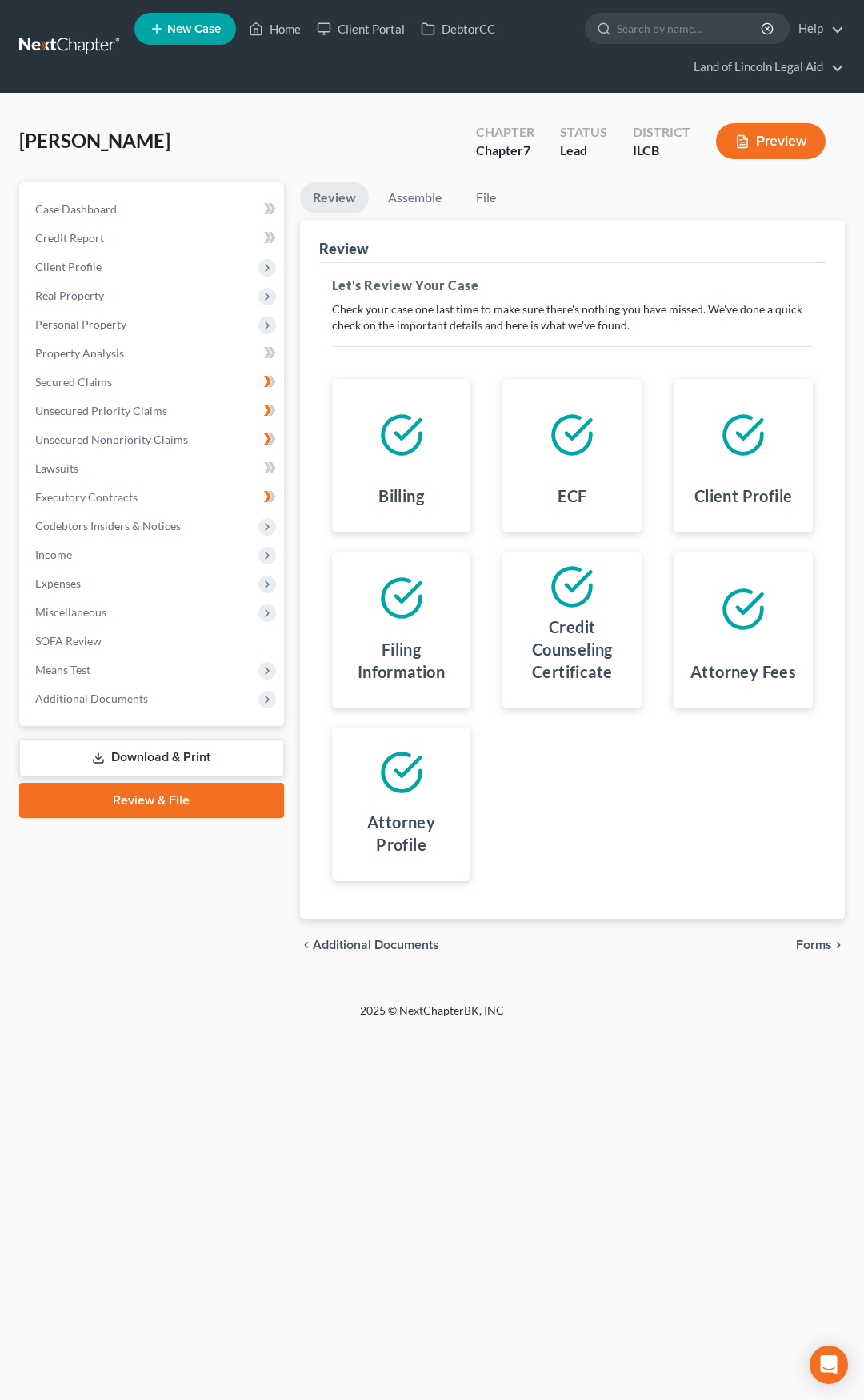
click at [806, 942] on span "Forms" at bounding box center [814, 945] width 36 height 13
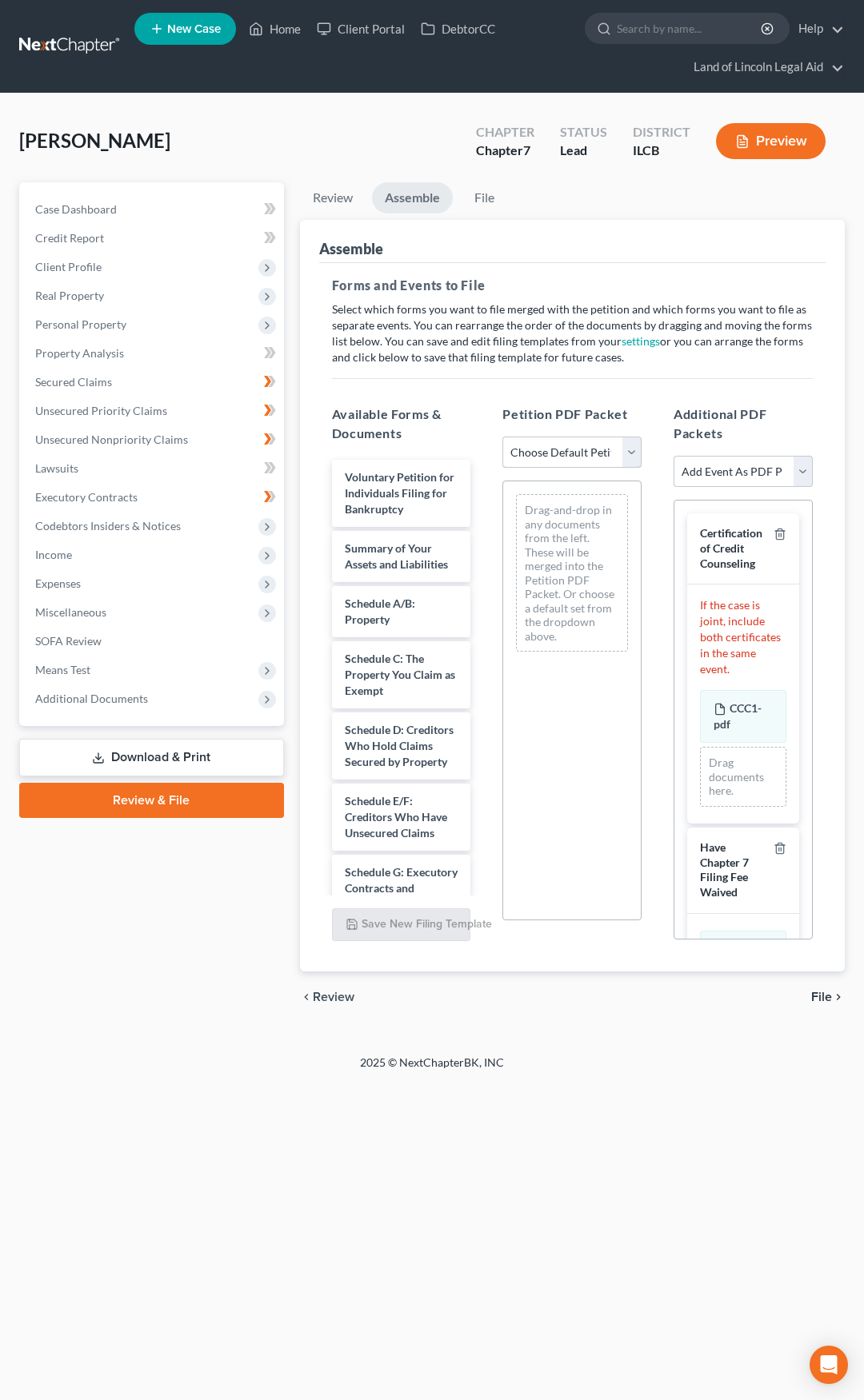
click at [525, 459] on select "Choose Default Petition PDF Packet Complete Bankruptcy Petition (all forms and …" at bounding box center [572, 452] width 140 height 32
select select "0"
click at [502, 436] on select "Choose Default Petition PDF Packet Complete Bankruptcy Petition (all forms and …" at bounding box center [572, 452] width 140 height 32
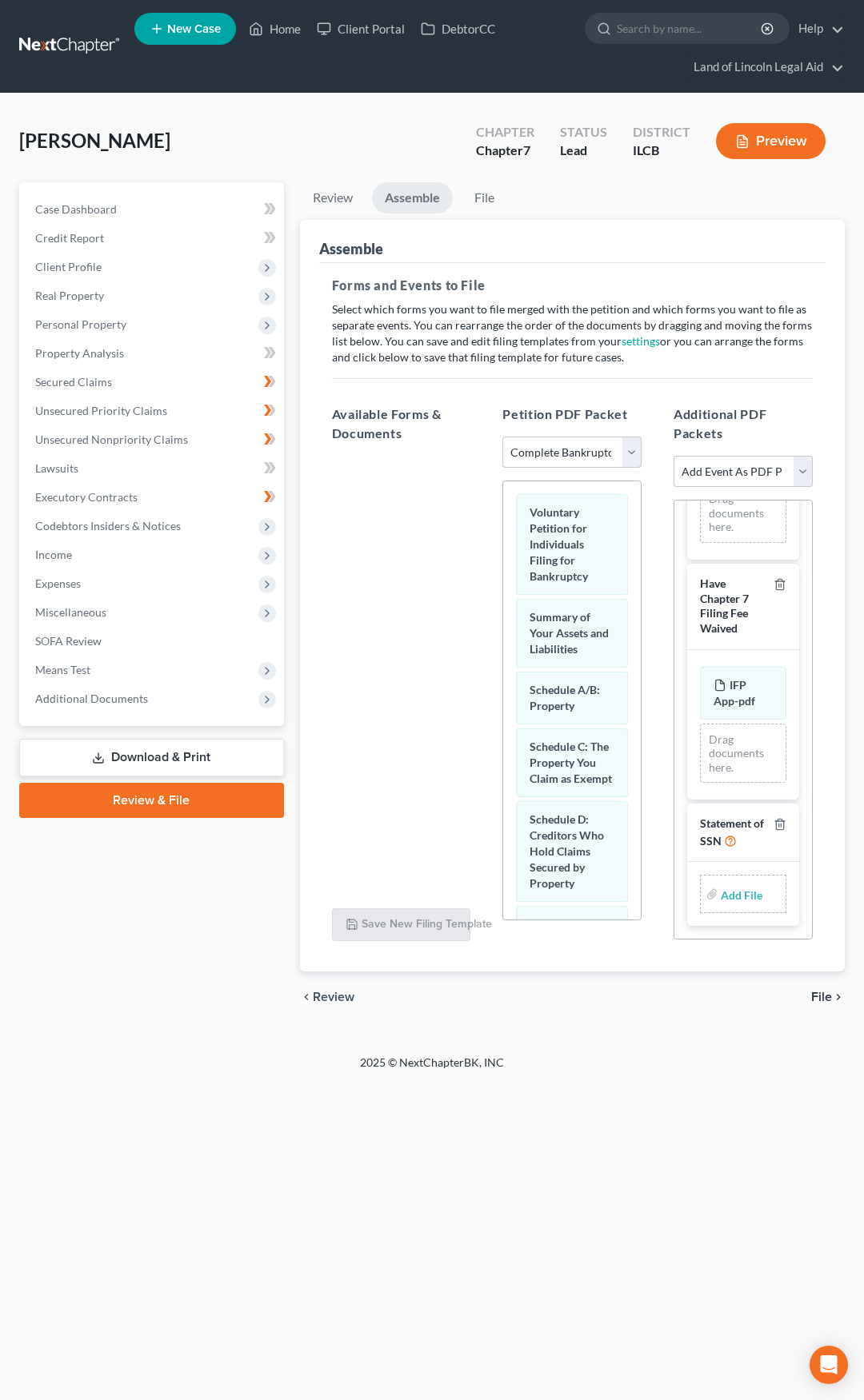
scroll to position [296, 0]
click at [724, 902] on input "file" at bounding box center [739, 893] width 38 height 28
type input "C:\fakepath\Form 121.pdf"
click at [825, 997] on span "File" at bounding box center [821, 996] width 21 height 13
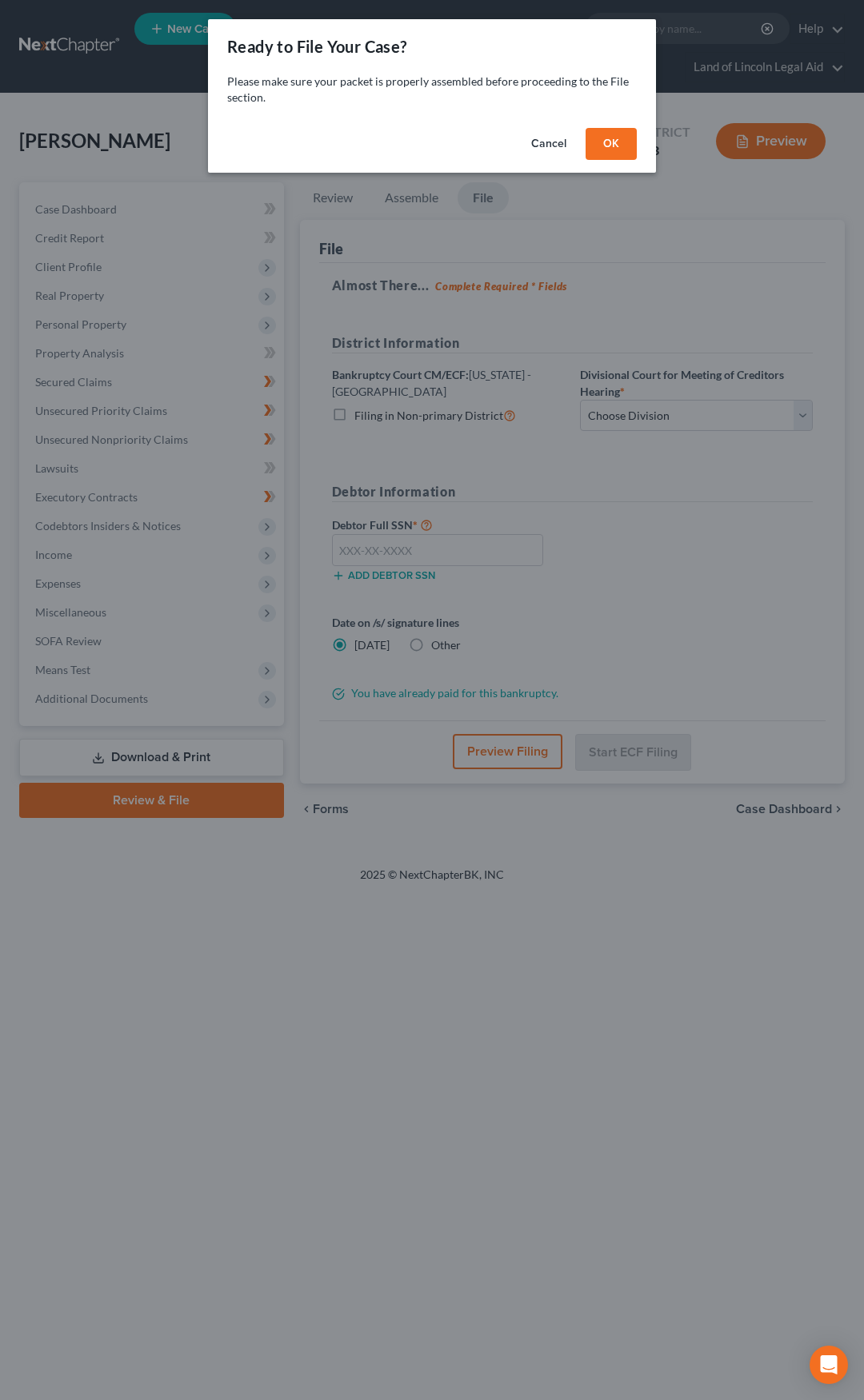
click at [614, 150] on button "OK" at bounding box center [611, 143] width 51 height 32
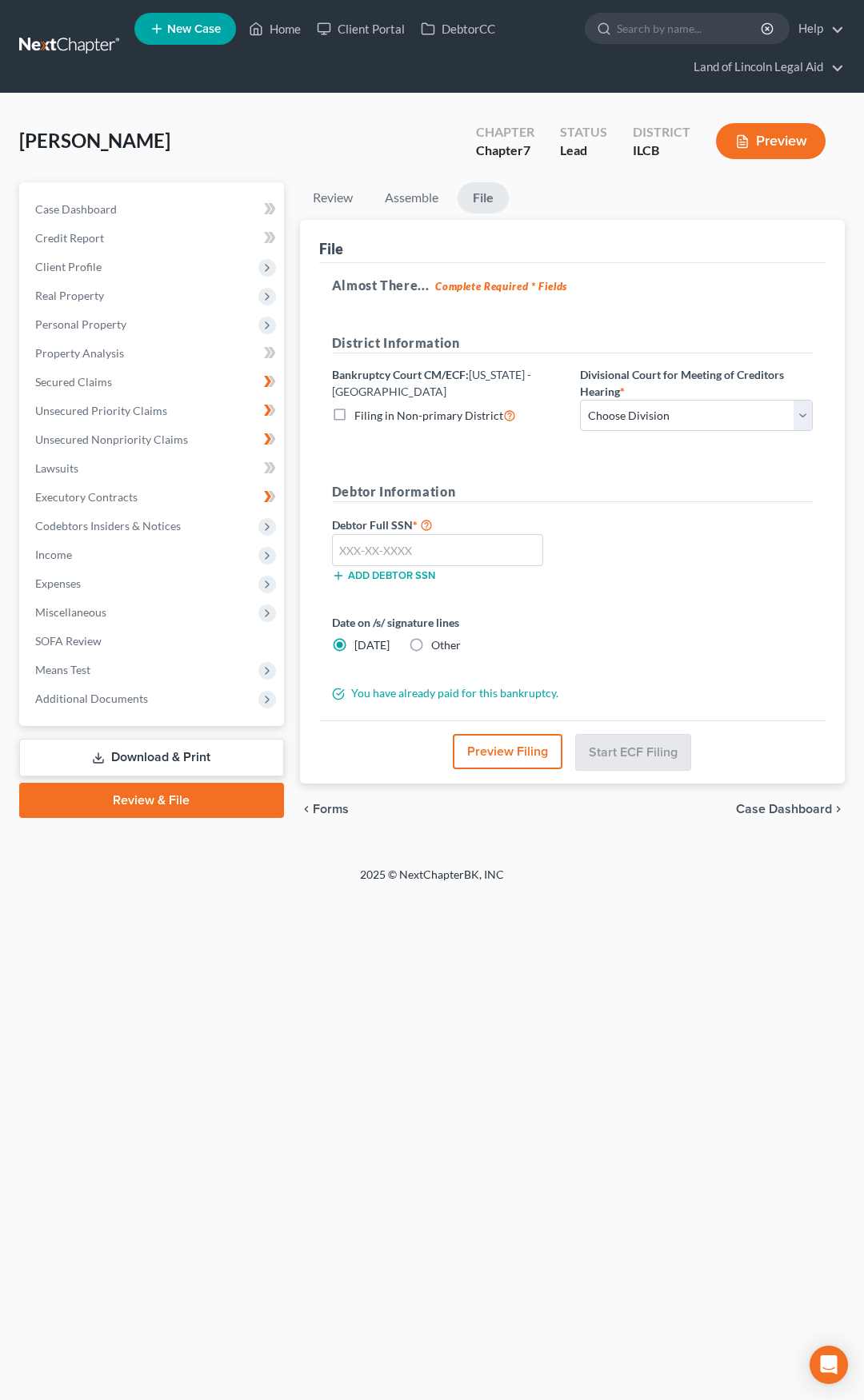
click at [641, 393] on label "Divisional Court for Meeting of Creditors Hearing *" at bounding box center [696, 383] width 233 height 33
drag, startPoint x: 638, startPoint y: 420, endPoint x: 633, endPoint y: 427, distance: 8.6
click at [638, 420] on select "Choose Division Peoria Springfield Urbana" at bounding box center [696, 416] width 233 height 32
select select "1"
click at [580, 400] on select "Choose Division Peoria Springfield Urbana" at bounding box center [696, 416] width 233 height 32
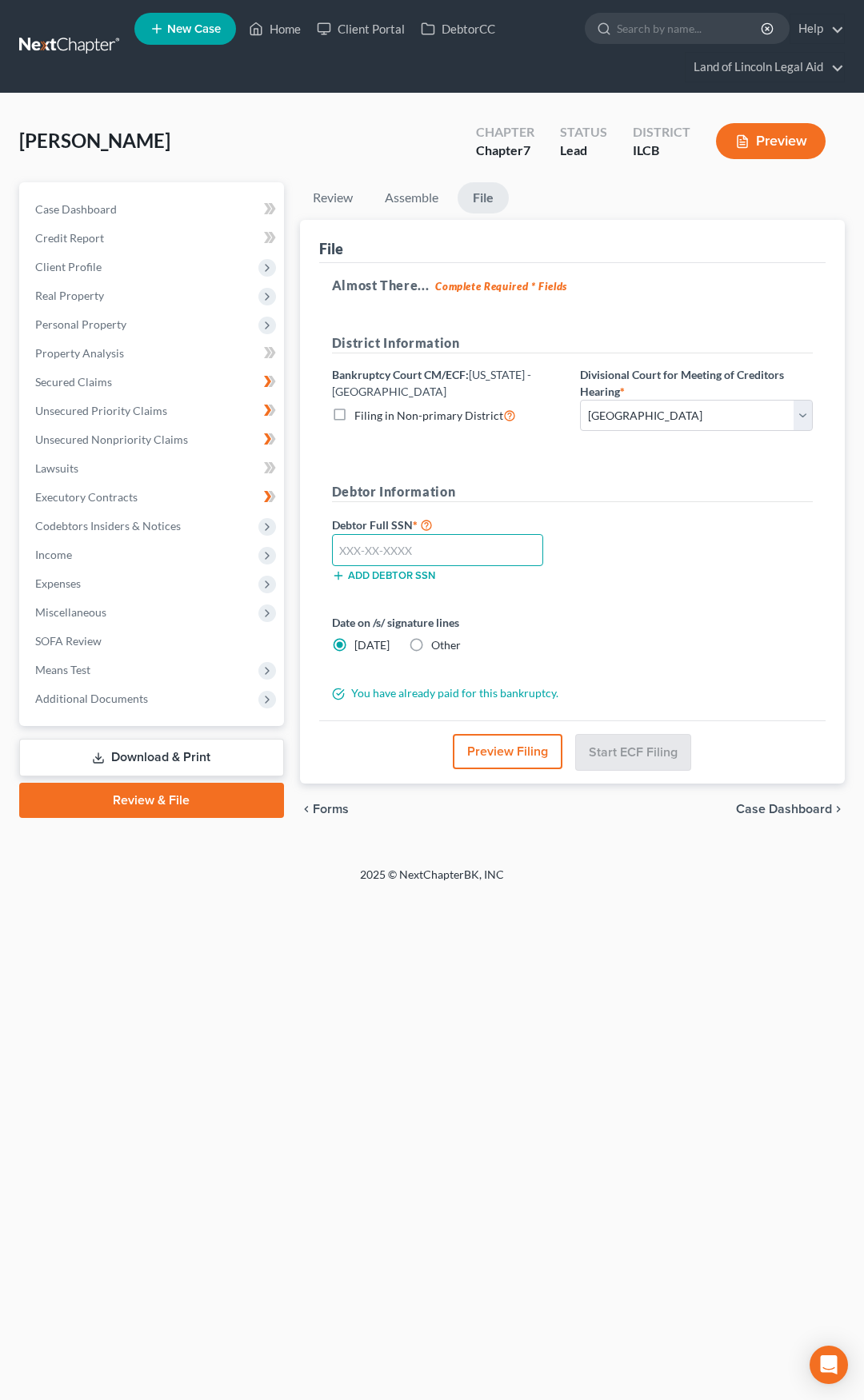
click at [471, 547] on input "text" at bounding box center [438, 550] width 212 height 32
type input "320-56-1274"
click at [432, 643] on label "Other" at bounding box center [446, 645] width 29 height 16
click at [437, 643] on input "Other" at bounding box center [442, 643] width 11 height 11
radio input "true"
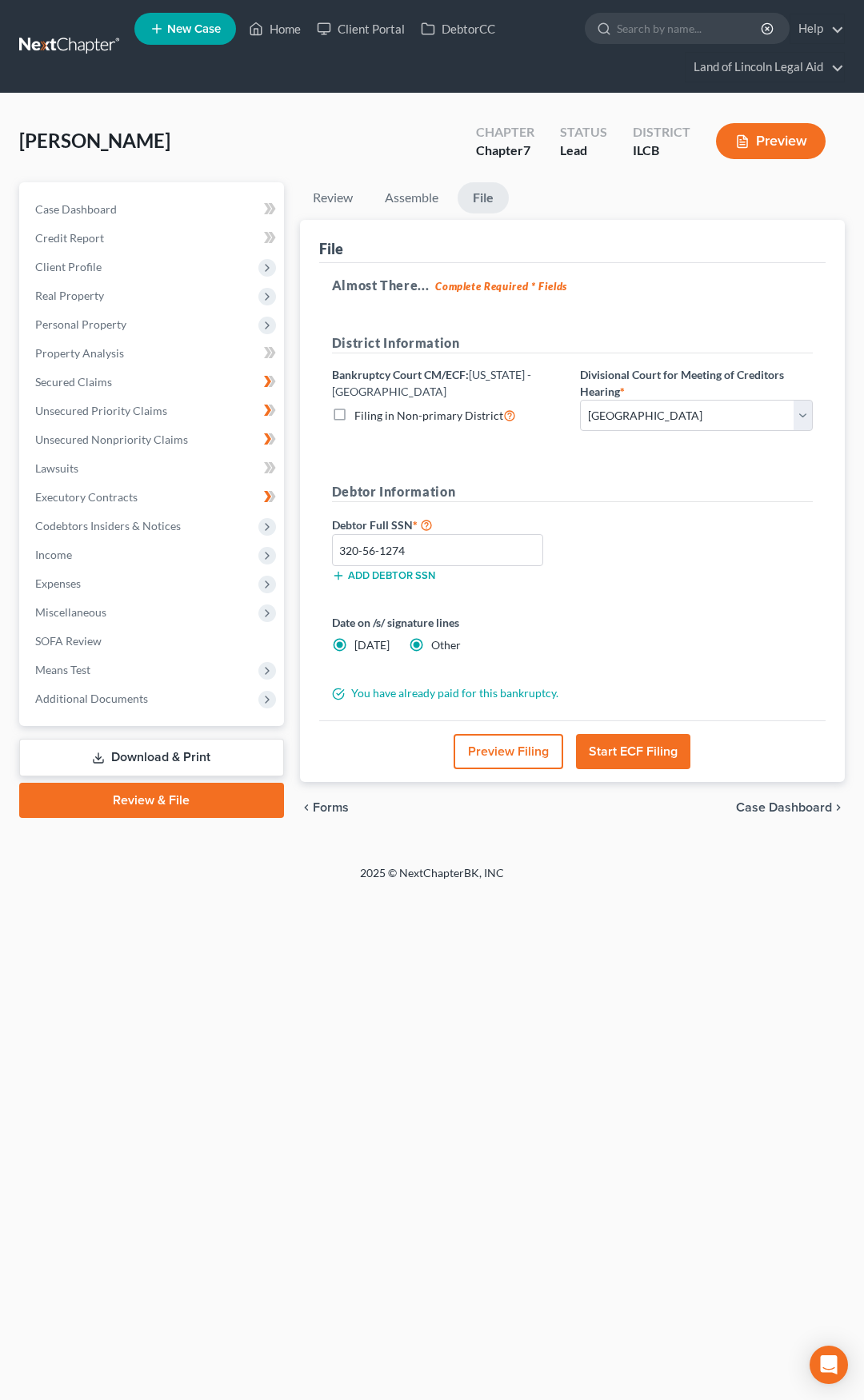
radio input "false"
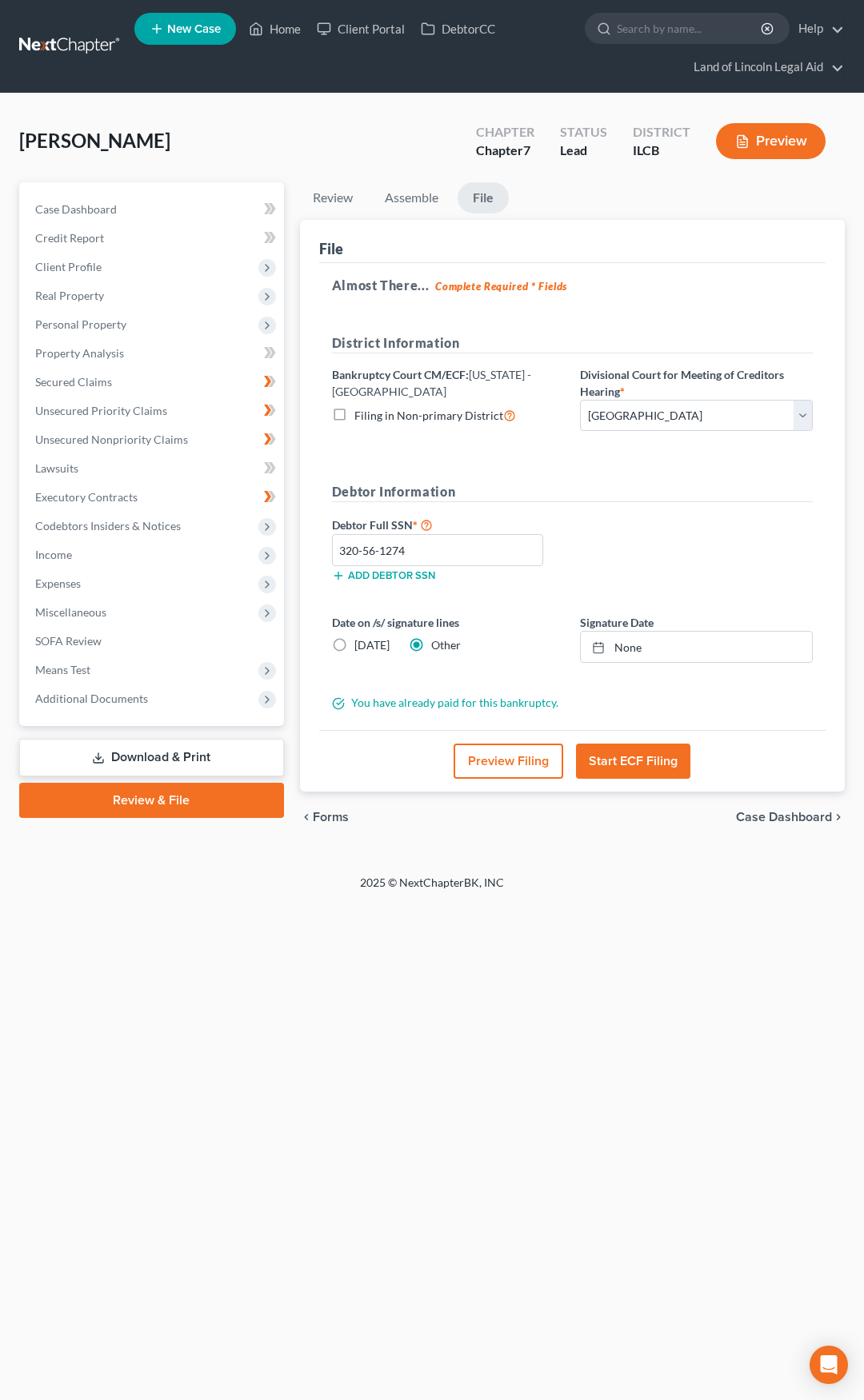
click at [432, 644] on label "Other" at bounding box center [446, 645] width 29 height 16
click at [437, 644] on input "Other" at bounding box center [442, 643] width 11 height 11
drag, startPoint x: 627, startPoint y: 648, endPoint x: 591, endPoint y: 660, distance: 37.9
click at [627, 648] on link "None" at bounding box center [696, 646] width 231 height 30
type input "8/13/2025"
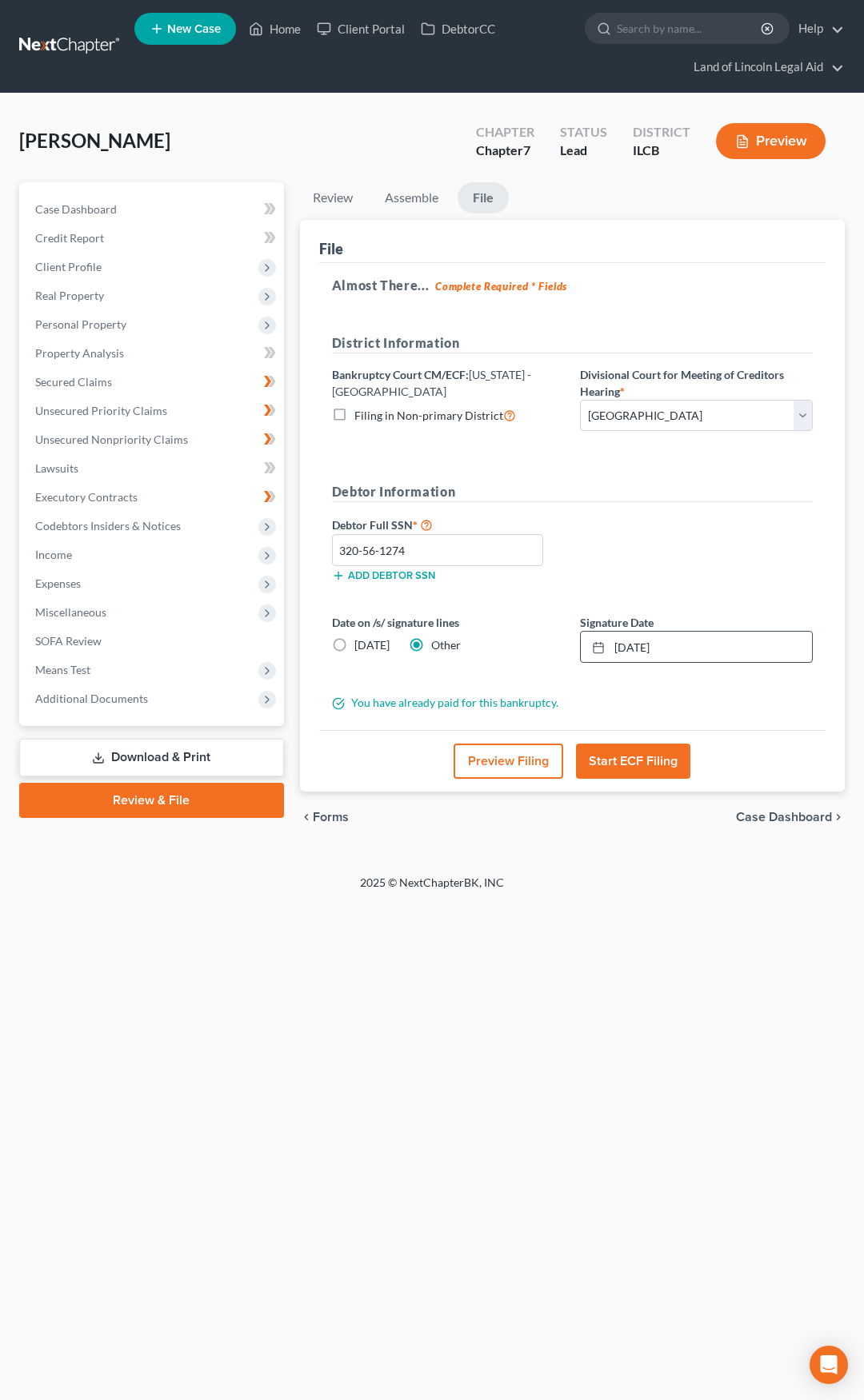
click at [634, 767] on button "Start ECF Filing" at bounding box center [633, 761] width 114 height 35
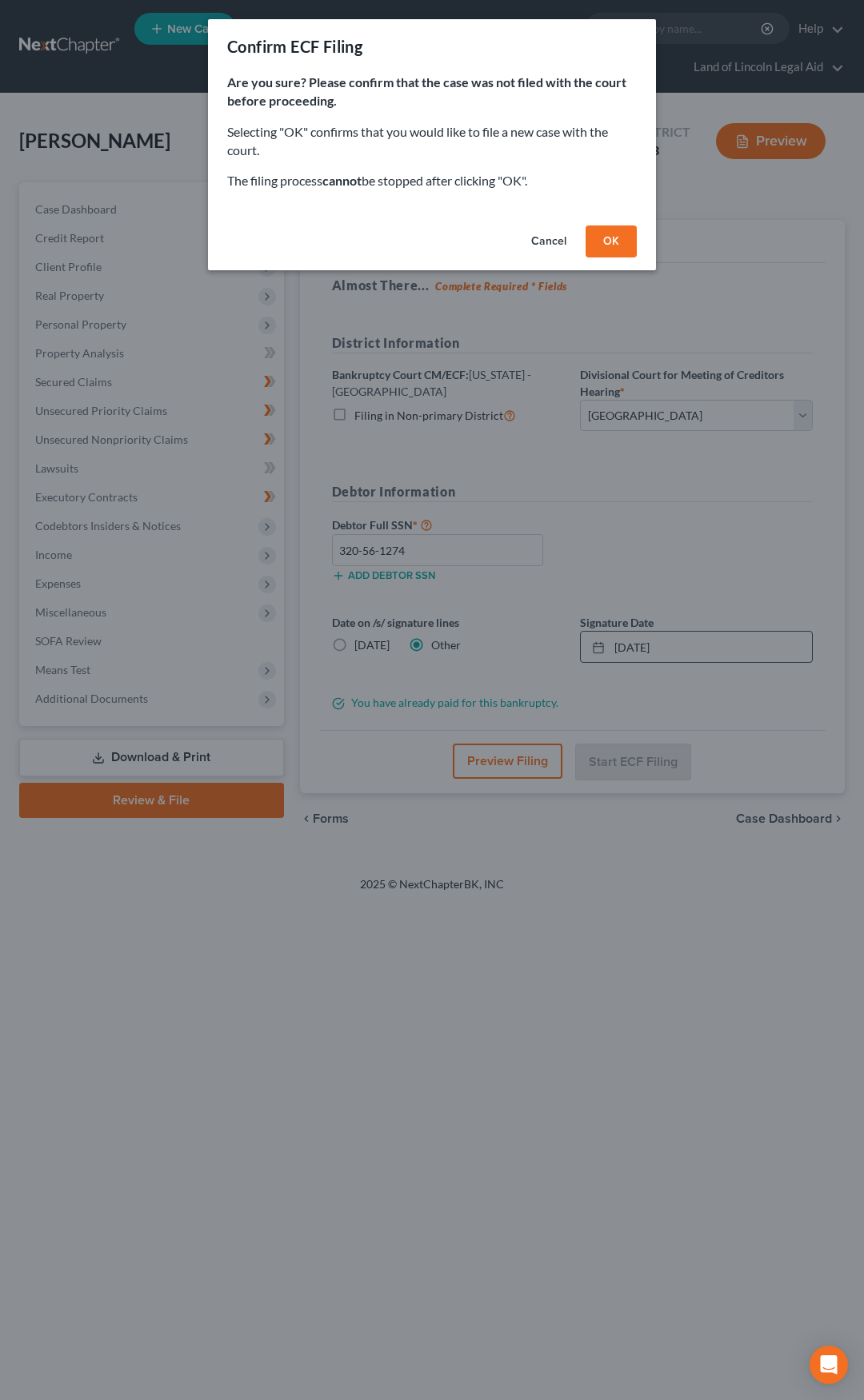
click at [608, 247] on button "OK" at bounding box center [611, 242] width 51 height 32
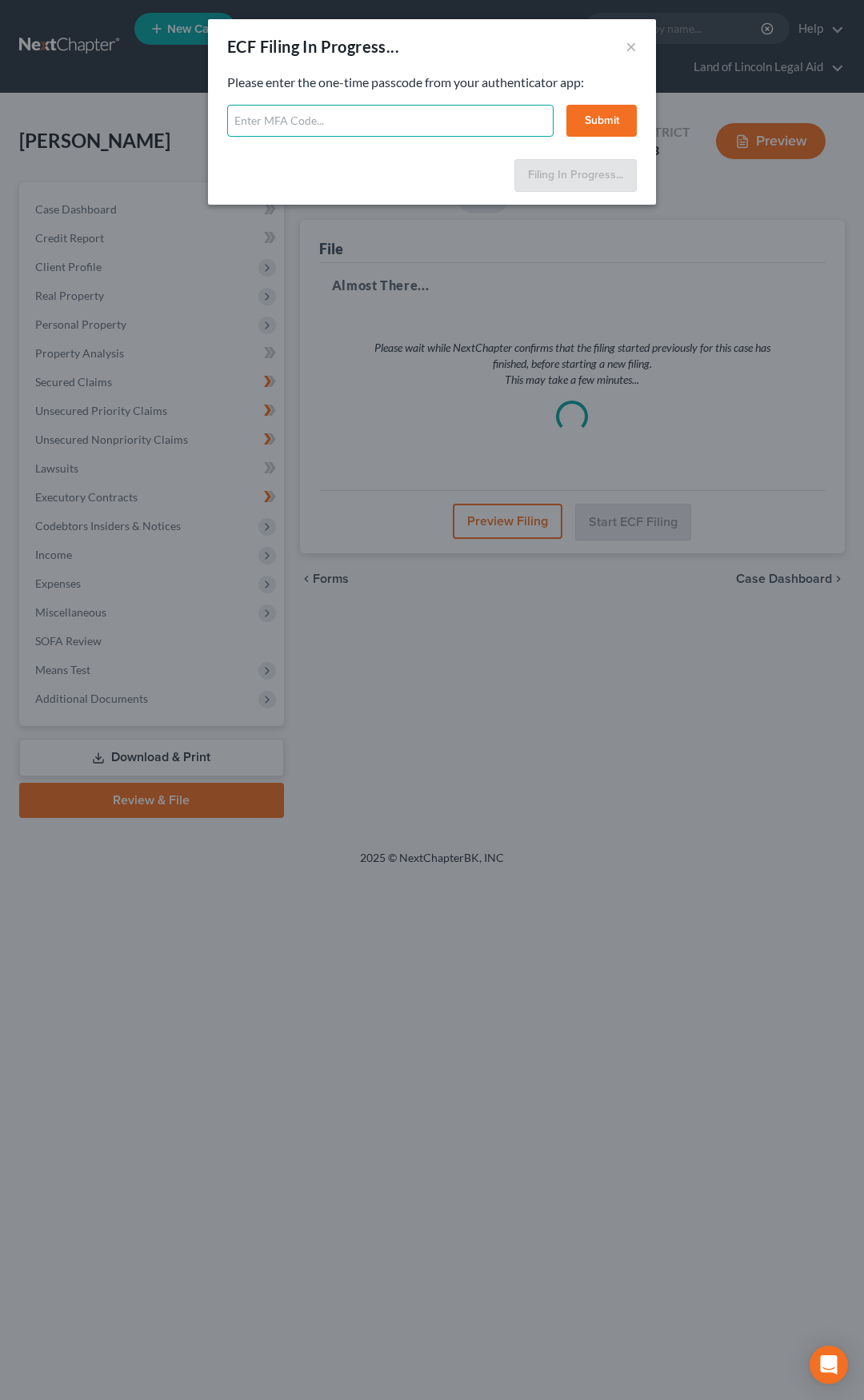
click at [432, 125] on input "text" at bounding box center [390, 121] width 326 height 32
type input "767584"
click at [584, 118] on button "Submit" at bounding box center [602, 121] width 71 height 32
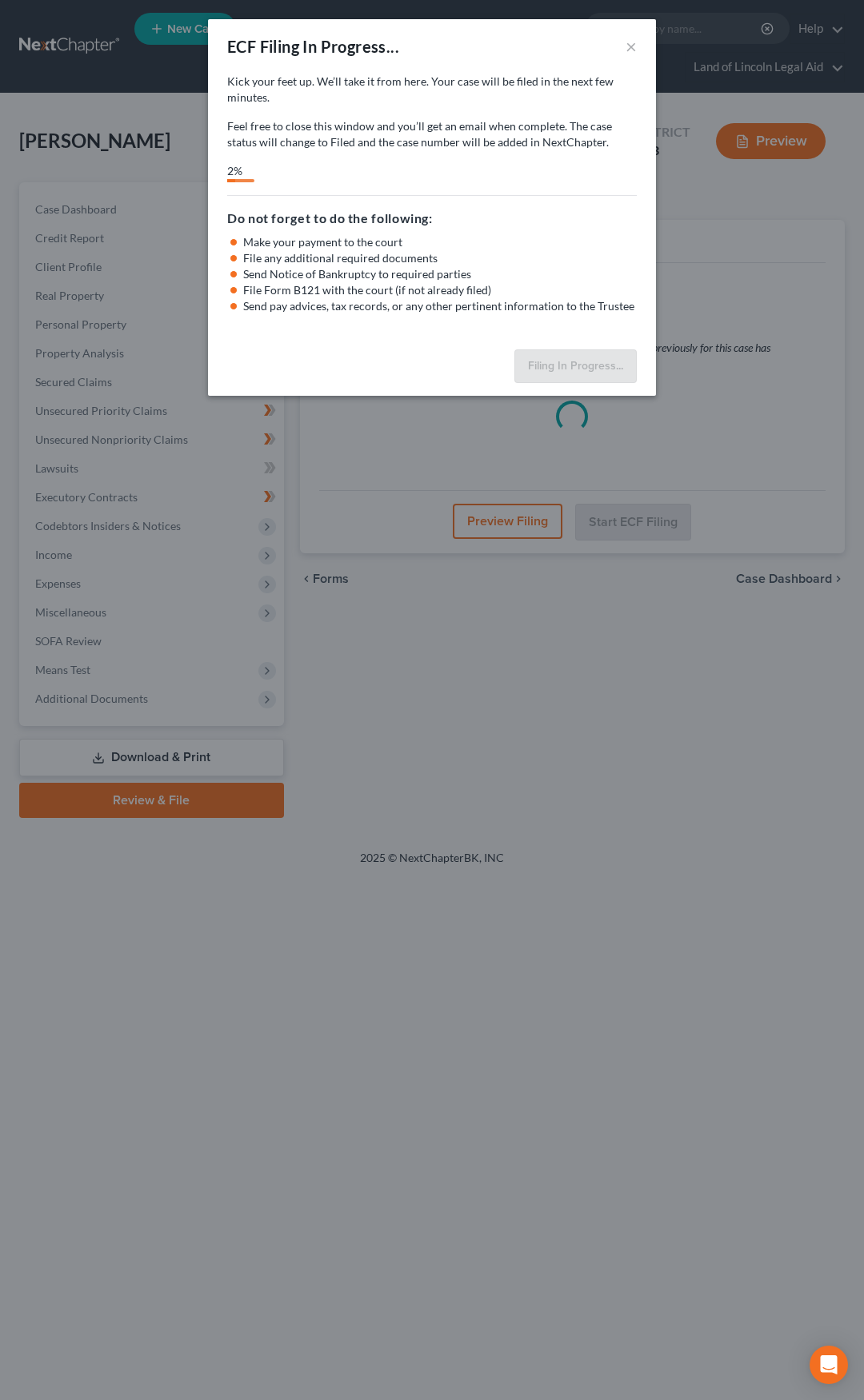
select select "1"
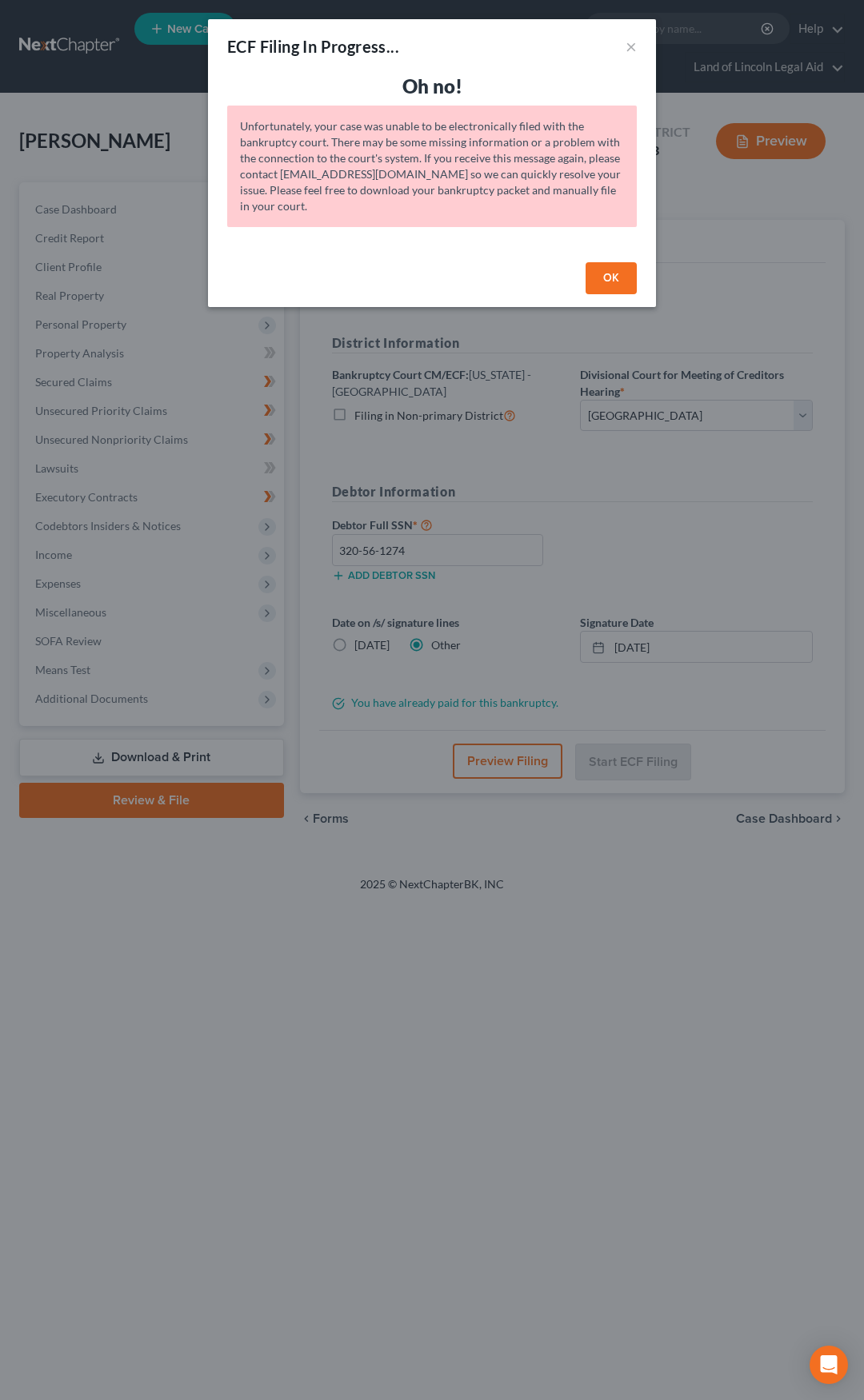
click at [617, 278] on button "OK" at bounding box center [611, 278] width 51 height 32
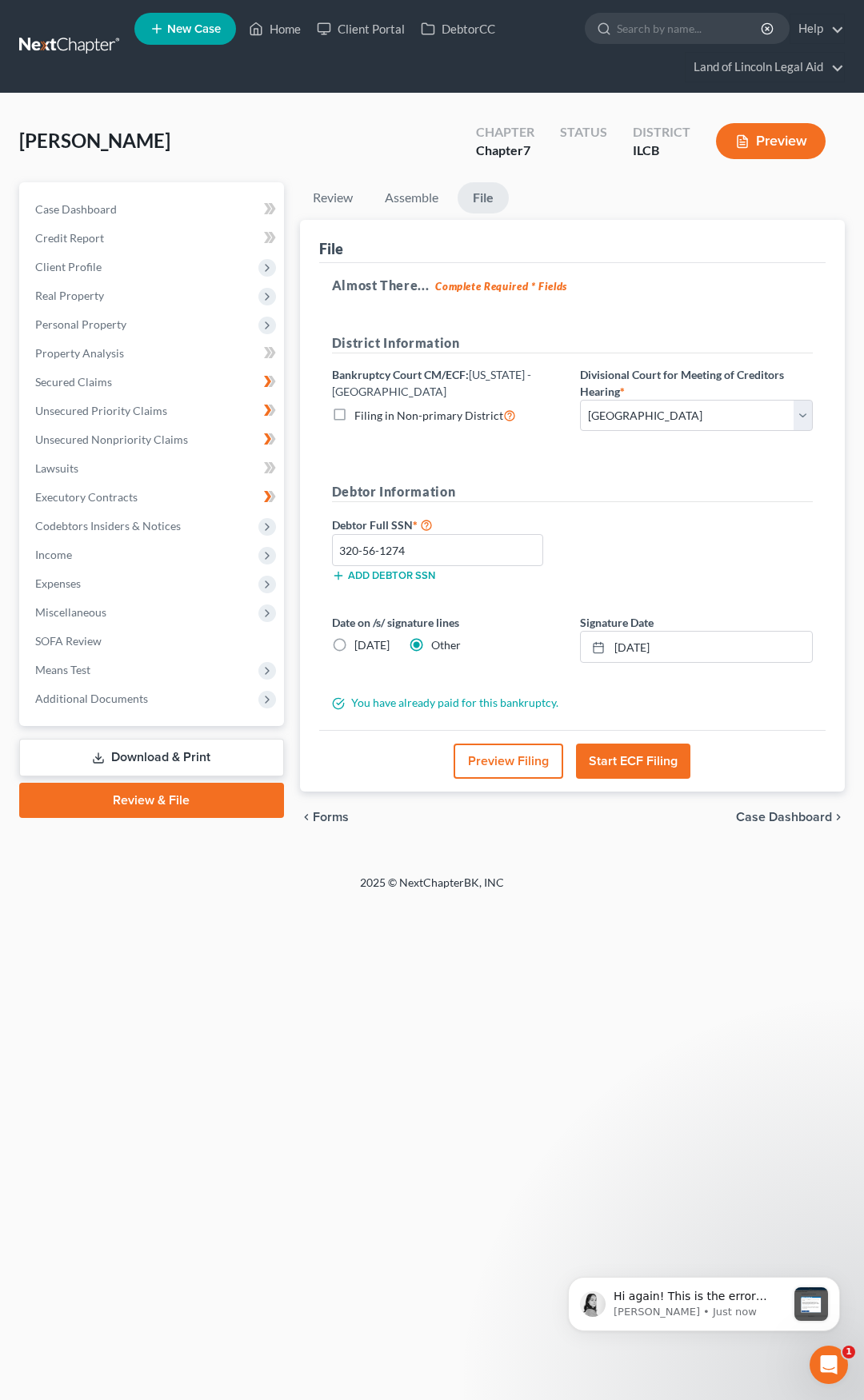
scroll to position [0, 0]
